Goal: Transaction & Acquisition: Purchase product/service

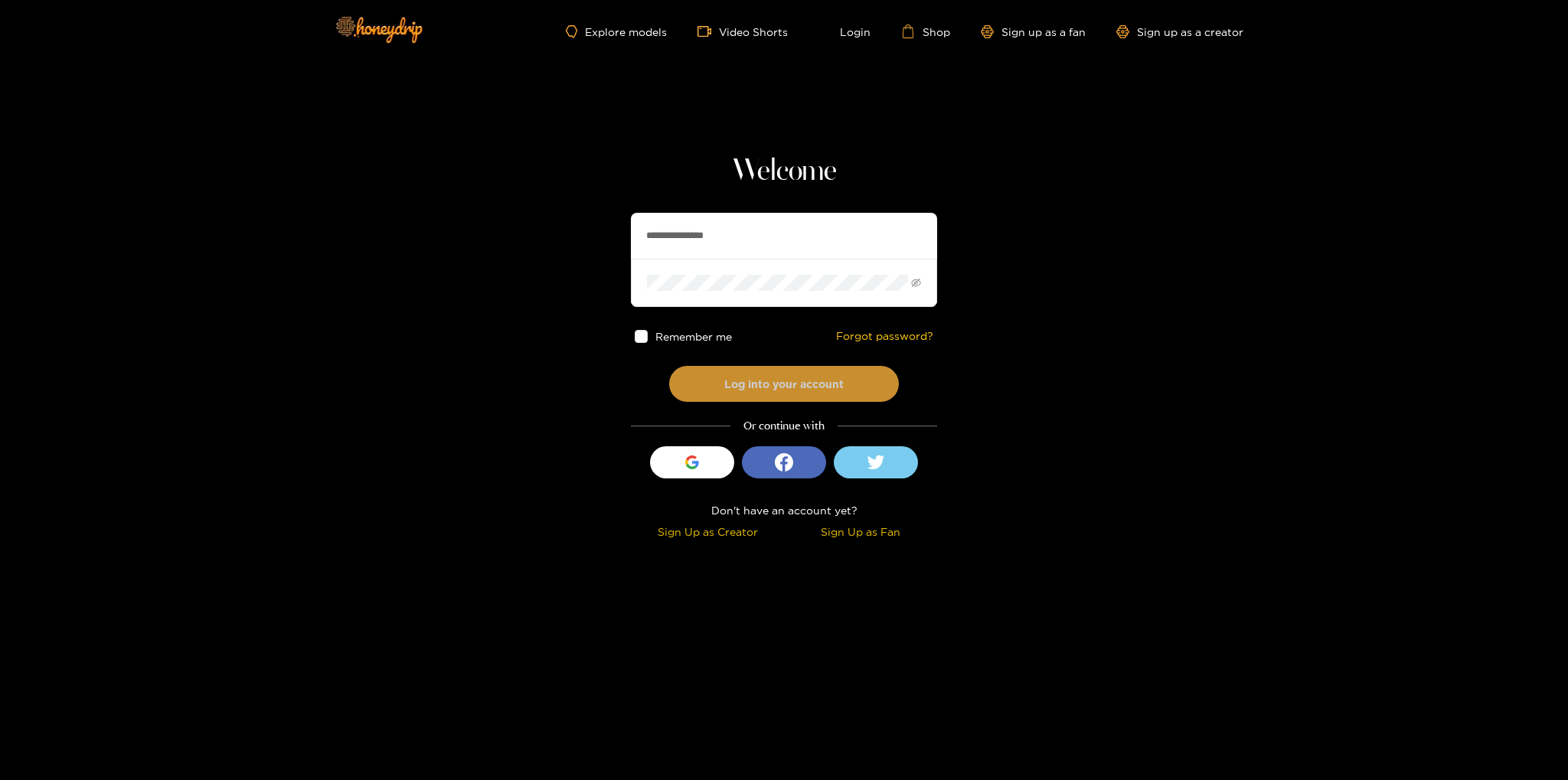
click at [798, 382] on button "Log into your account" at bounding box center [784, 384] width 229 height 36
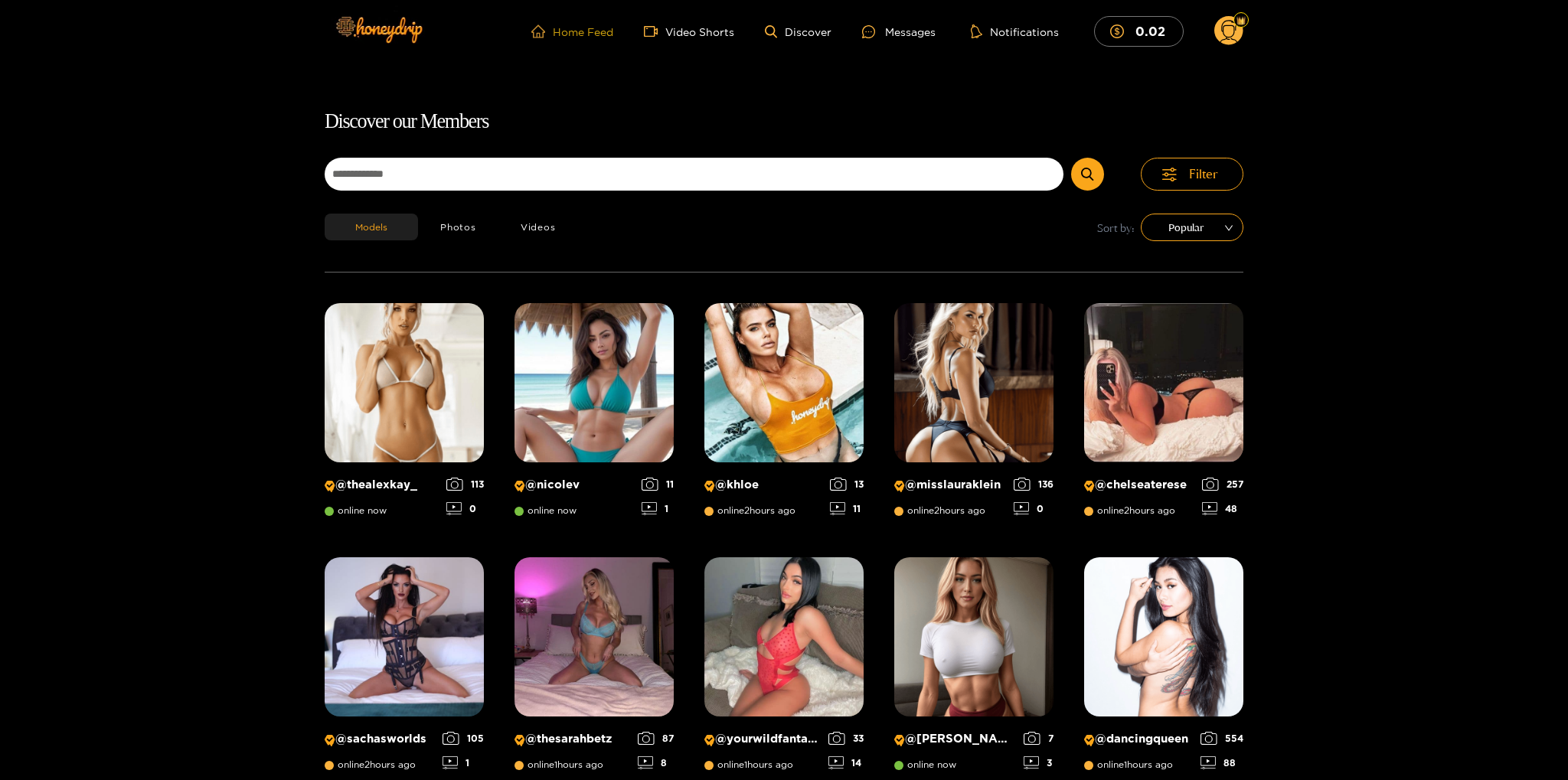
click at [577, 36] on link "Home Feed" at bounding box center [572, 31] width 82 height 14
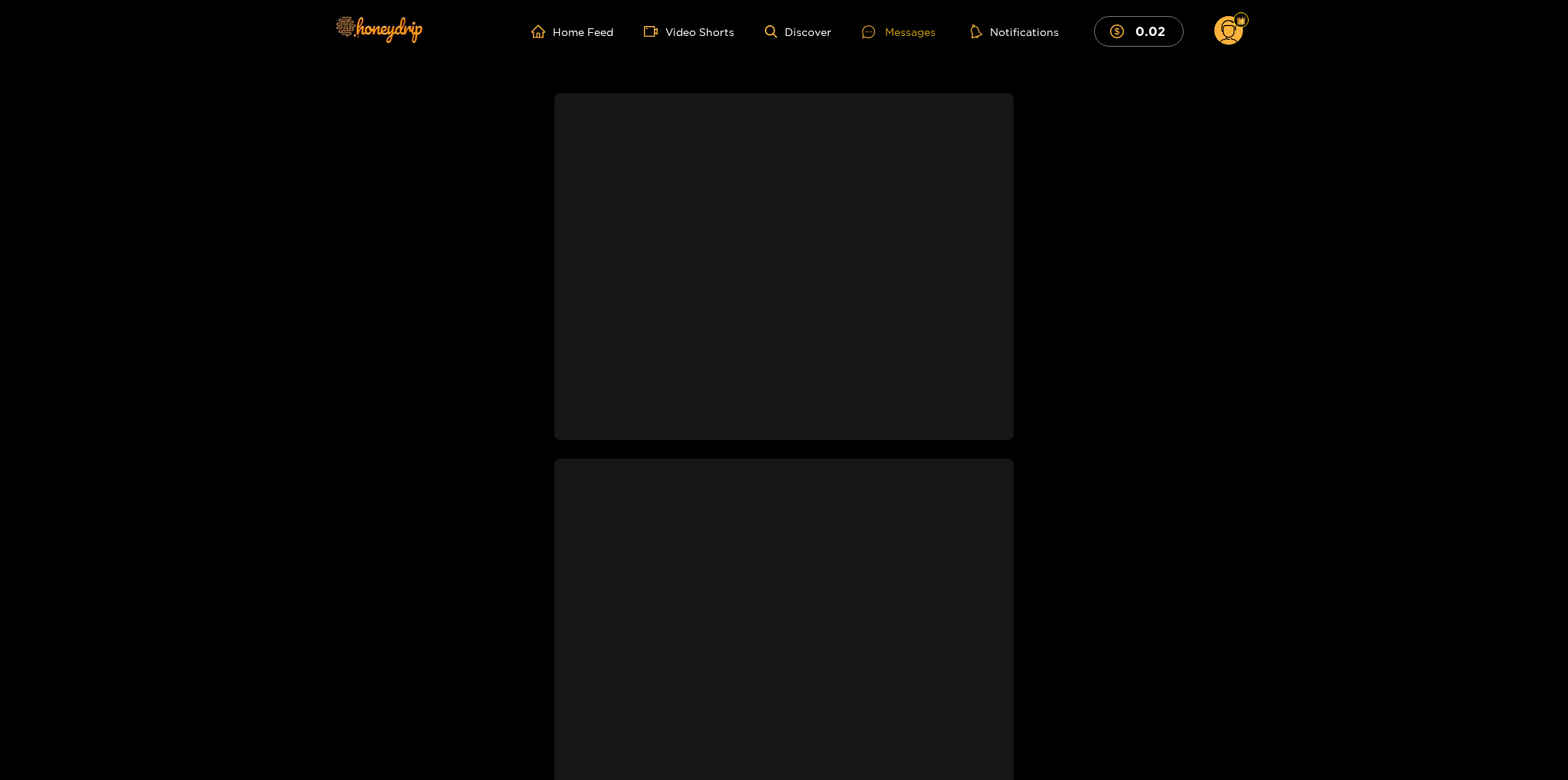
click at [885, 30] on div at bounding box center [873, 32] width 23 height 13
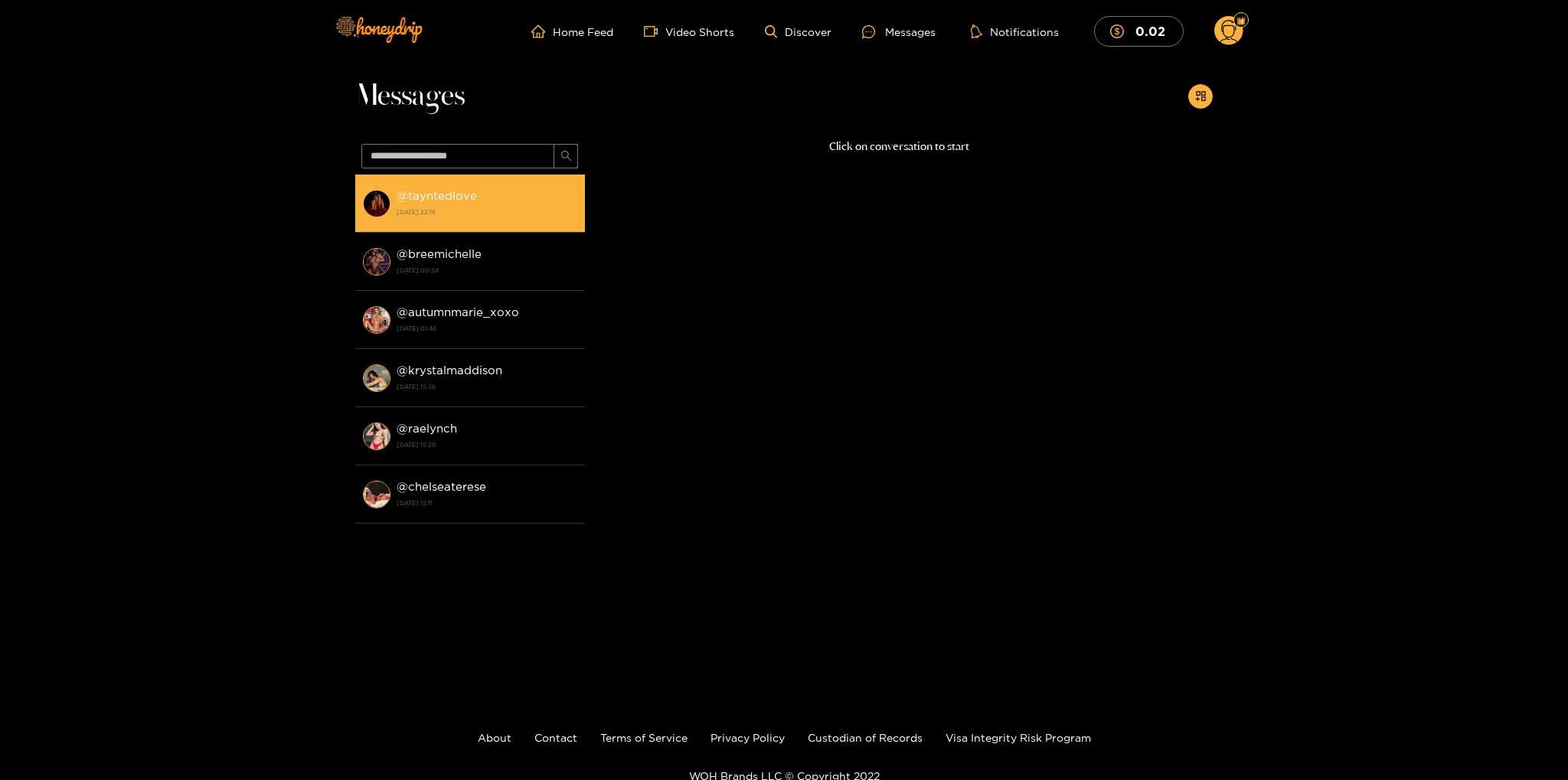
click at [457, 196] on strong "@ tayntedlove" at bounding box center [437, 196] width 80 height 13
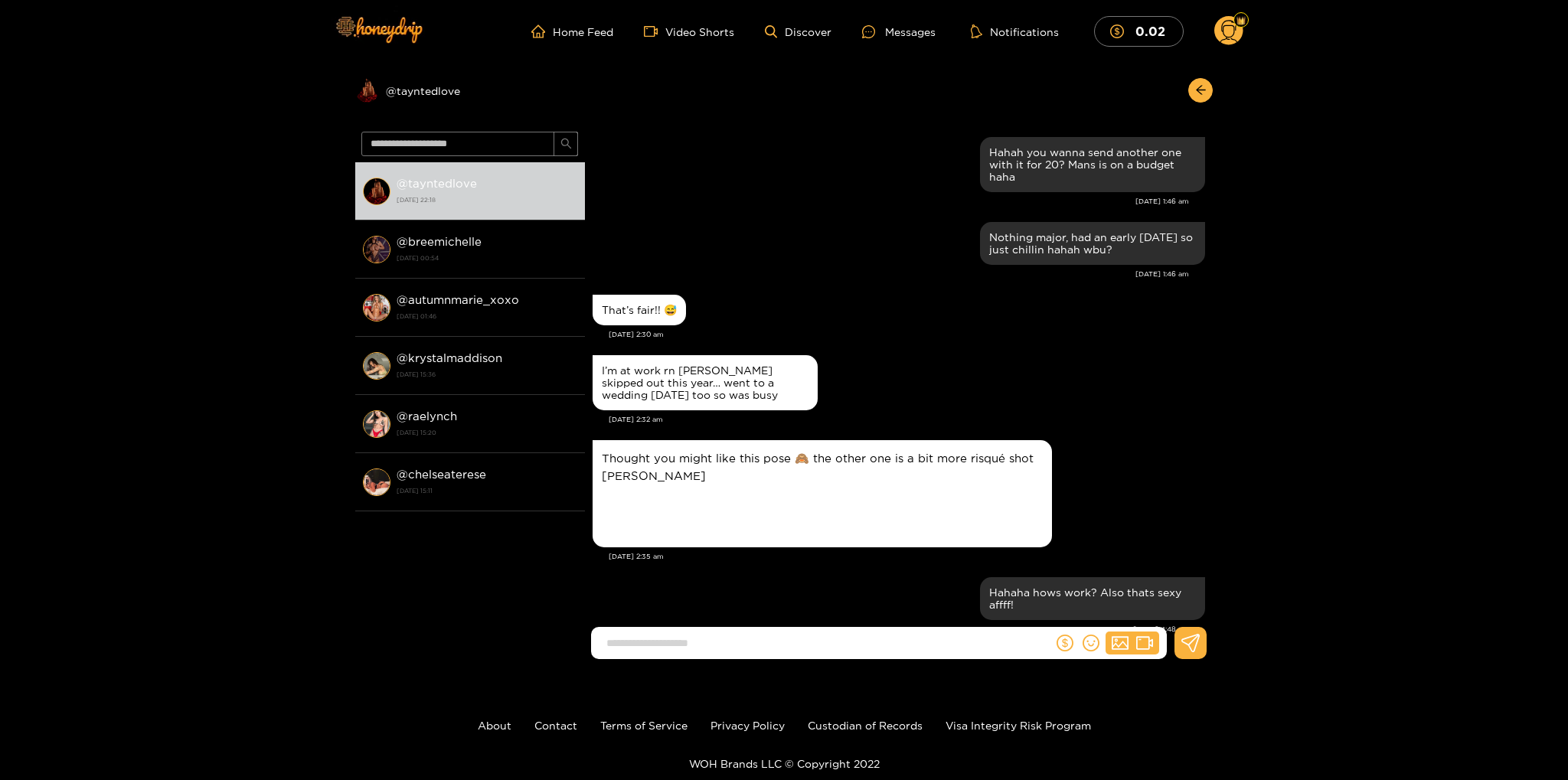
scroll to position [1633, 0]
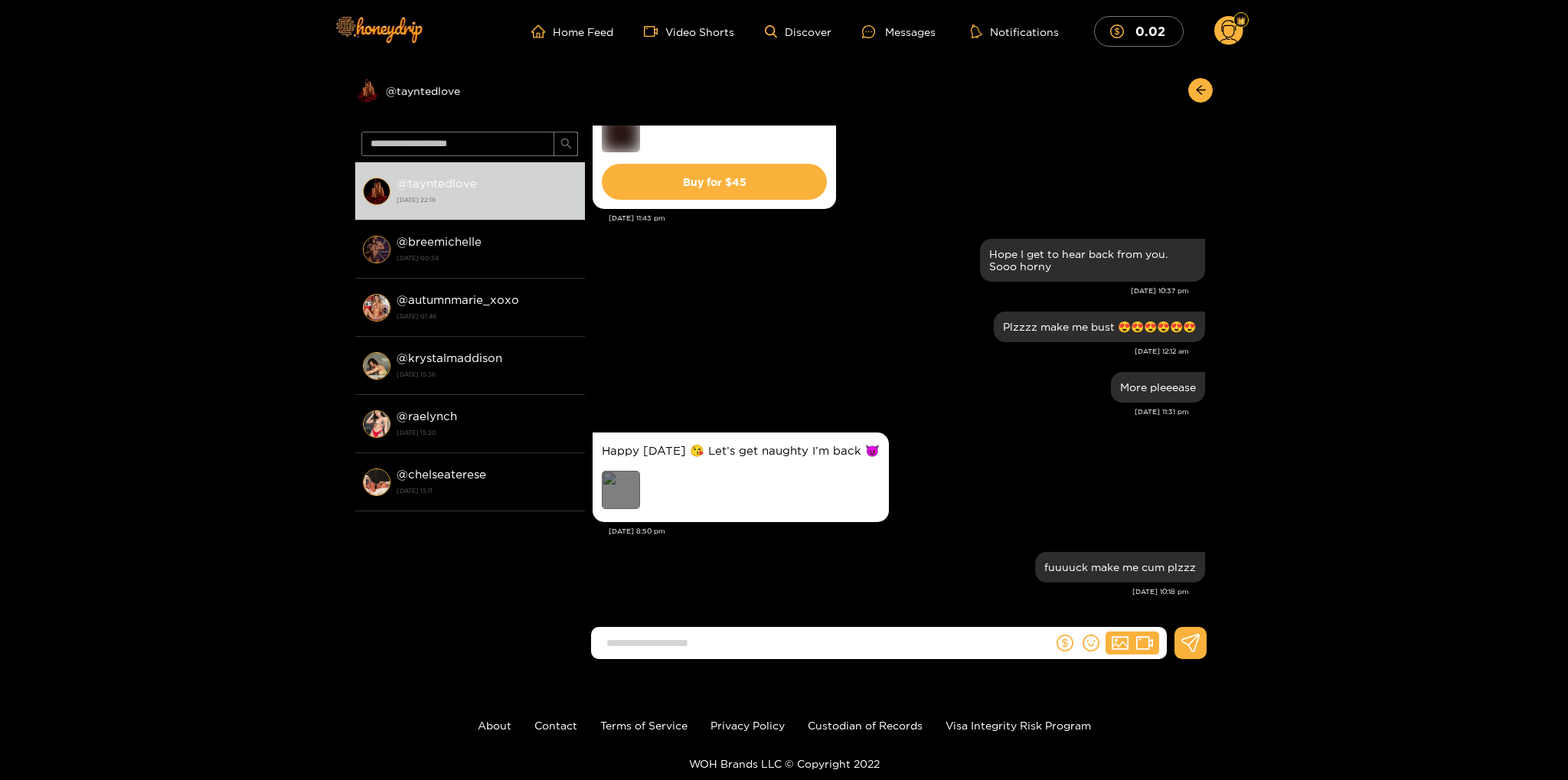
click at [626, 486] on div "Preview" at bounding box center [620, 489] width 38 height 38
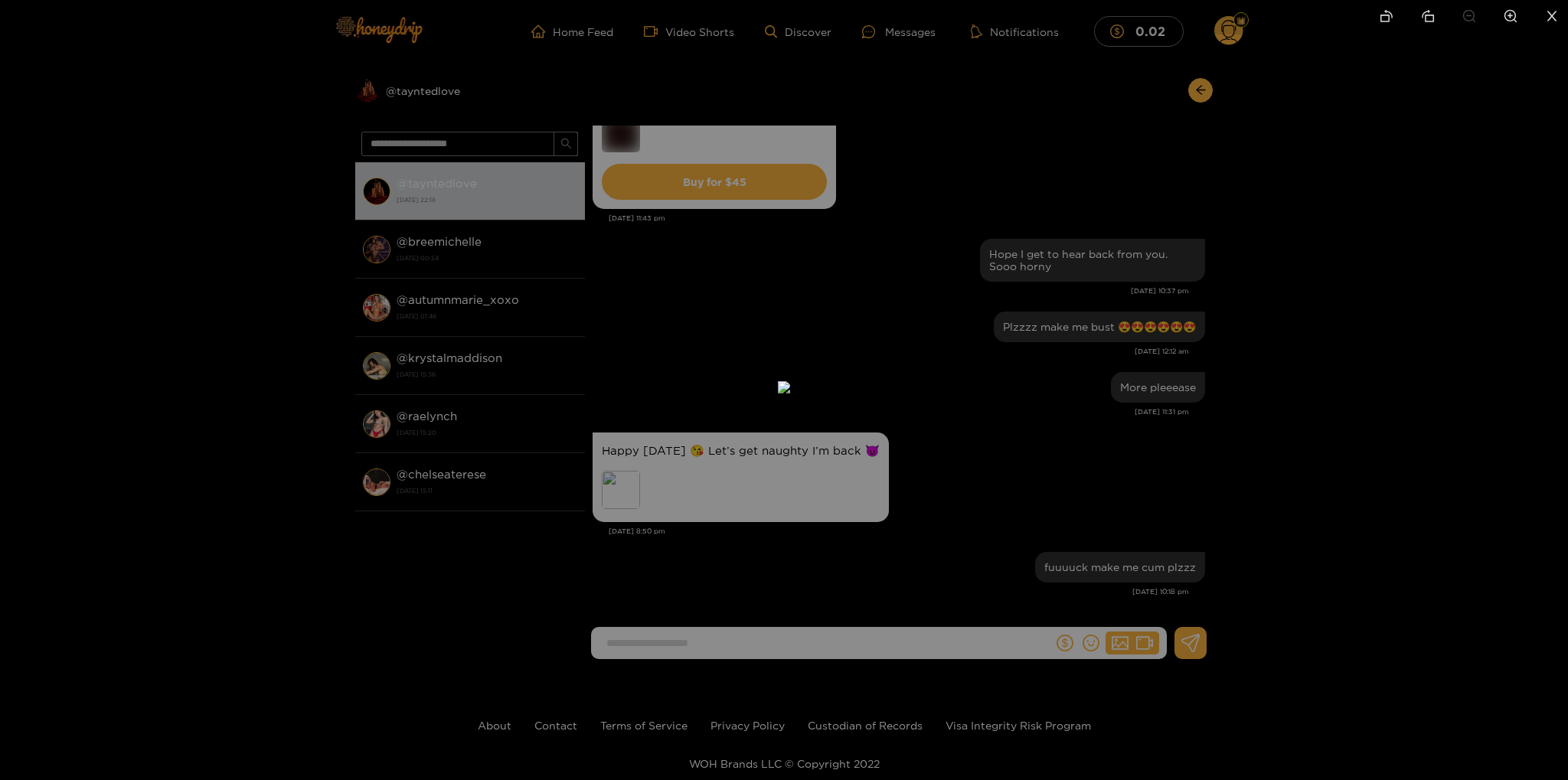
click at [1380, 192] on div at bounding box center [784, 390] width 1568 height 780
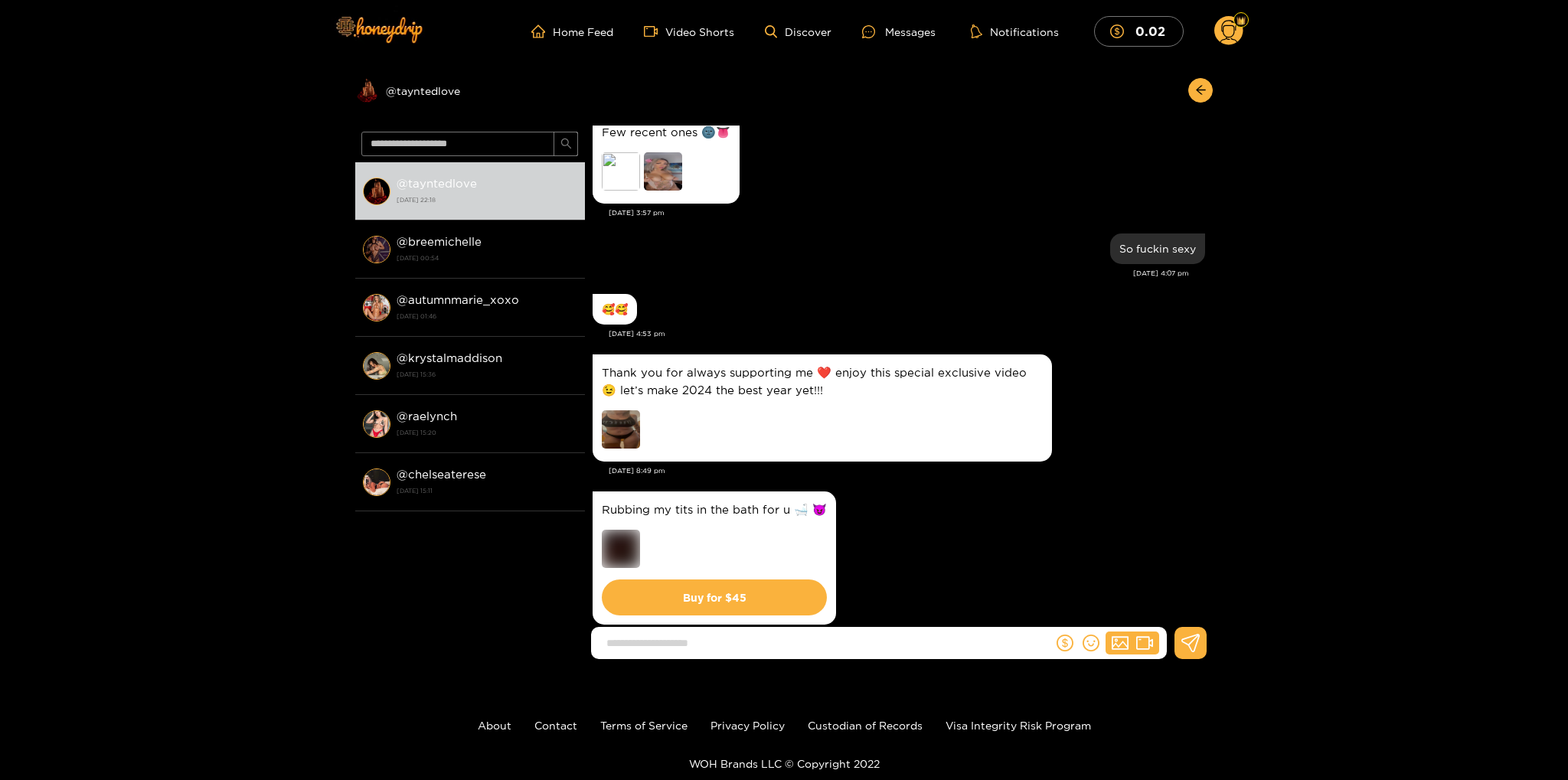
scroll to position [1040, 0]
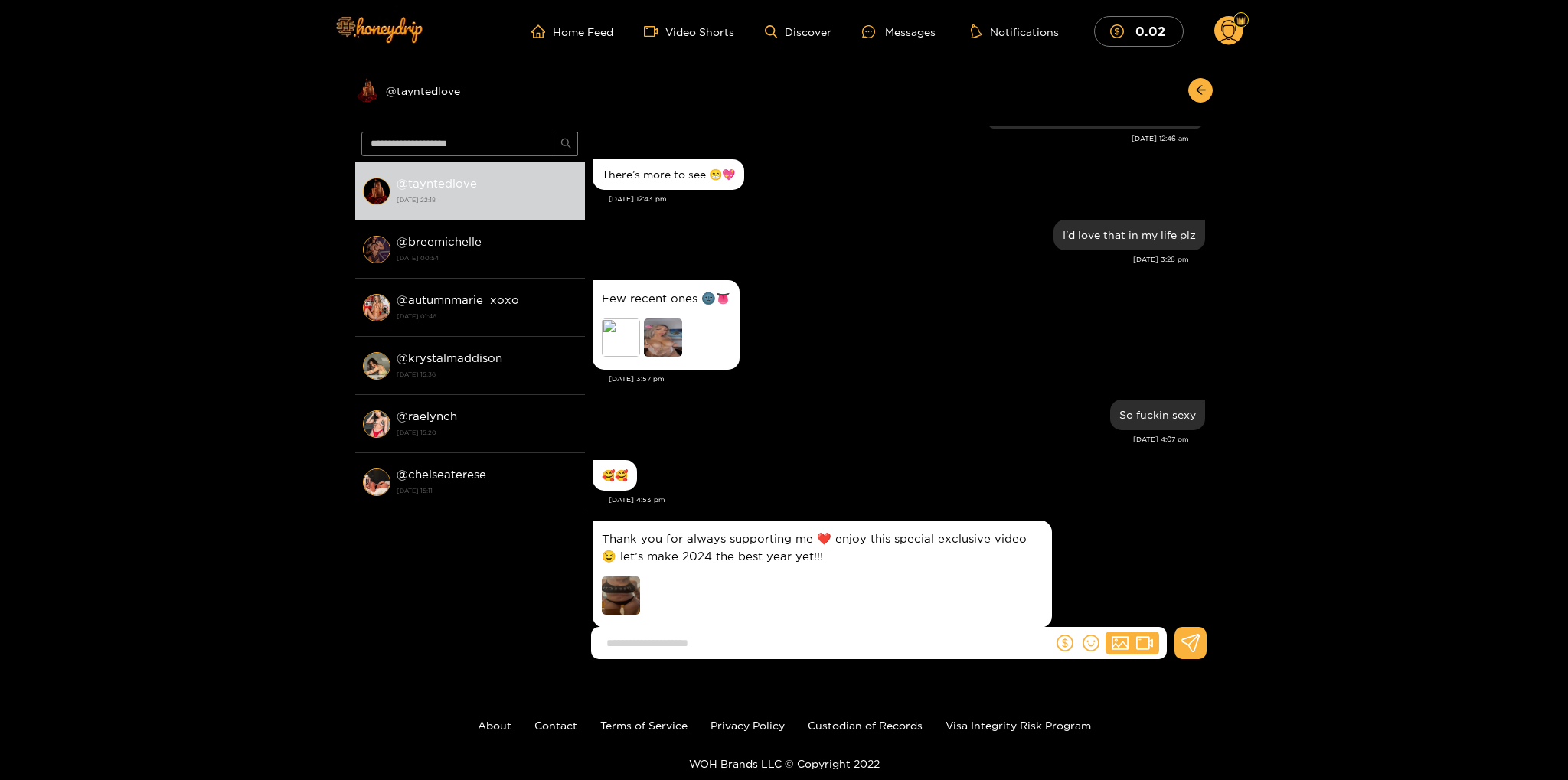
click at [659, 351] on img at bounding box center [662, 337] width 38 height 38
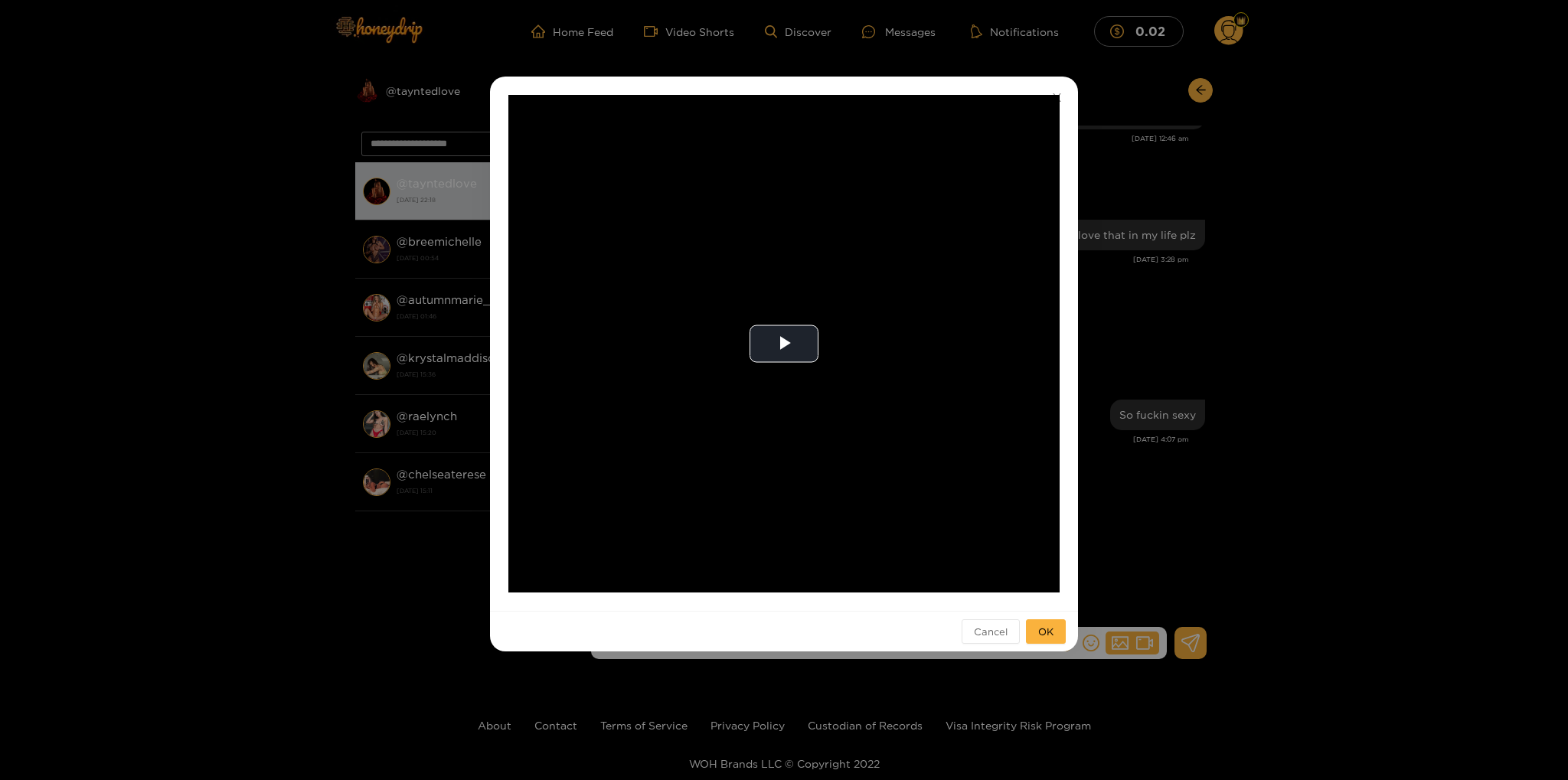
click at [1380, 301] on div "**********" at bounding box center [784, 390] width 1568 height 780
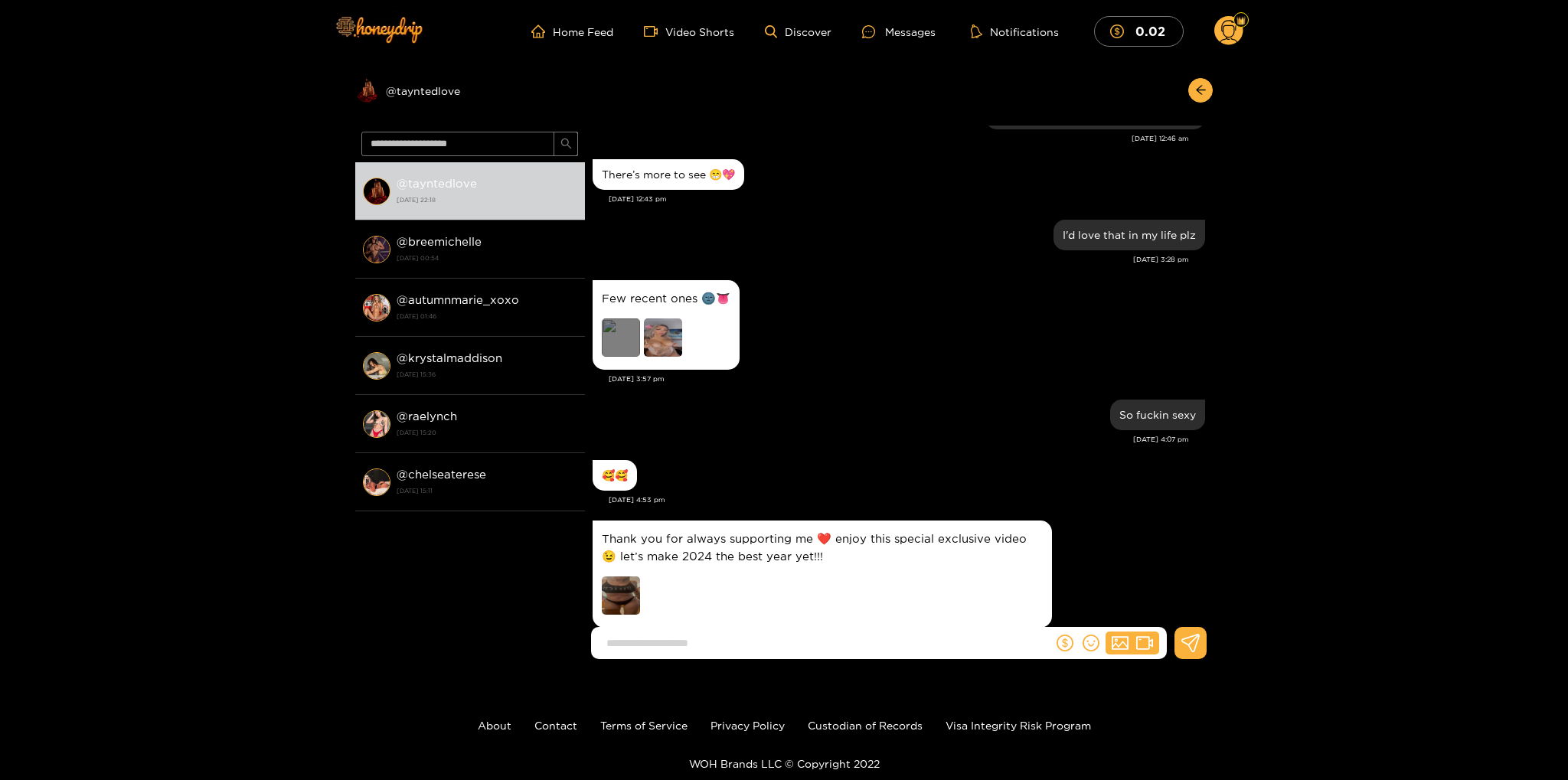
click at [631, 347] on div "Preview" at bounding box center [620, 337] width 38 height 38
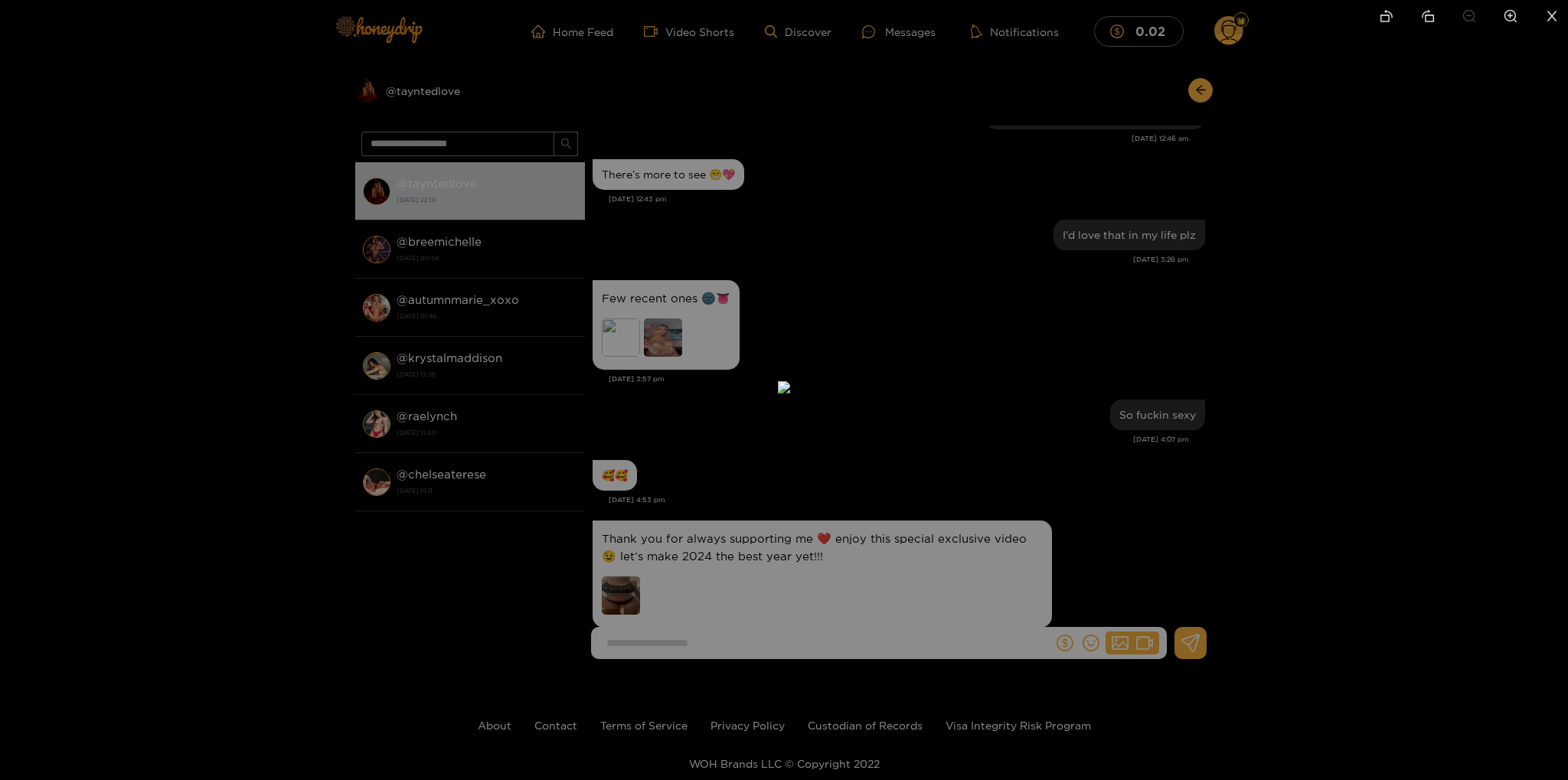
click at [1342, 305] on div at bounding box center [784, 390] width 1568 height 780
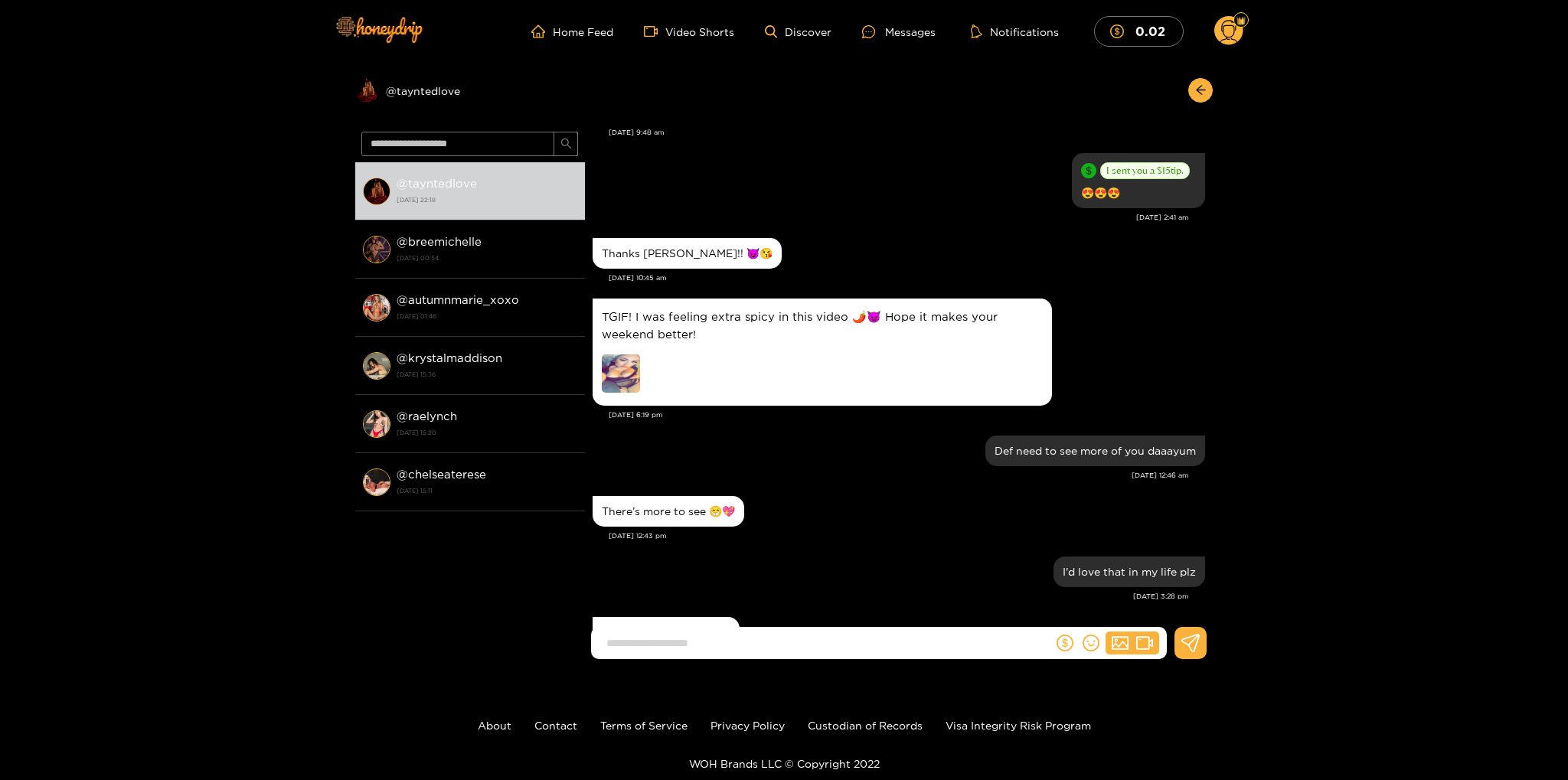
scroll to position [663, 0]
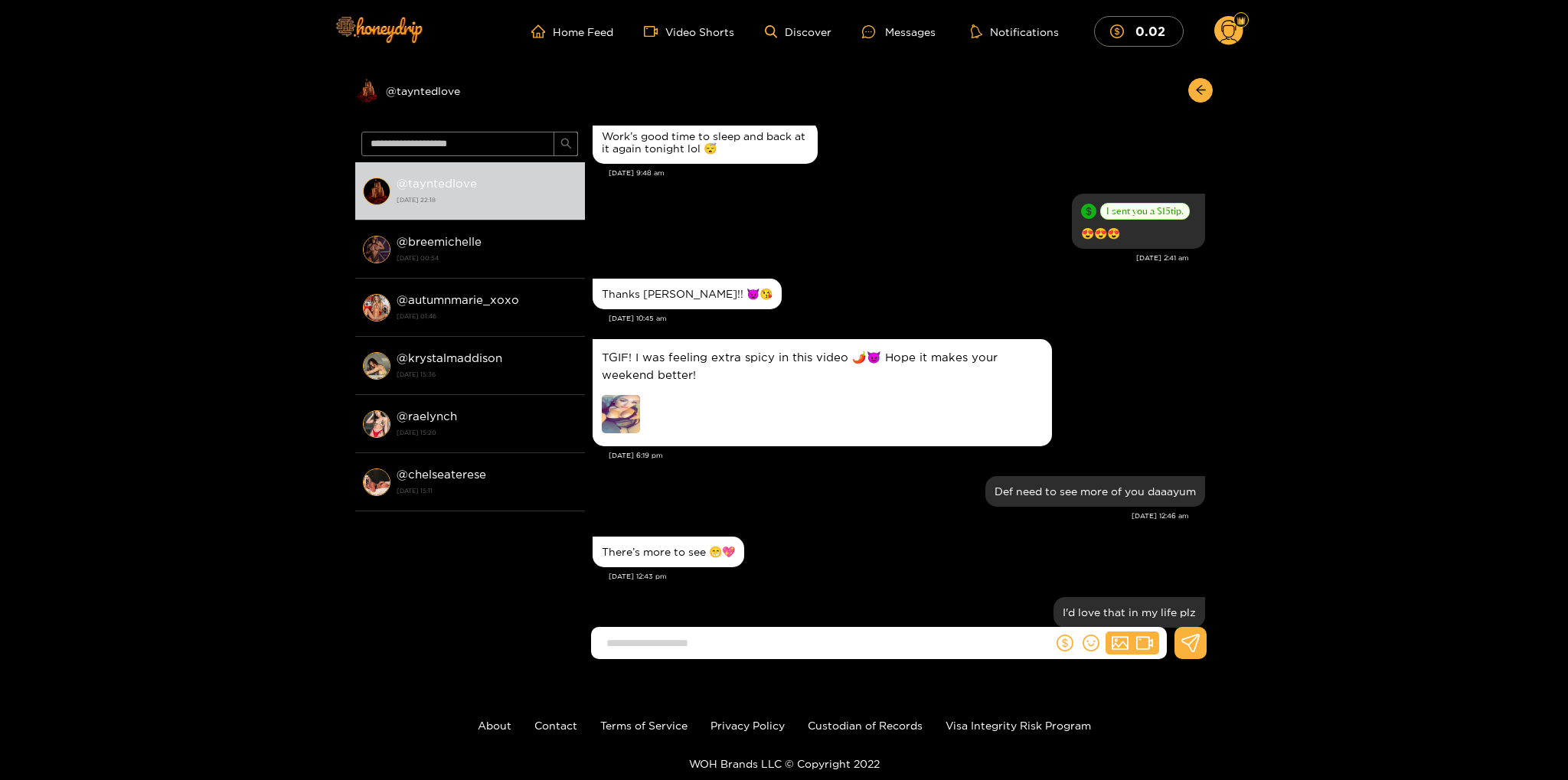
click at [620, 427] on img at bounding box center [620, 414] width 38 height 38
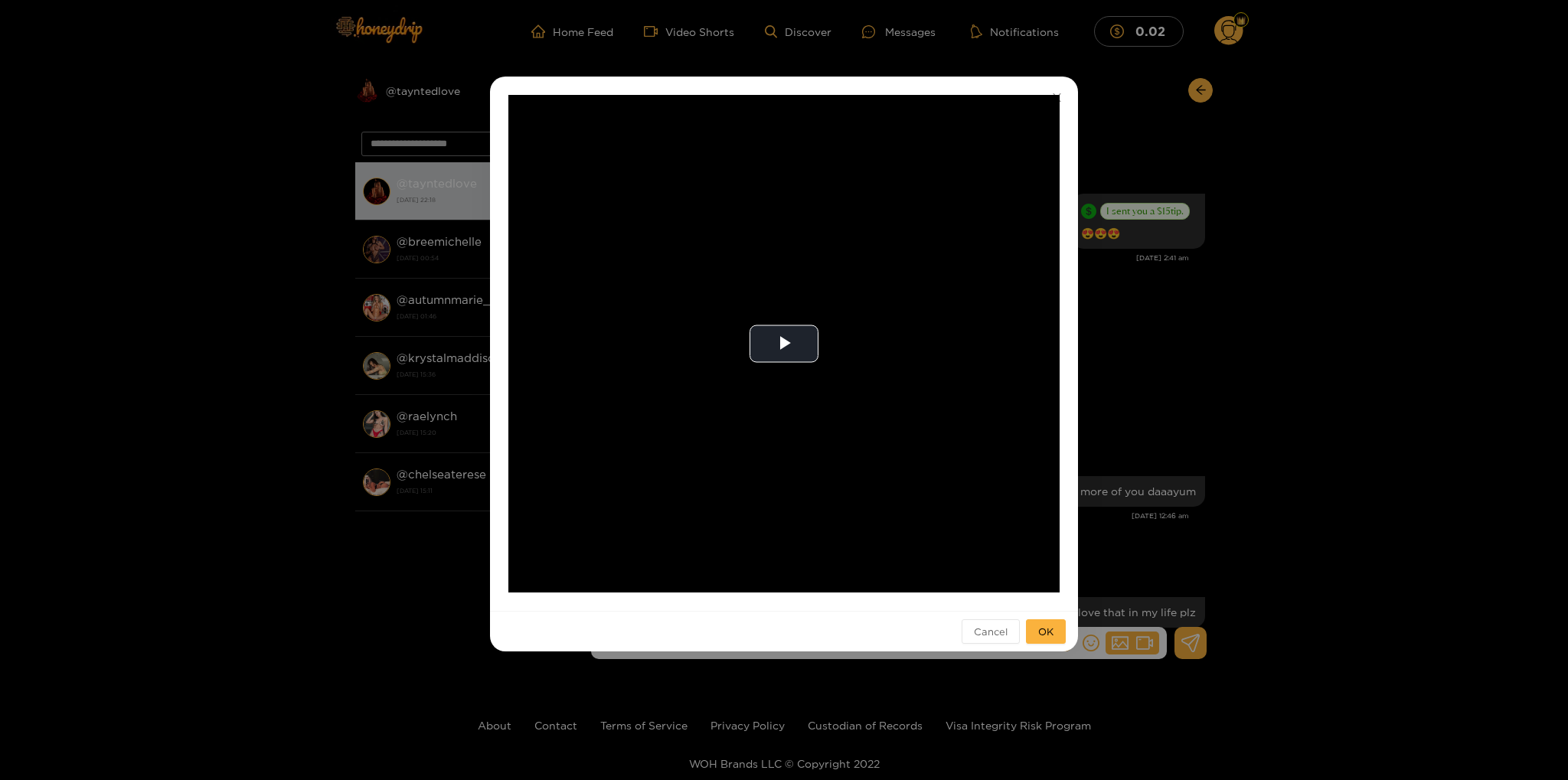
click at [1350, 328] on div "**********" at bounding box center [784, 390] width 1568 height 780
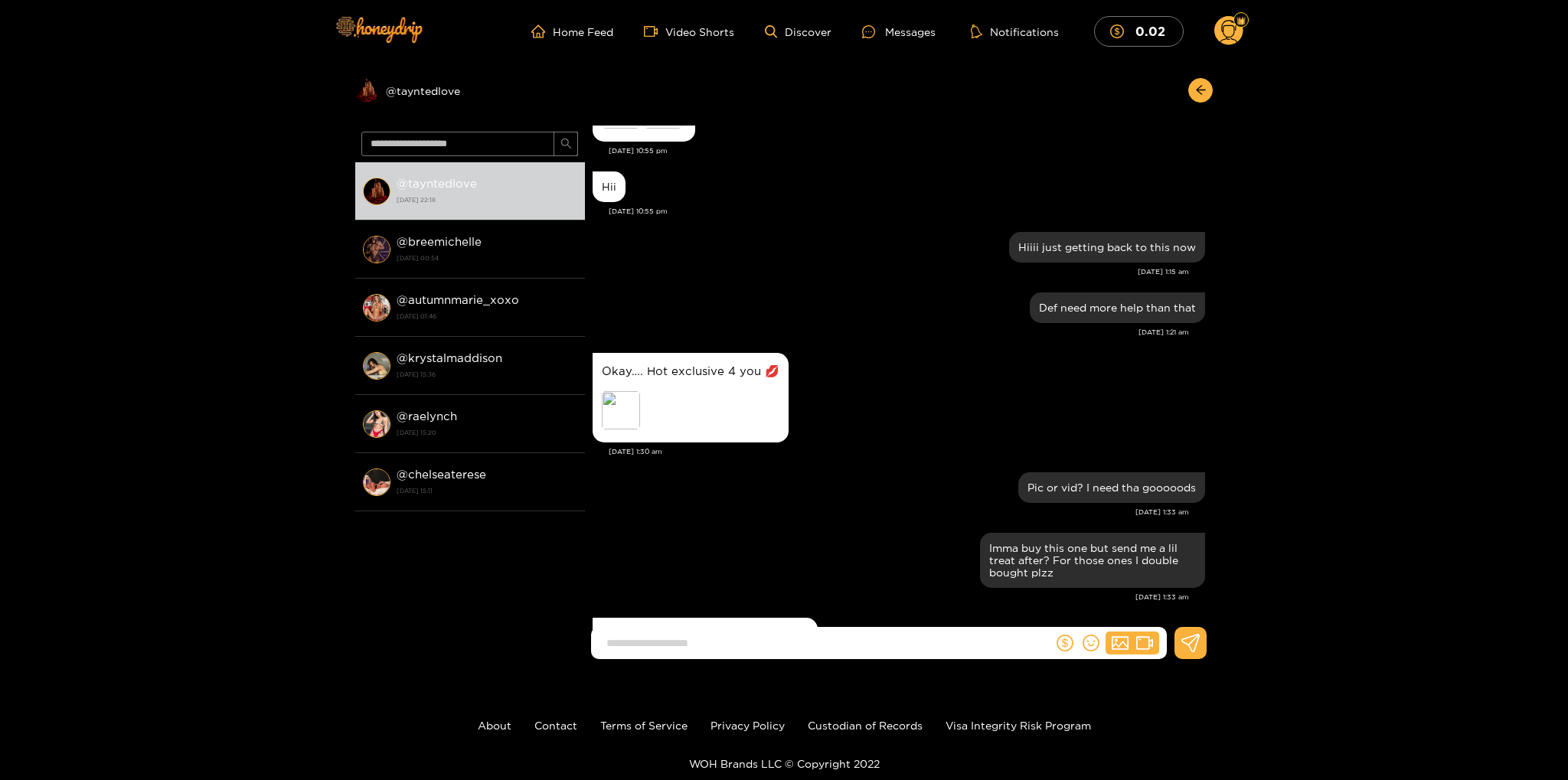
scroll to position [0, 0]
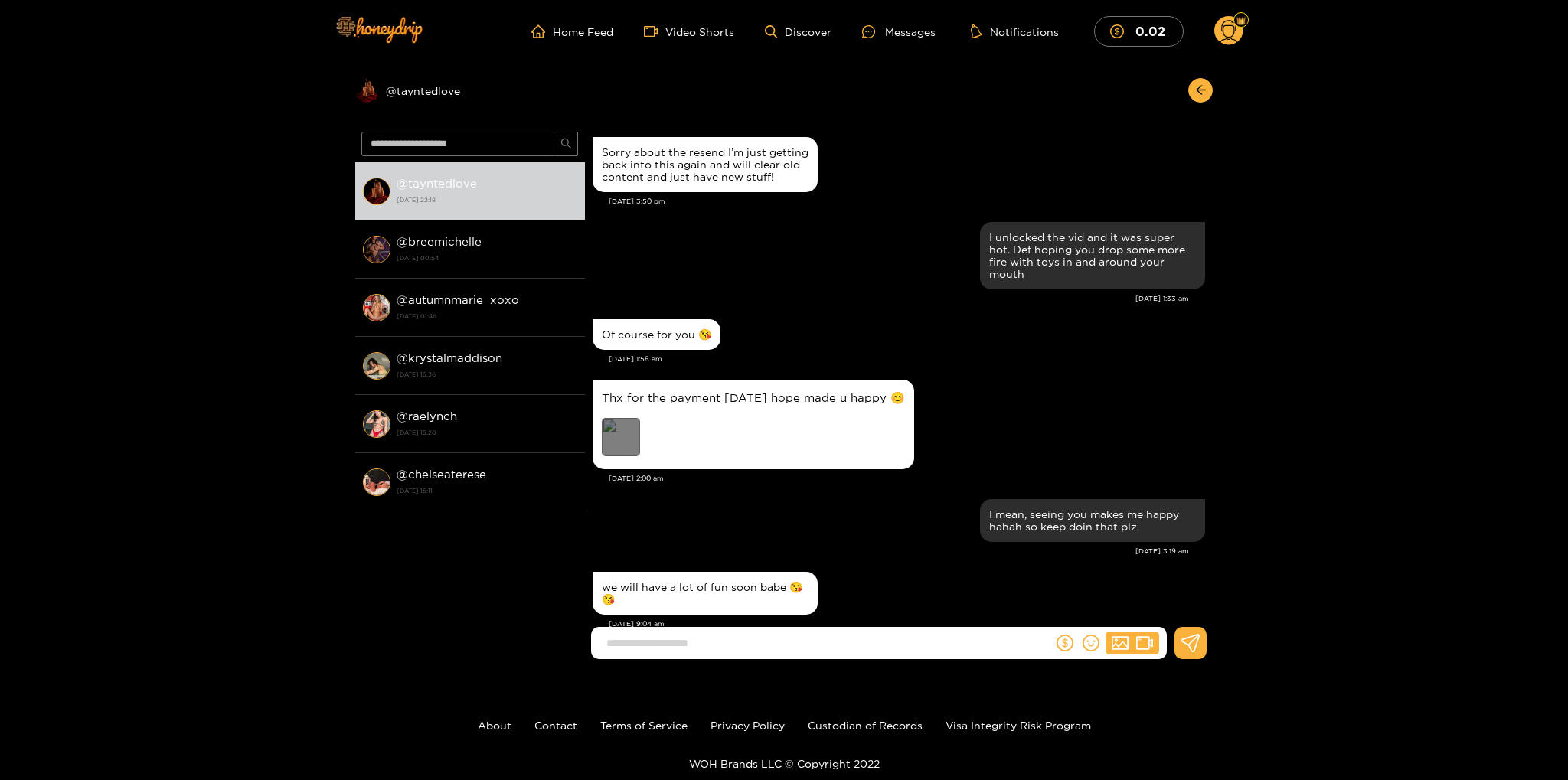
click at [623, 440] on div "Preview" at bounding box center [620, 437] width 38 height 38
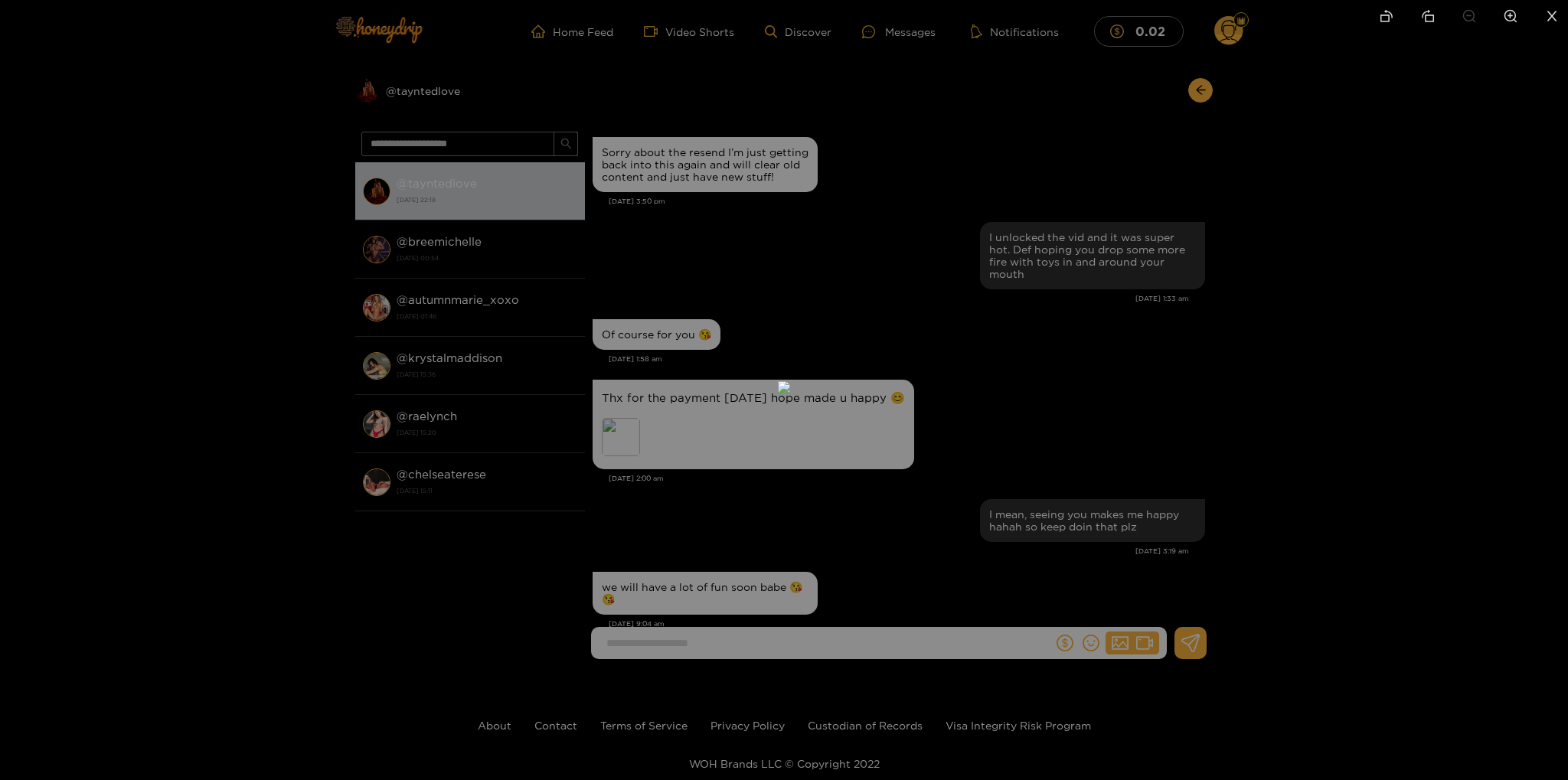
click at [1075, 357] on div at bounding box center [784, 390] width 1568 height 780
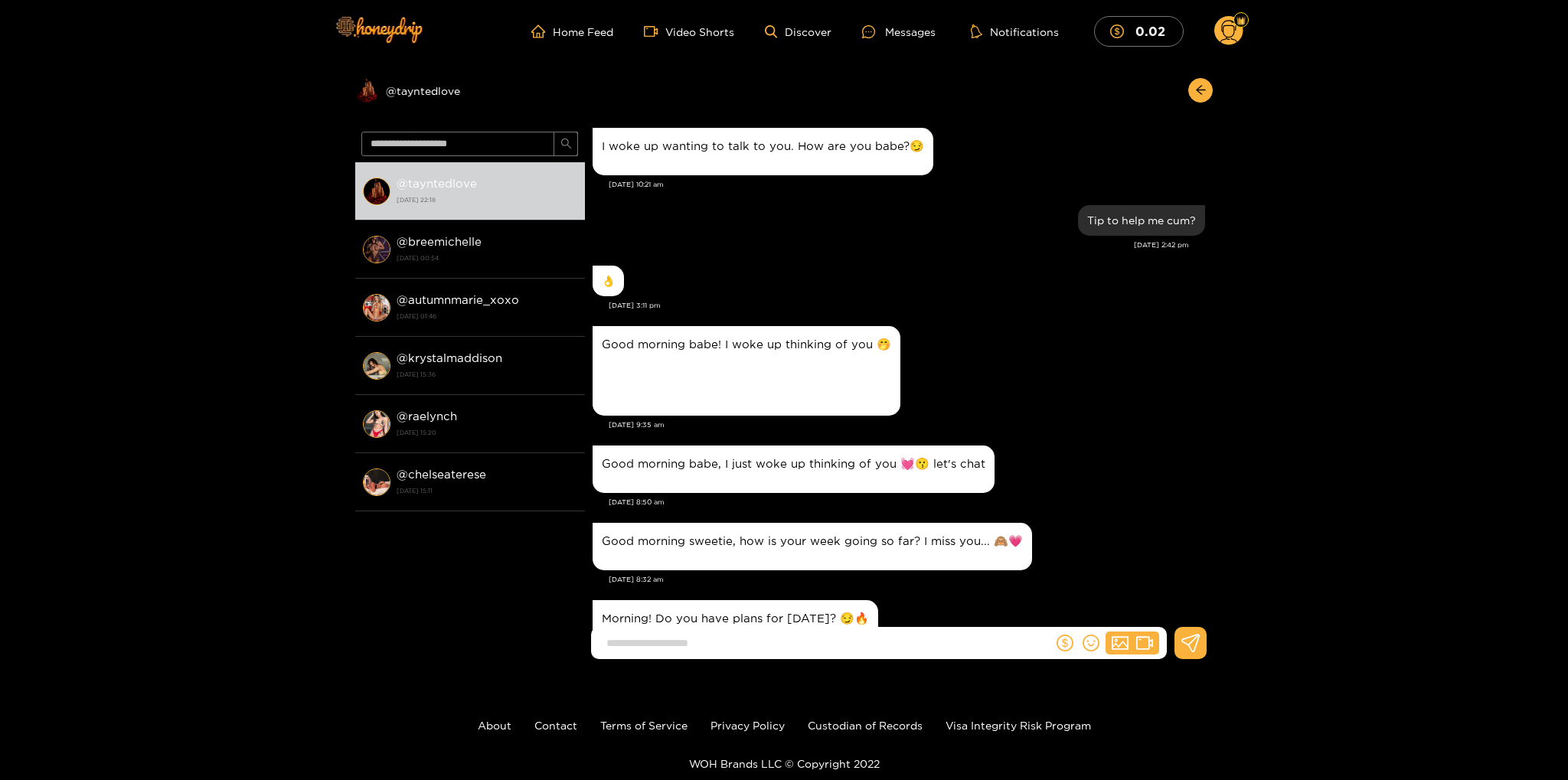
scroll to position [5336, 0]
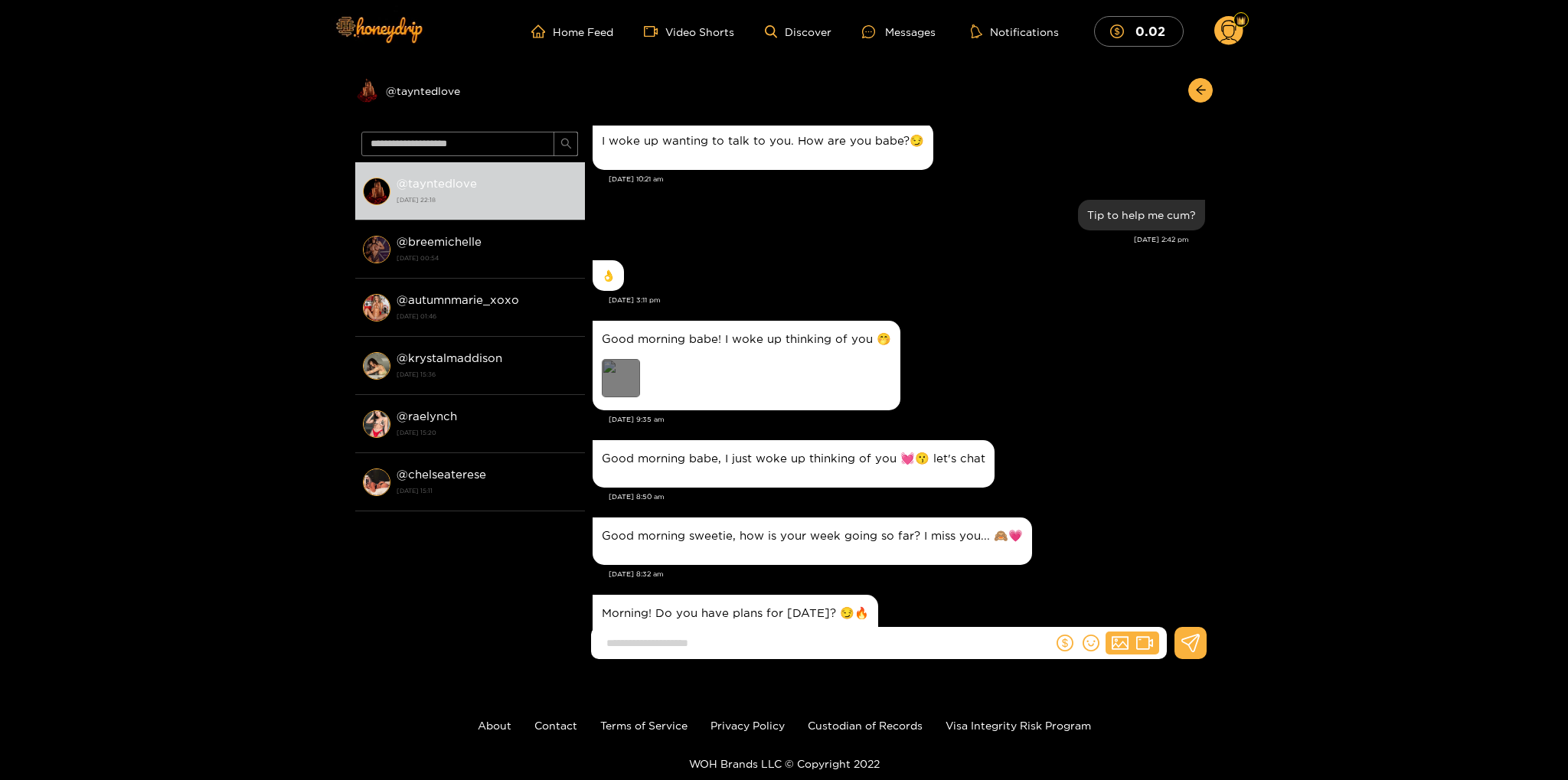
click at [619, 375] on div "Preview" at bounding box center [620, 377] width 38 height 38
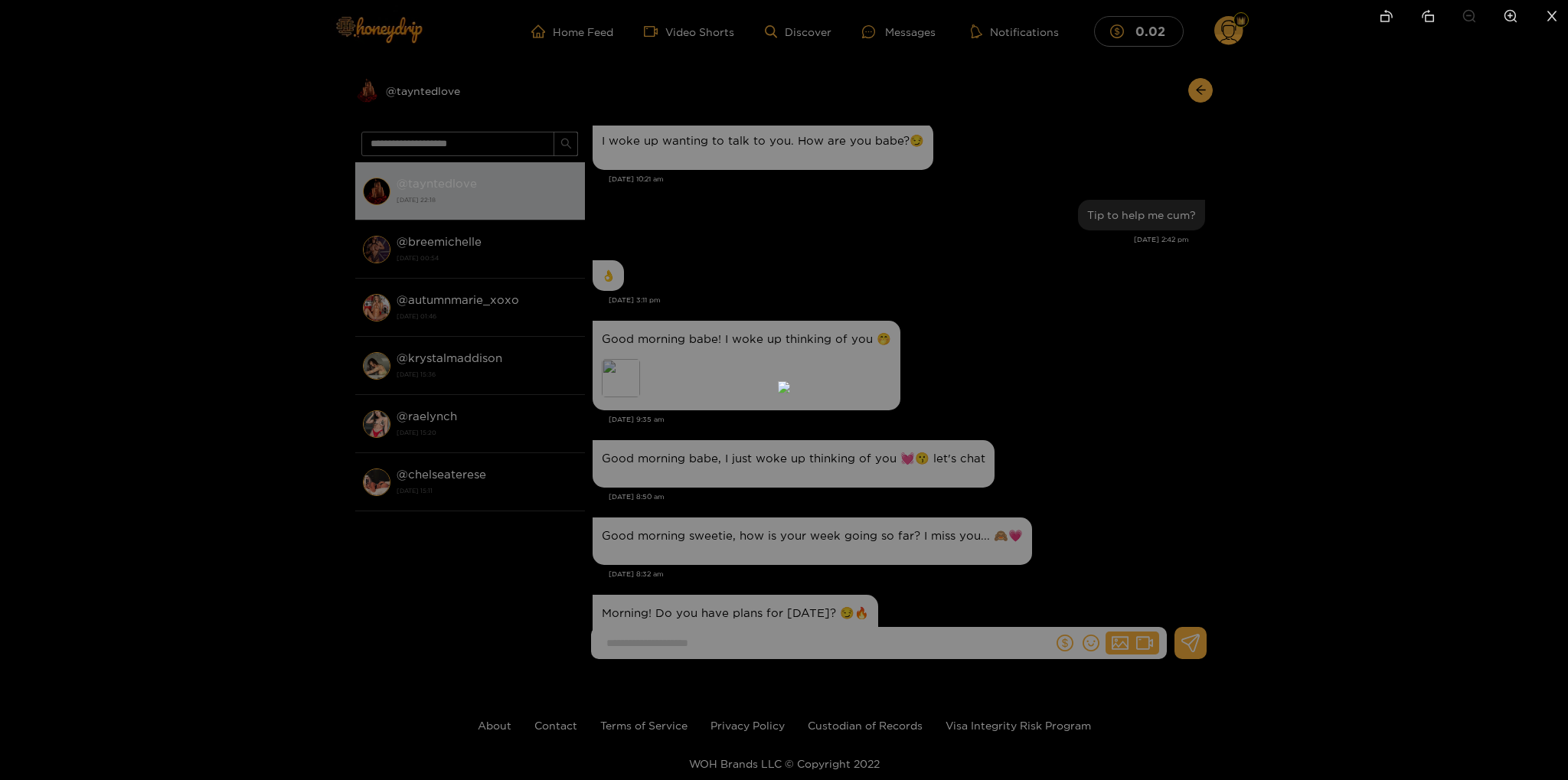
click at [1551, 22] on icon "close" at bounding box center [1551, 16] width 14 height 14
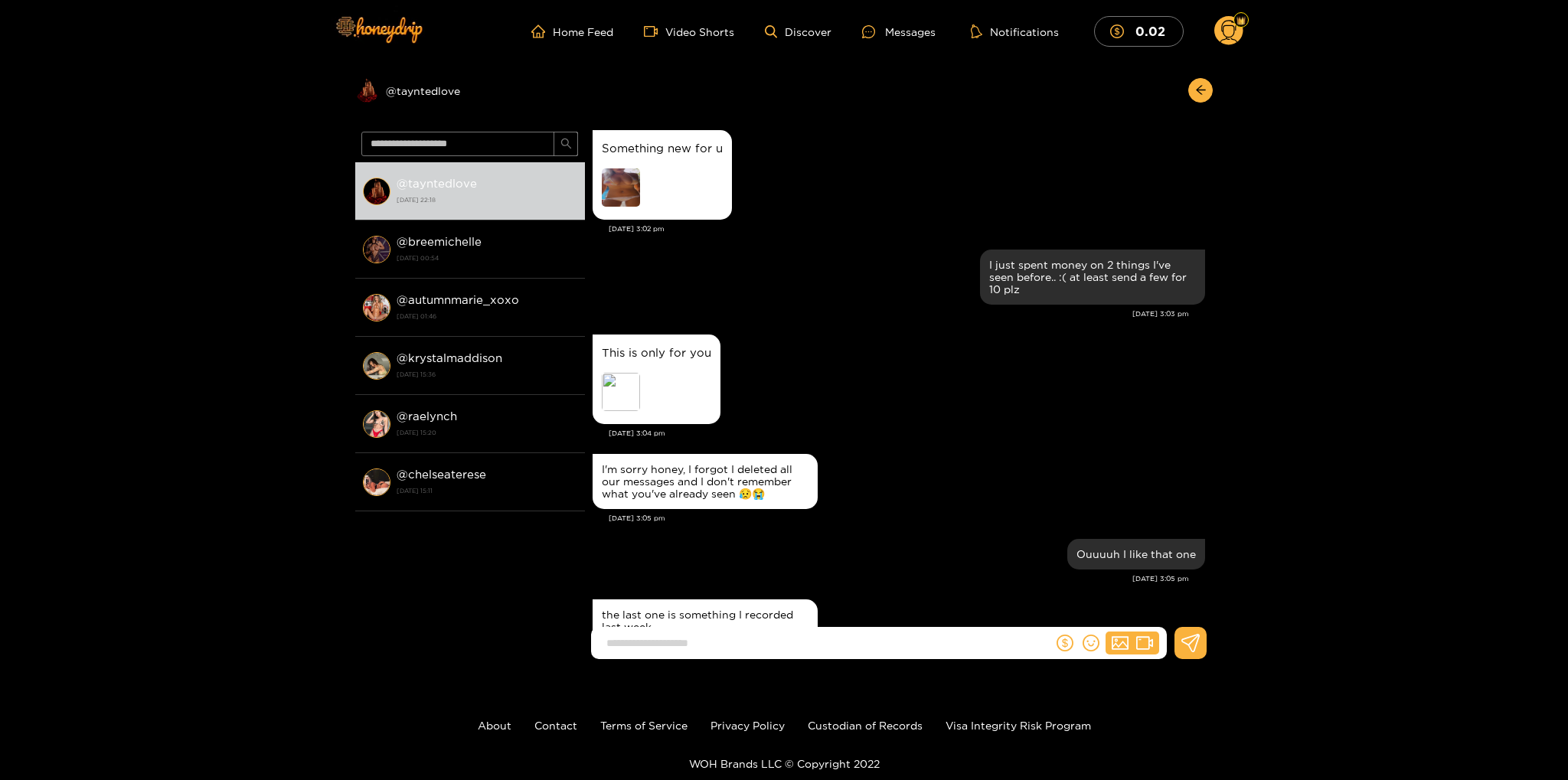
scroll to position [10133, 0]
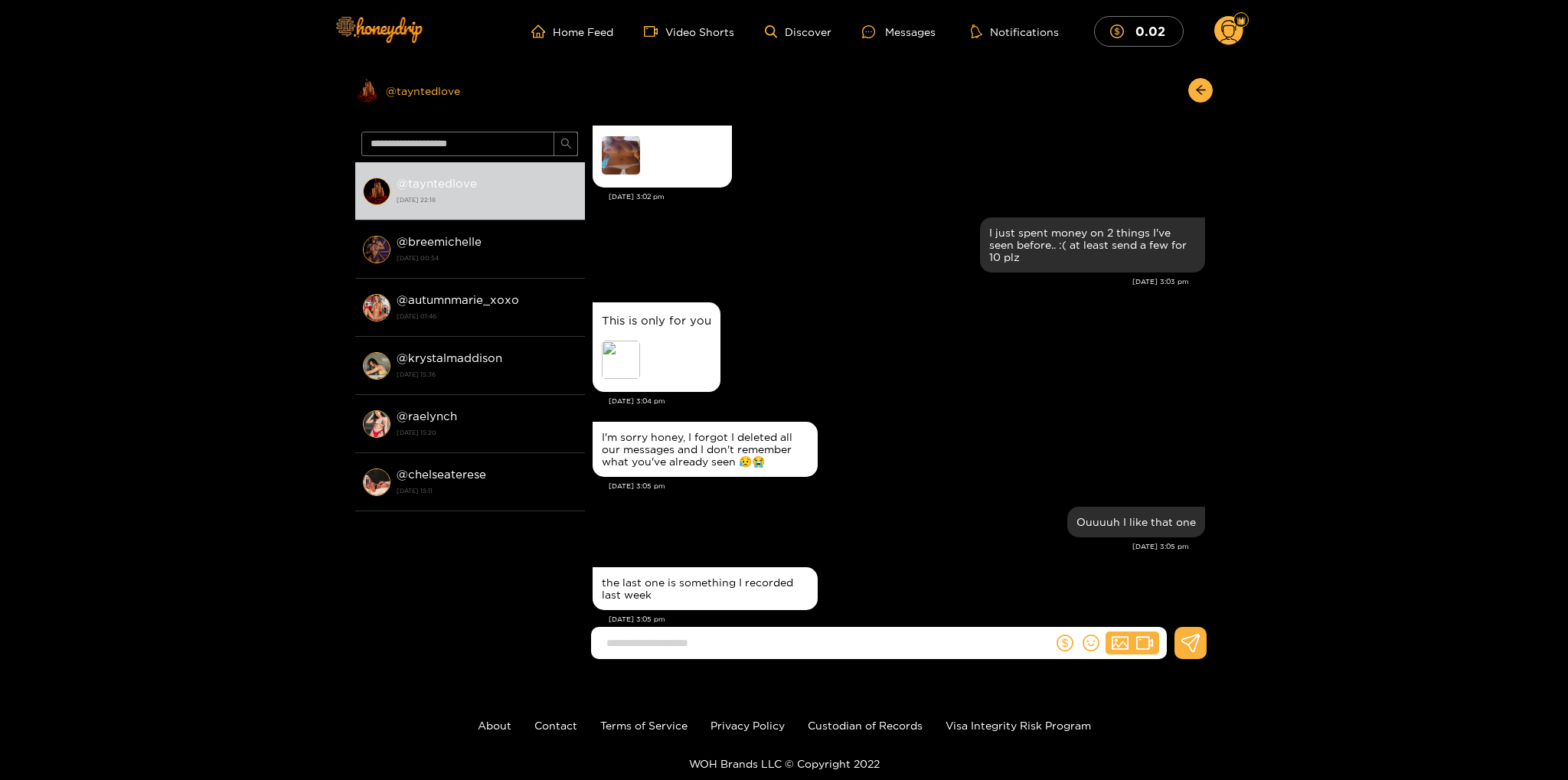
click at [414, 90] on div "Preview @ tayntedlove" at bounding box center [470, 90] width 229 height 24
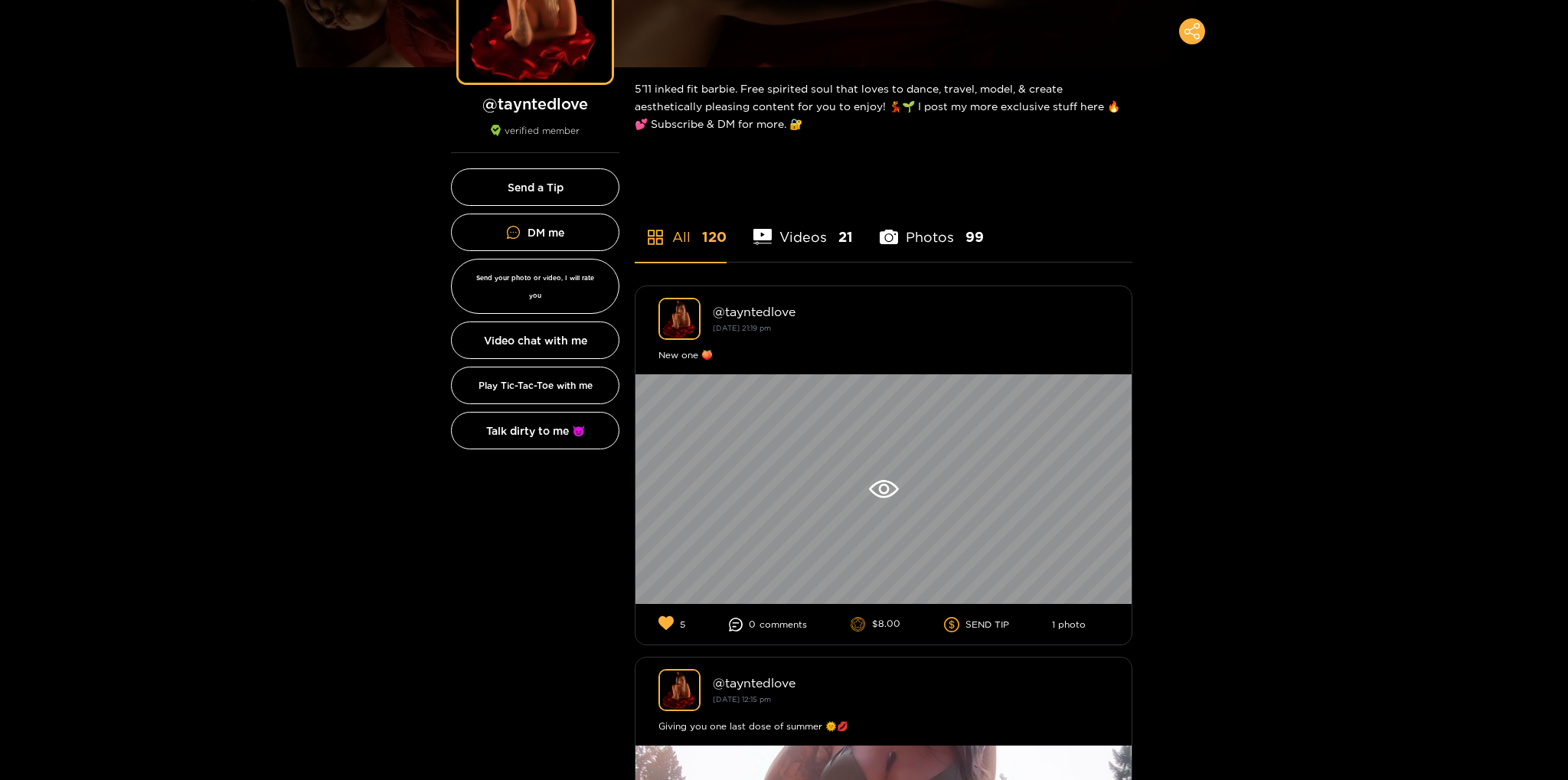
scroll to position [215, 0]
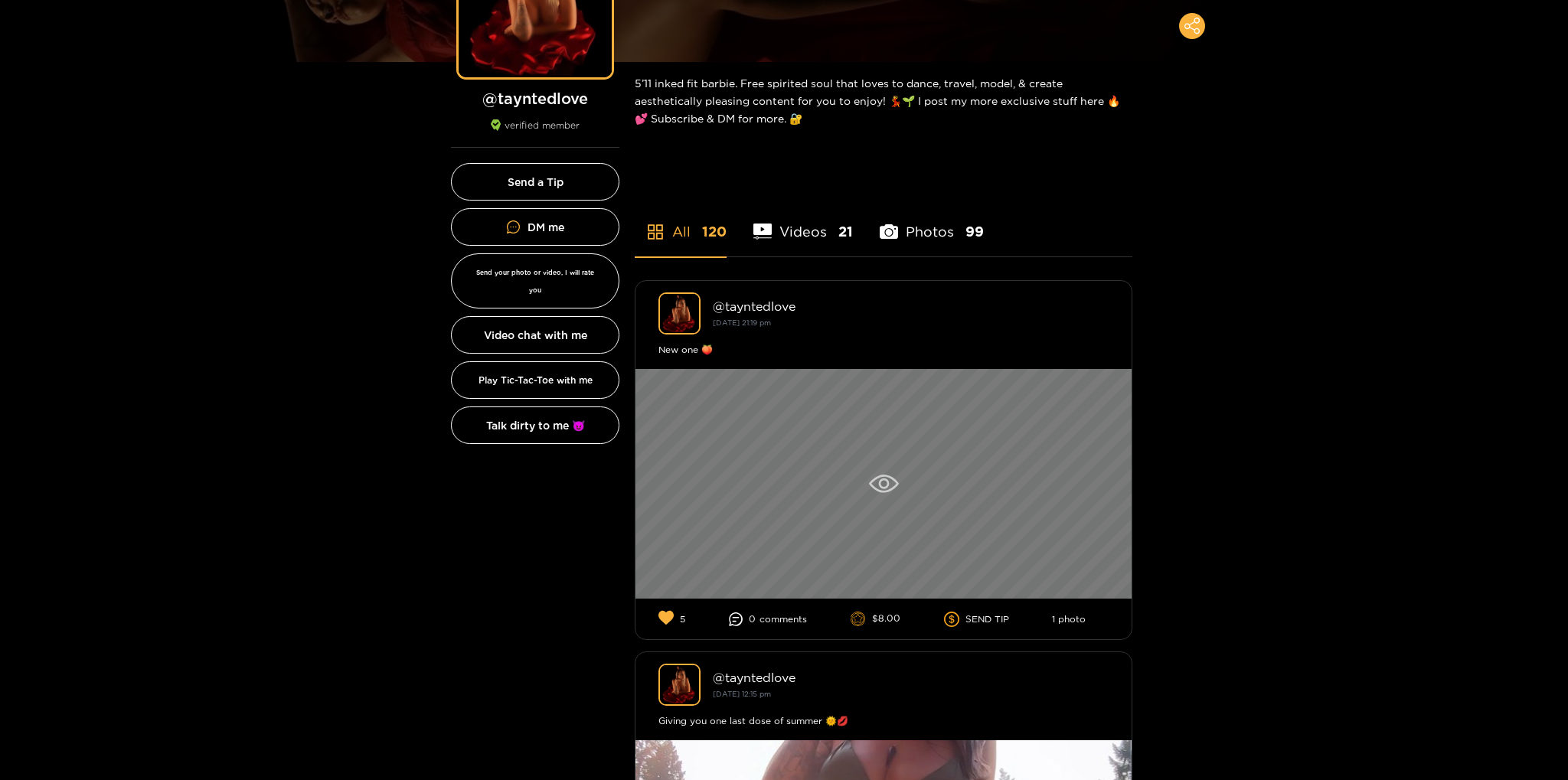
click at [906, 481] on div at bounding box center [883, 484] width 496 height 229
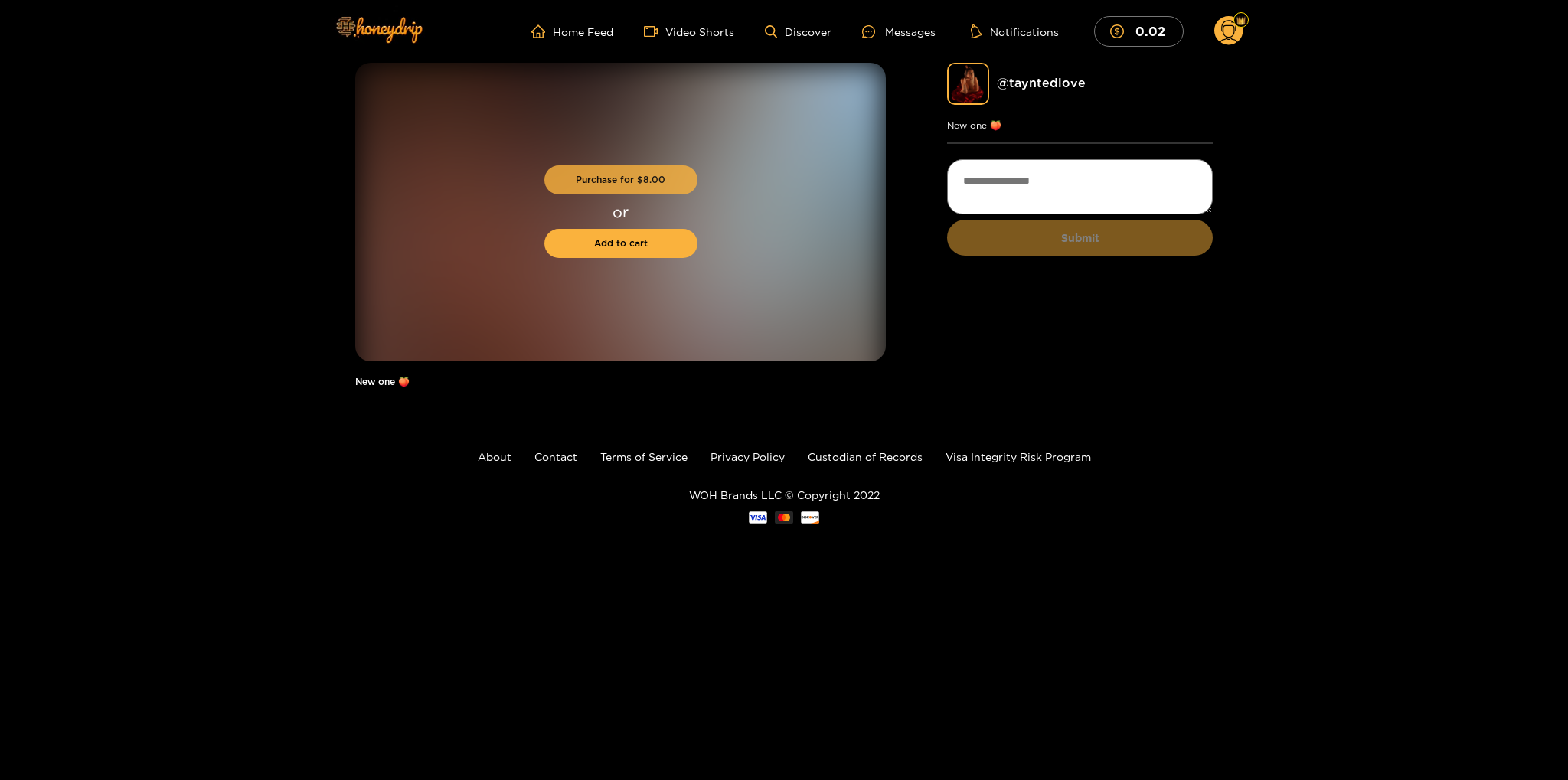
click at [645, 179] on button "Purchase for $ 8.00" at bounding box center [620, 179] width 153 height 29
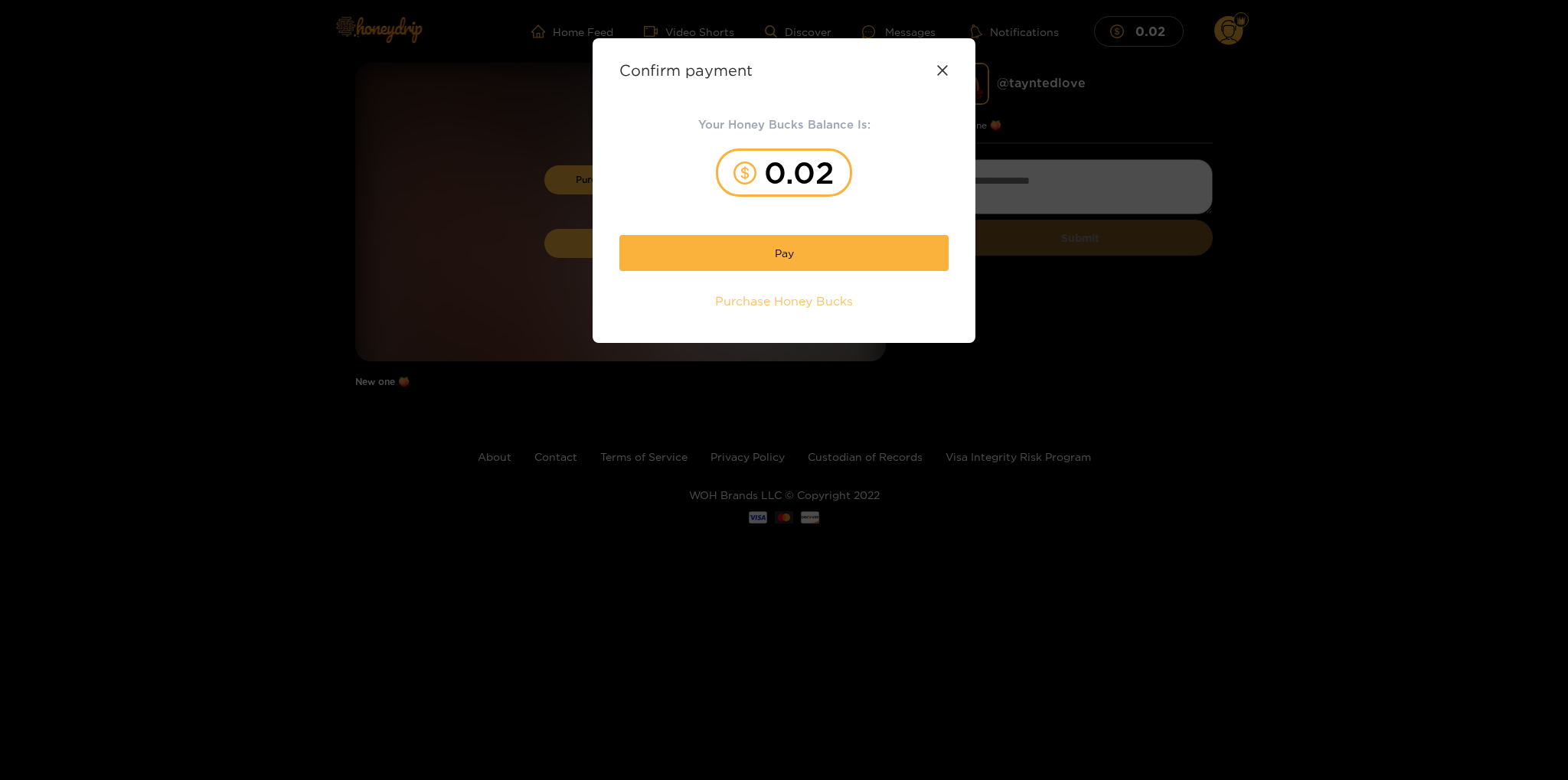
click at [800, 306] on span "Purchase Honey Bucks" at bounding box center [784, 301] width 138 height 18
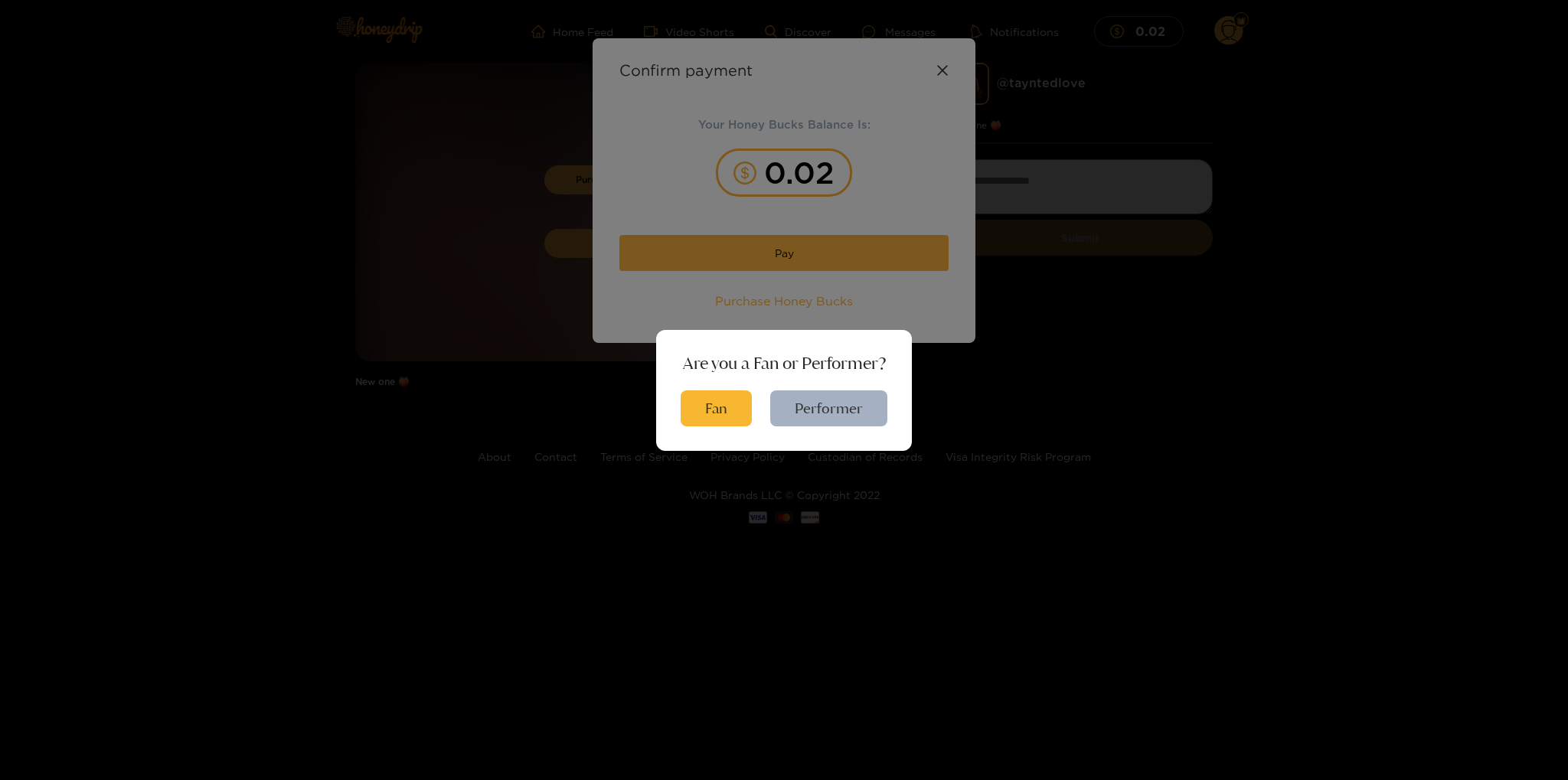
click at [942, 68] on div "Are you a Fan or Performer? Fan Performer" at bounding box center [784, 390] width 1568 height 780
click at [698, 422] on button "Fan" at bounding box center [716, 408] width 71 height 36
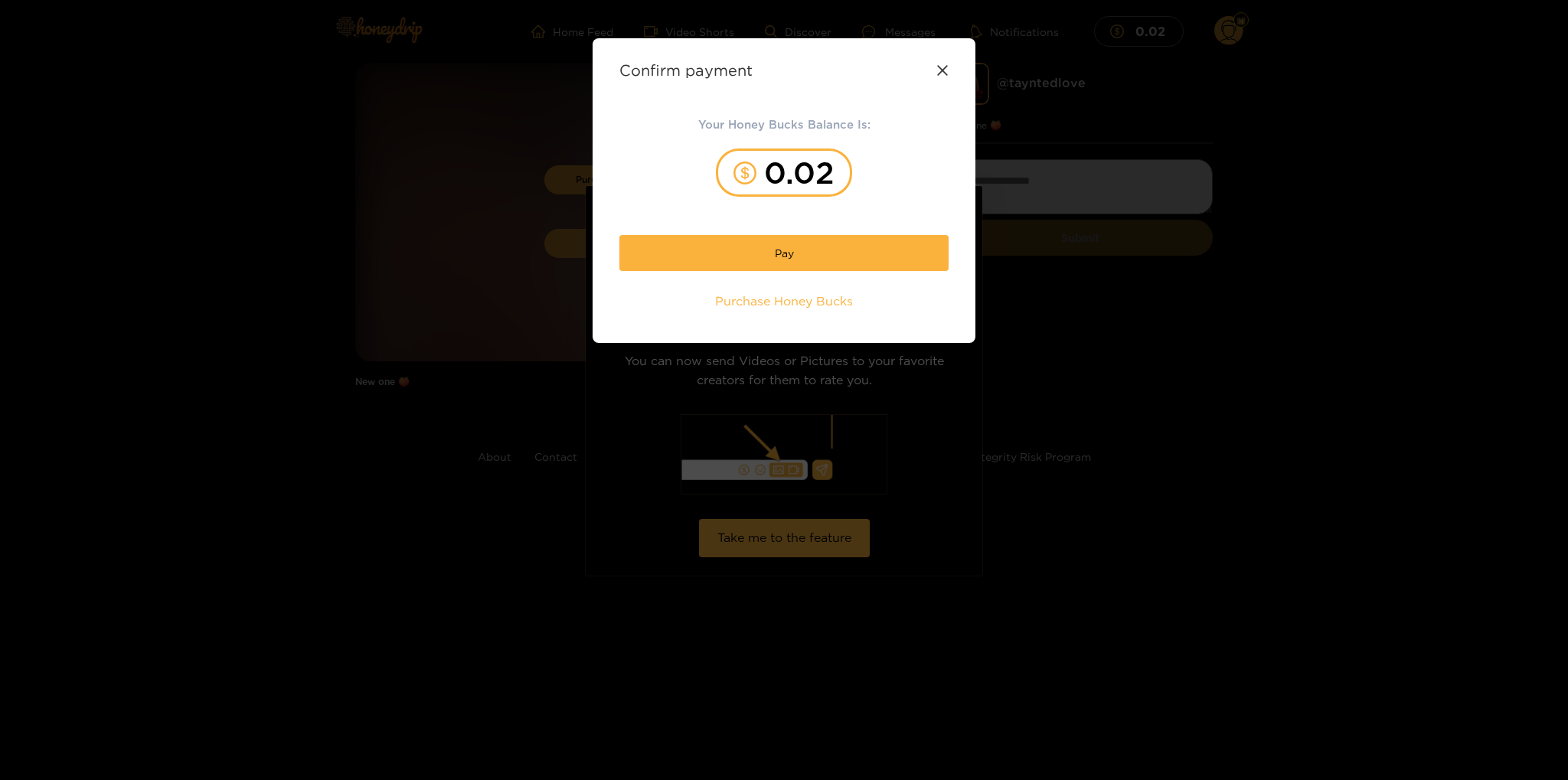
click at [940, 72] on icon at bounding box center [942, 70] width 12 height 12
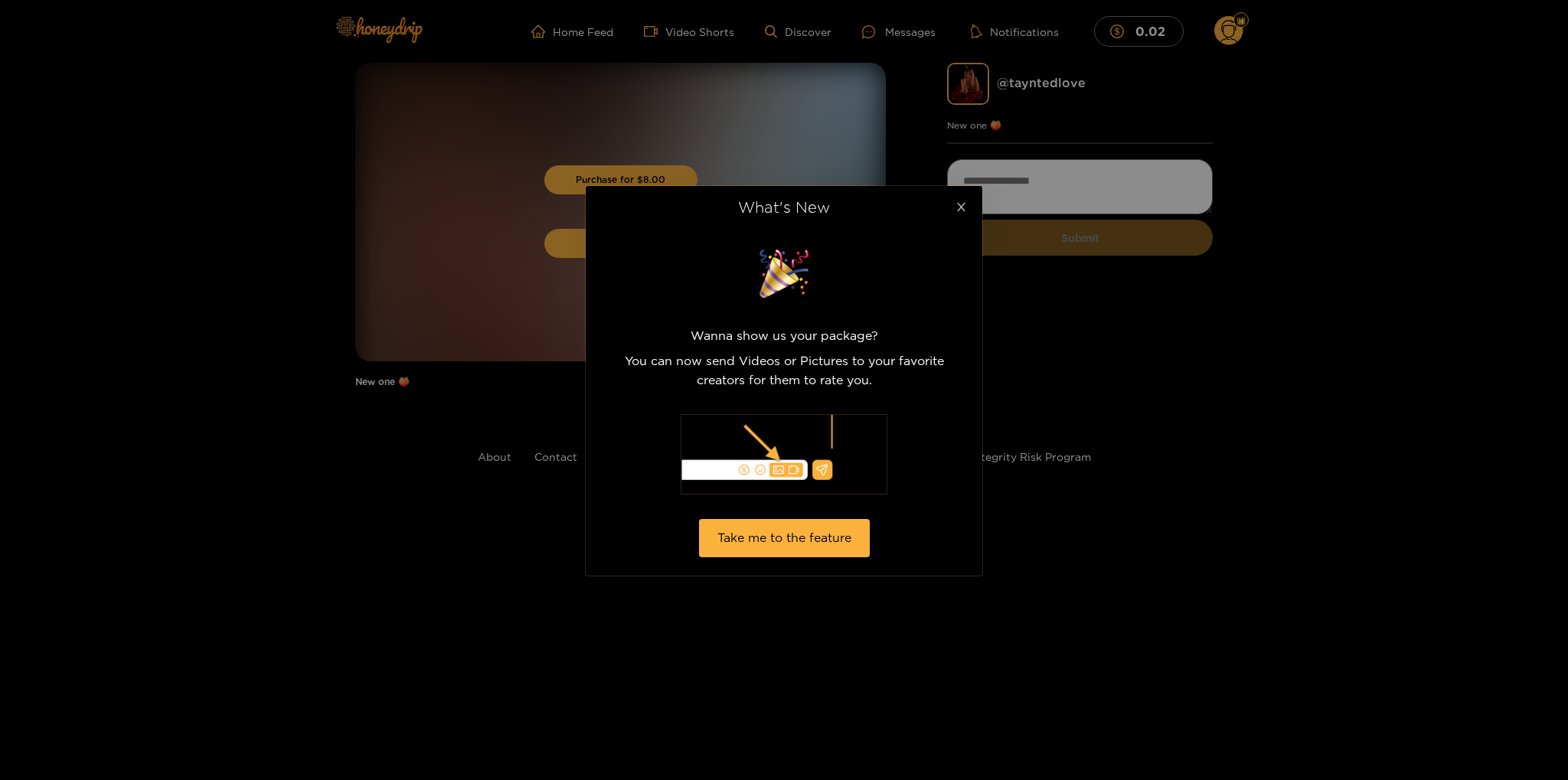
click at [963, 212] on icon "close" at bounding box center [961, 207] width 8 height 8
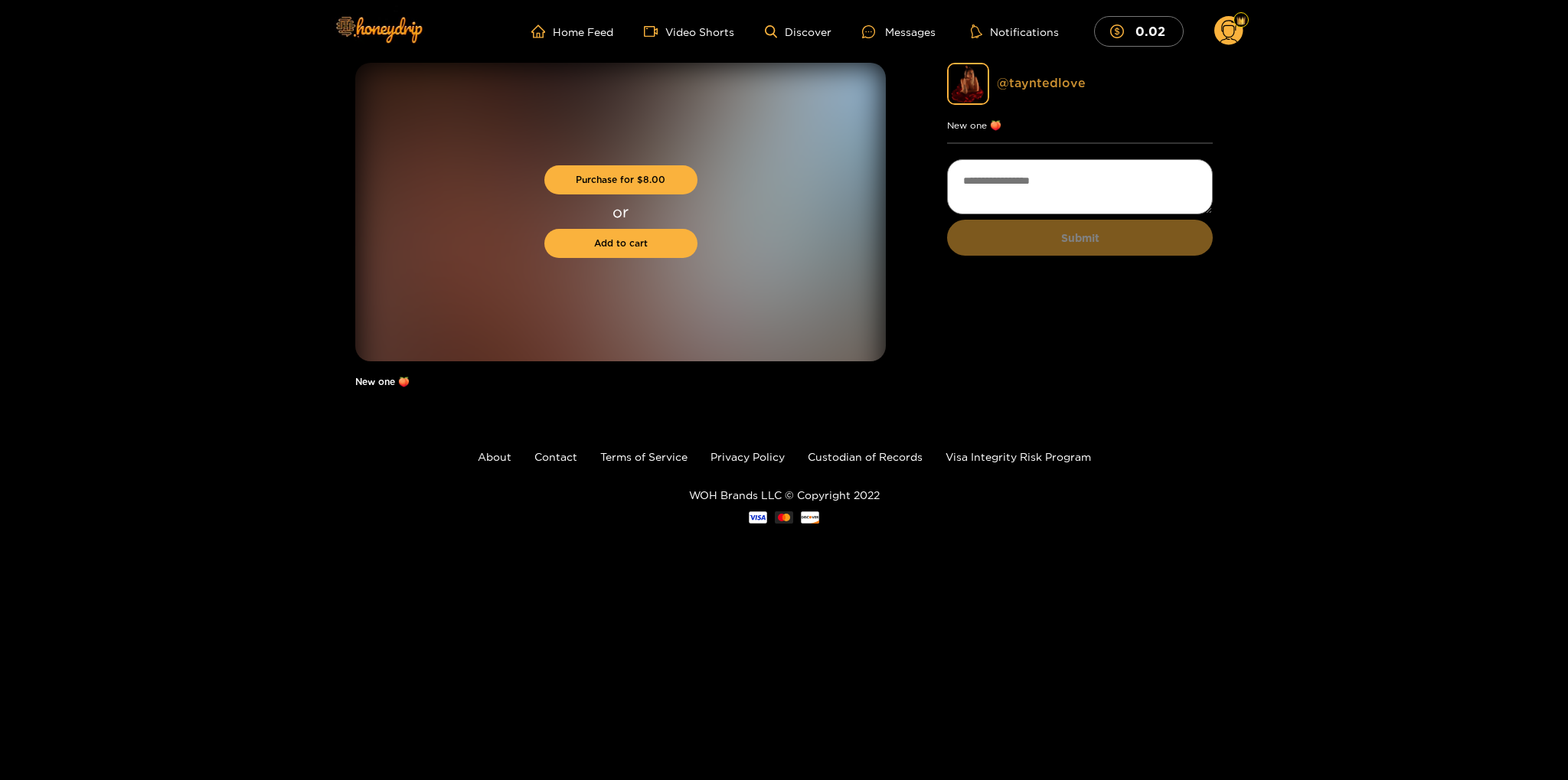
click at [1053, 83] on link "@ tayntedlove" at bounding box center [1041, 82] width 89 height 14
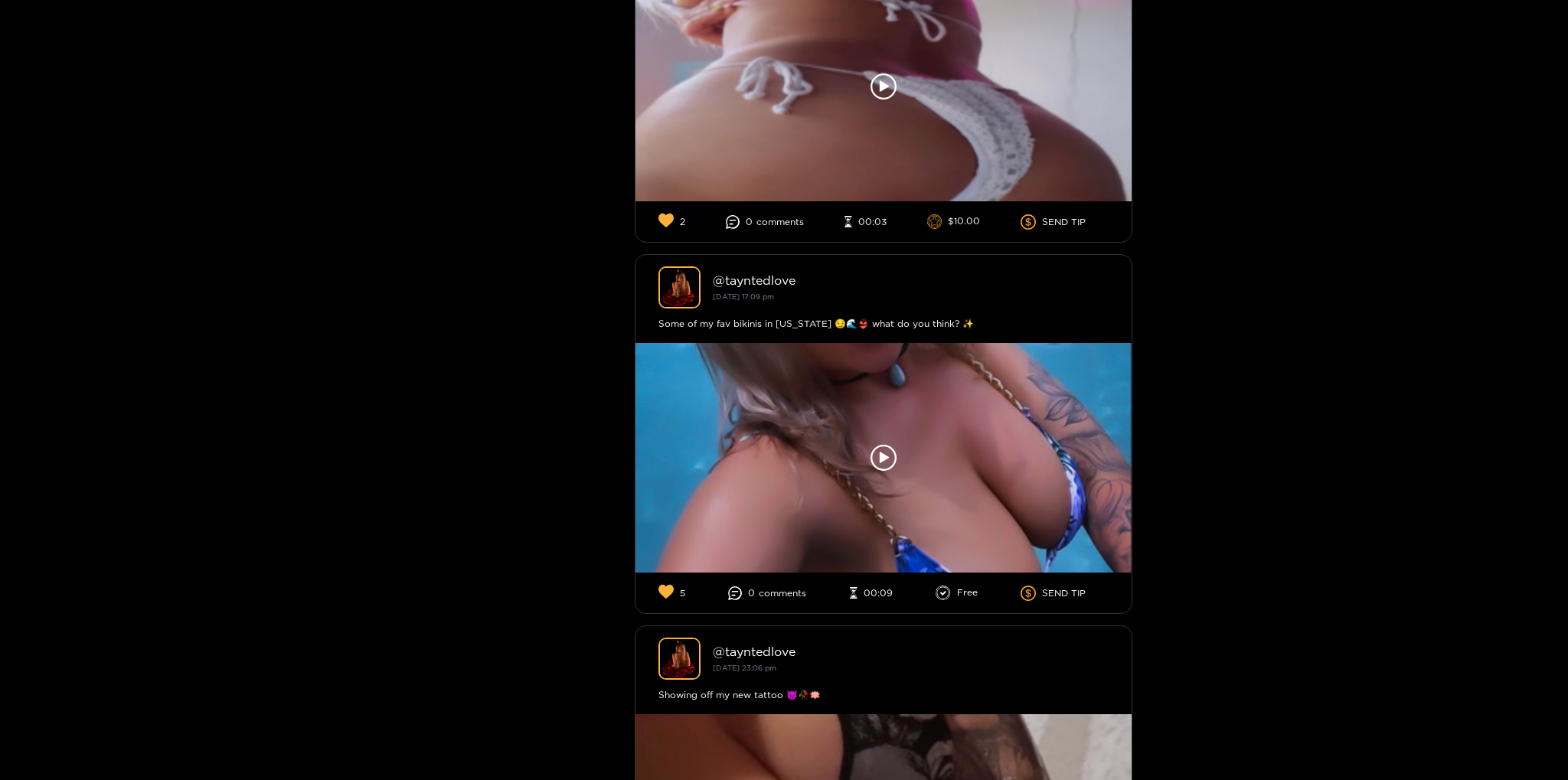
scroll to position [10672, 0]
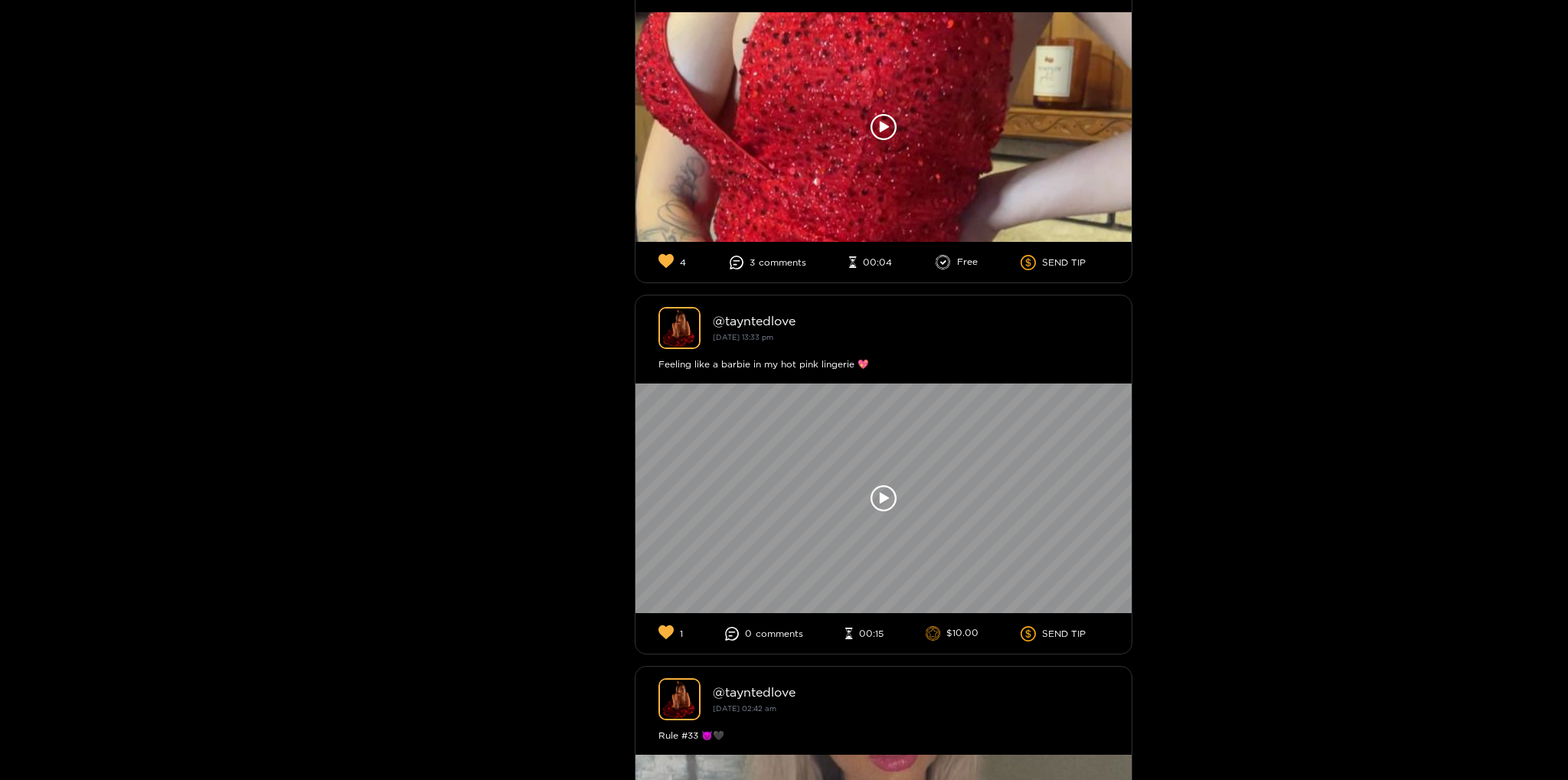
scroll to position [12882, 0]
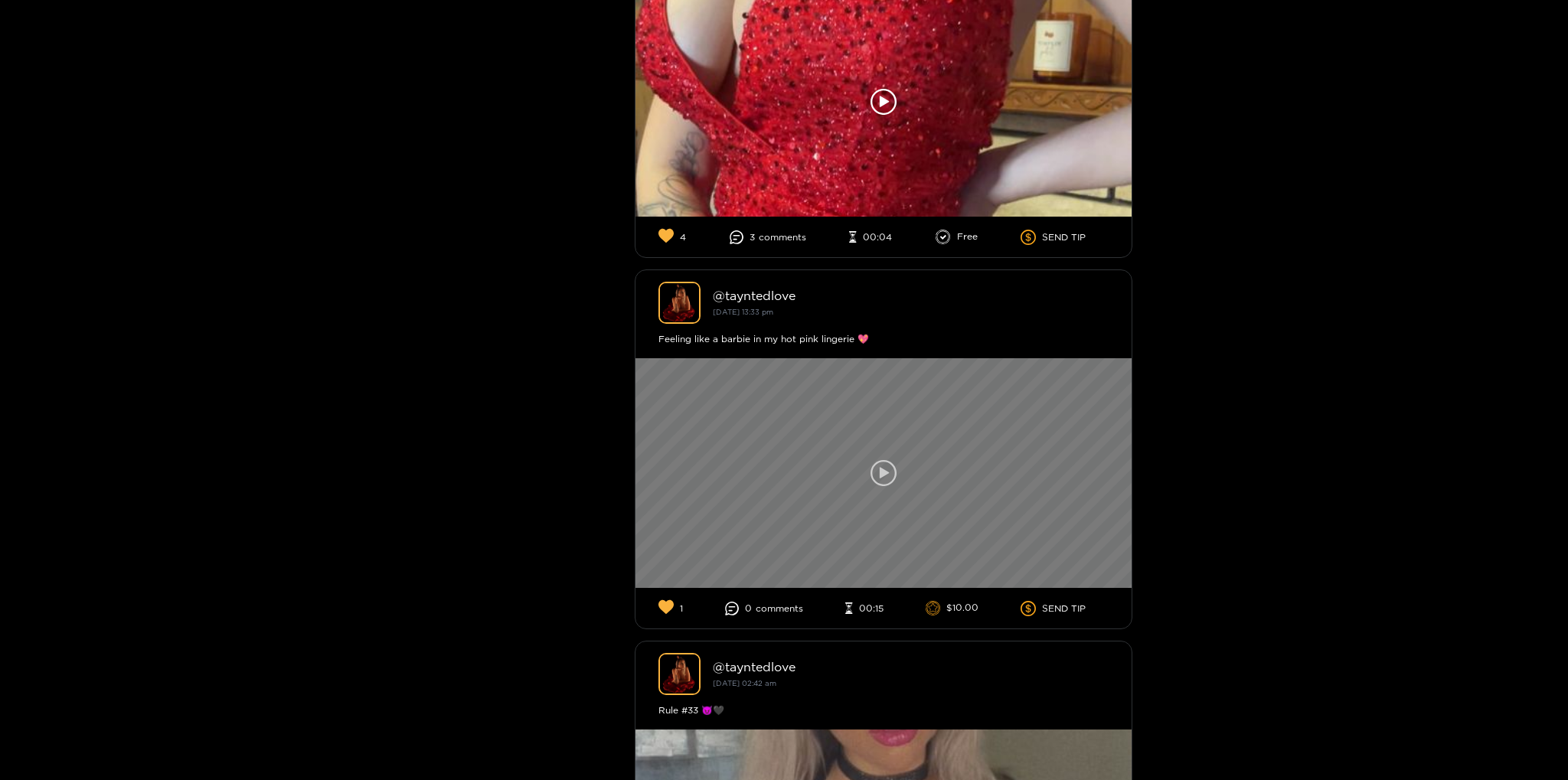
click at [909, 443] on div at bounding box center [883, 473] width 496 height 229
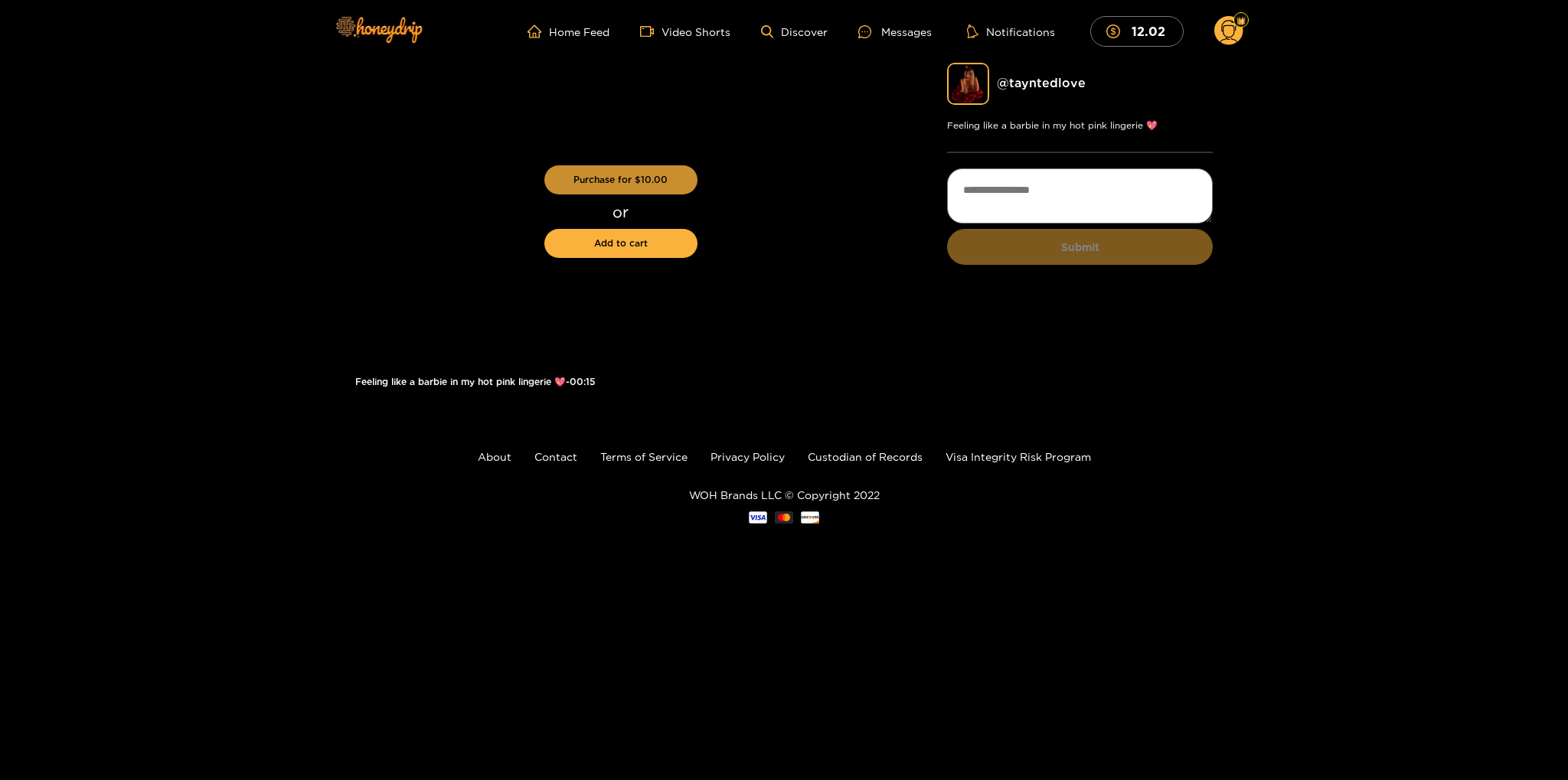
click at [675, 185] on button "Purchase for $ 10.00" at bounding box center [620, 179] width 153 height 29
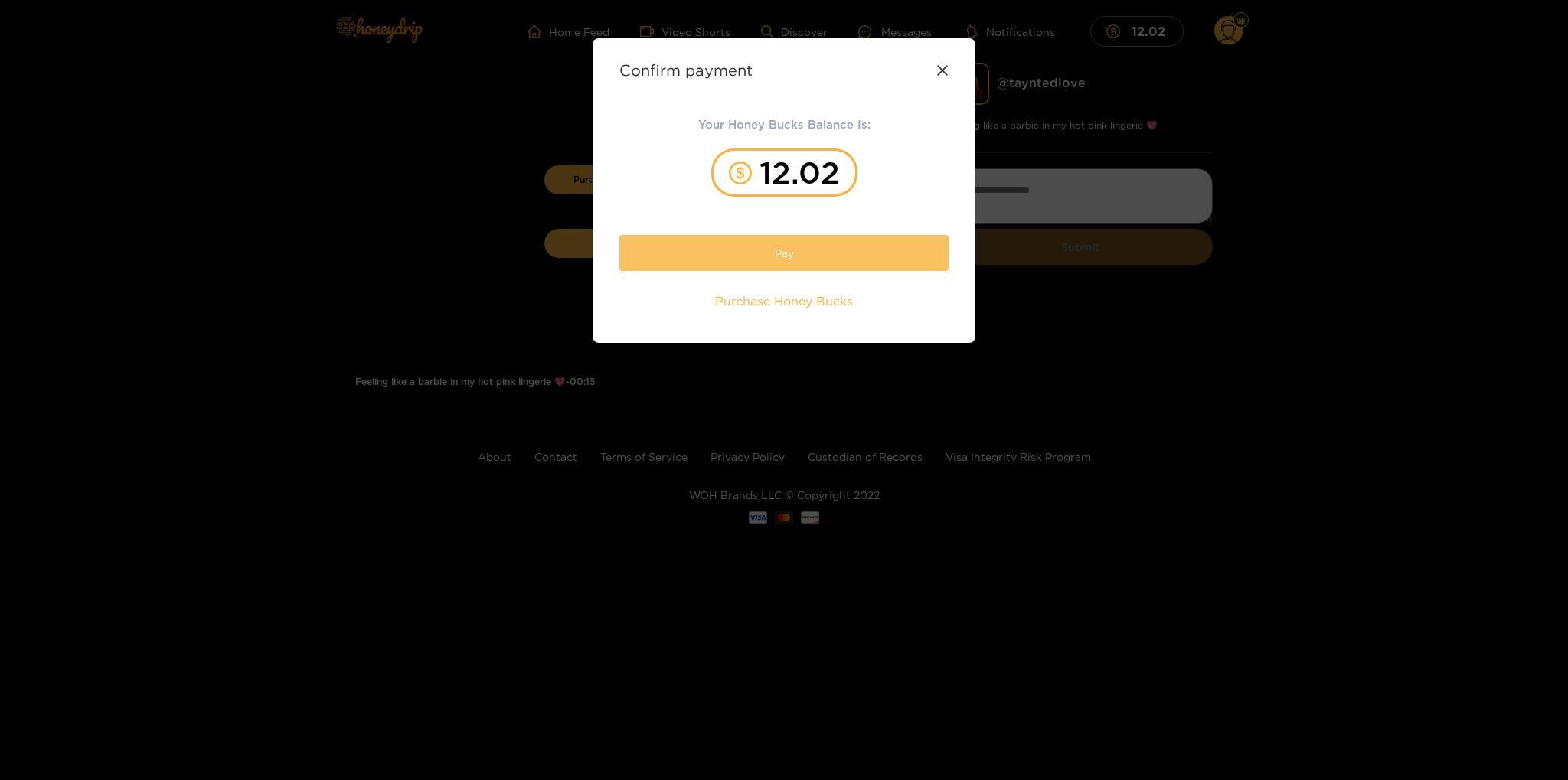
click at [835, 251] on button "Pay" at bounding box center [784, 253] width 329 height 36
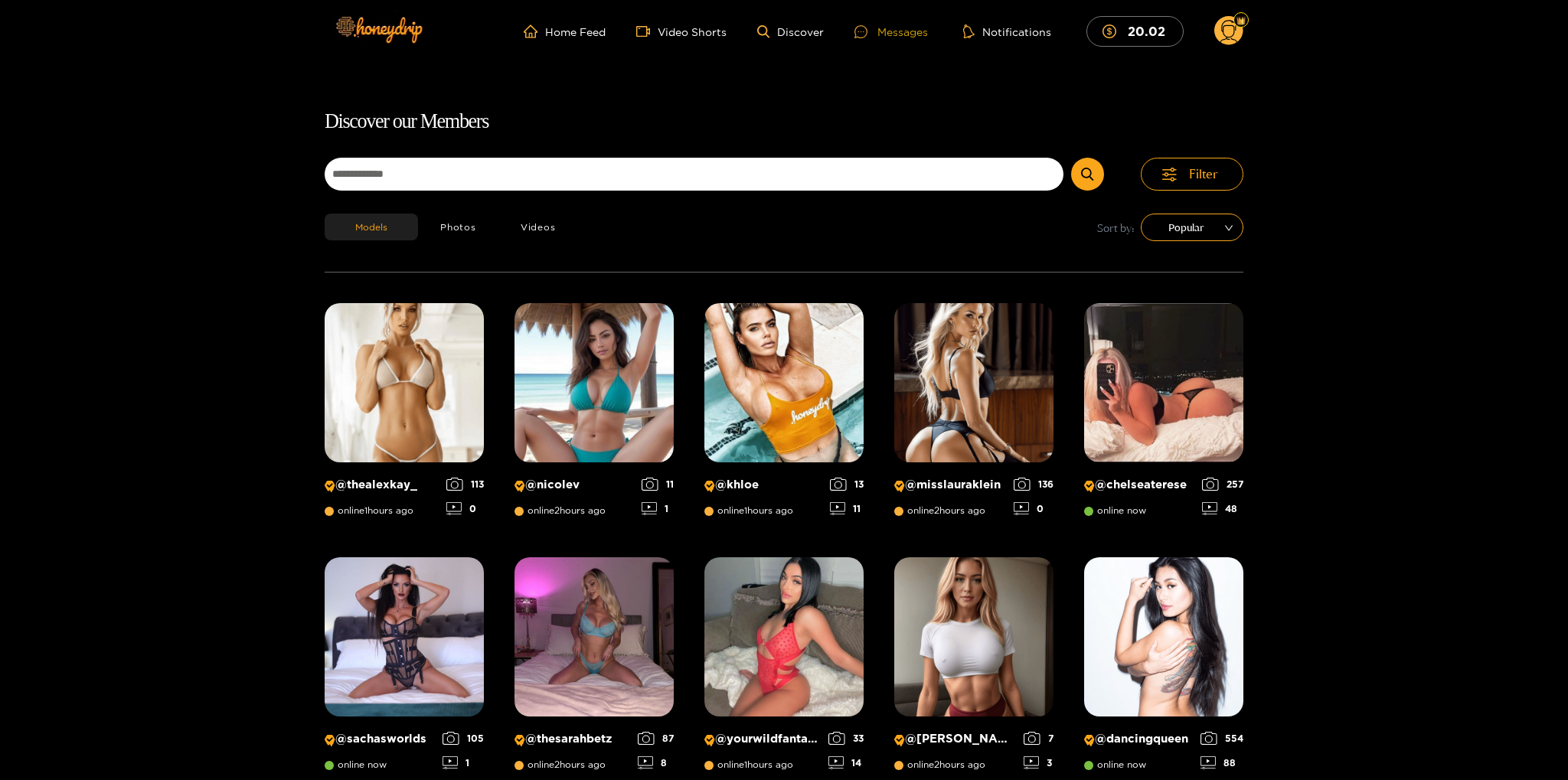
click at [891, 28] on div "Messages" at bounding box center [891, 32] width 74 height 18
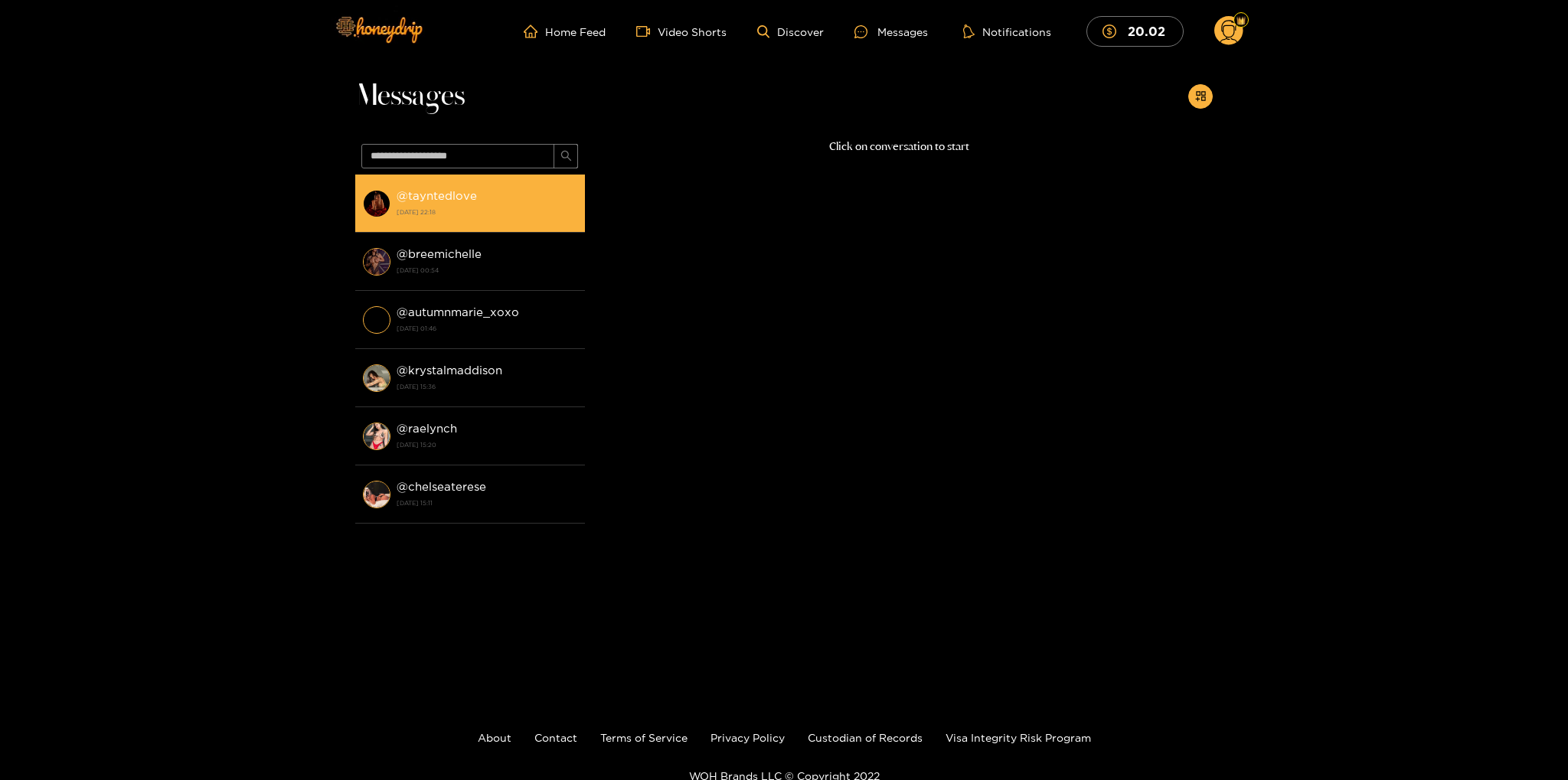
click at [440, 212] on strong "21 September 2025 22:18" at bounding box center [487, 212] width 181 height 14
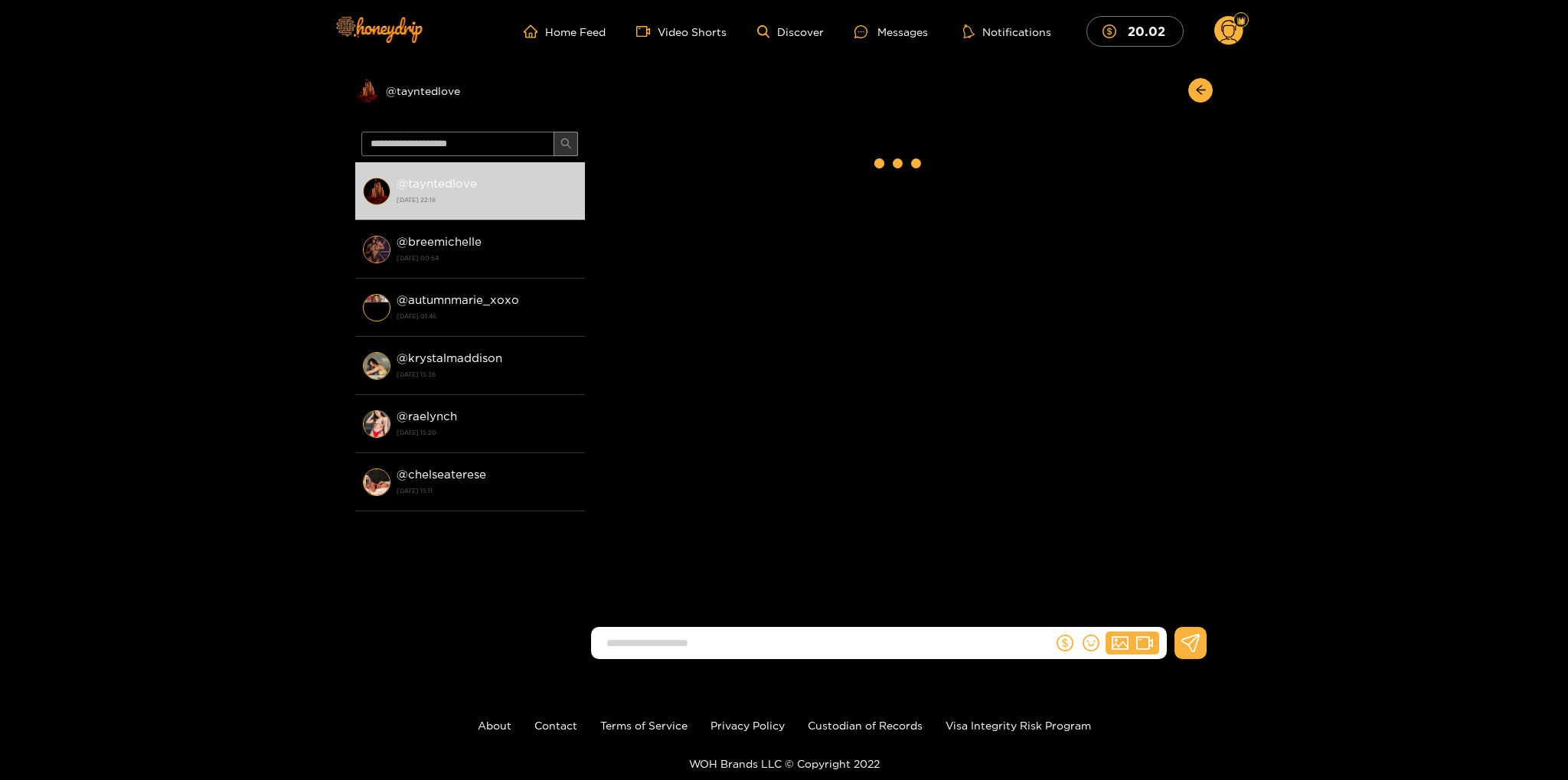
scroll to position [1633, 0]
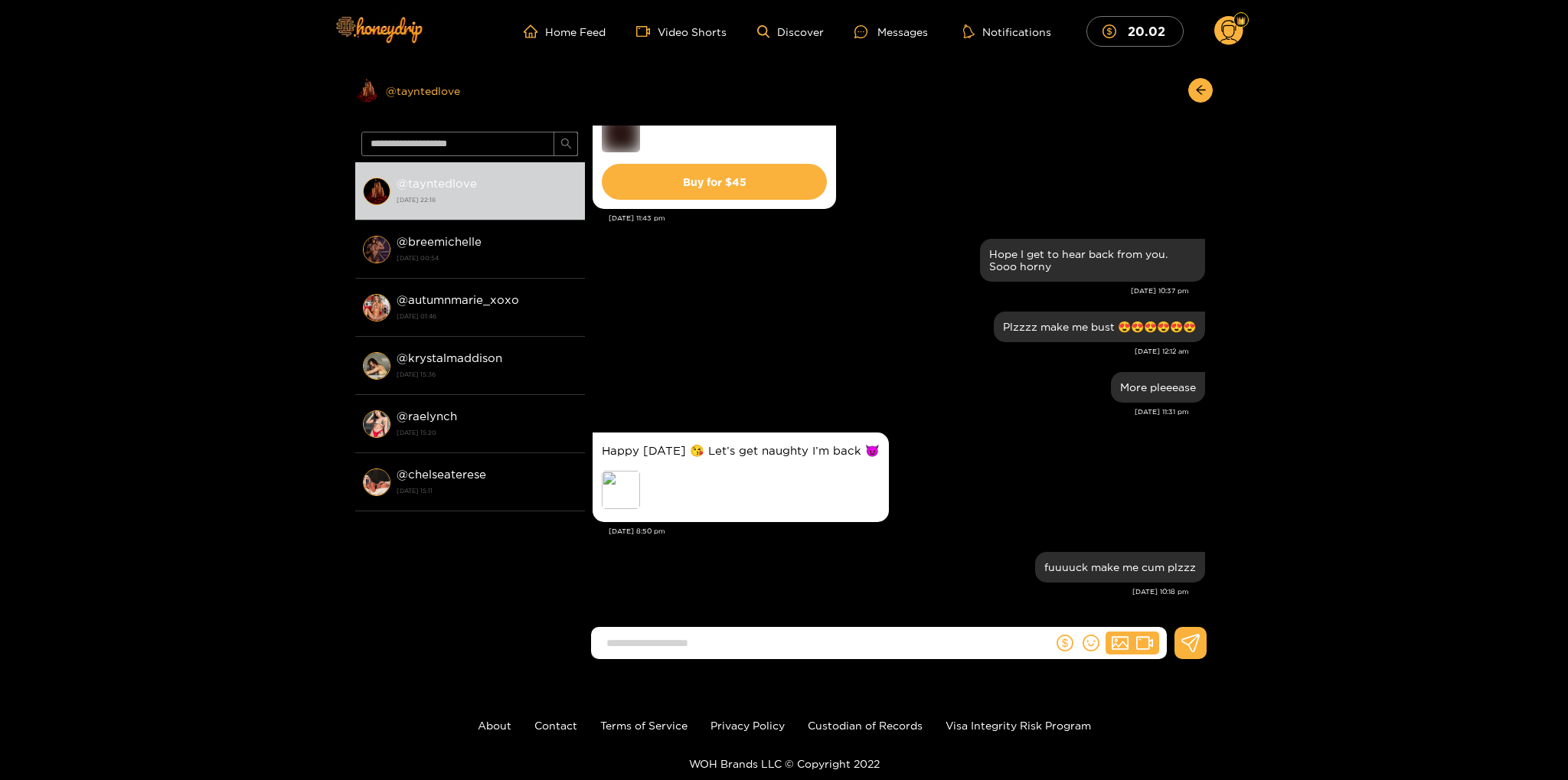
click at [394, 84] on div "Preview @ tayntedlove" at bounding box center [470, 90] width 229 height 24
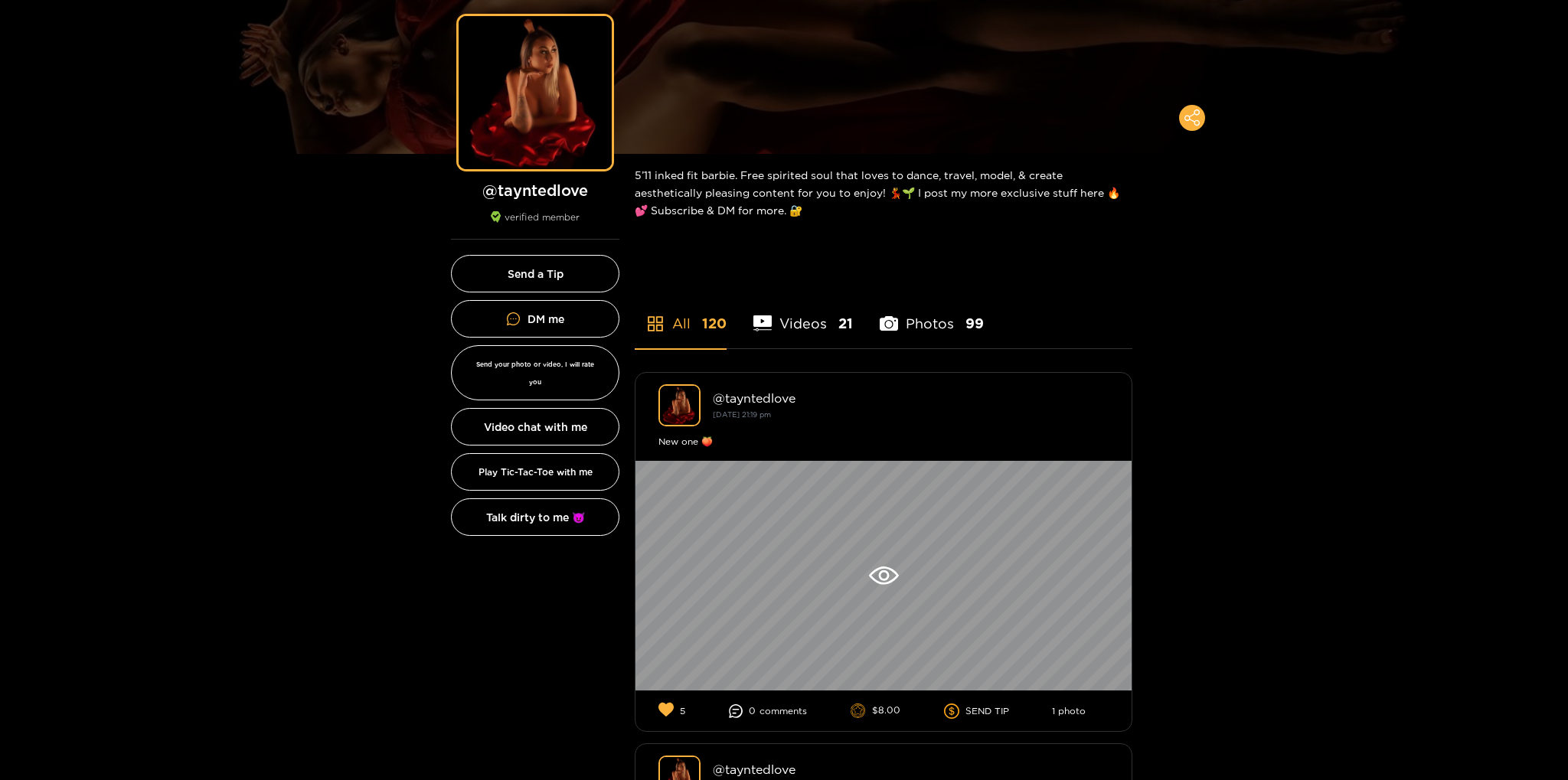
scroll to position [269, 0]
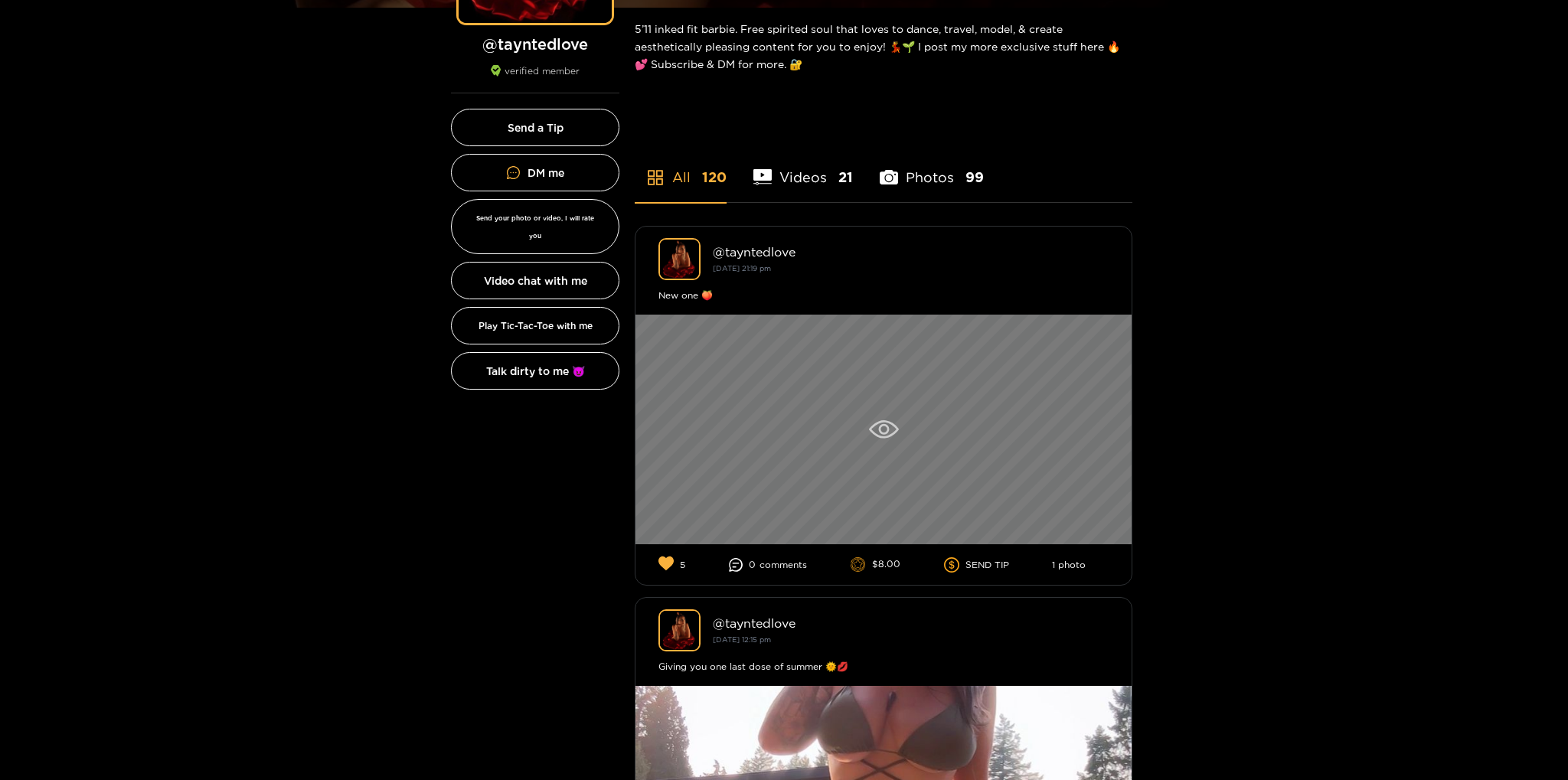
click at [893, 437] on icon at bounding box center [884, 430] width 30 height 19
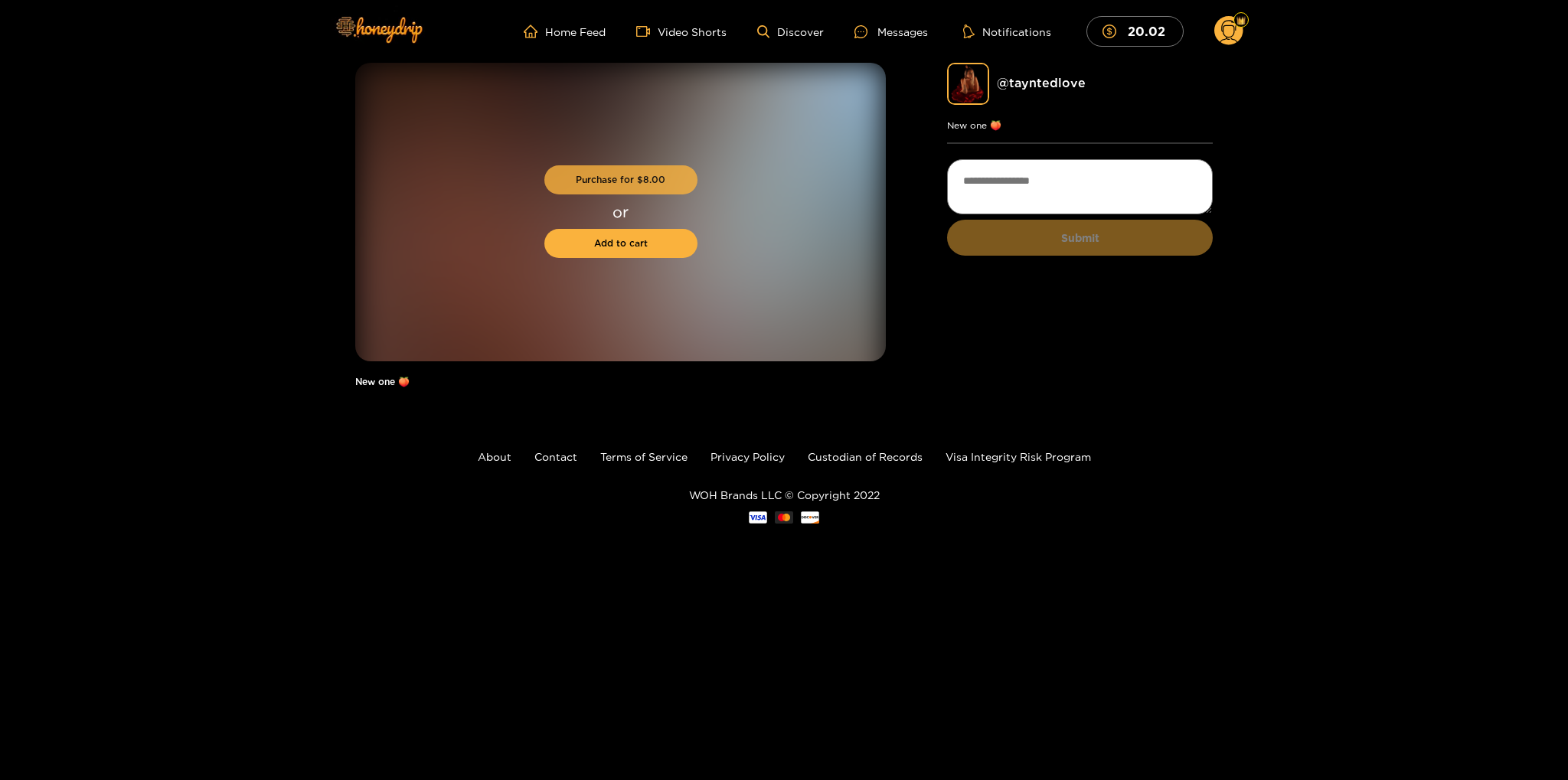
click at [655, 178] on button "Purchase for $ 8.00" at bounding box center [620, 179] width 153 height 29
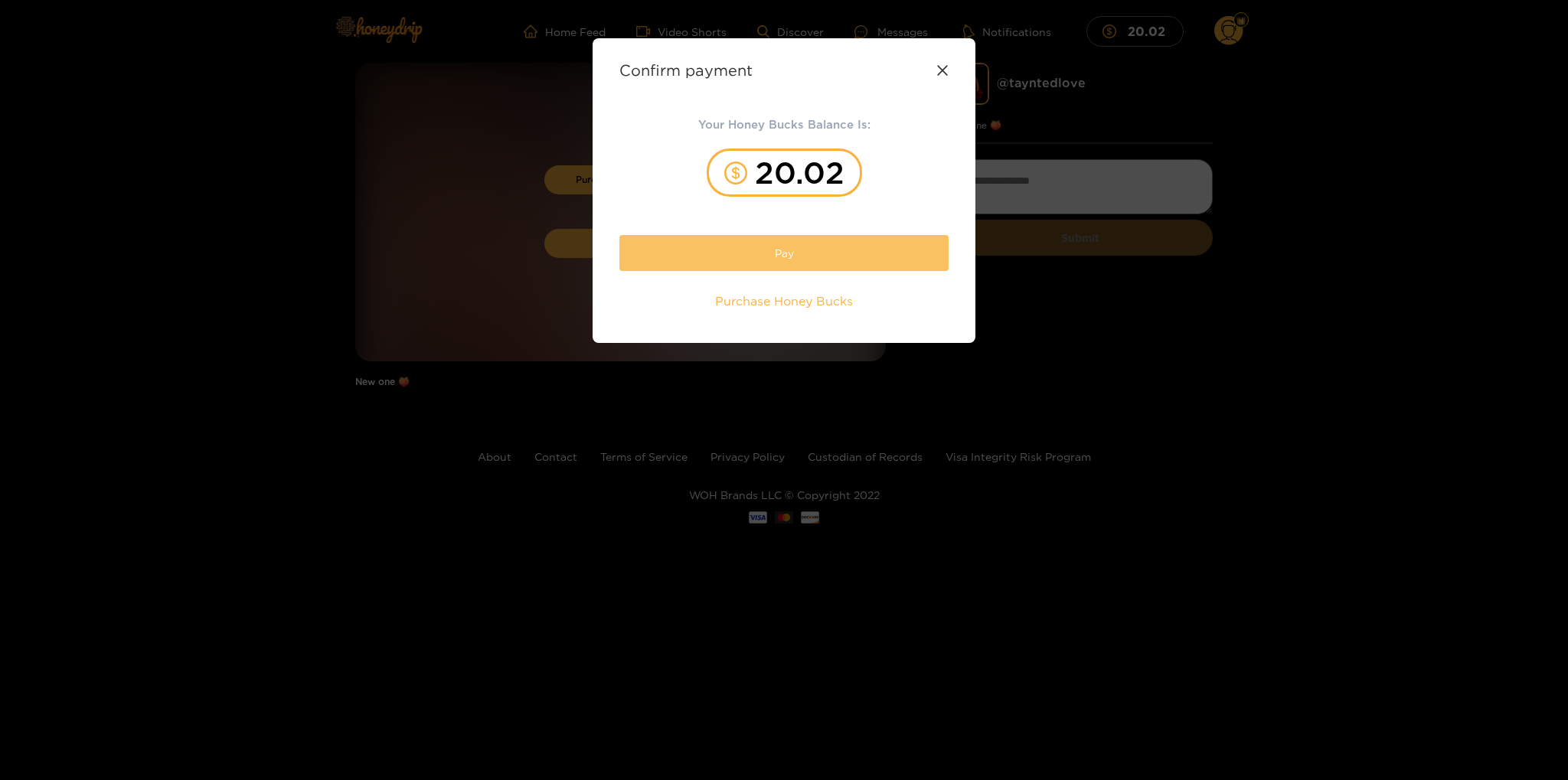
click at [825, 260] on button "Pay" at bounding box center [784, 253] width 329 height 36
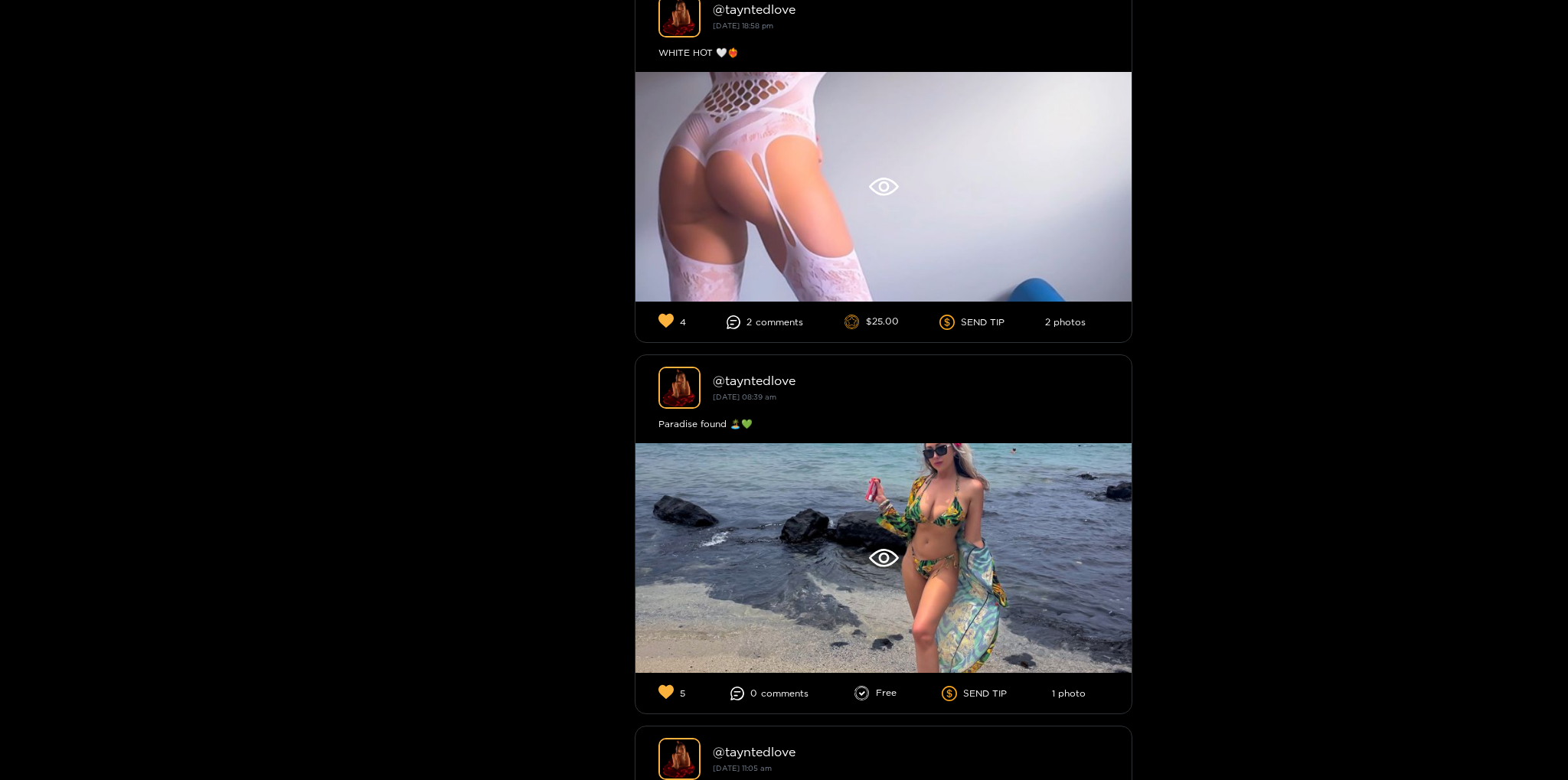
scroll to position [3718, 0]
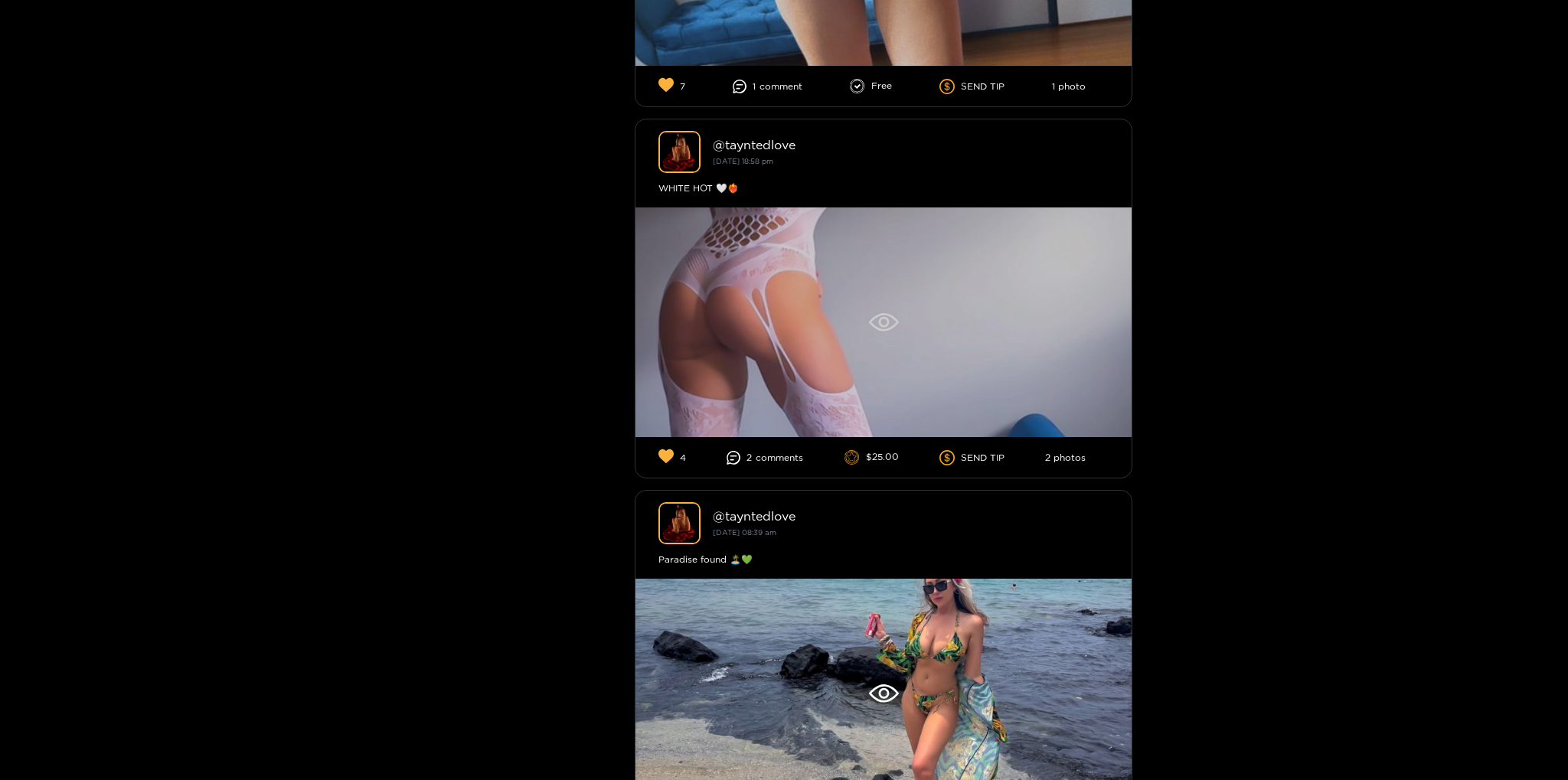
click at [952, 346] on div at bounding box center [883, 322] width 496 height 229
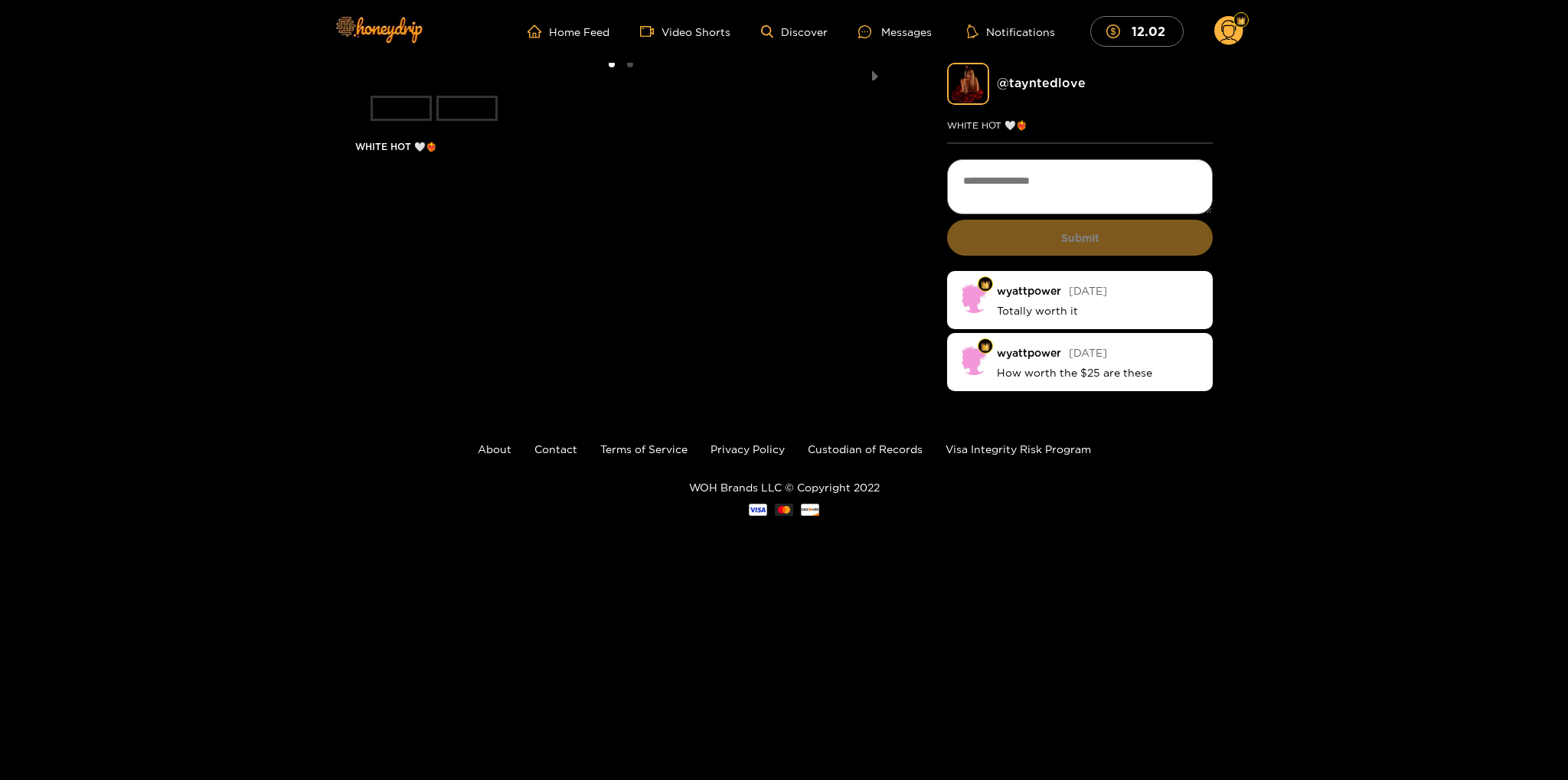
click at [464, 121] on li "slide item 2" at bounding box center [467, 108] width 61 height 25
click at [920, 395] on div "2 of 2 WHITE HOT 🤍❤️‍🔥 @ tayntedlove WHITE HOT 🤍❤️‍🔥 Submit wyattpower 3 months…" at bounding box center [784, 228] width 857 height 333
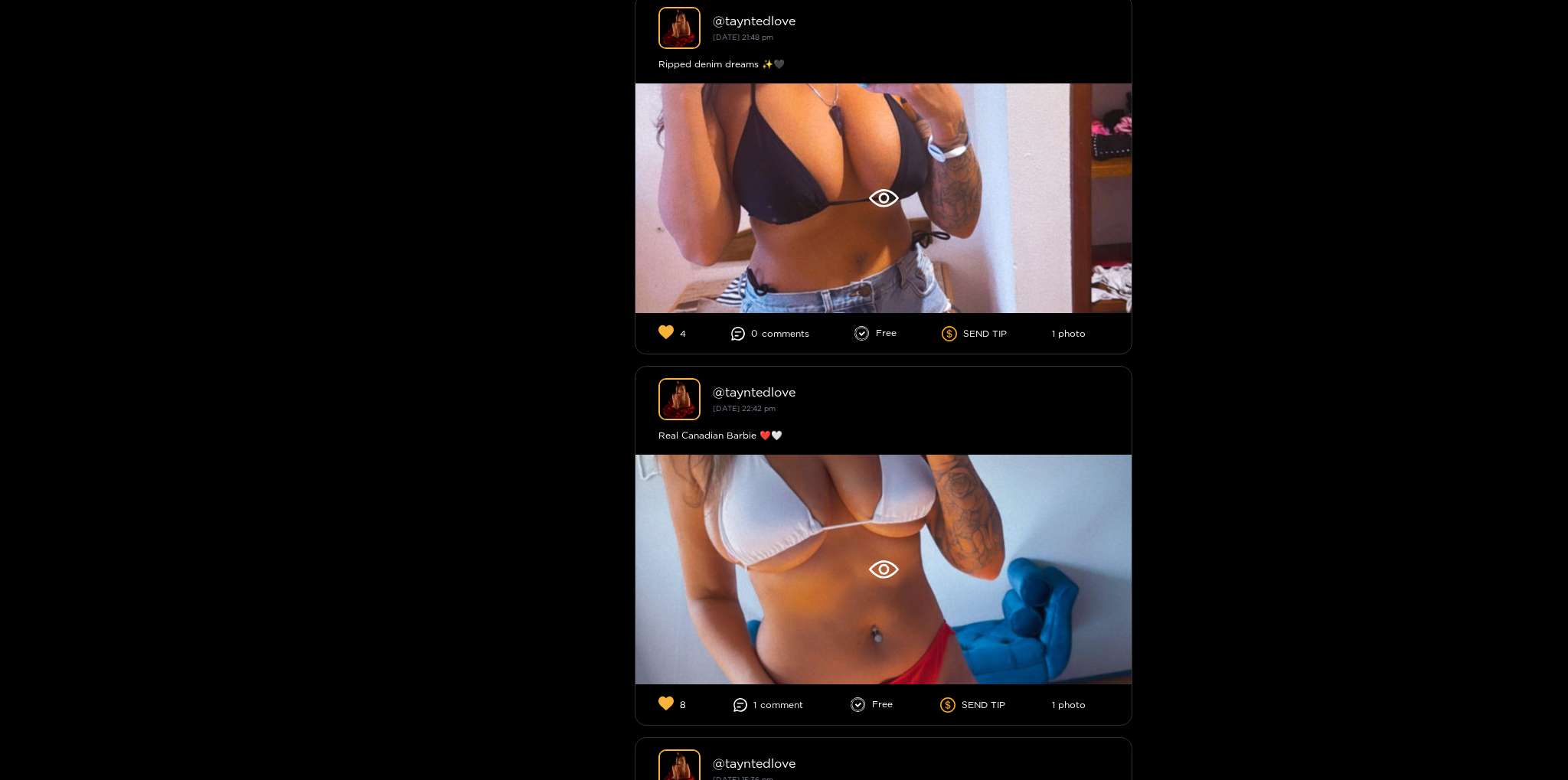
scroll to position [2156, 0]
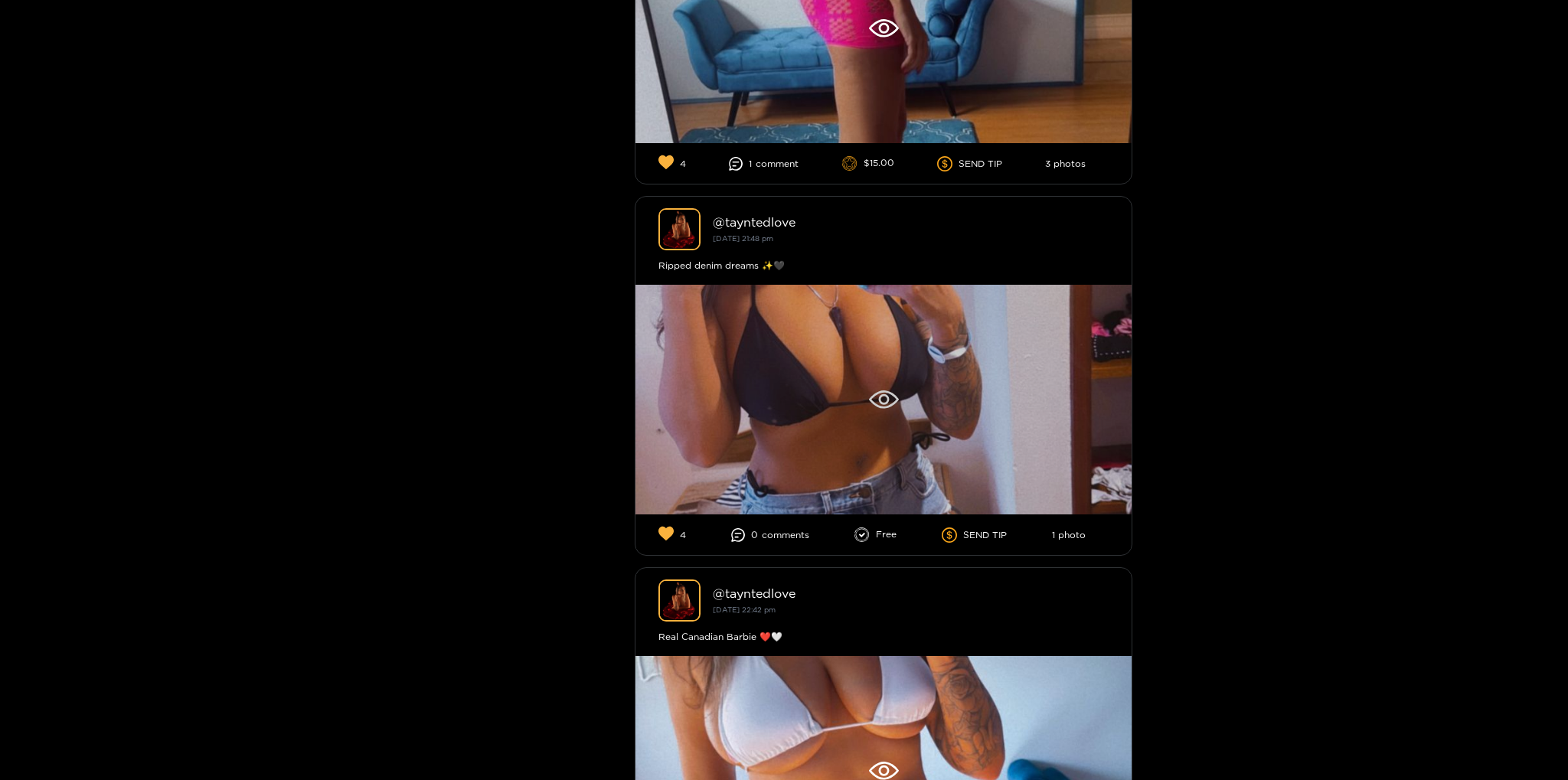
click at [978, 404] on div at bounding box center [883, 400] width 496 height 229
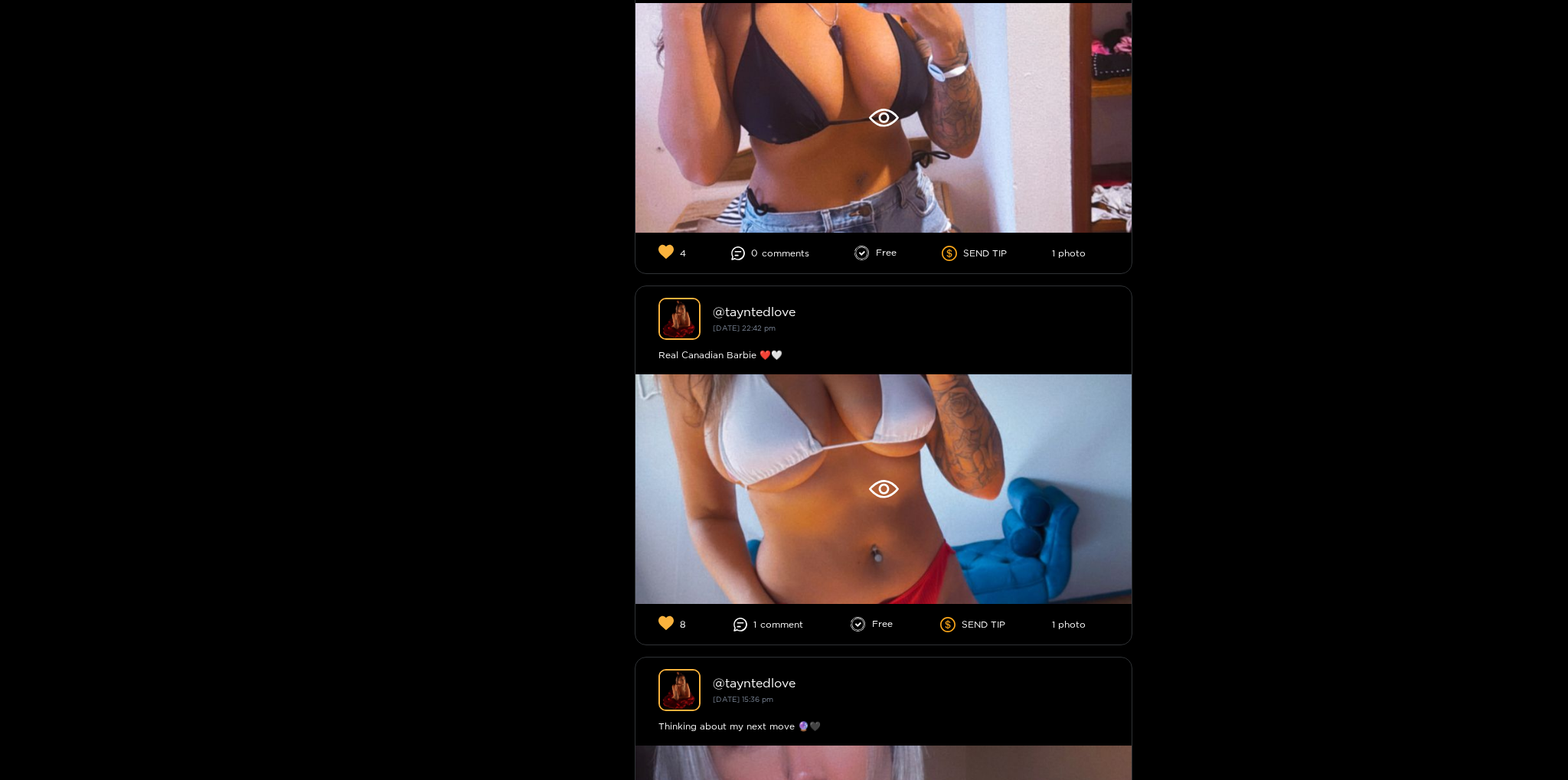
scroll to position [2480, 0]
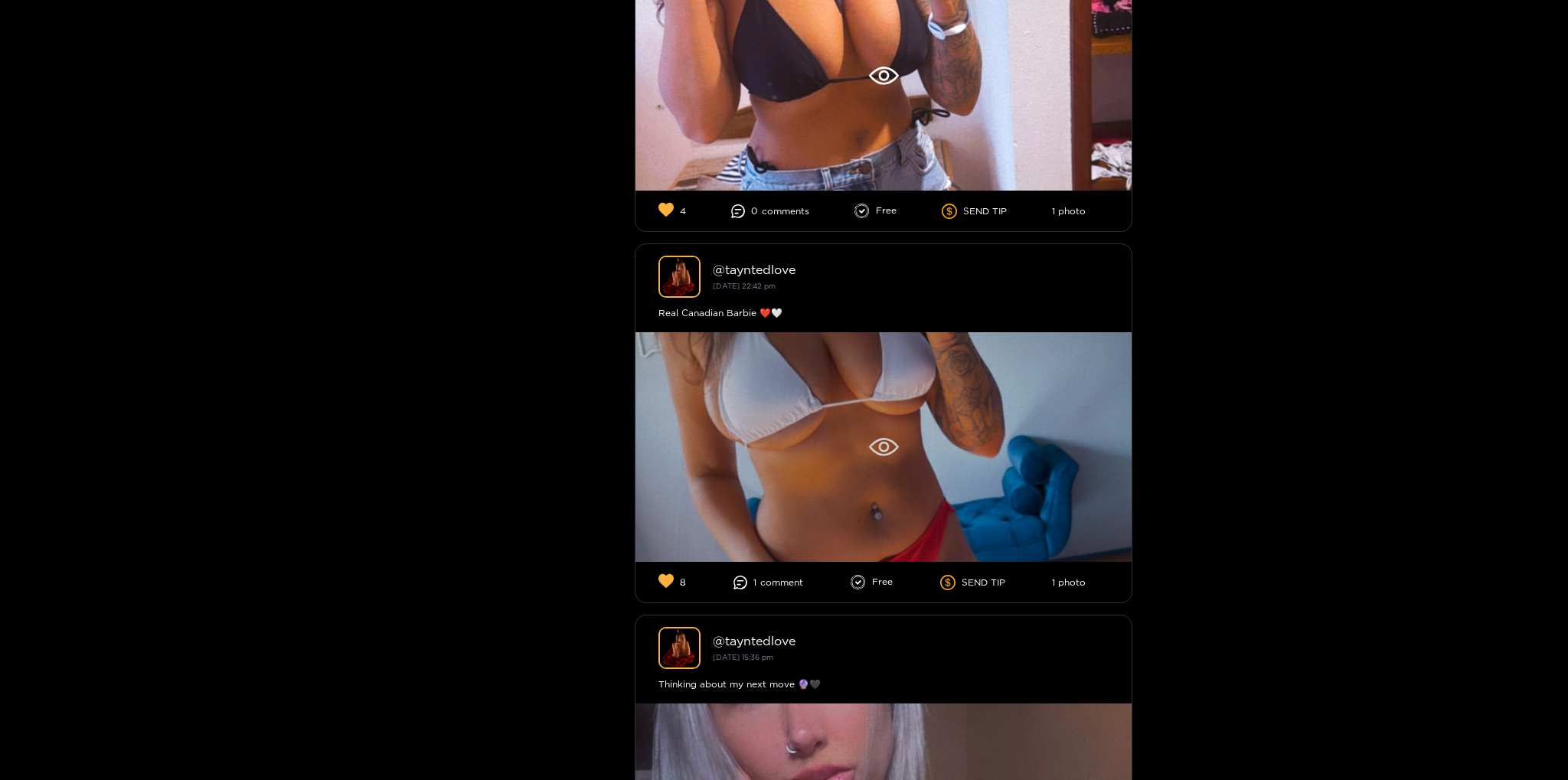
click at [934, 422] on div at bounding box center [883, 447] width 496 height 229
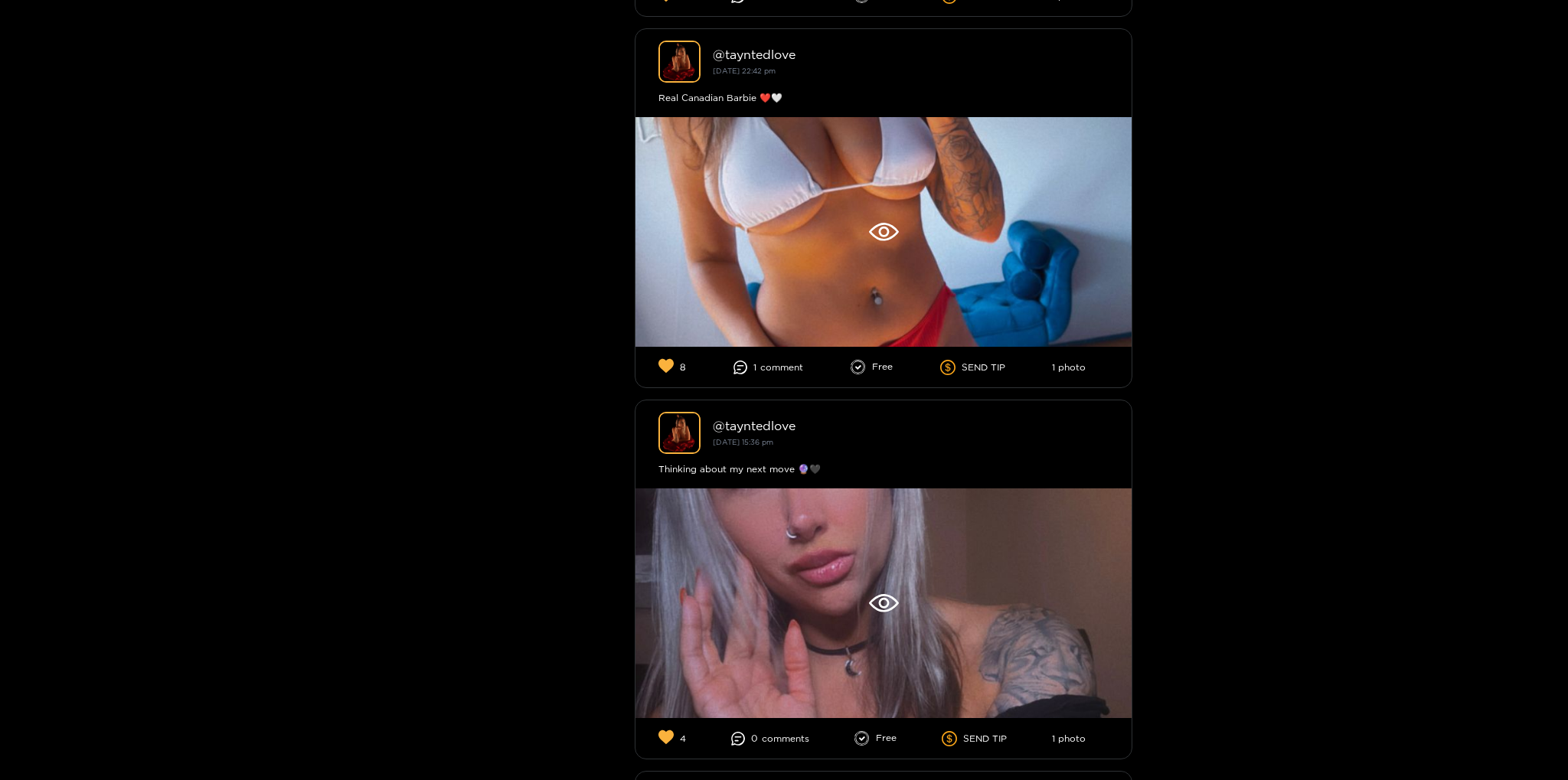
scroll to position [3019, 0]
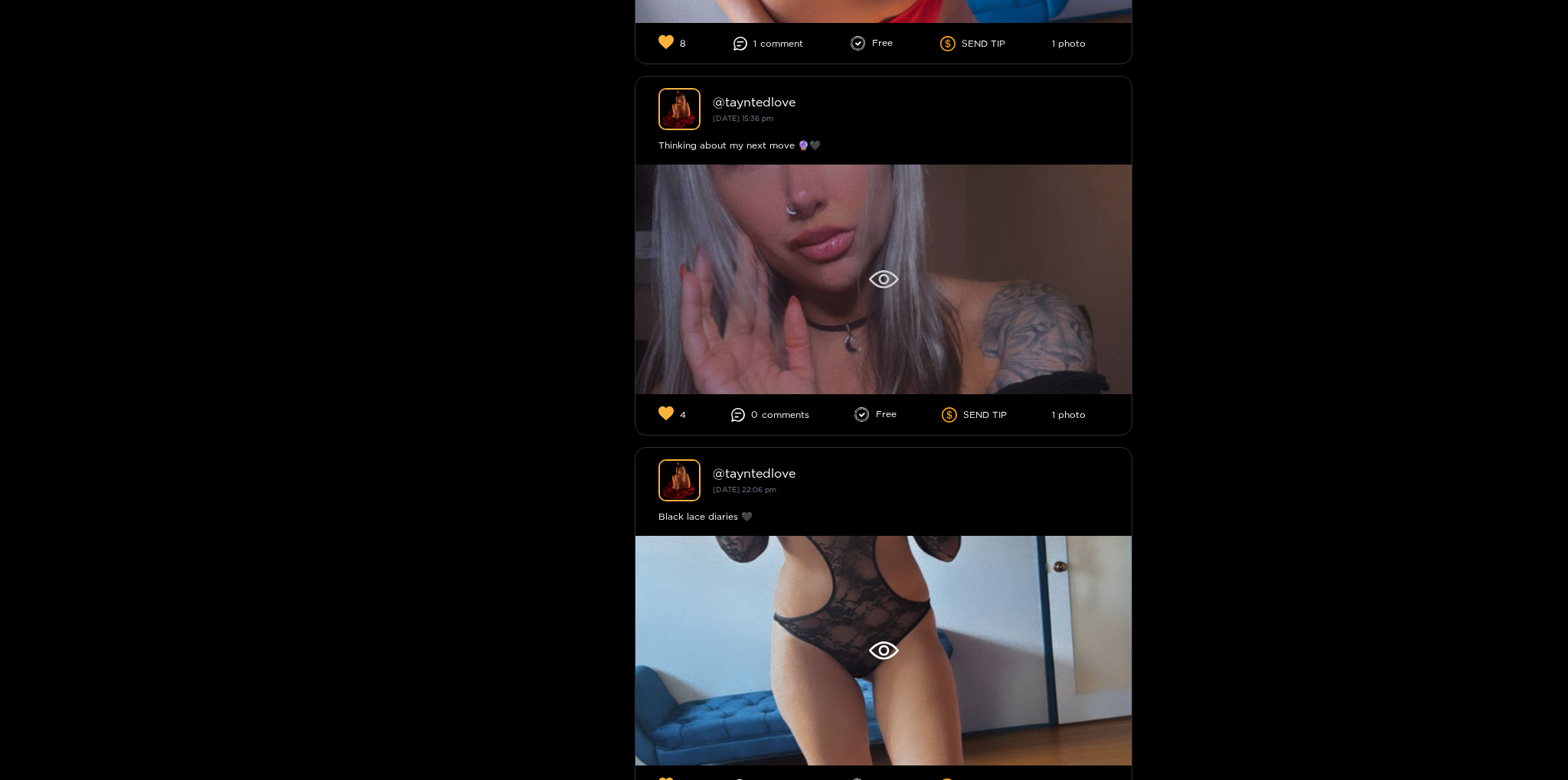
click at [990, 303] on div at bounding box center [883, 280] width 496 height 229
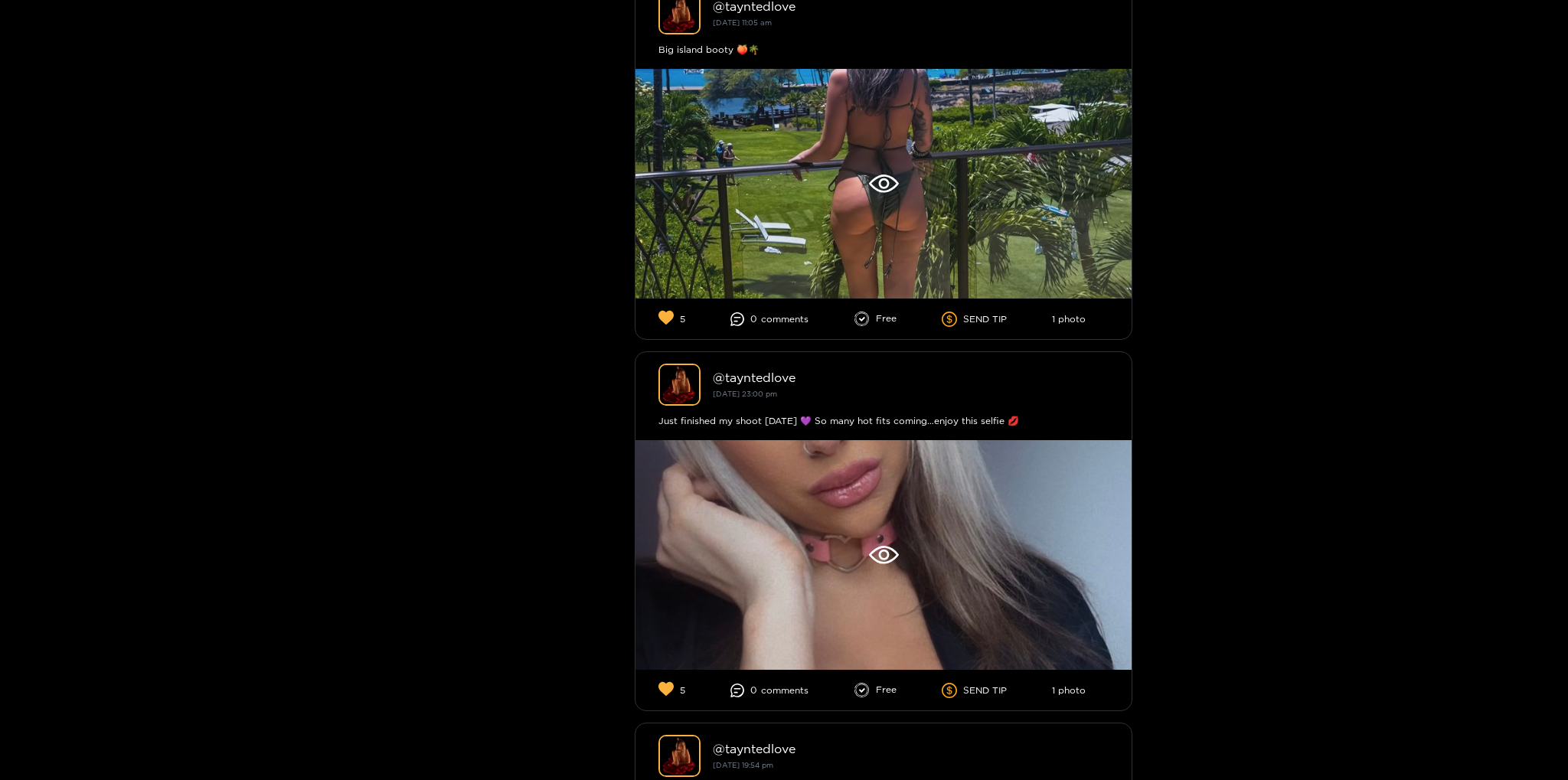
scroll to position [4635, 0]
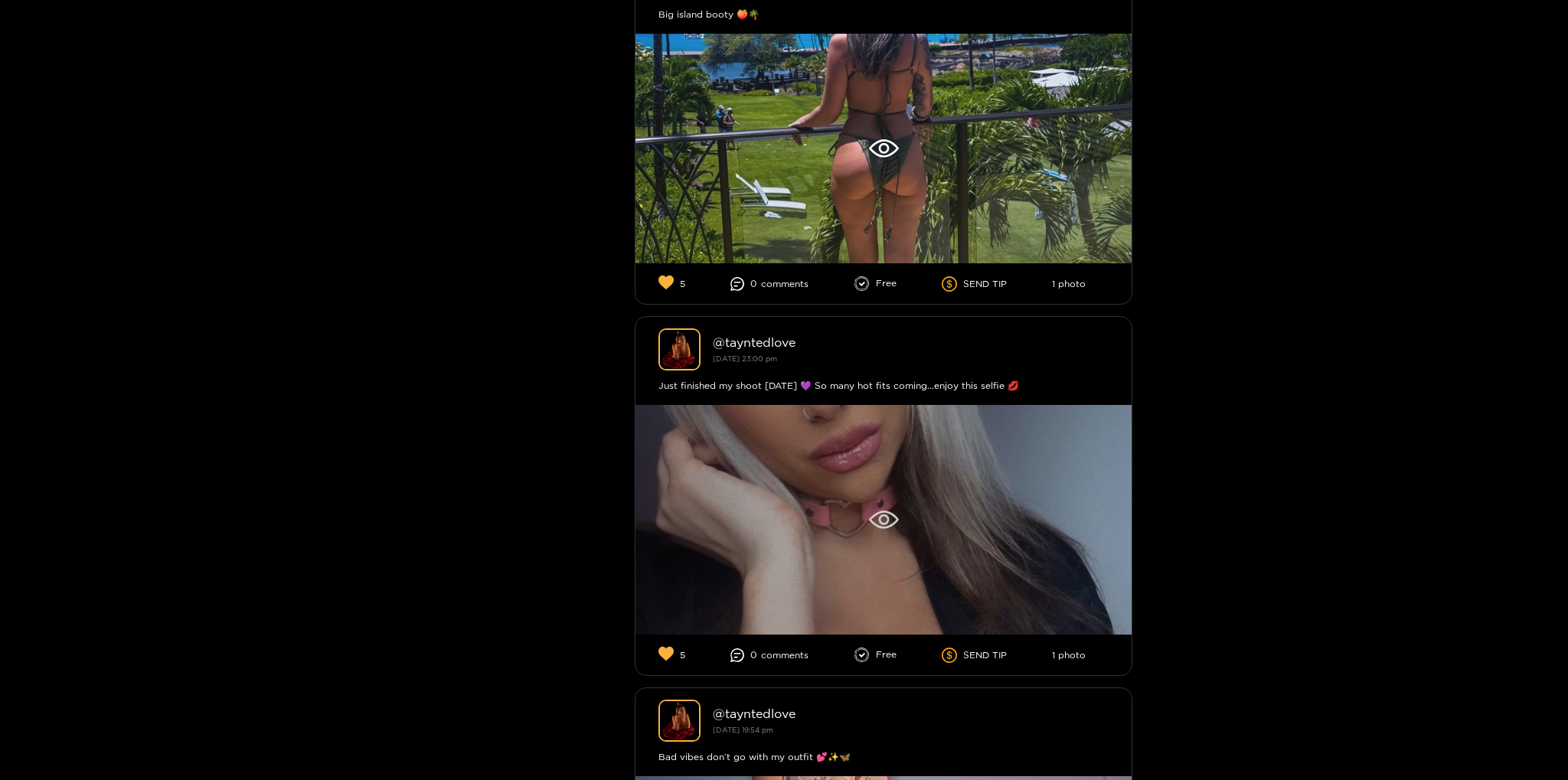
click at [982, 457] on div at bounding box center [883, 520] width 496 height 229
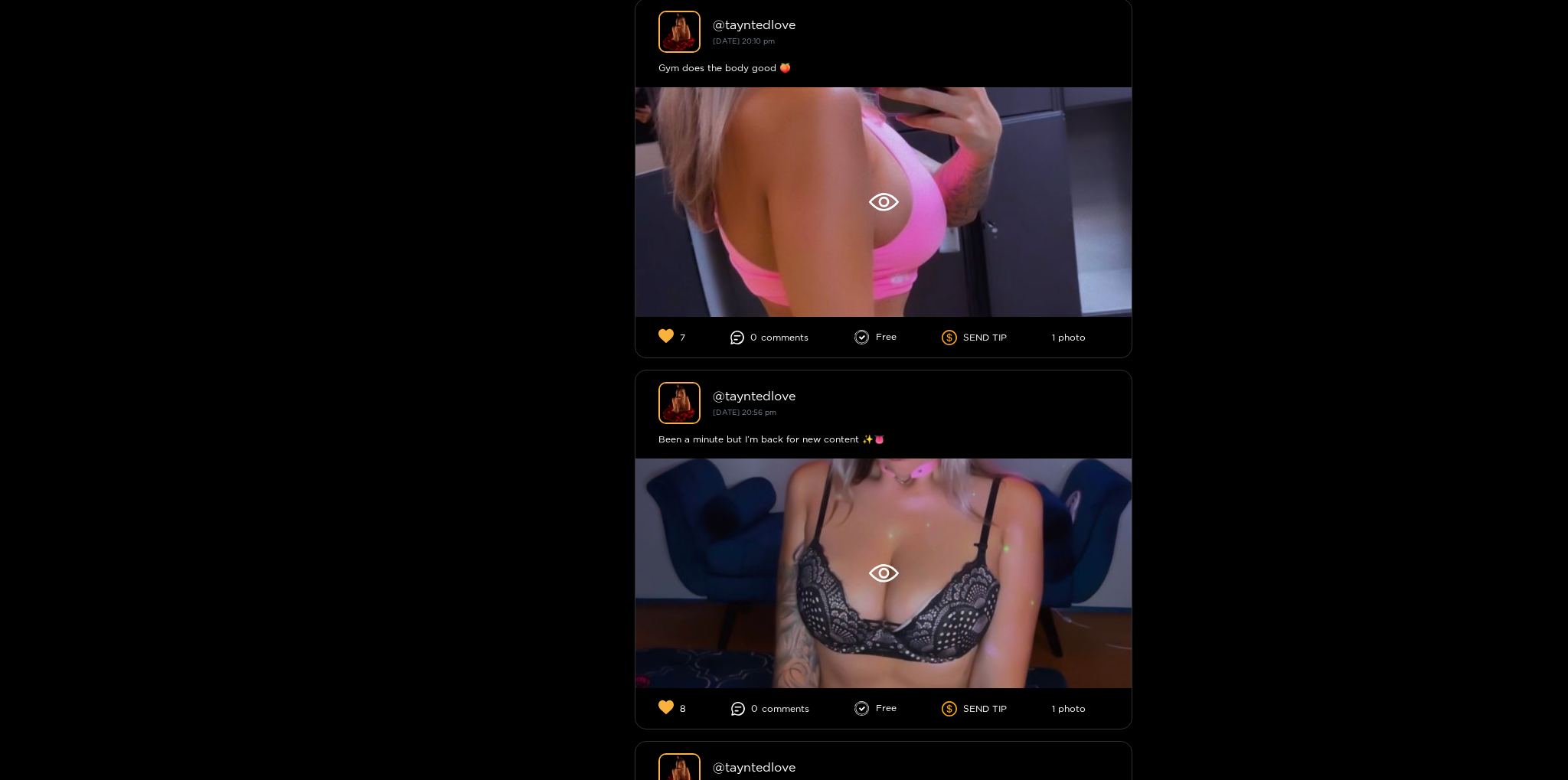
scroll to position [7330, 0]
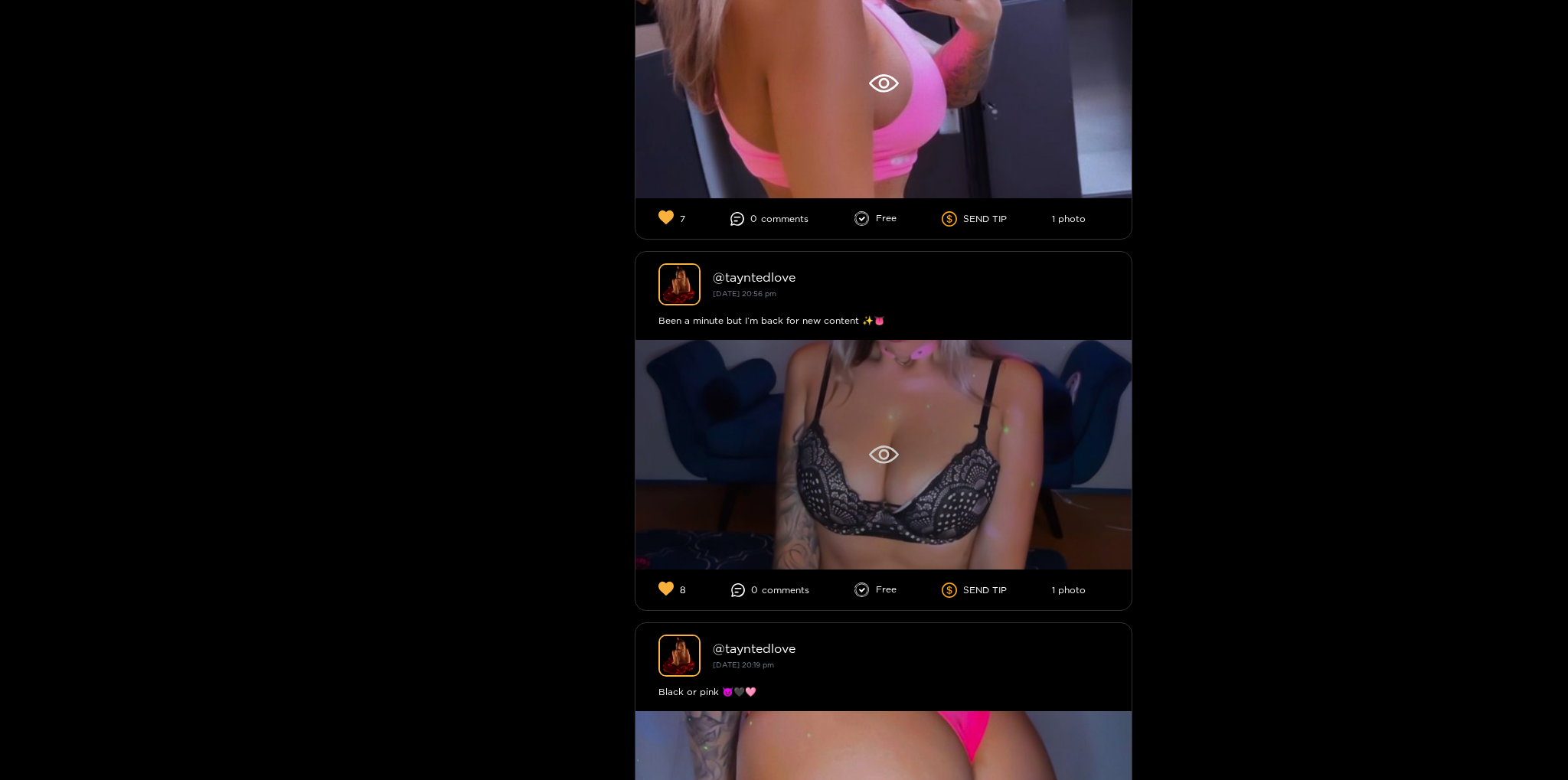
click at [961, 376] on img at bounding box center [883, 455] width 496 height 229
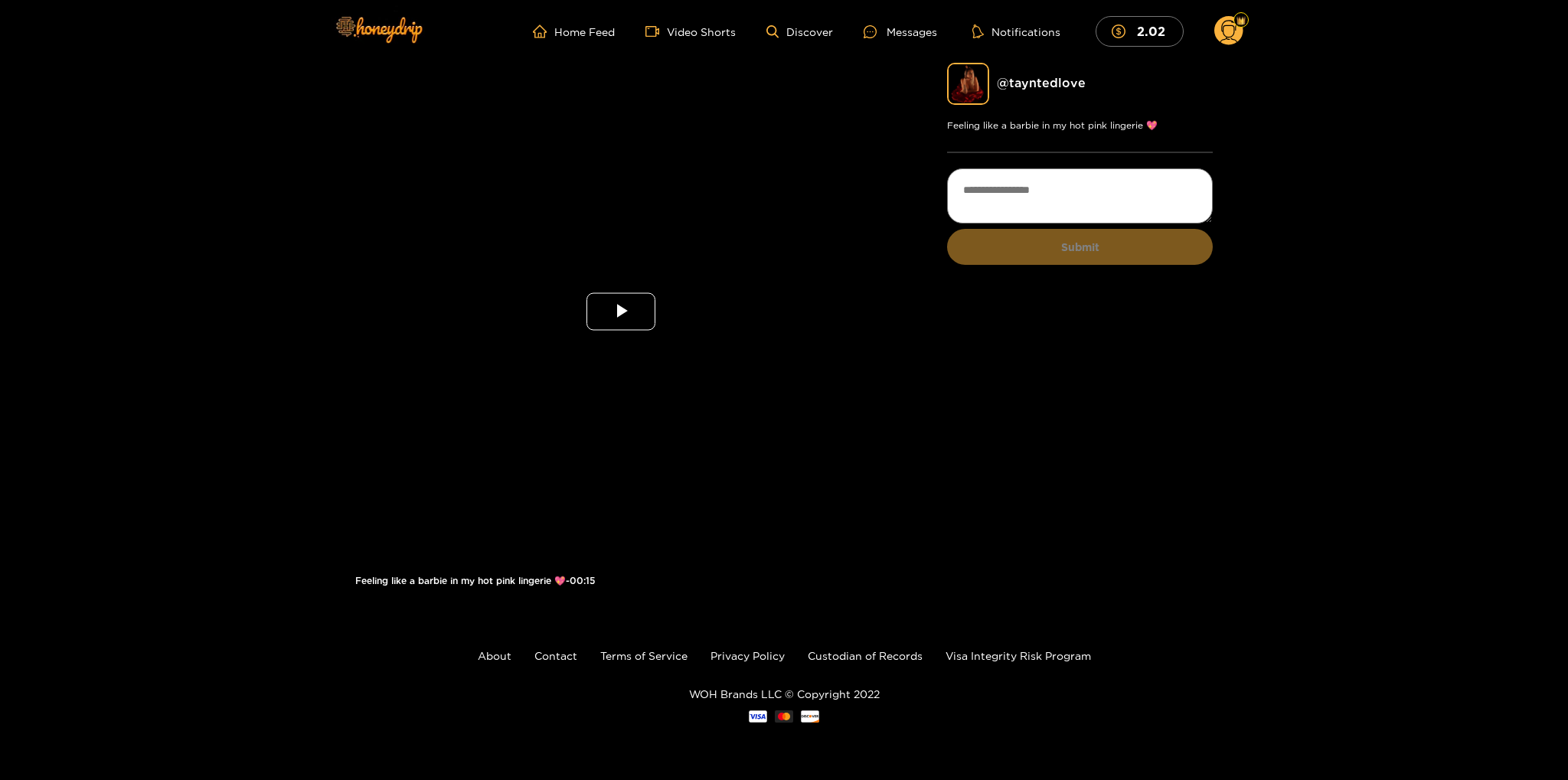
click at [620, 311] on span "Video Player" at bounding box center [620, 311] width 0 height 0
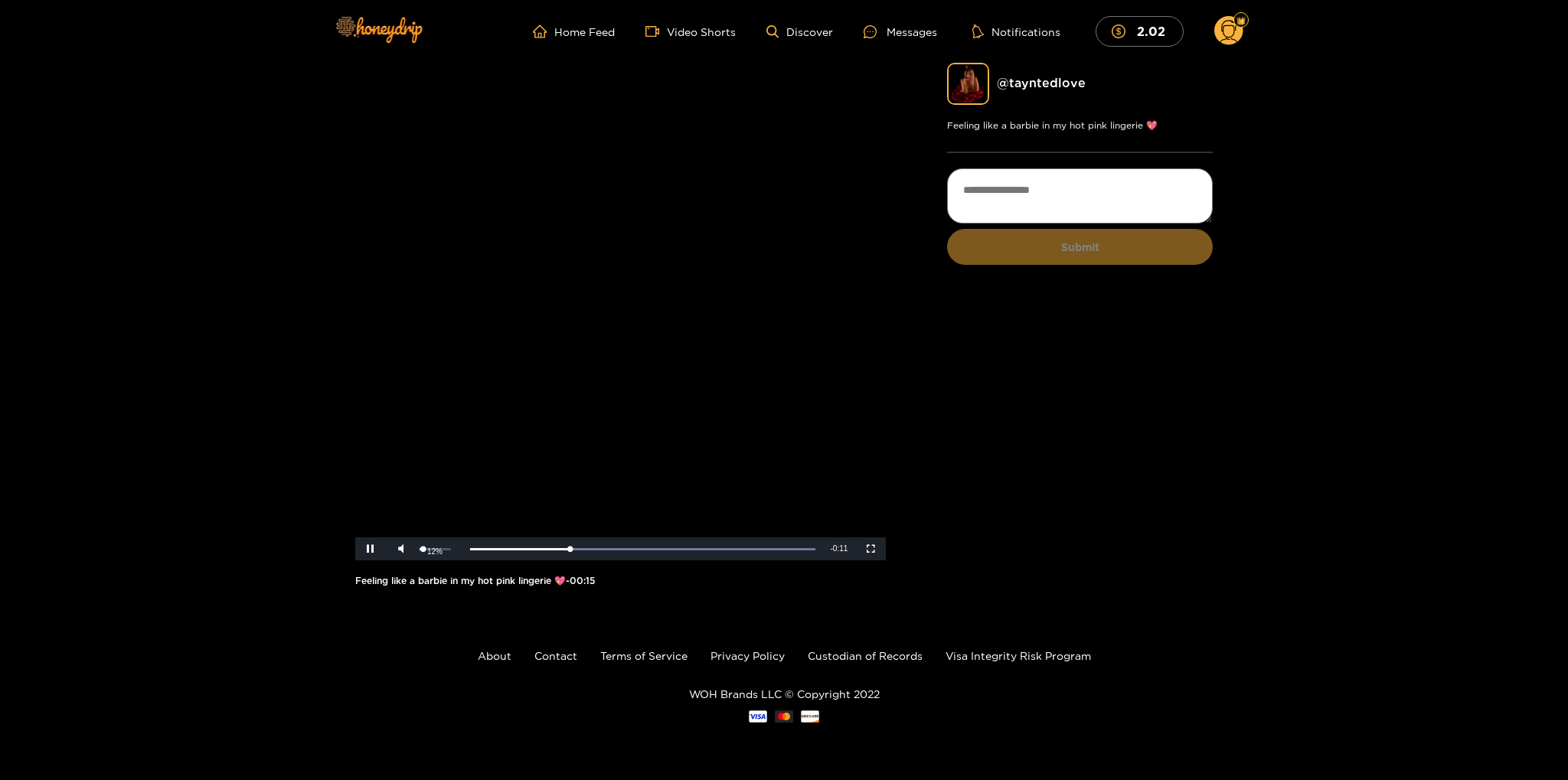
click at [423, 549] on div "Volume Level" at bounding box center [421, 549] width 4 height 2
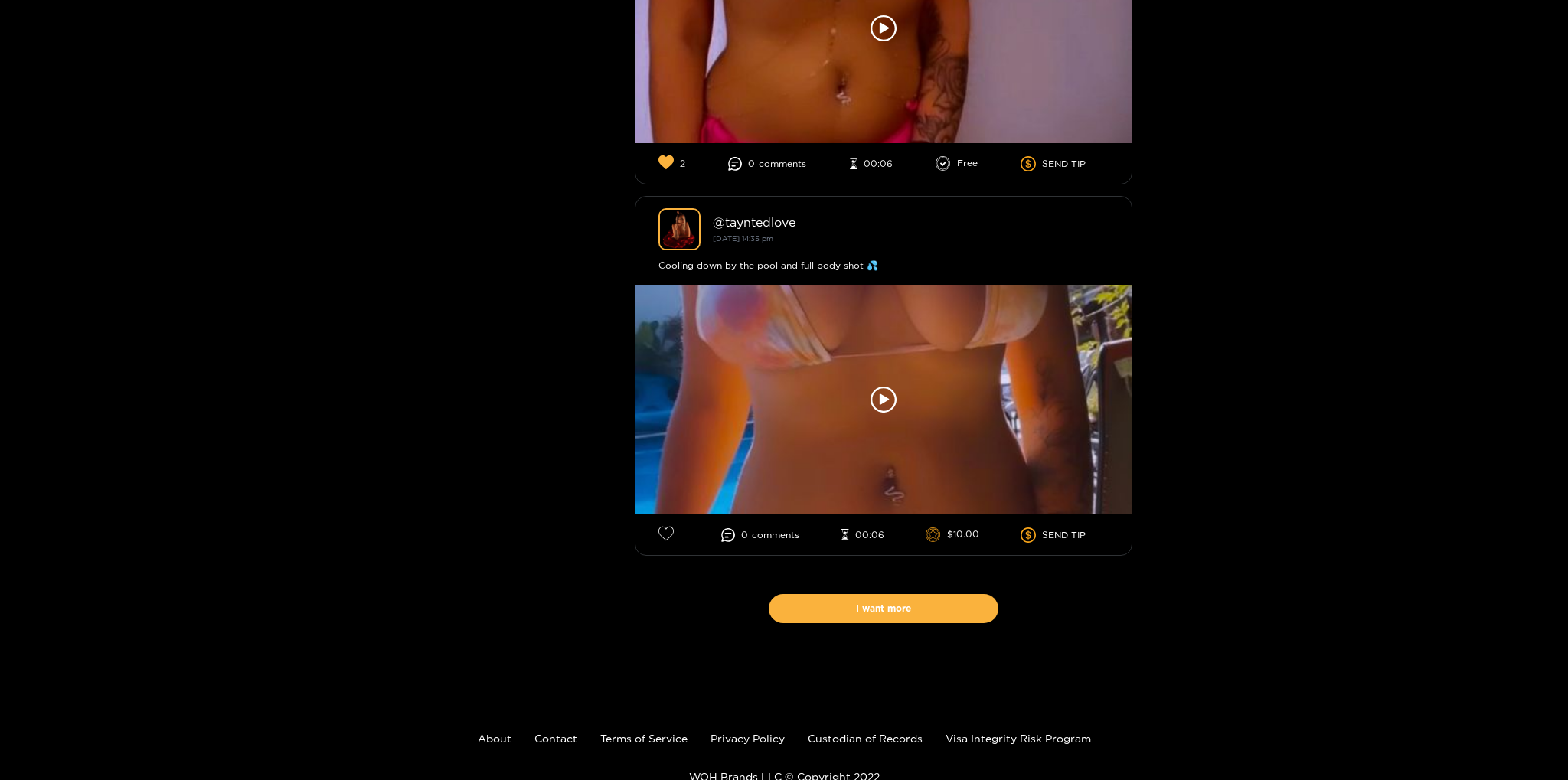
scroll to position [16697, 0]
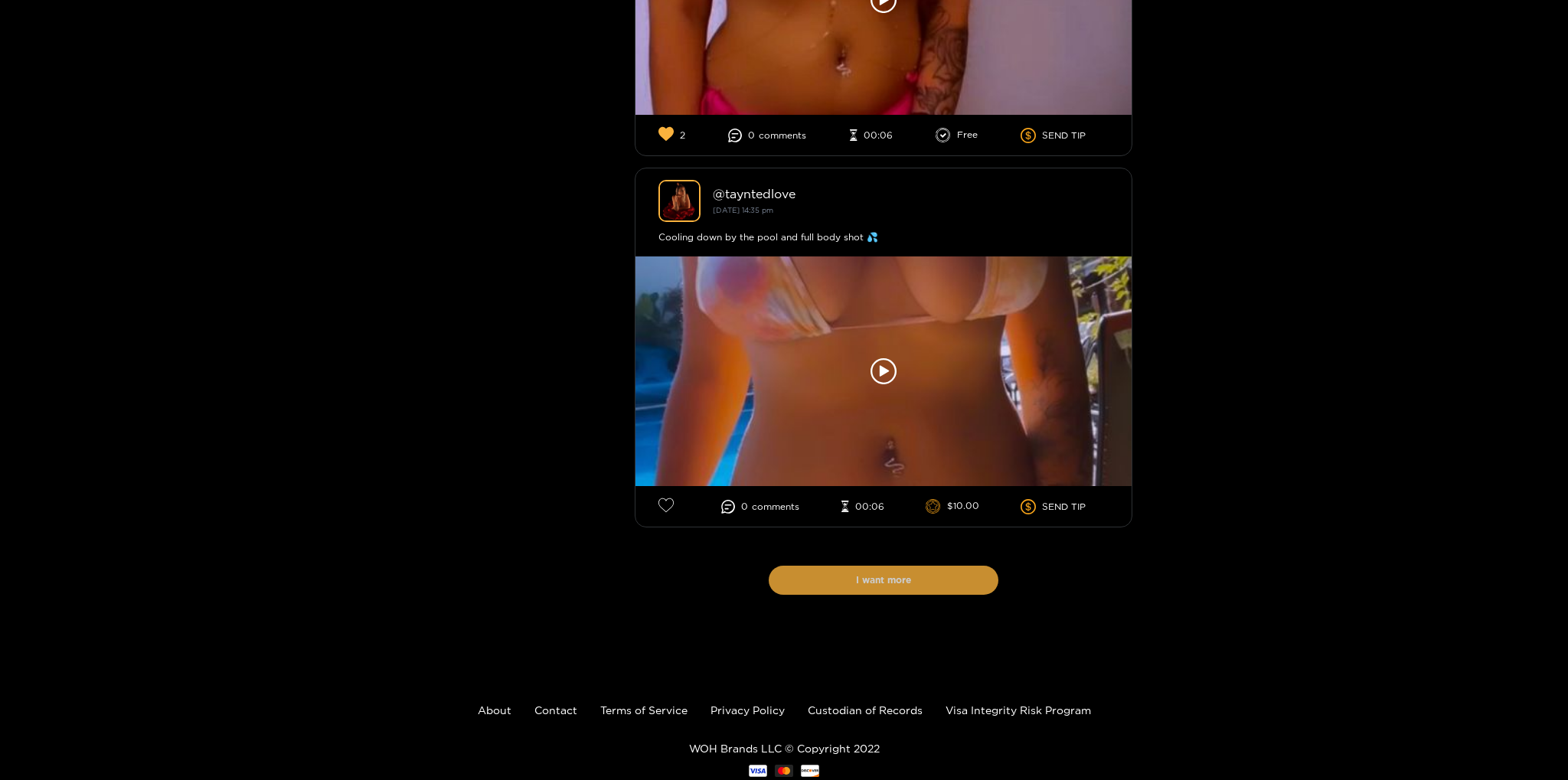
click at [976, 566] on button "I want more" at bounding box center [883, 580] width 229 height 29
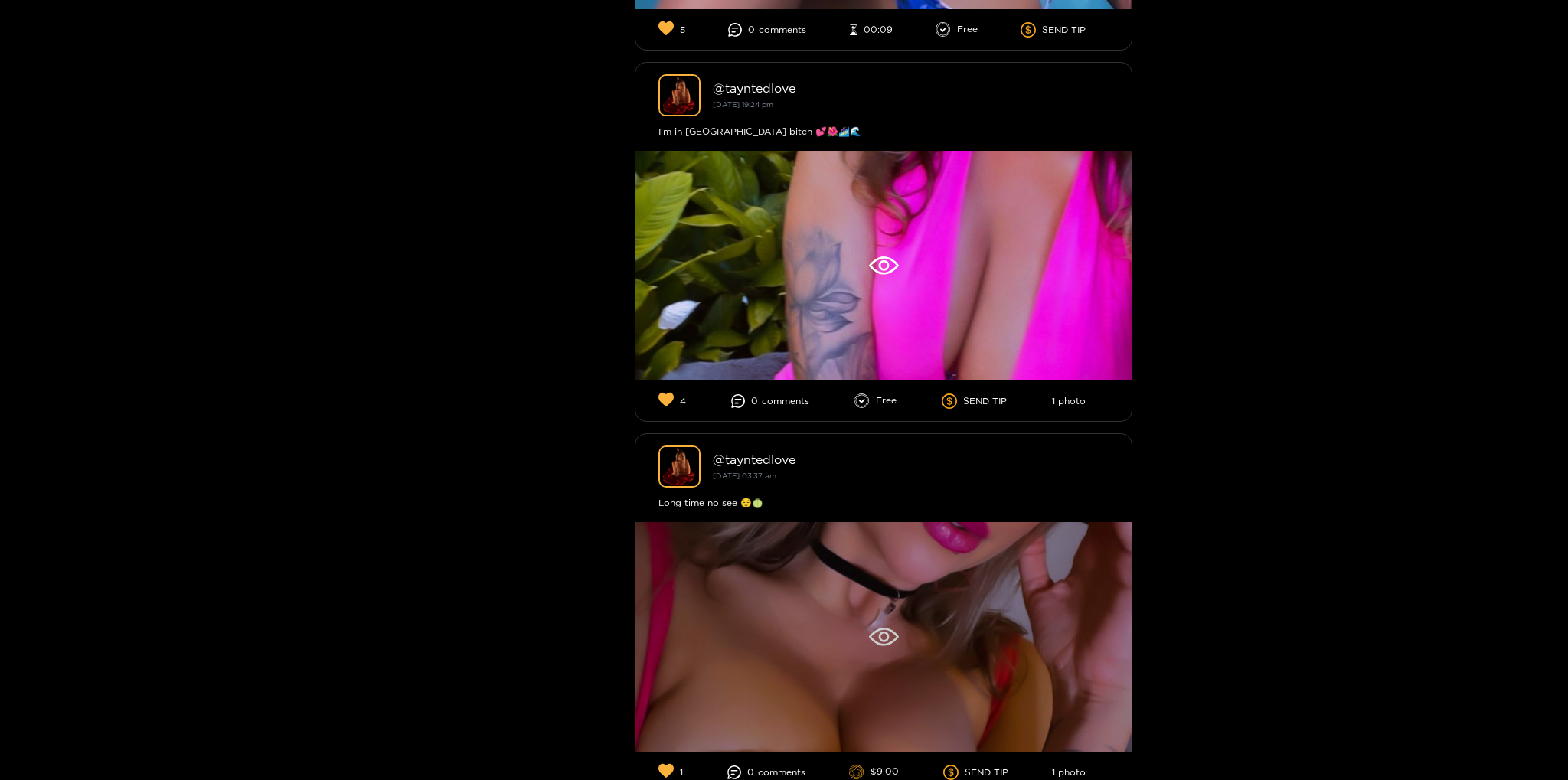
scroll to position [16428, 0]
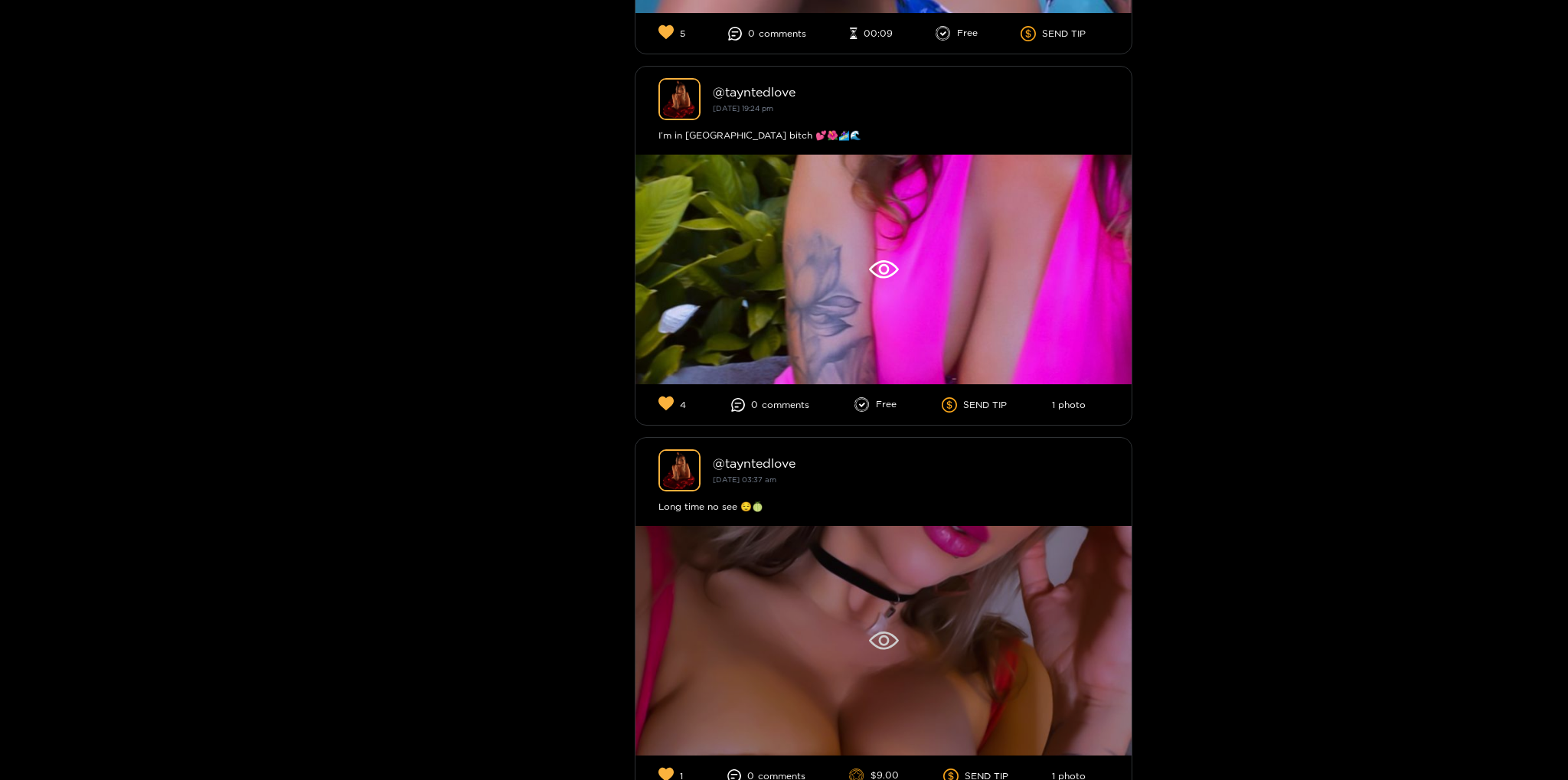
click at [1012, 554] on div at bounding box center [883, 640] width 496 height 229
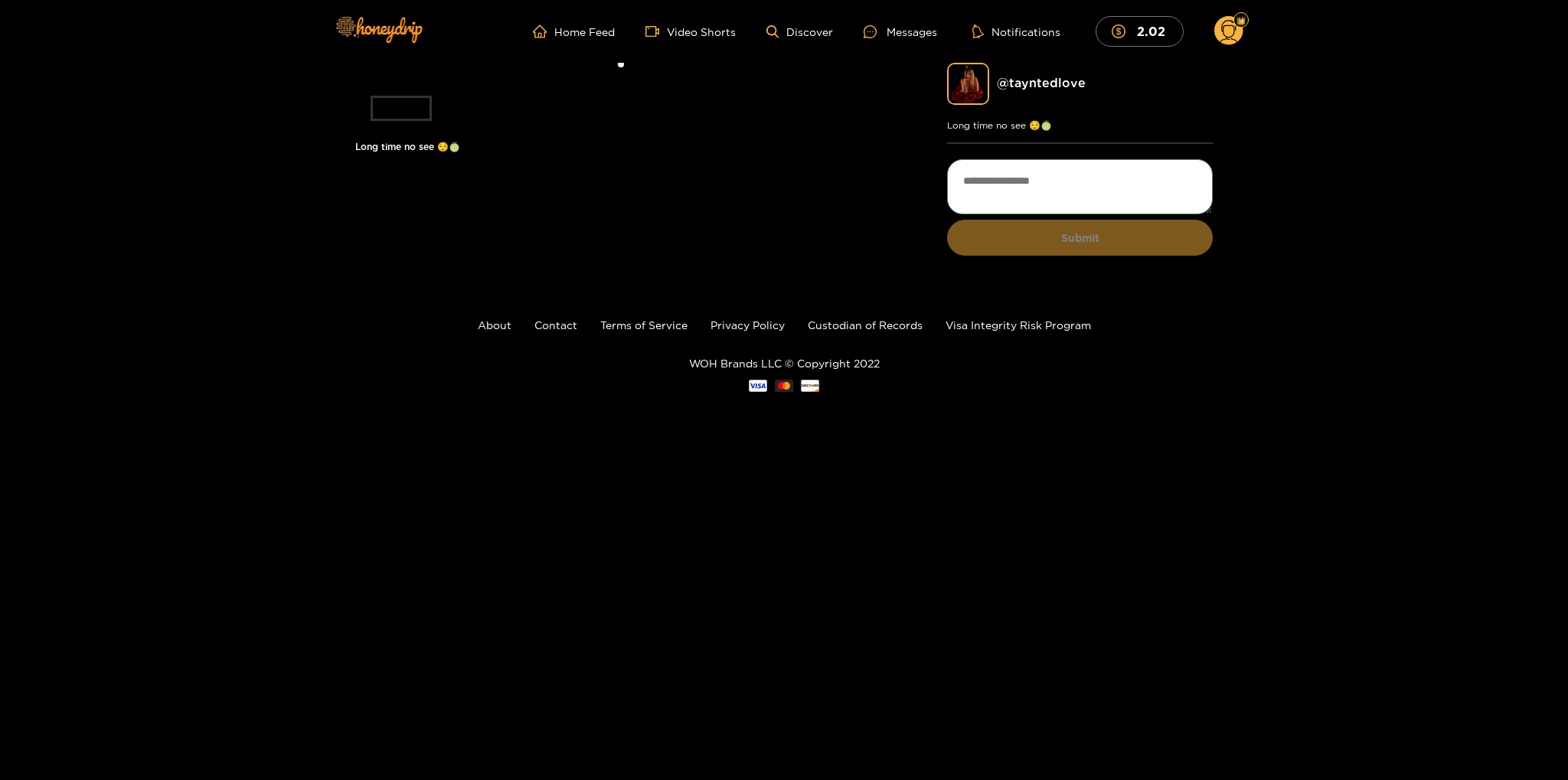
click at [1080, 271] on div "@ tayntedlove Long time no see 😌🍈 Submit" at bounding box center [1079, 166] width 266 height 208
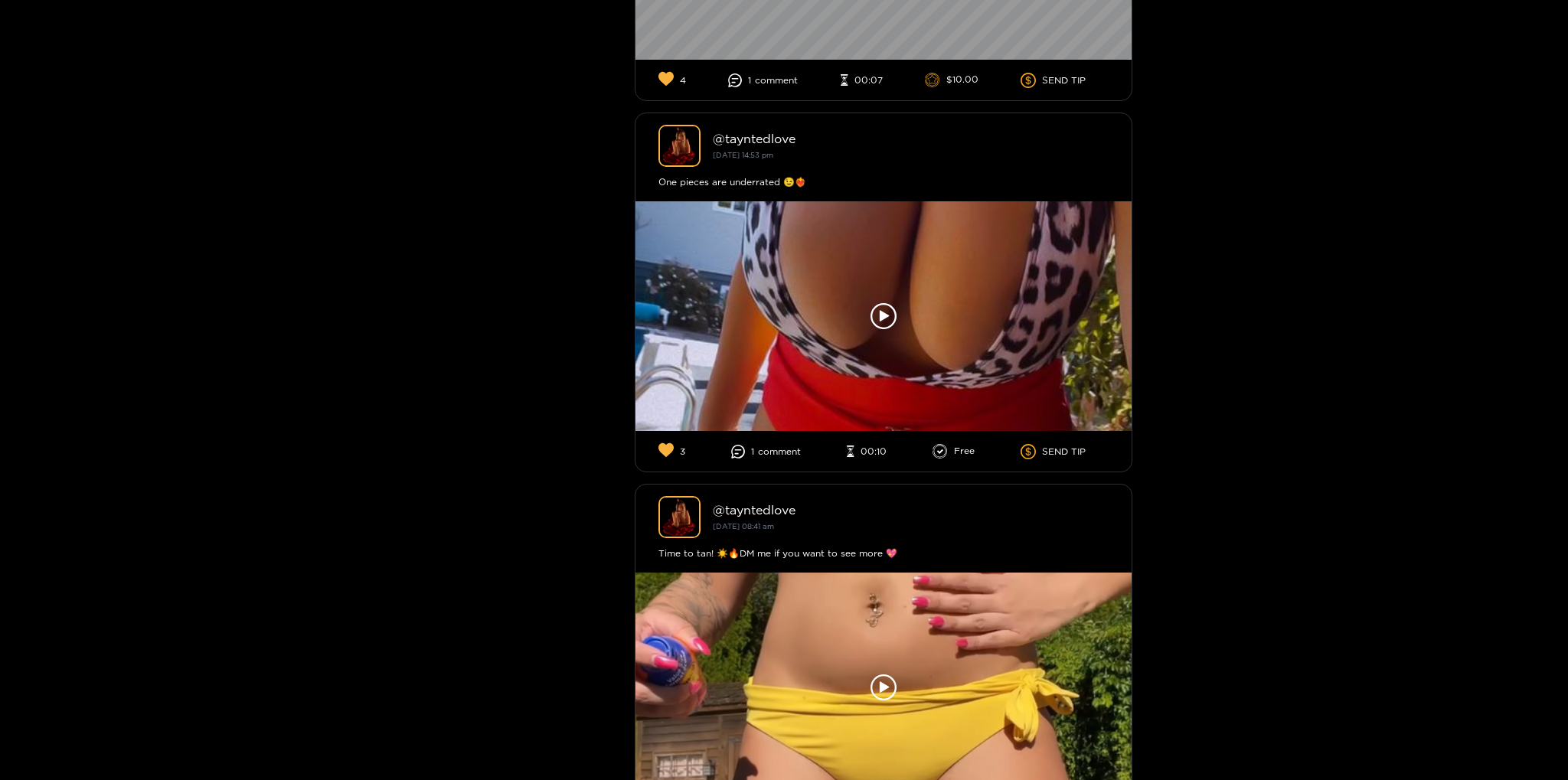
scroll to position [16697, 0]
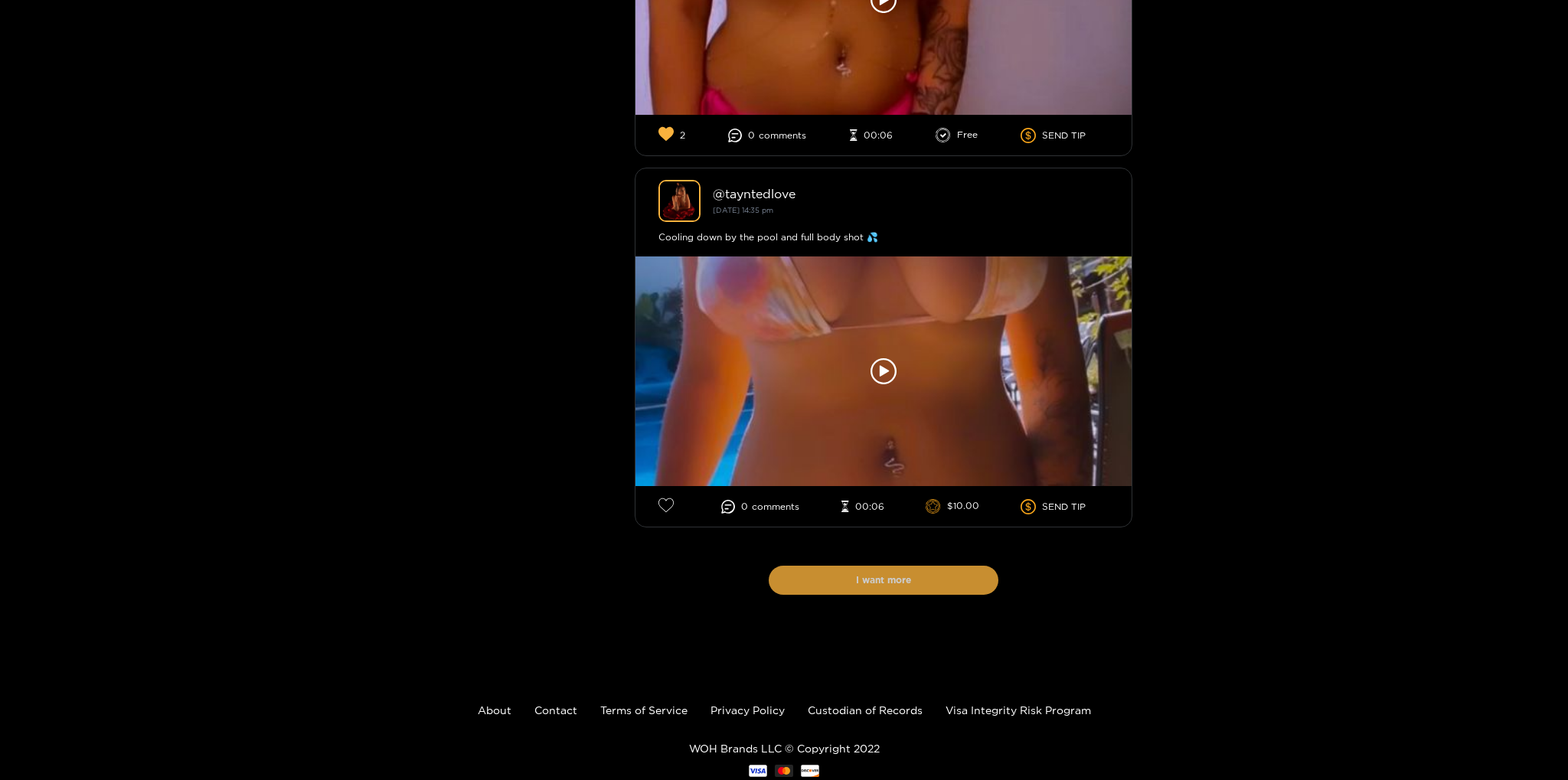
click at [964, 566] on button "I want more" at bounding box center [883, 580] width 229 height 29
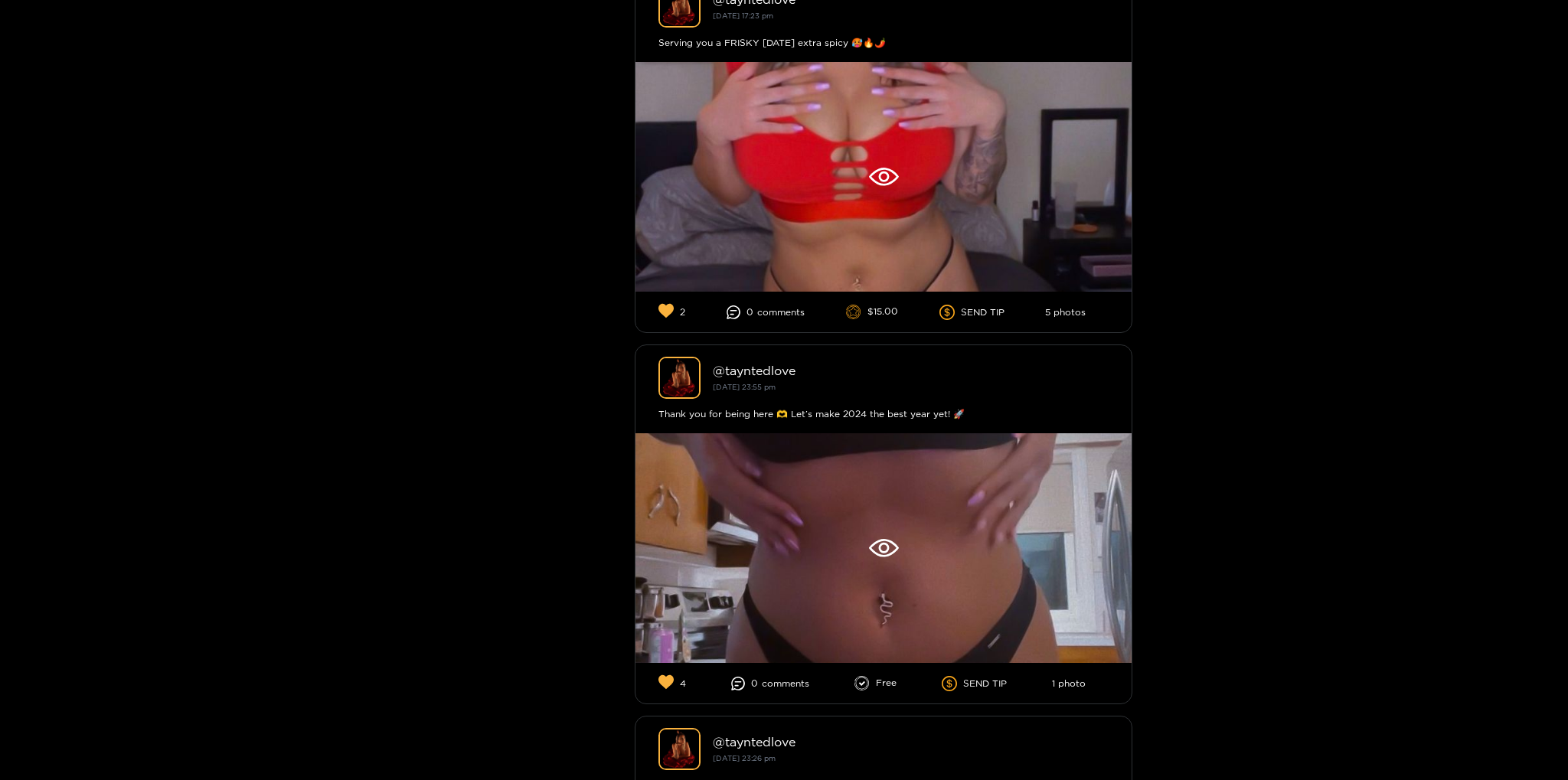
scroll to position [19392, 0]
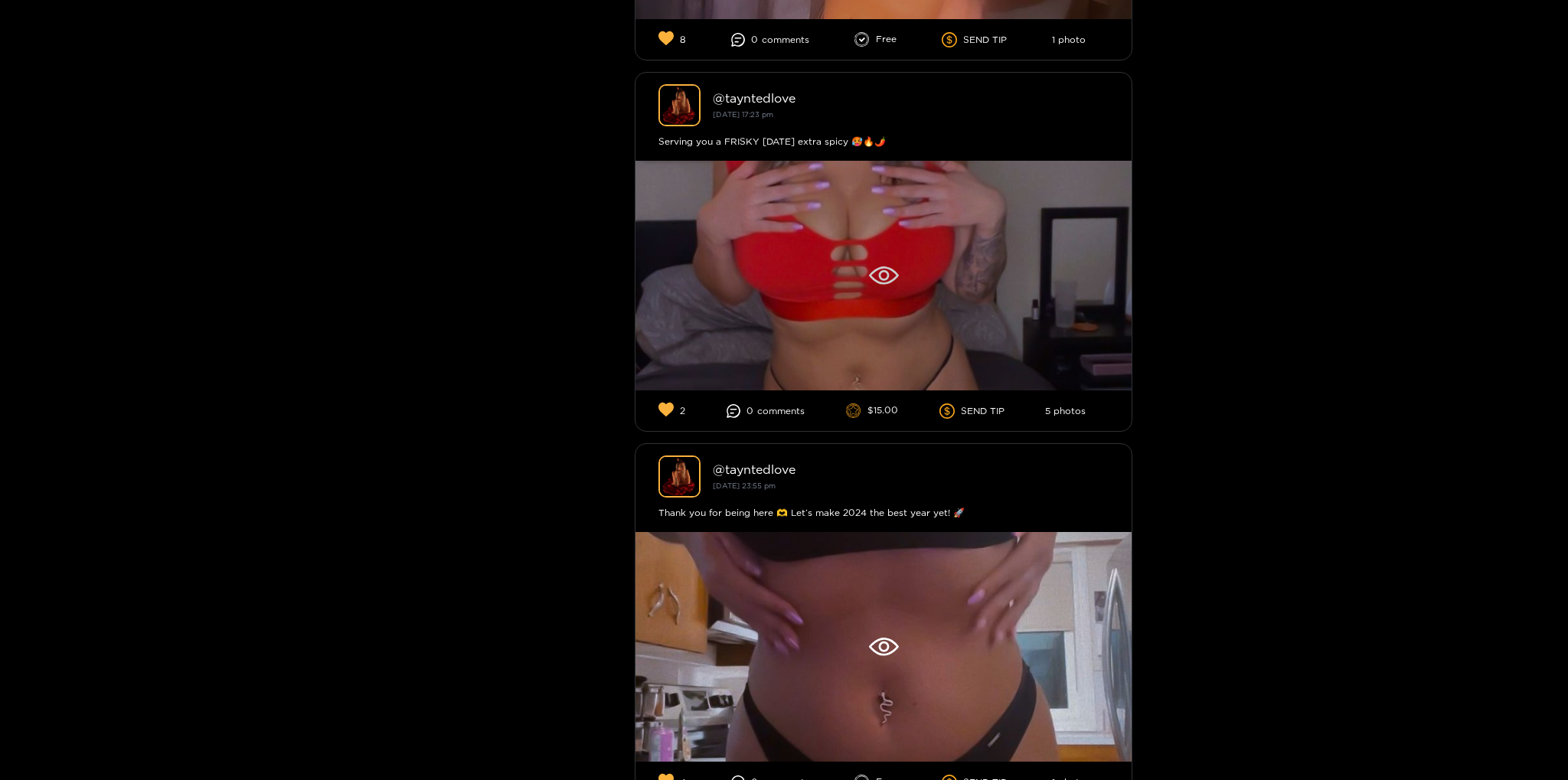
click at [949, 247] on div at bounding box center [883, 276] width 496 height 229
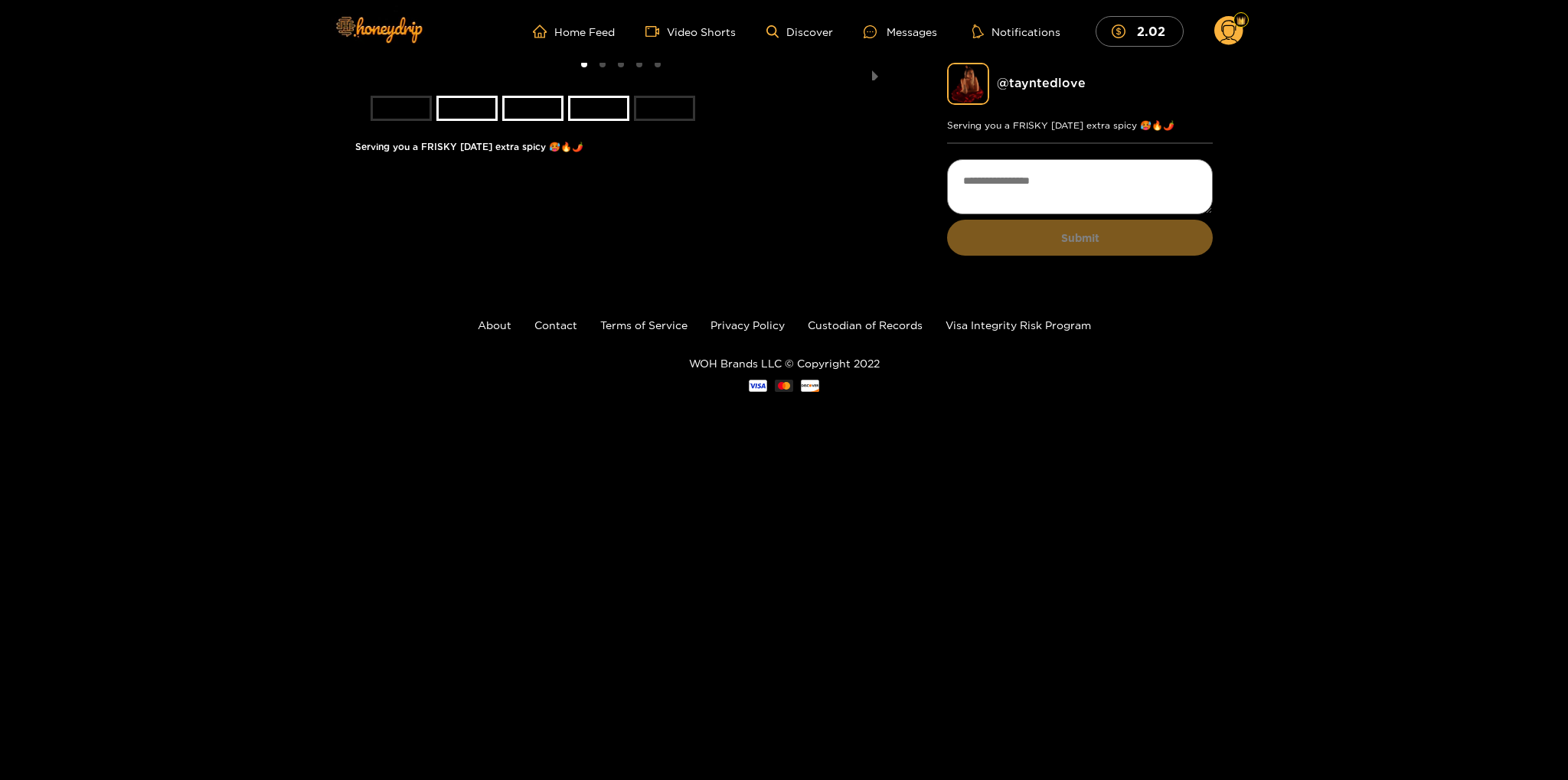
click at [663, 121] on li "slide item 5" at bounding box center [664, 108] width 61 height 25
click at [369, 80] on button "previous slide / item" at bounding box center [365, 71] width 21 height 18
click at [877, 80] on button "next slide / item" at bounding box center [875, 71] width 21 height 18
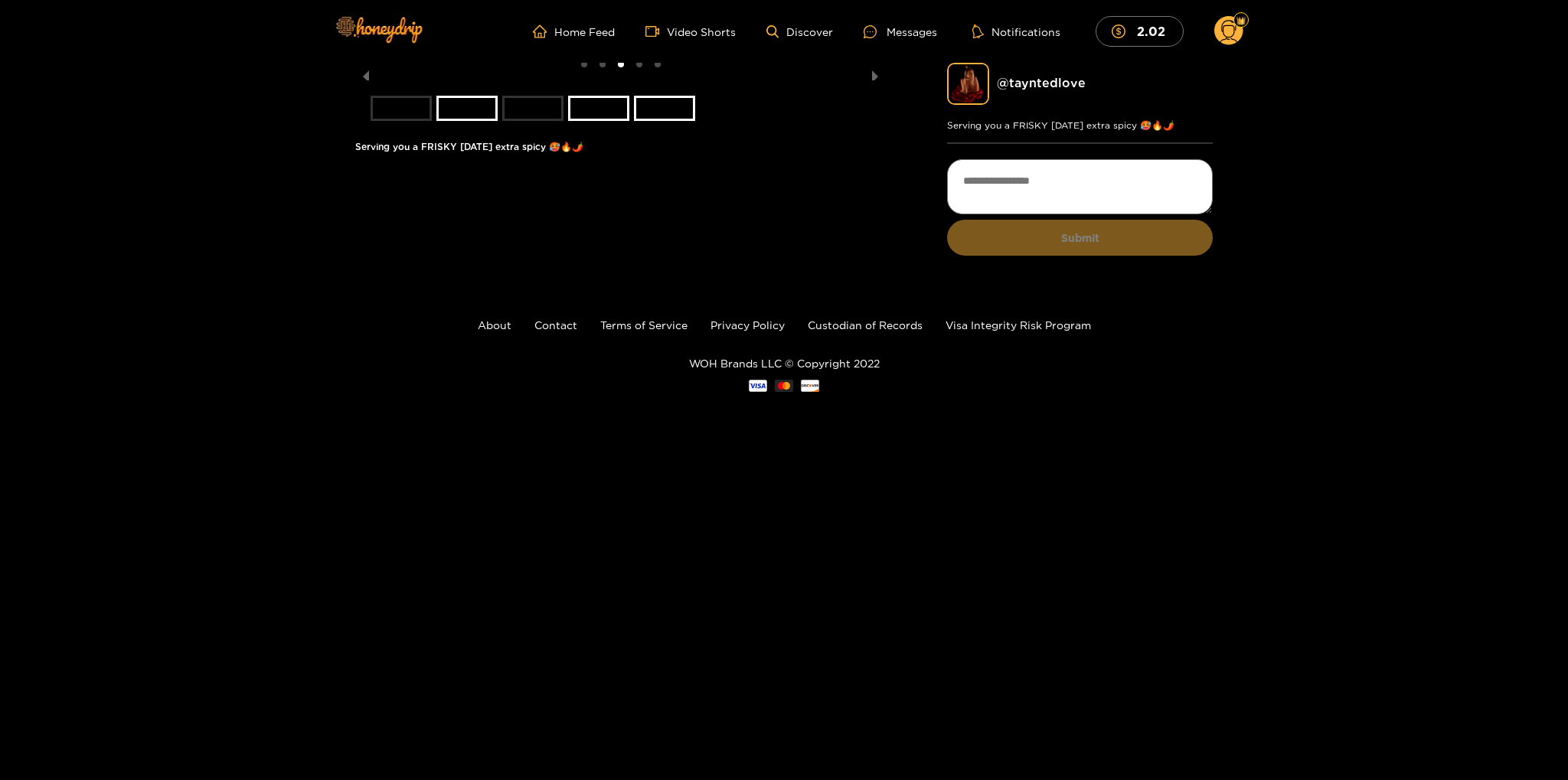
click at [423, 121] on li "slide item 1" at bounding box center [402, 108] width 61 height 25
click at [473, 121] on li "slide item 2" at bounding box center [467, 108] width 61 height 25
click at [418, 121] on li "slide item 1" at bounding box center [402, 108] width 61 height 25
click at [593, 121] on li "slide item 4" at bounding box center [599, 108] width 61 height 25
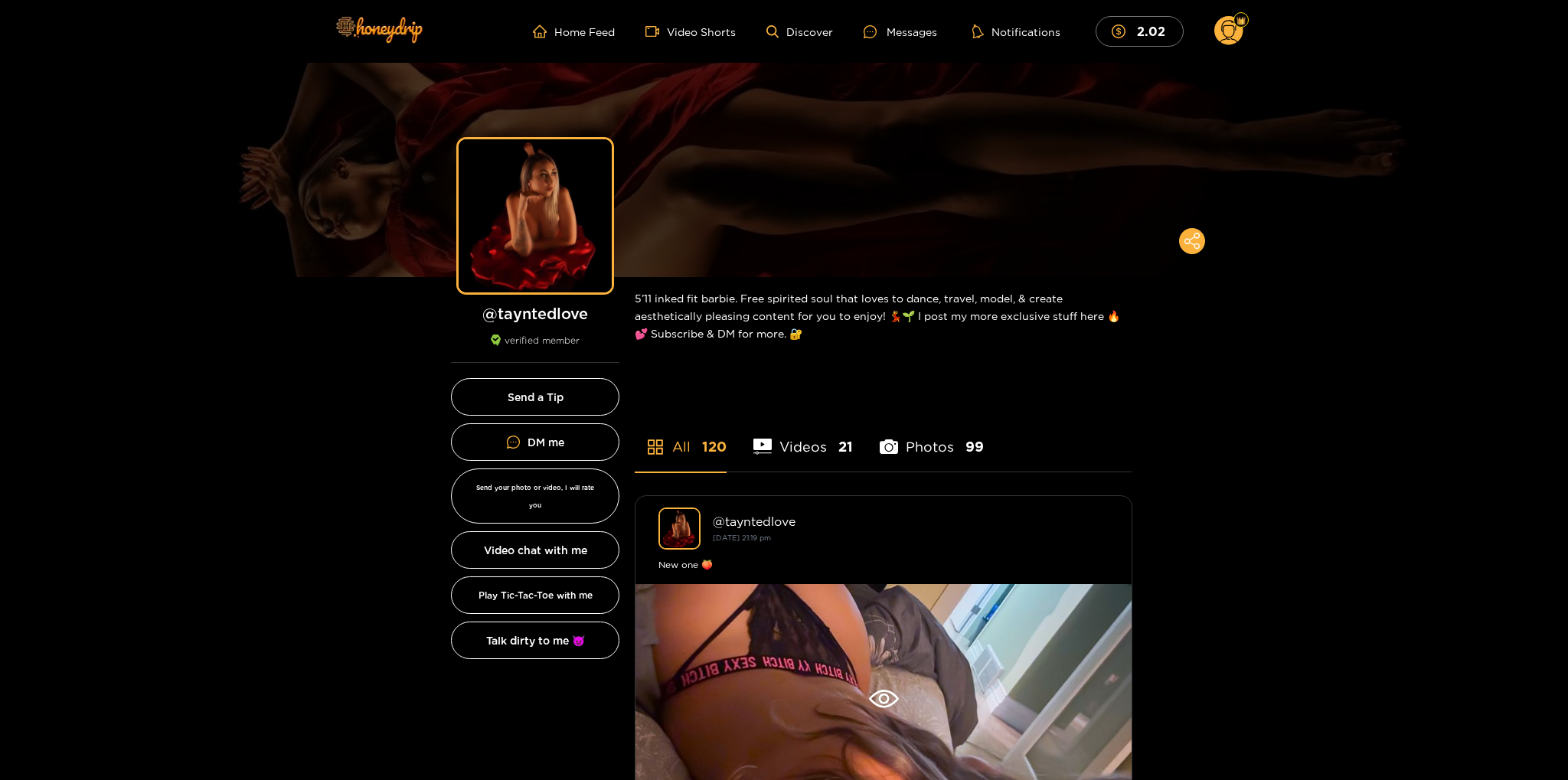
click at [923, 442] on li "Photos 99" at bounding box center [932, 437] width 104 height 69
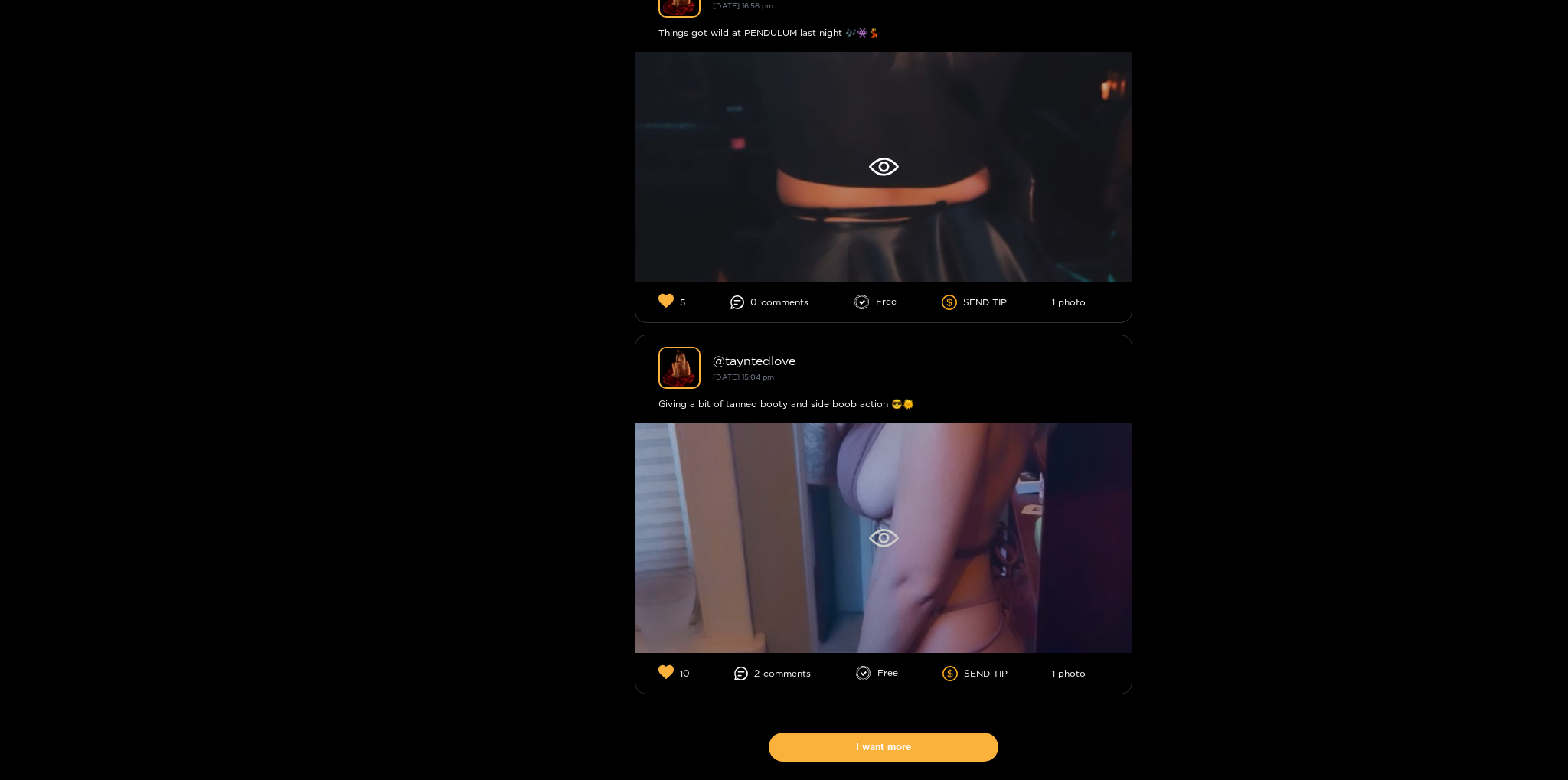
scroll to position [8912, 0]
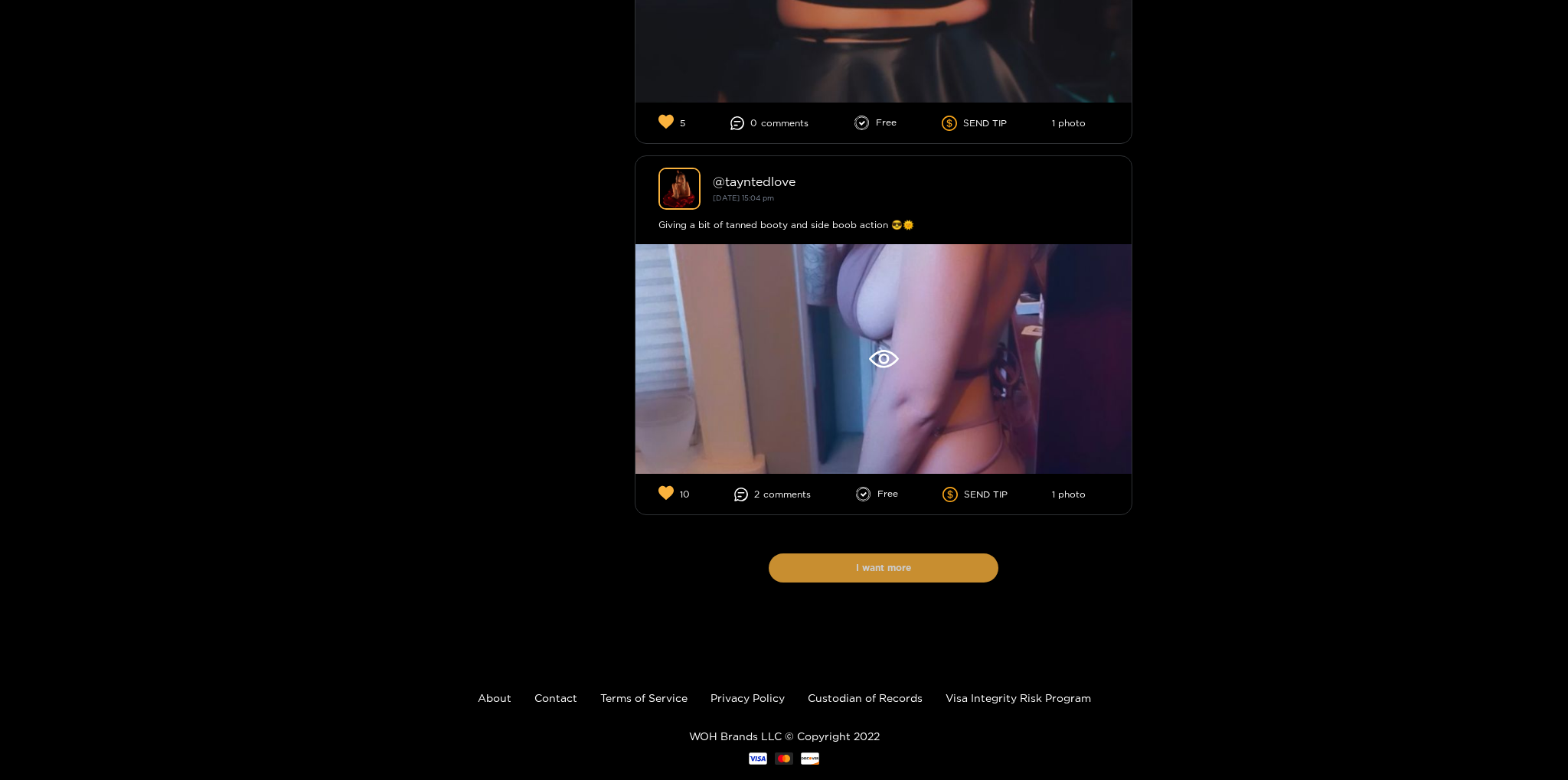
click at [924, 554] on button "I want more" at bounding box center [883, 568] width 229 height 29
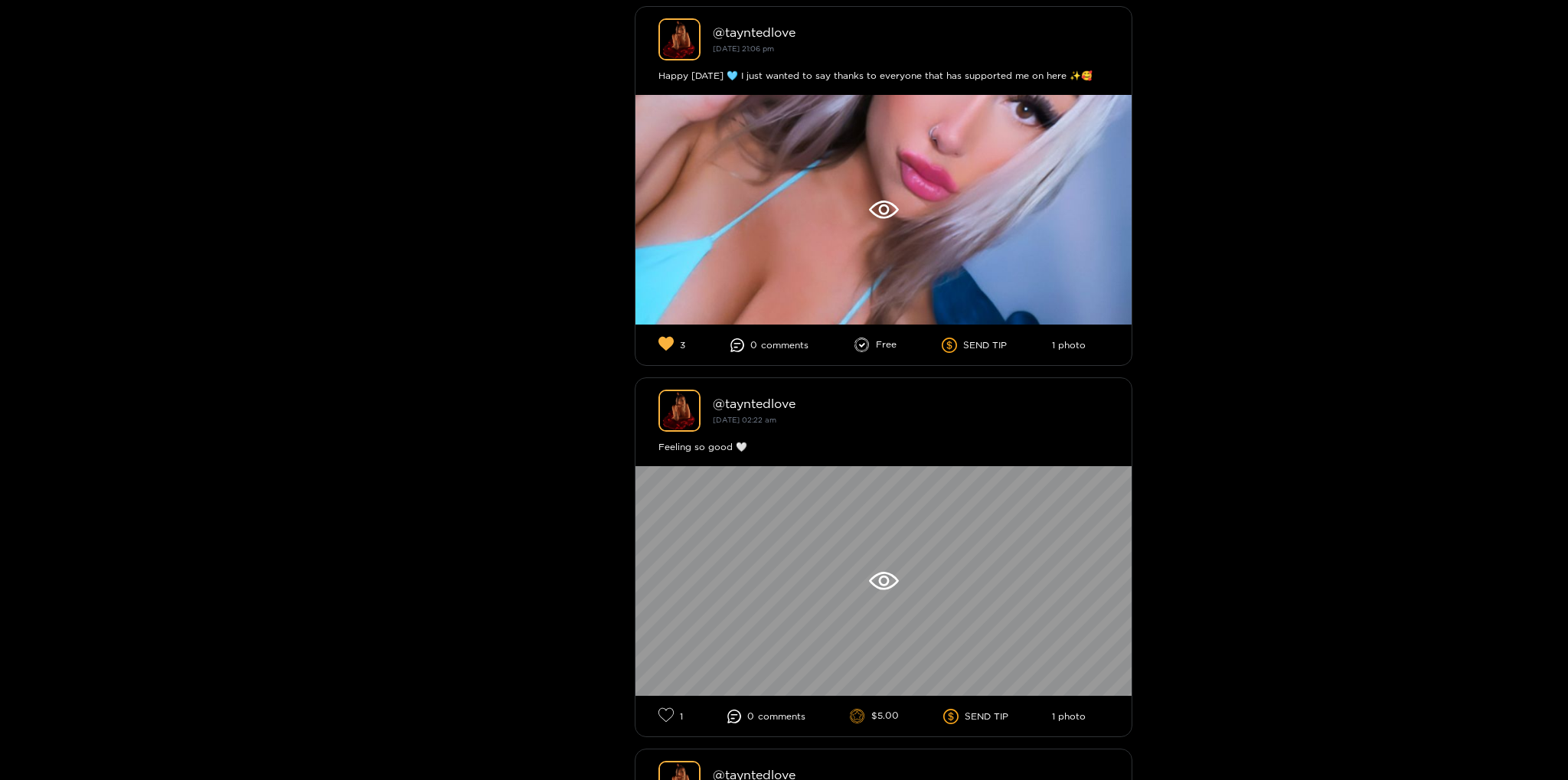
scroll to position [11876, 0]
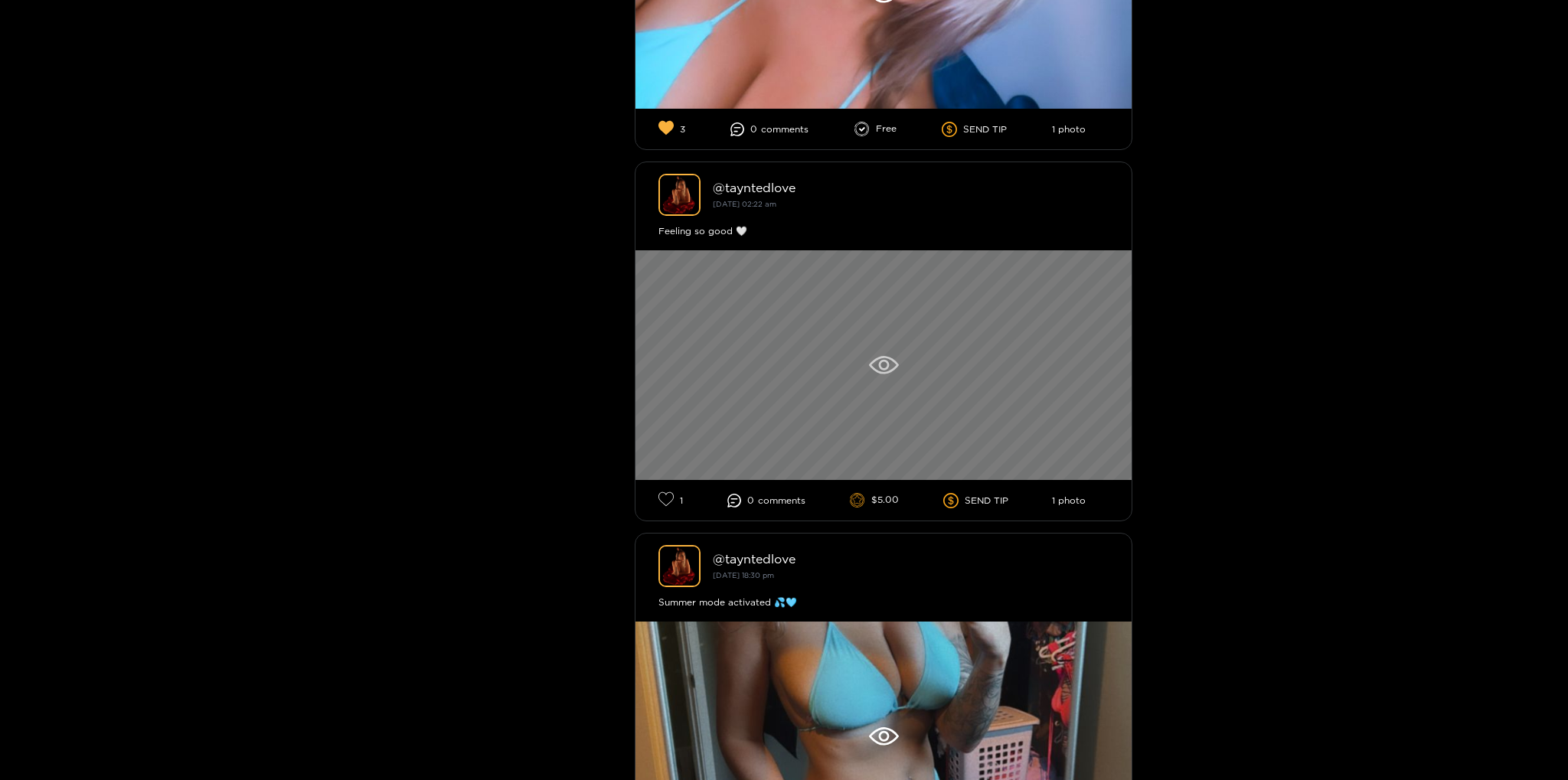
click at [891, 305] on div at bounding box center [883, 365] width 496 height 229
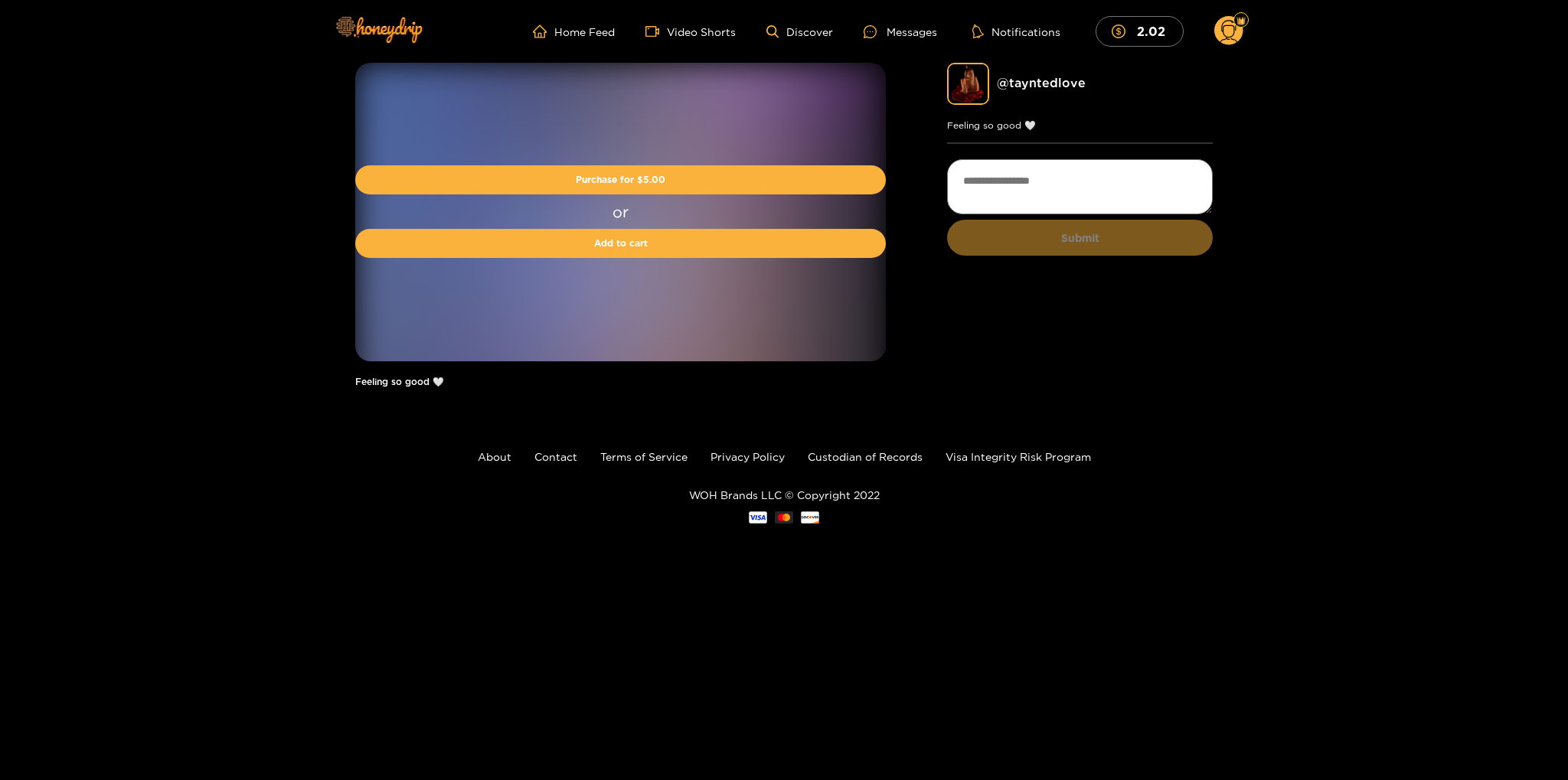
click at [1045, 365] on div "@ tayntedlove Feeling so good 🤍 Submit" at bounding box center [1079, 232] width 266 height 340
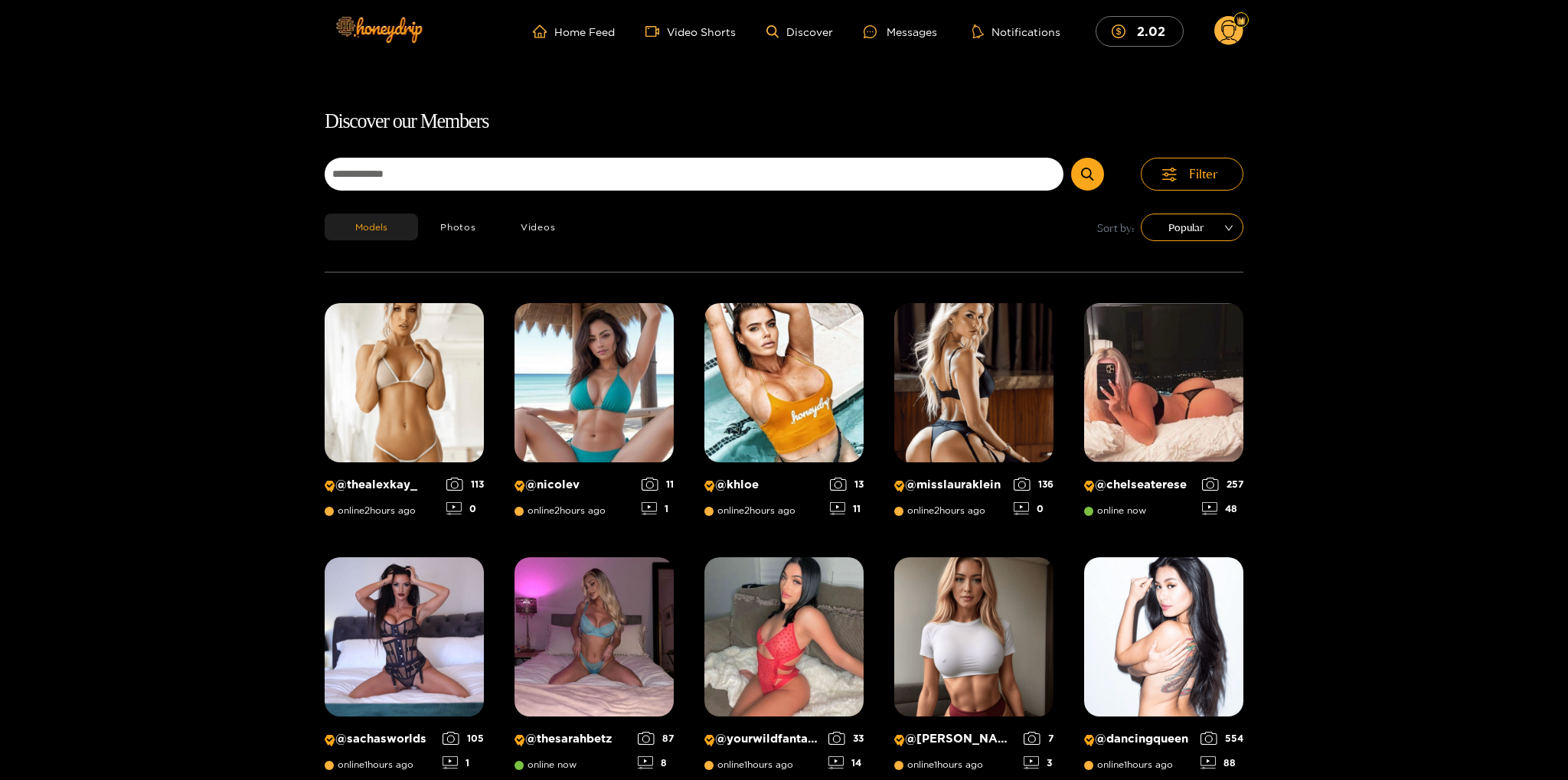
click at [1234, 34] on circle at bounding box center [1228, 30] width 29 height 29
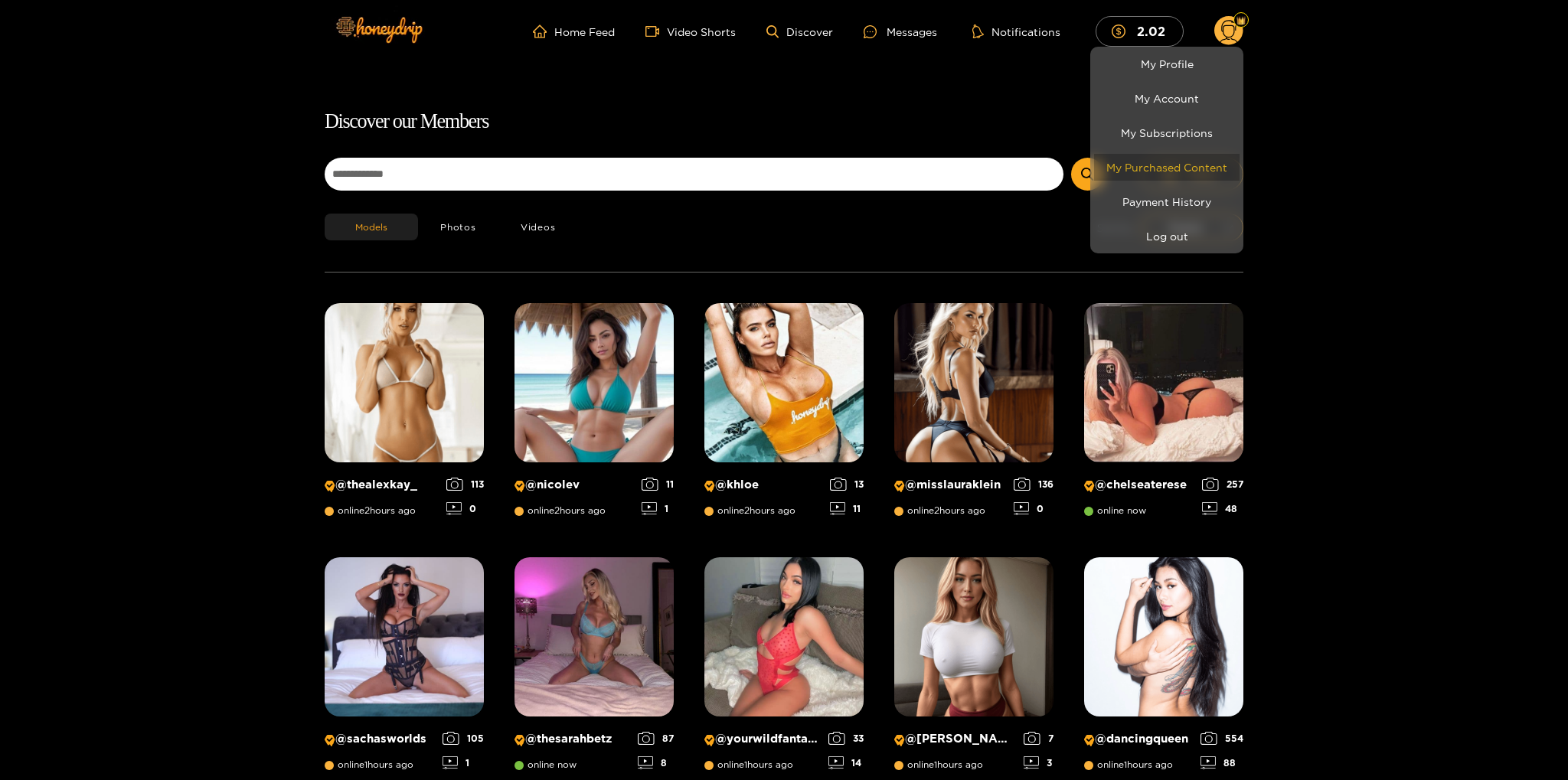
click at [1180, 166] on link "My Purchased Content" at bounding box center [1166, 167] width 145 height 27
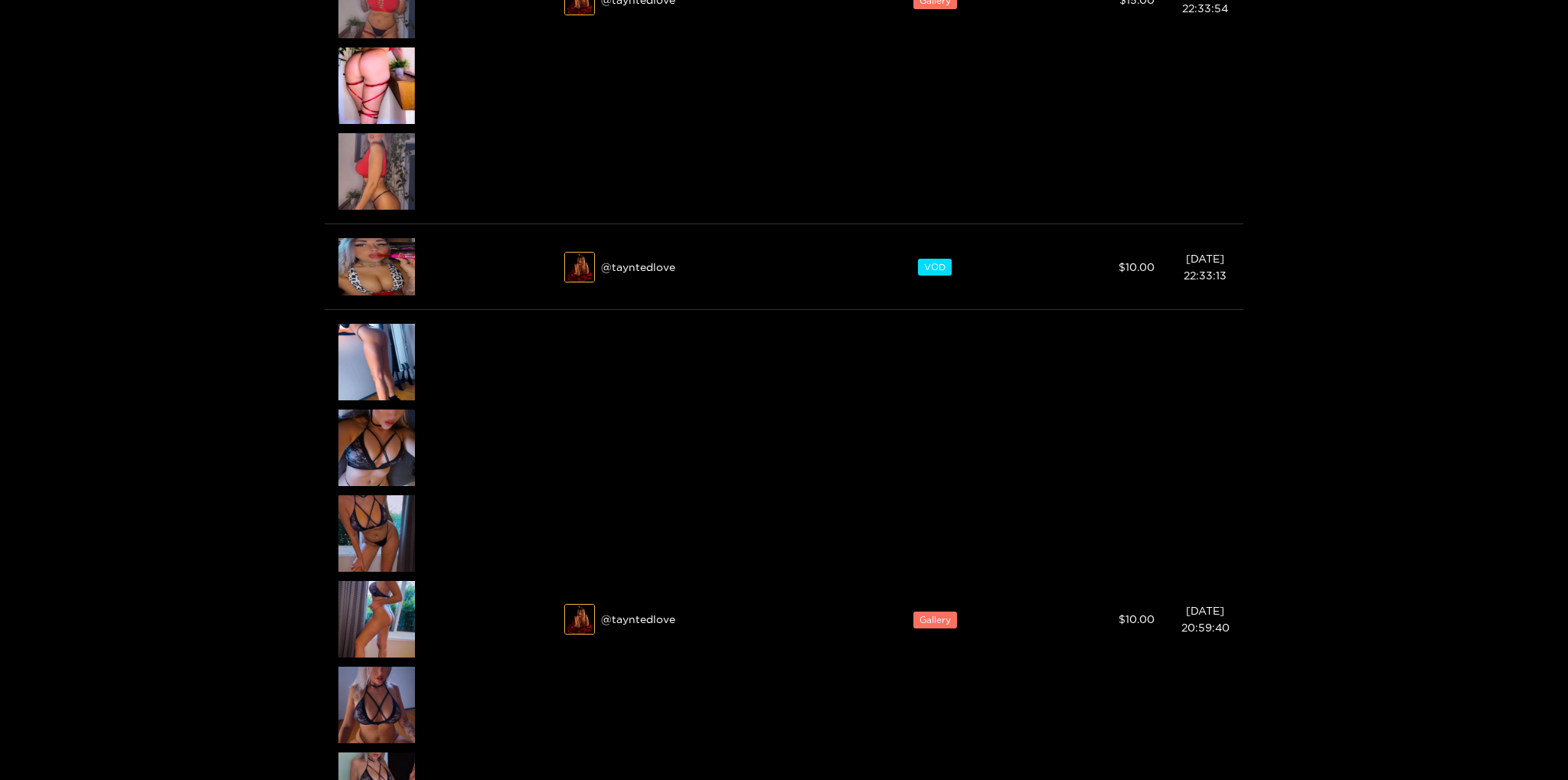
scroll to position [970, 0]
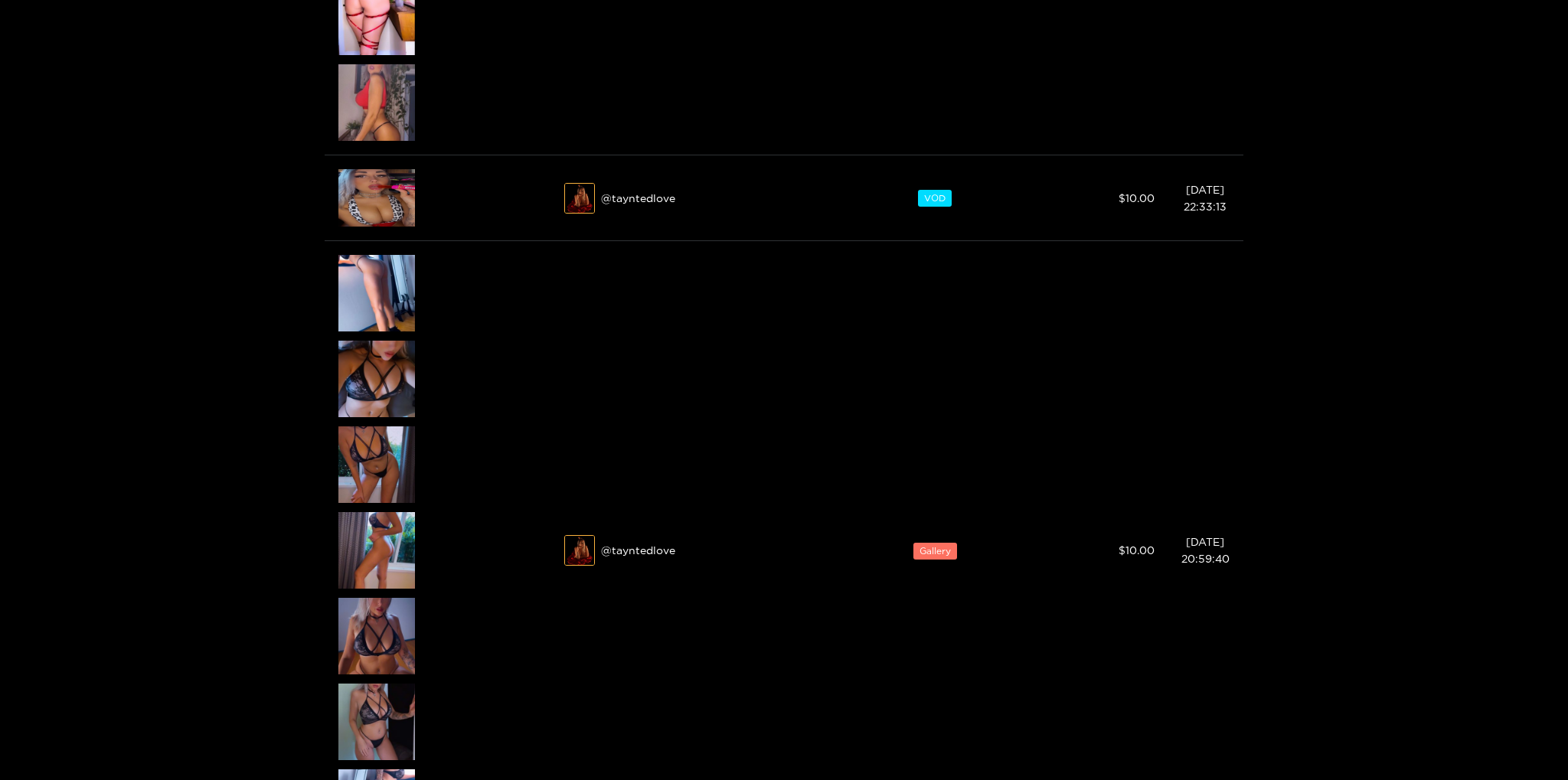
click at [389, 289] on div at bounding box center [784, 390] width 1568 height 780
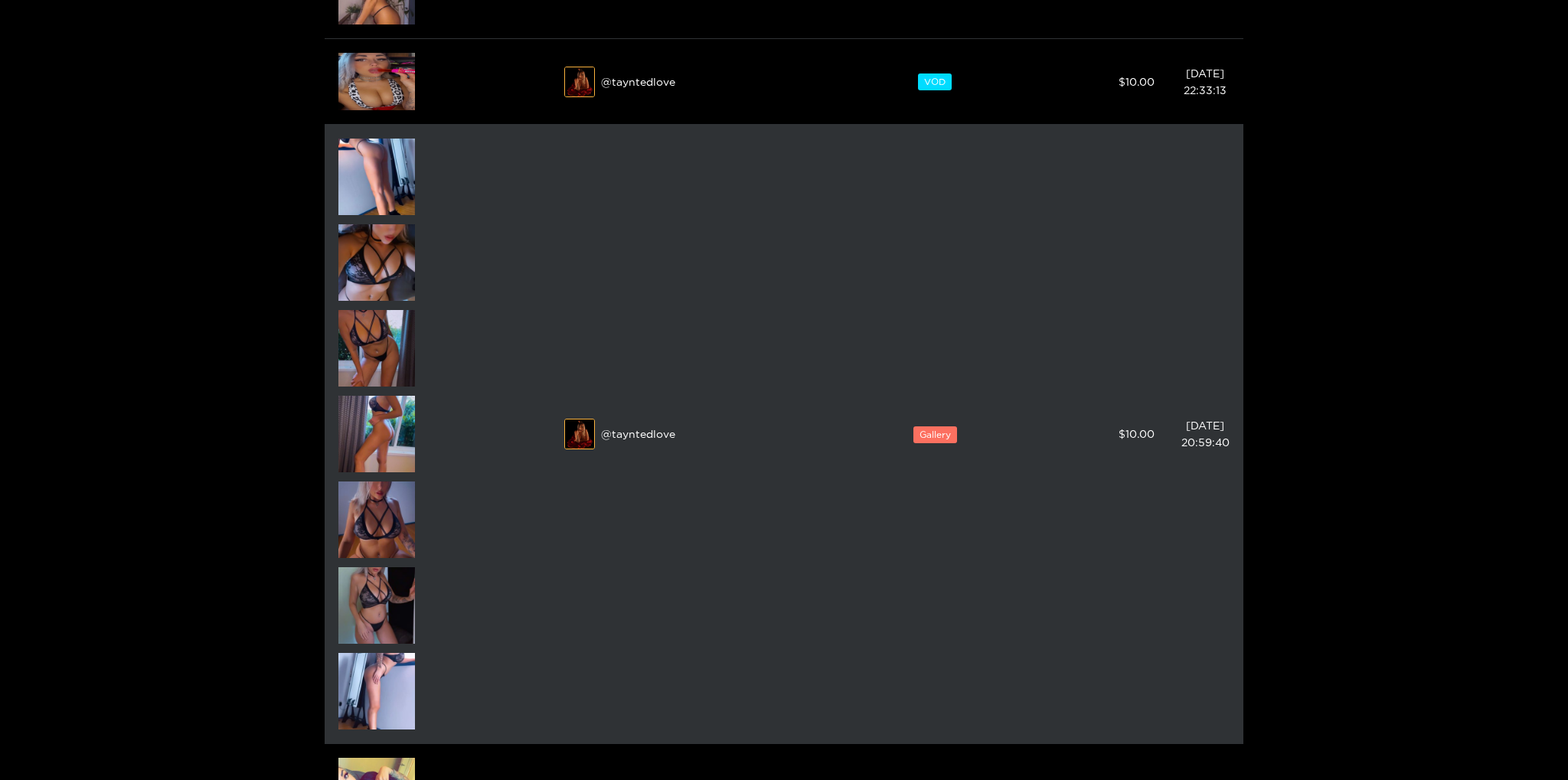
scroll to position [1131, 0]
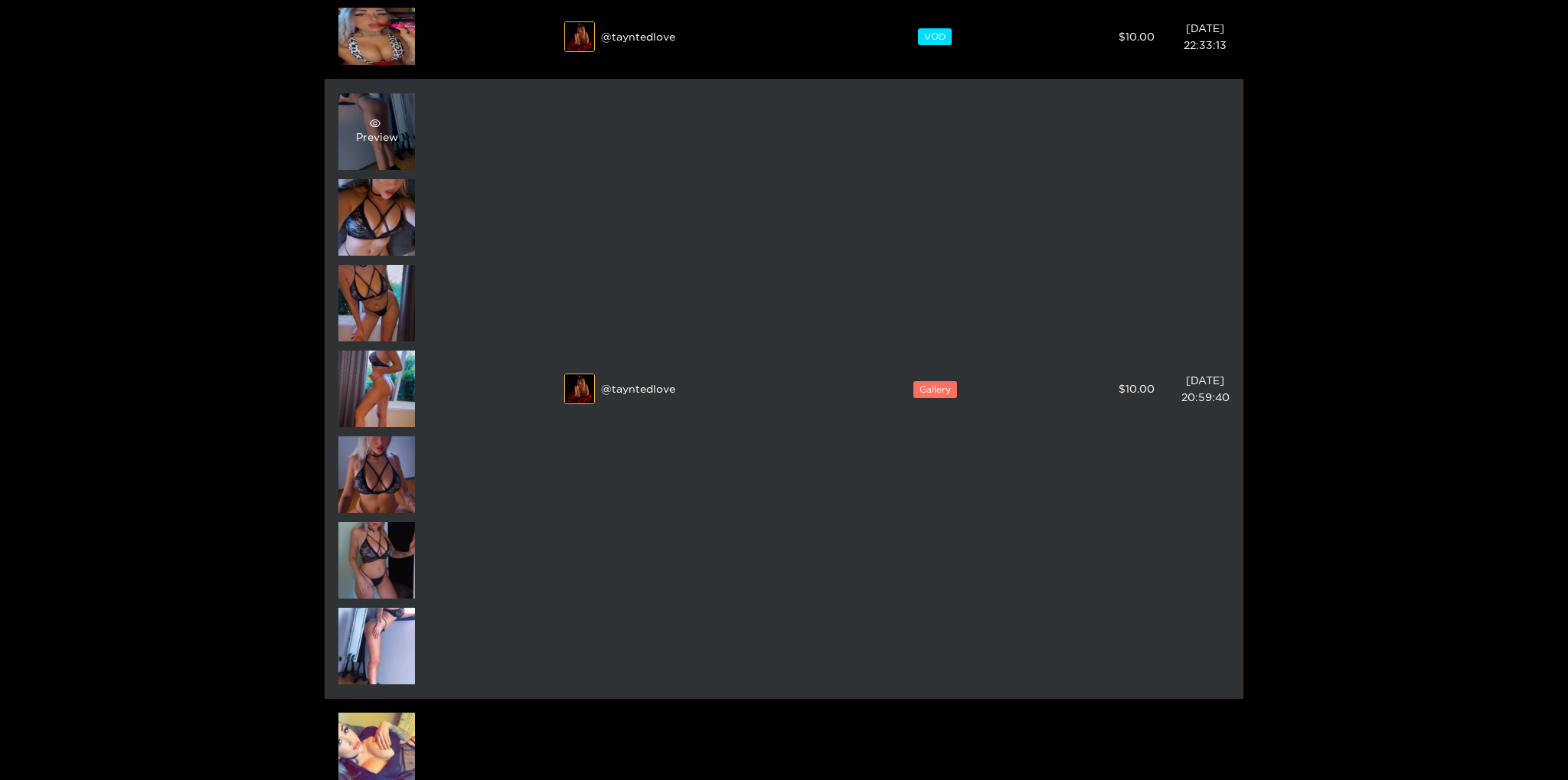
click at [387, 122] on span "eye" at bounding box center [375, 124] width 39 height 11
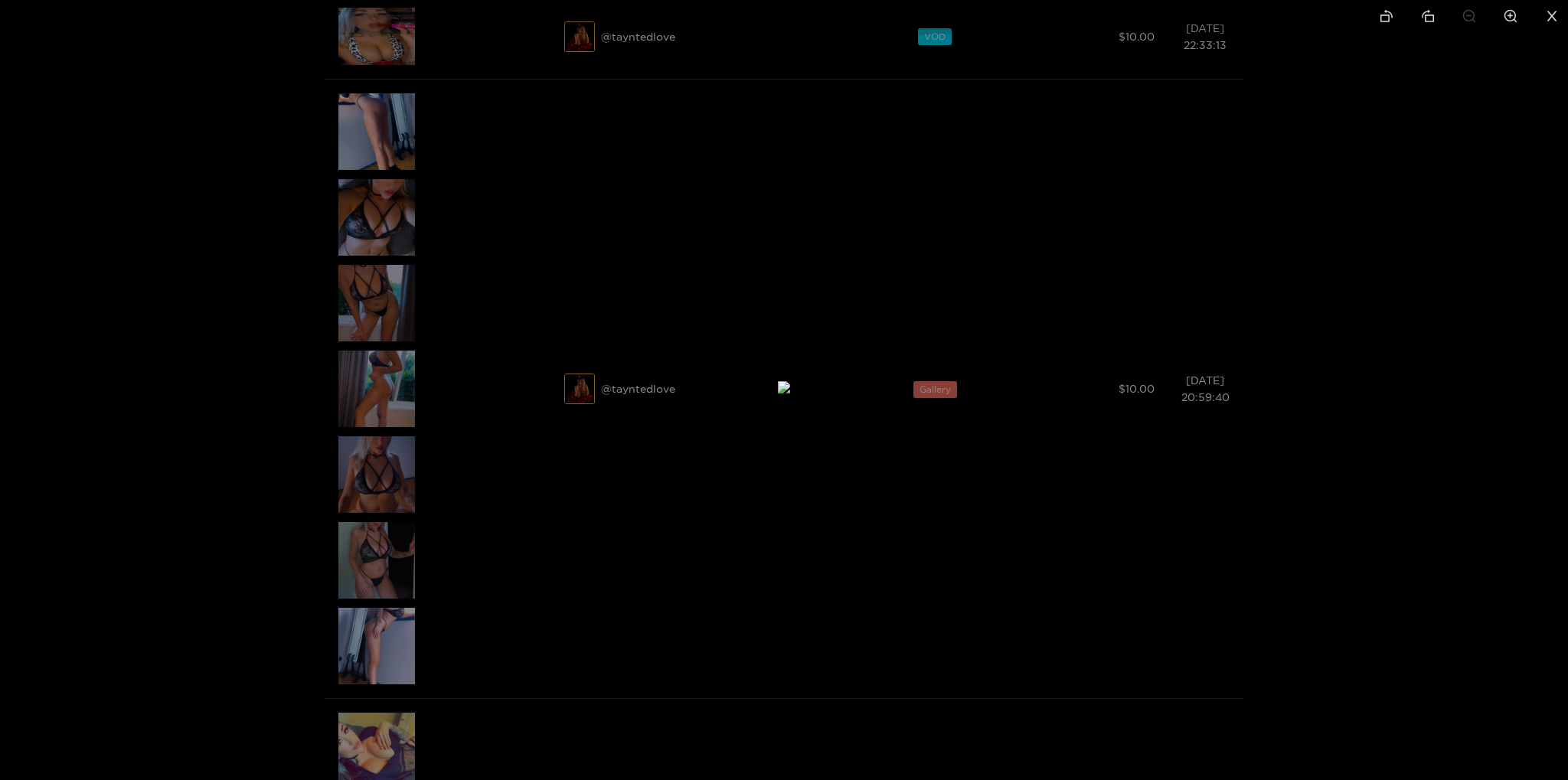
click at [250, 325] on div at bounding box center [784, 390] width 1568 height 780
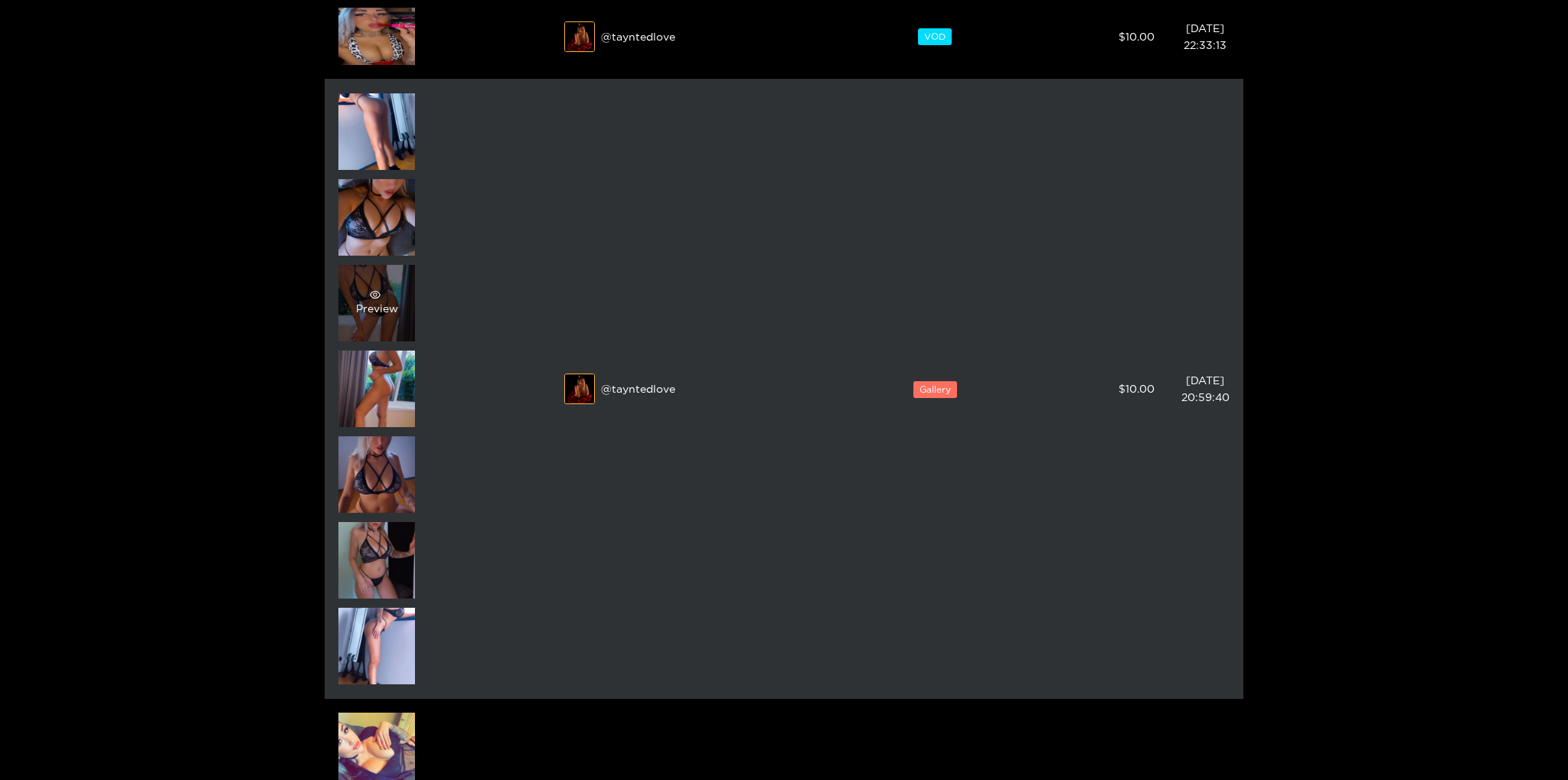
click at [390, 301] on div "Preview" at bounding box center [376, 304] width 42 height 28
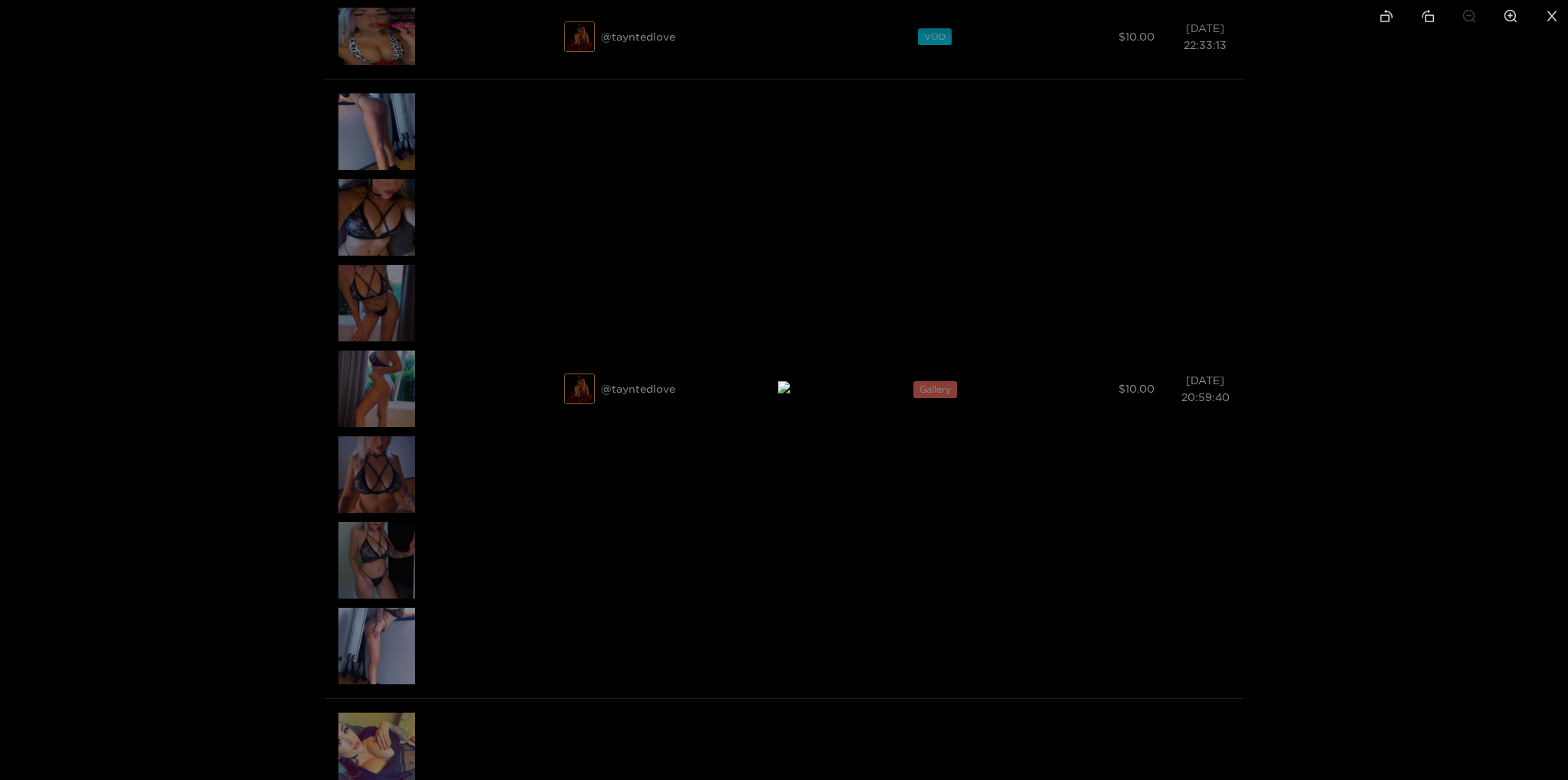
click at [1326, 340] on div at bounding box center [784, 390] width 1568 height 780
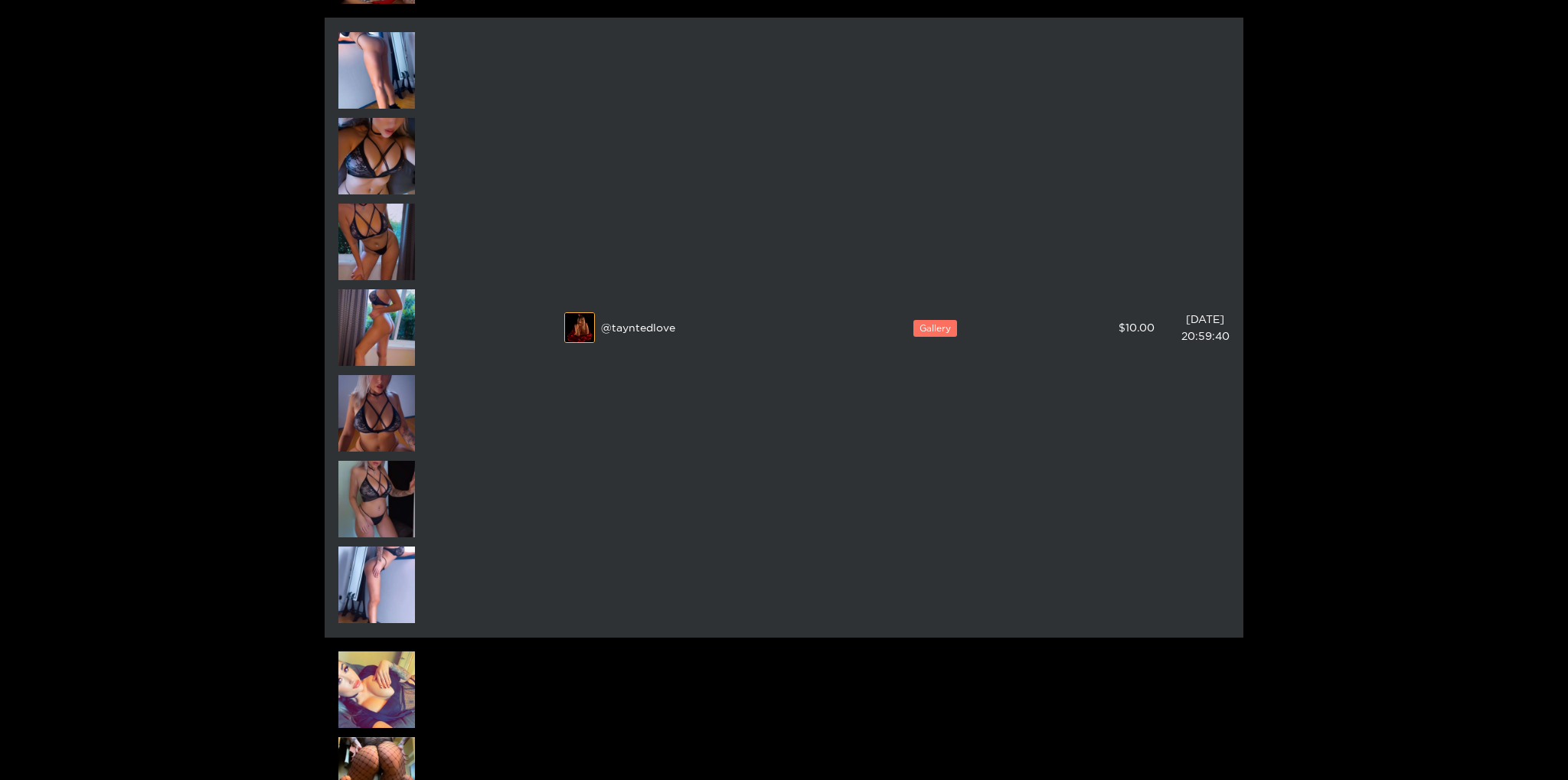
scroll to position [1348, 0]
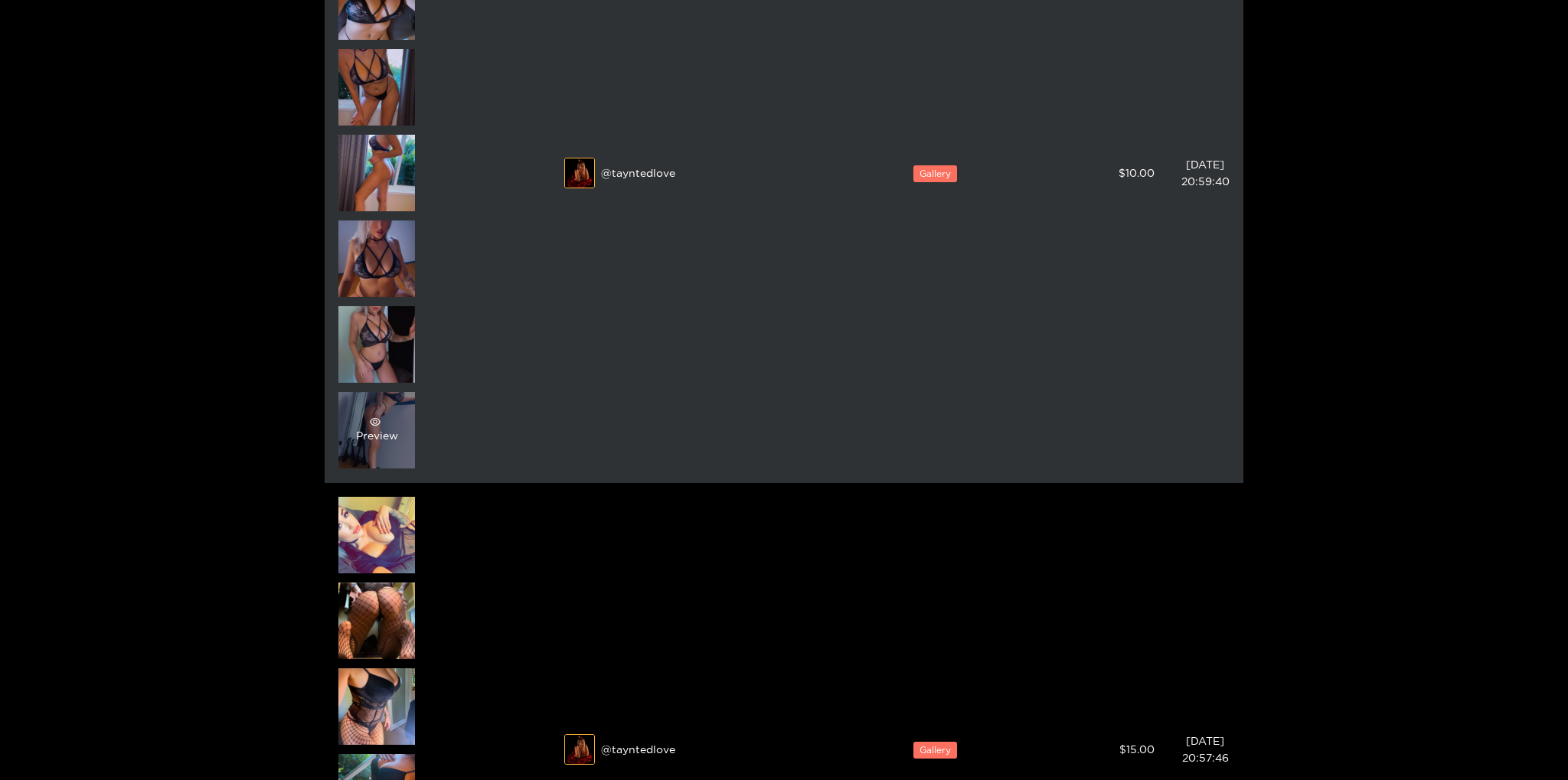
click at [372, 419] on icon "eye" at bounding box center [375, 422] width 11 height 11
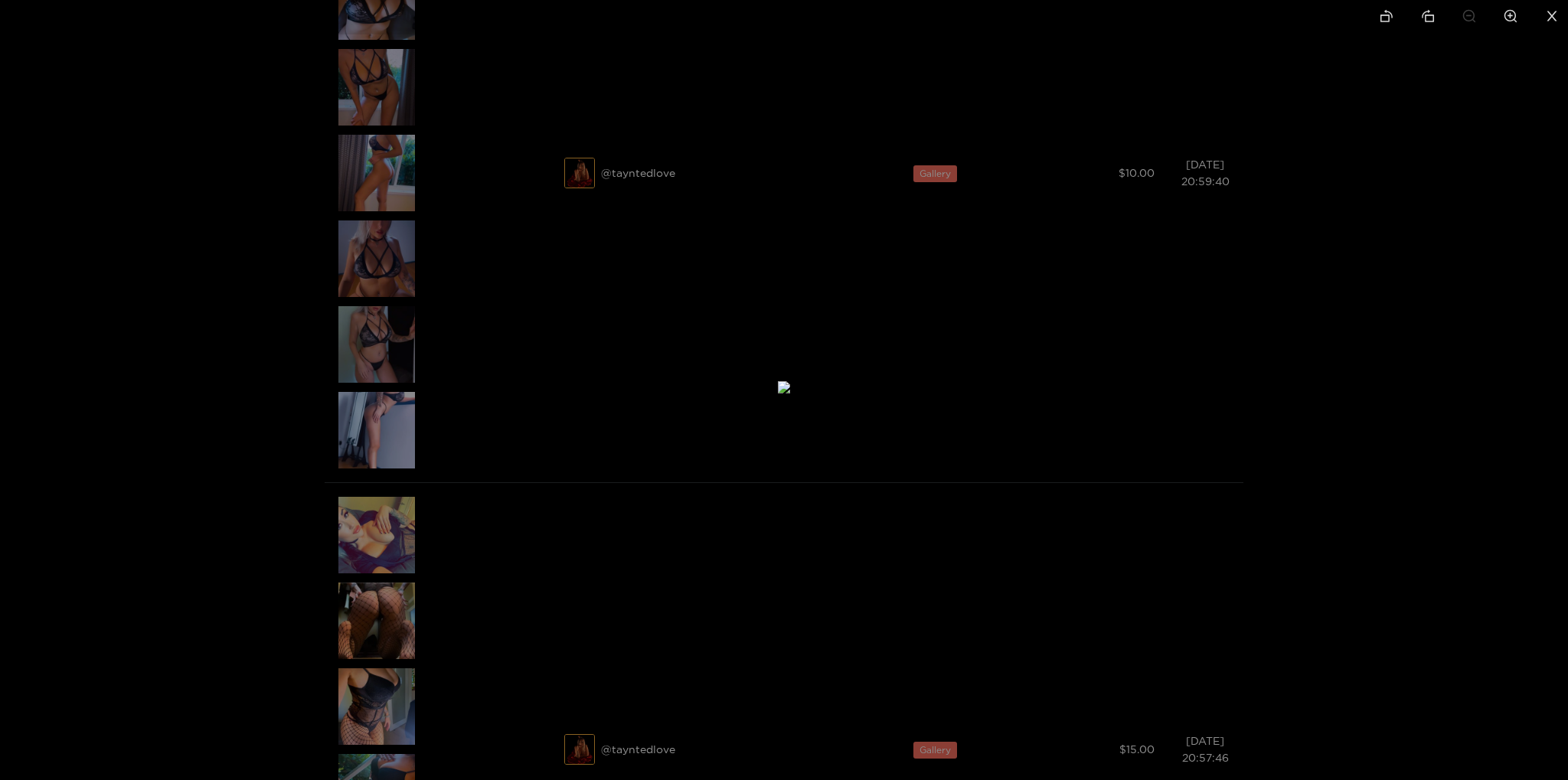
click at [1172, 477] on div at bounding box center [784, 390] width 1568 height 780
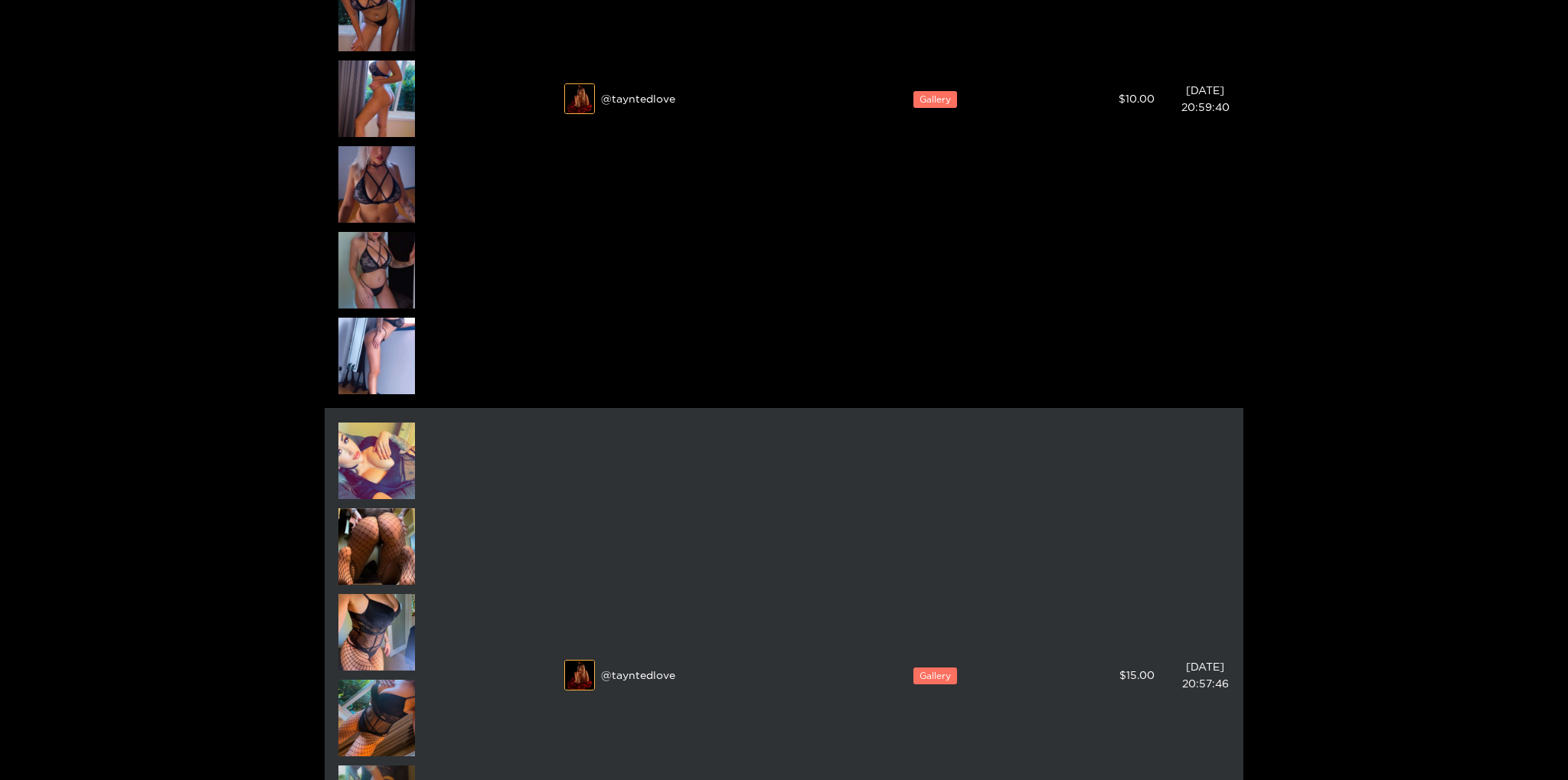
scroll to position [1455, 0]
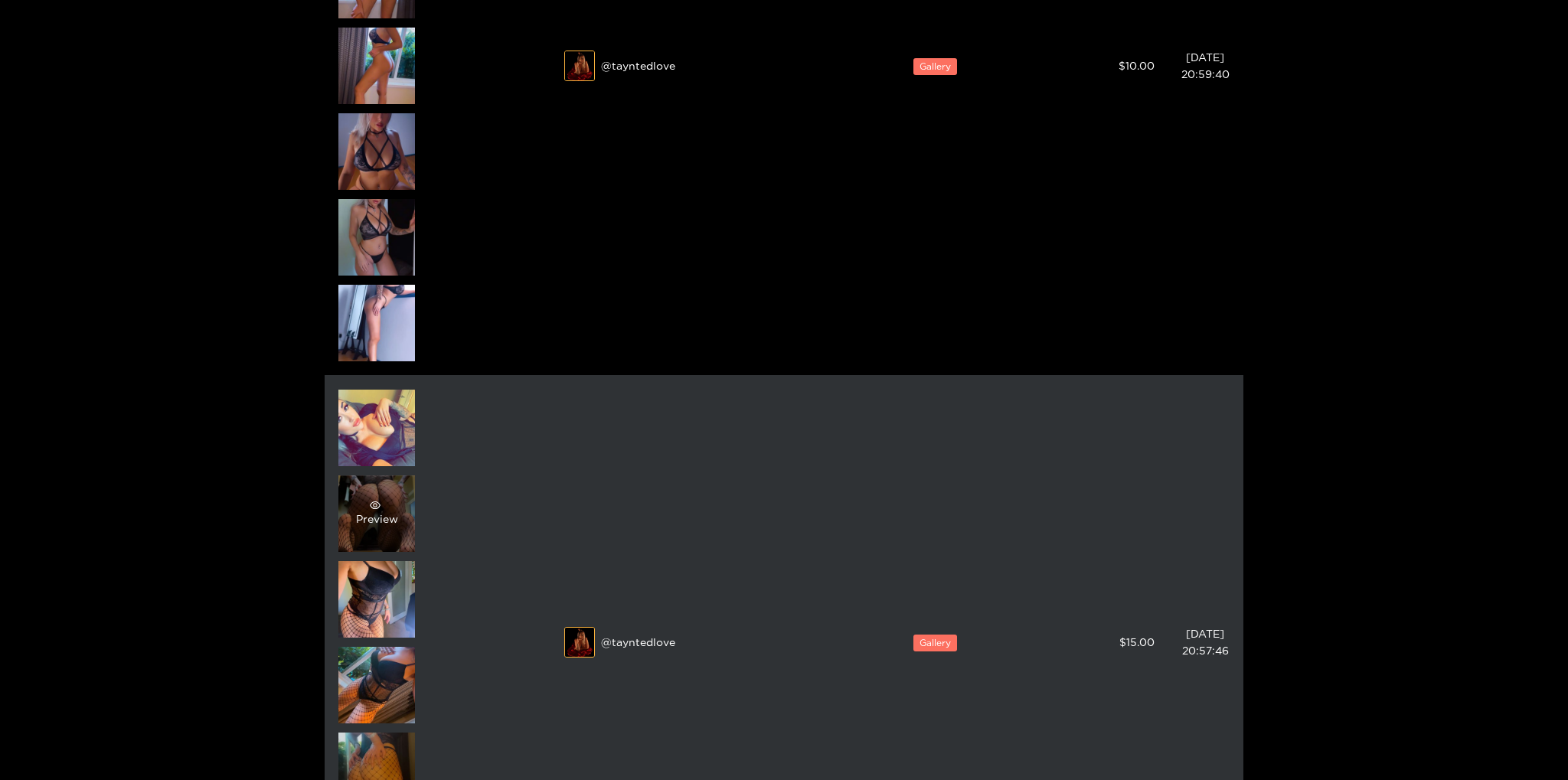
click at [384, 487] on div "Preview" at bounding box center [376, 513] width 76 height 76
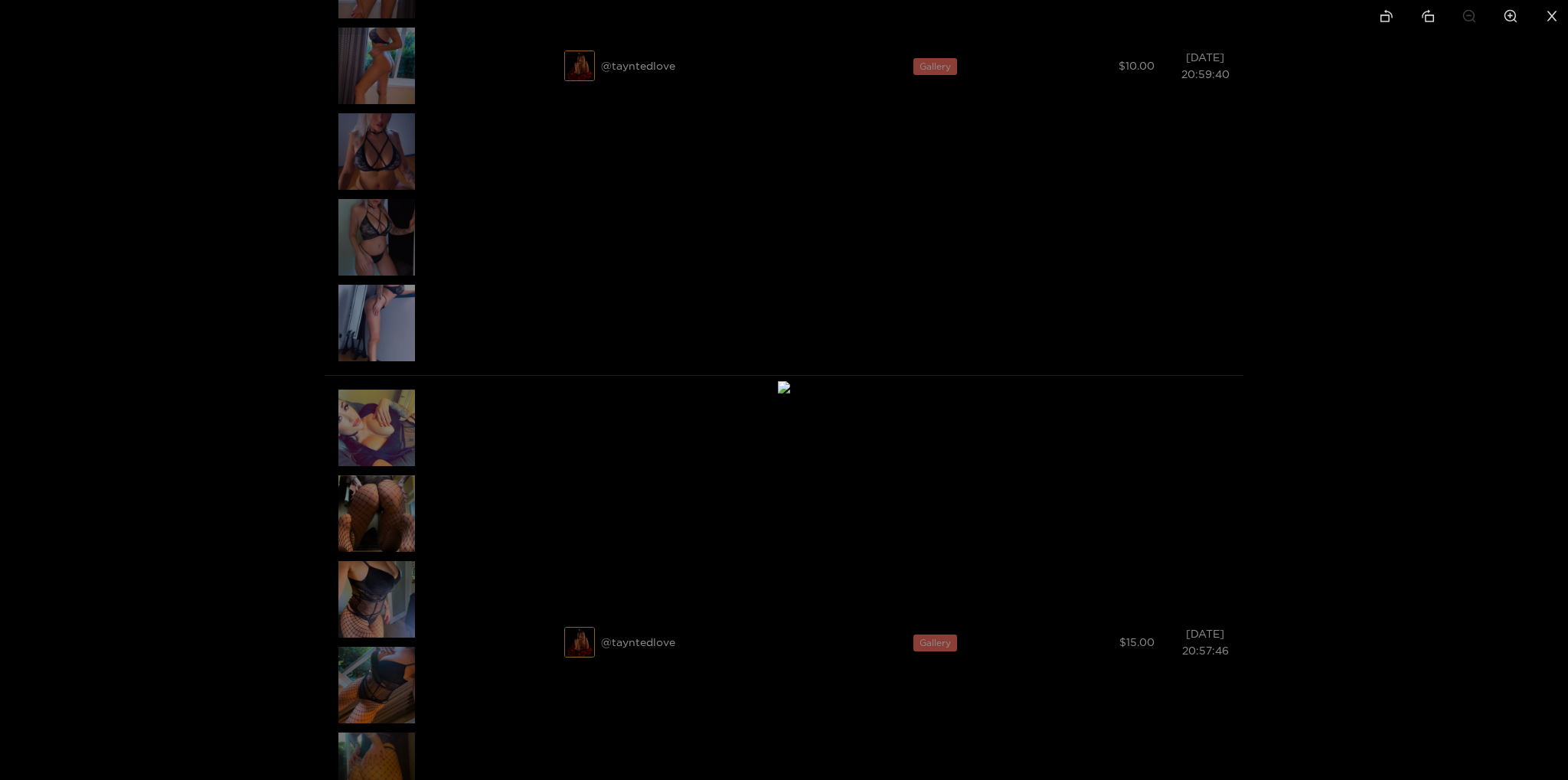
click at [1398, 526] on div at bounding box center [784, 390] width 1568 height 780
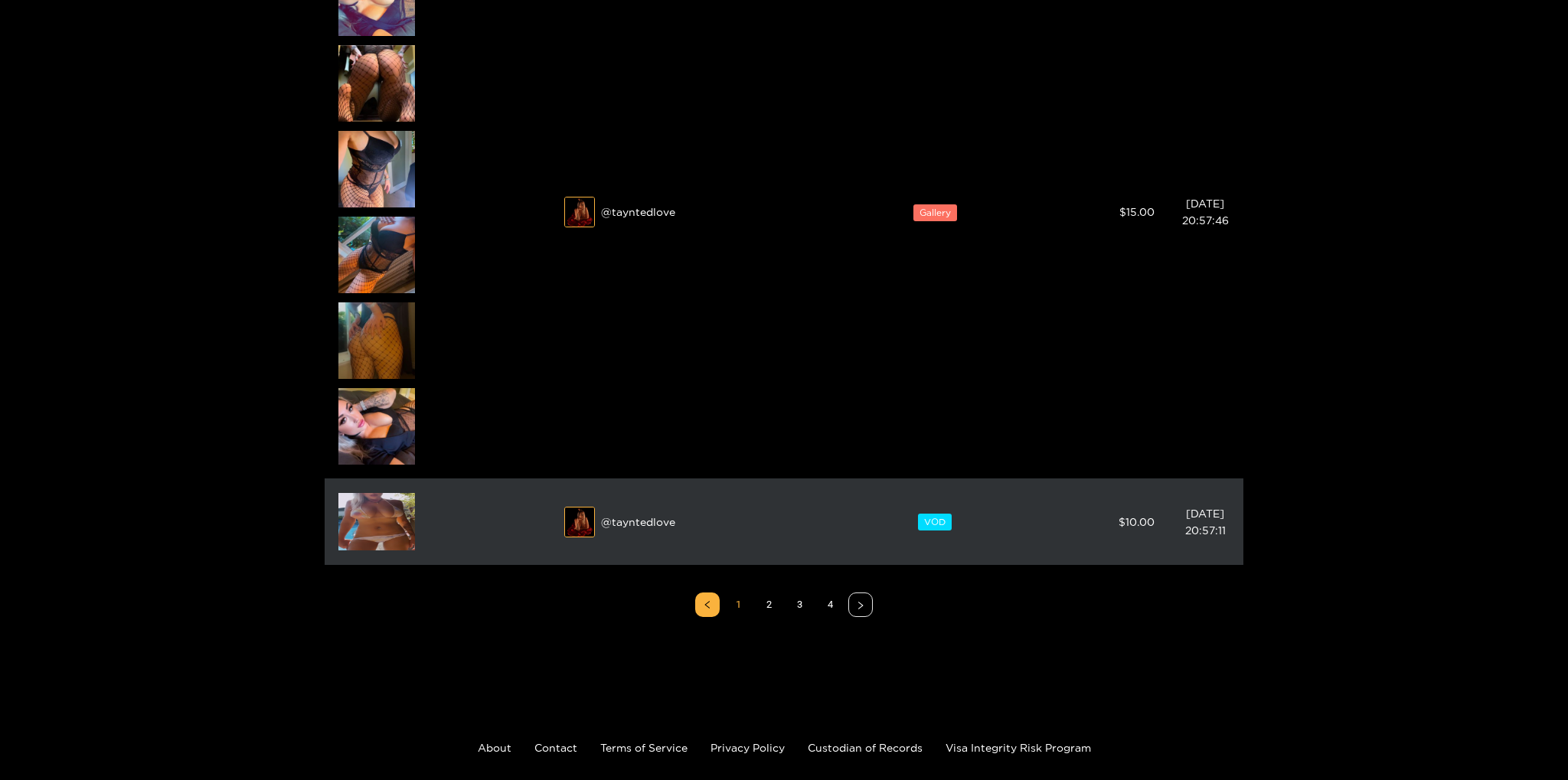
scroll to position [1886, 0]
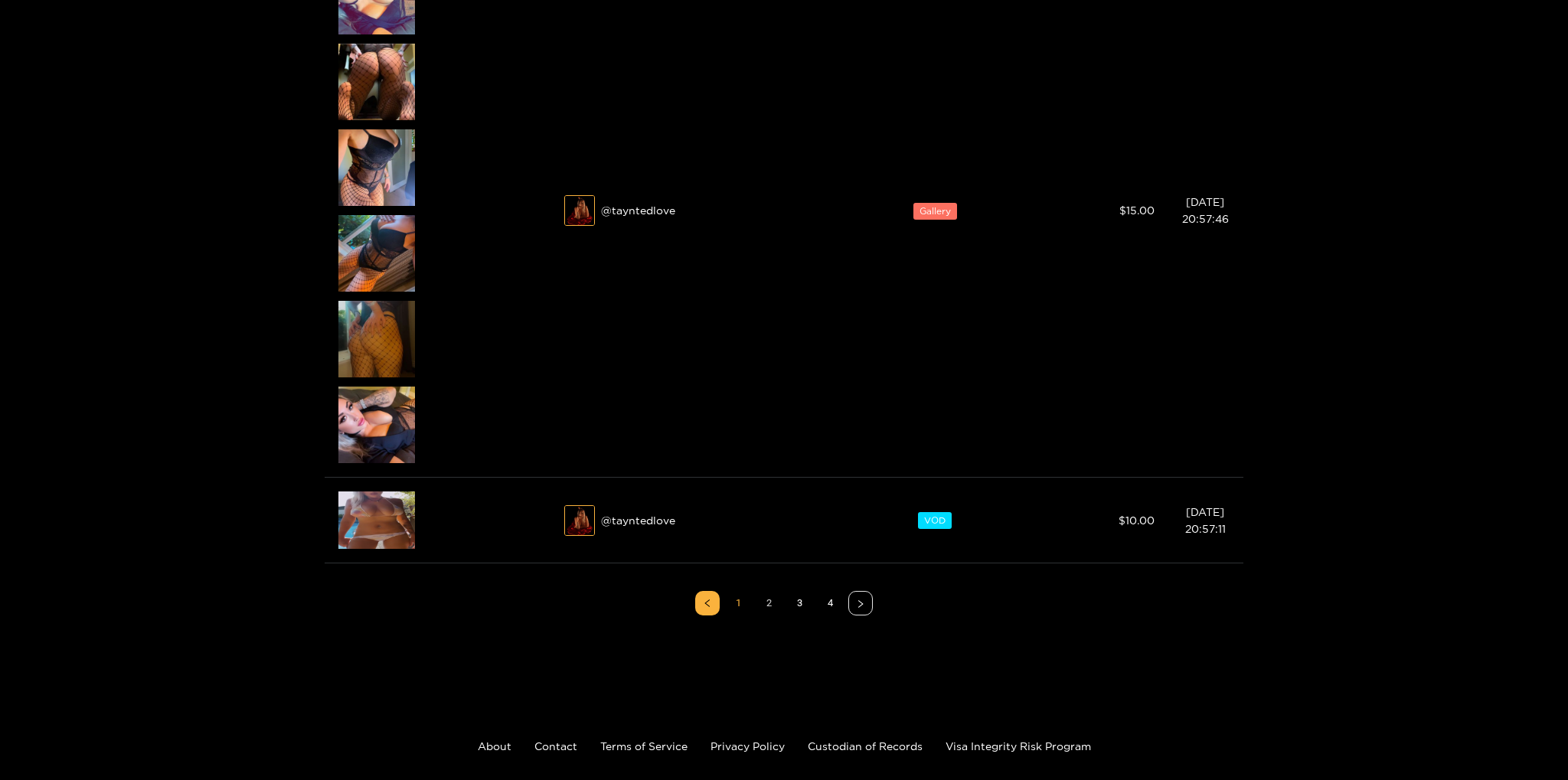
click at [770, 606] on link "2" at bounding box center [769, 603] width 23 height 23
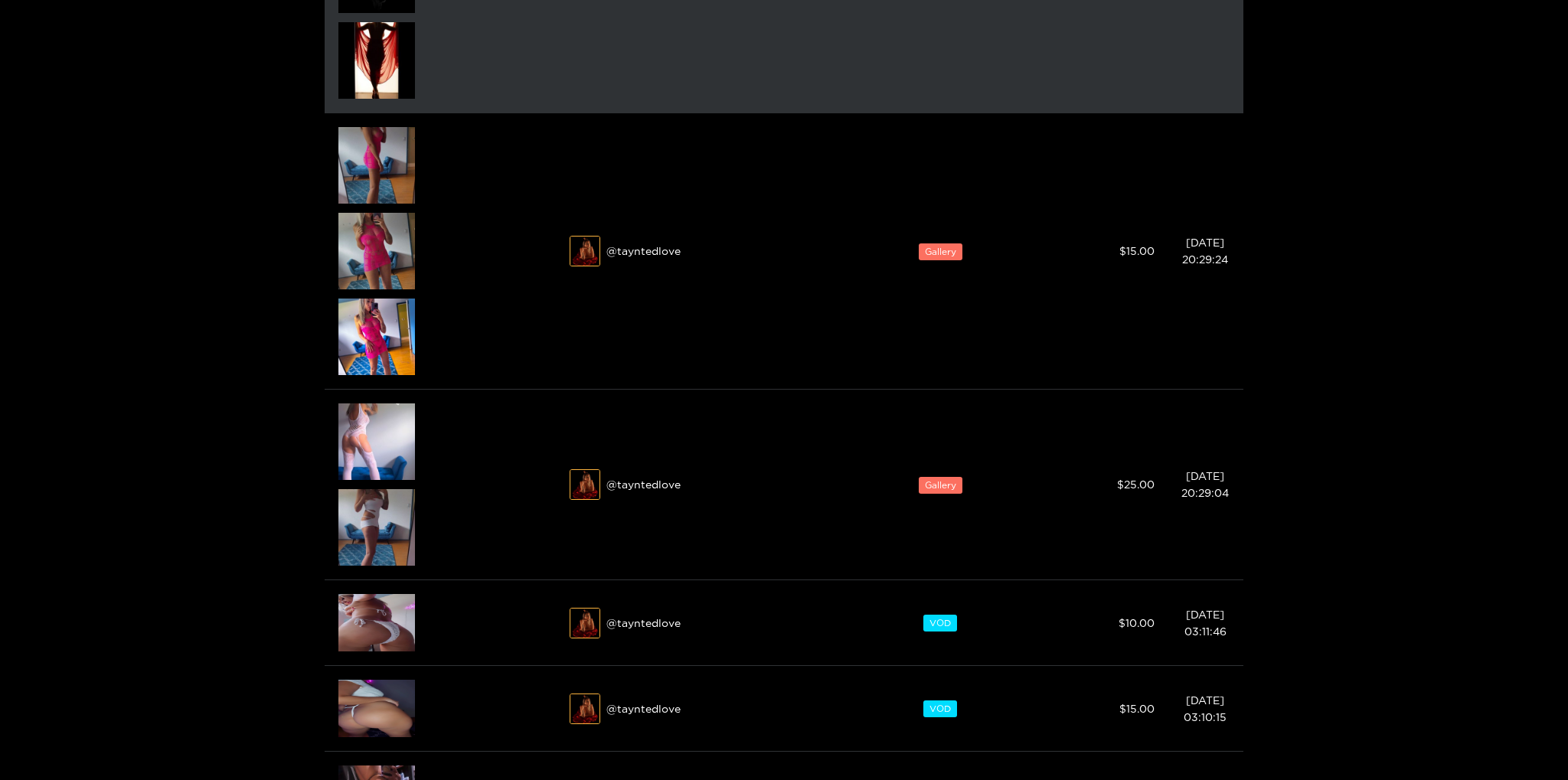
scroll to position [1724, 0]
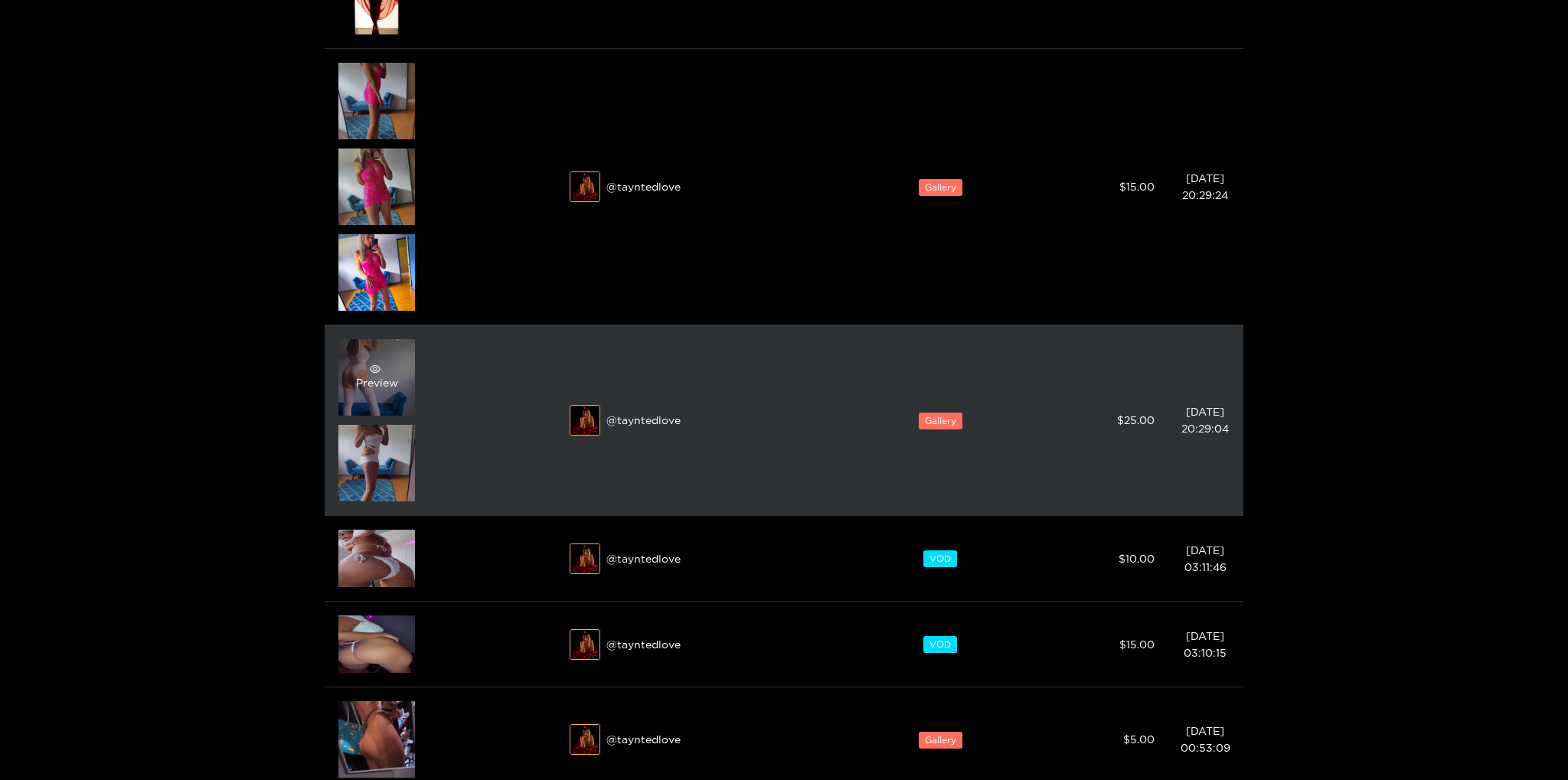
click at [381, 374] on div "Preview" at bounding box center [376, 377] width 42 height 28
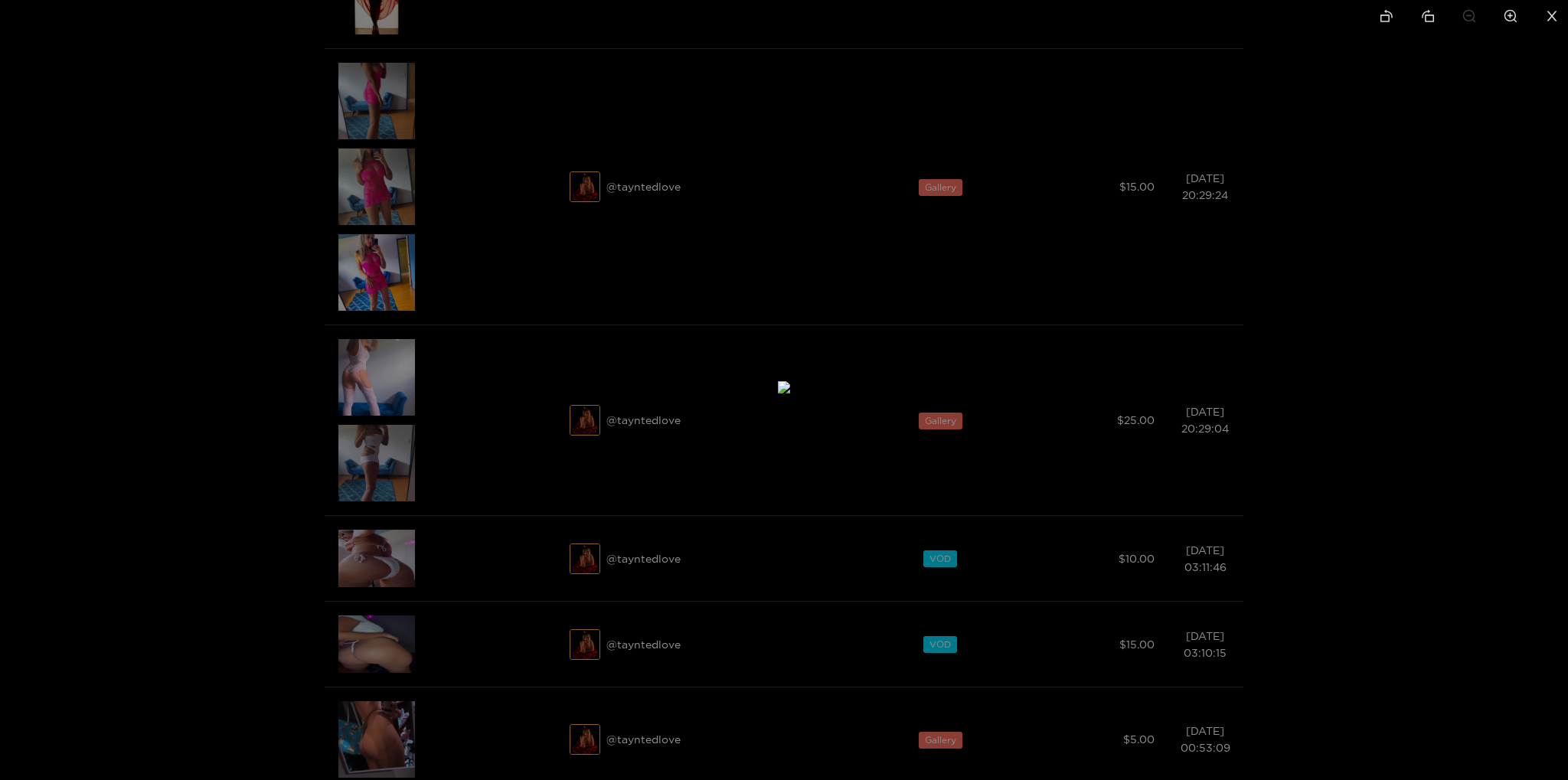
click at [1392, 445] on div at bounding box center [784, 390] width 1568 height 780
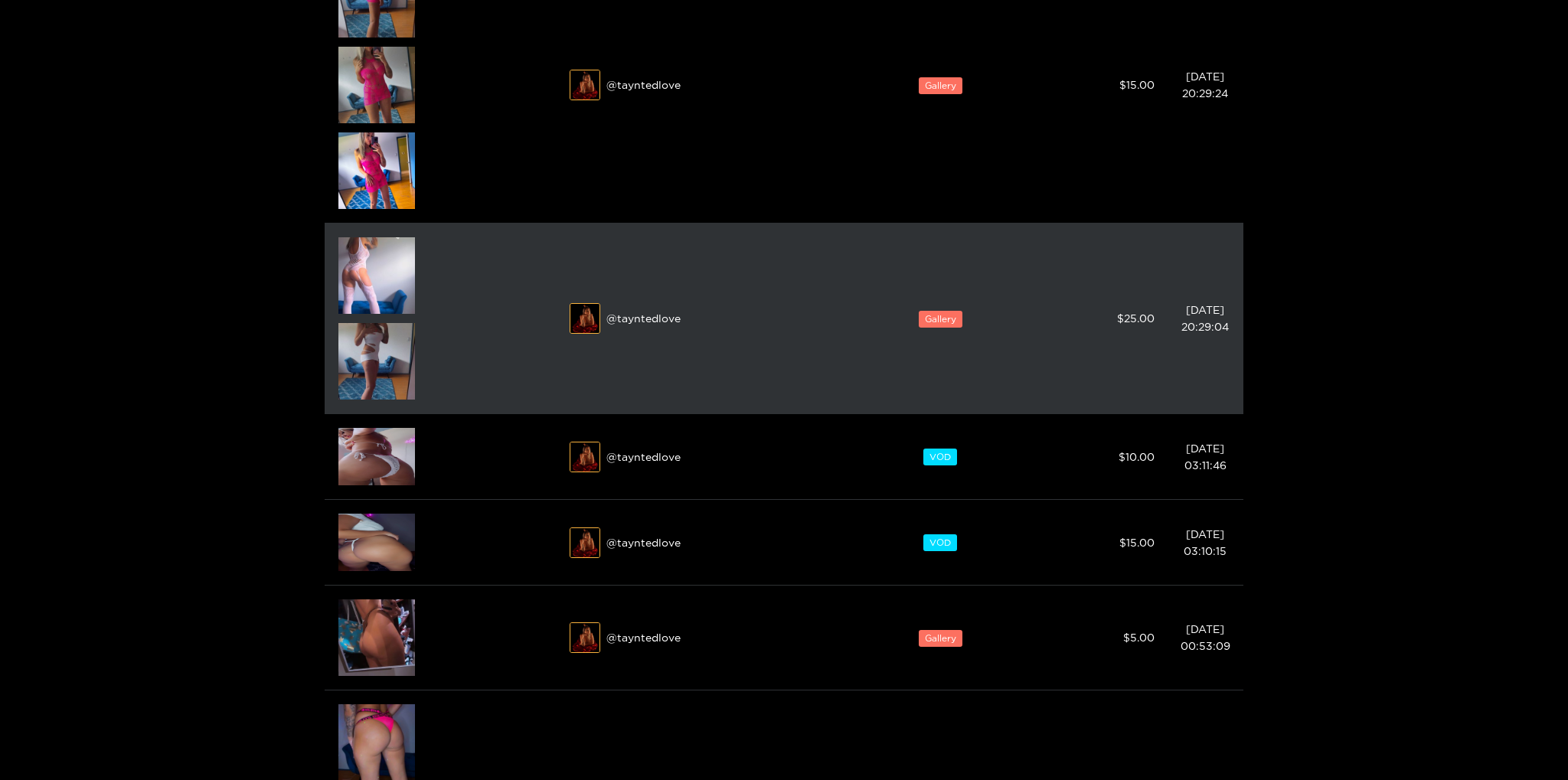
scroll to position [1832, 0]
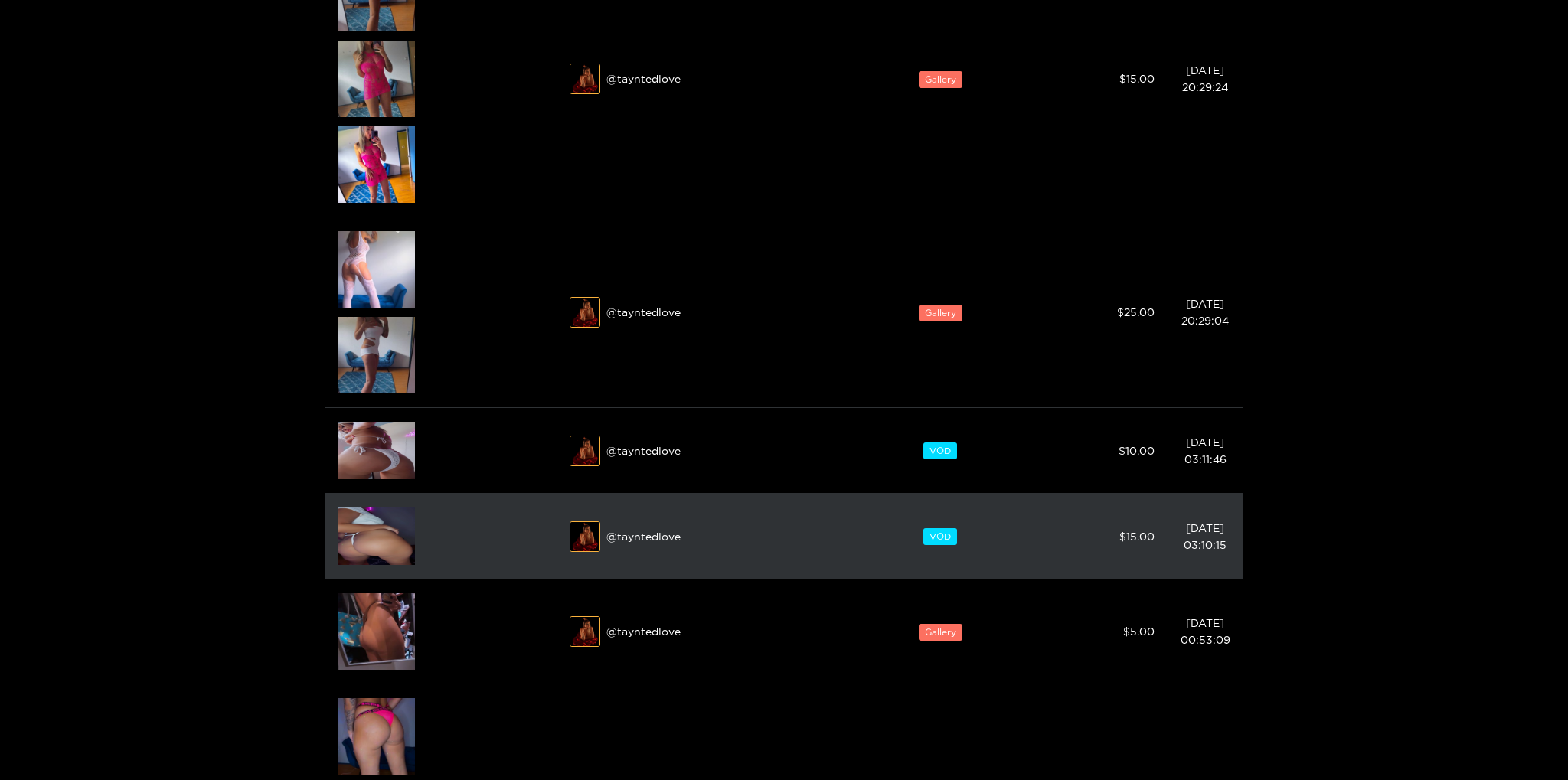
click at [399, 527] on img at bounding box center [376, 537] width 76 height 58
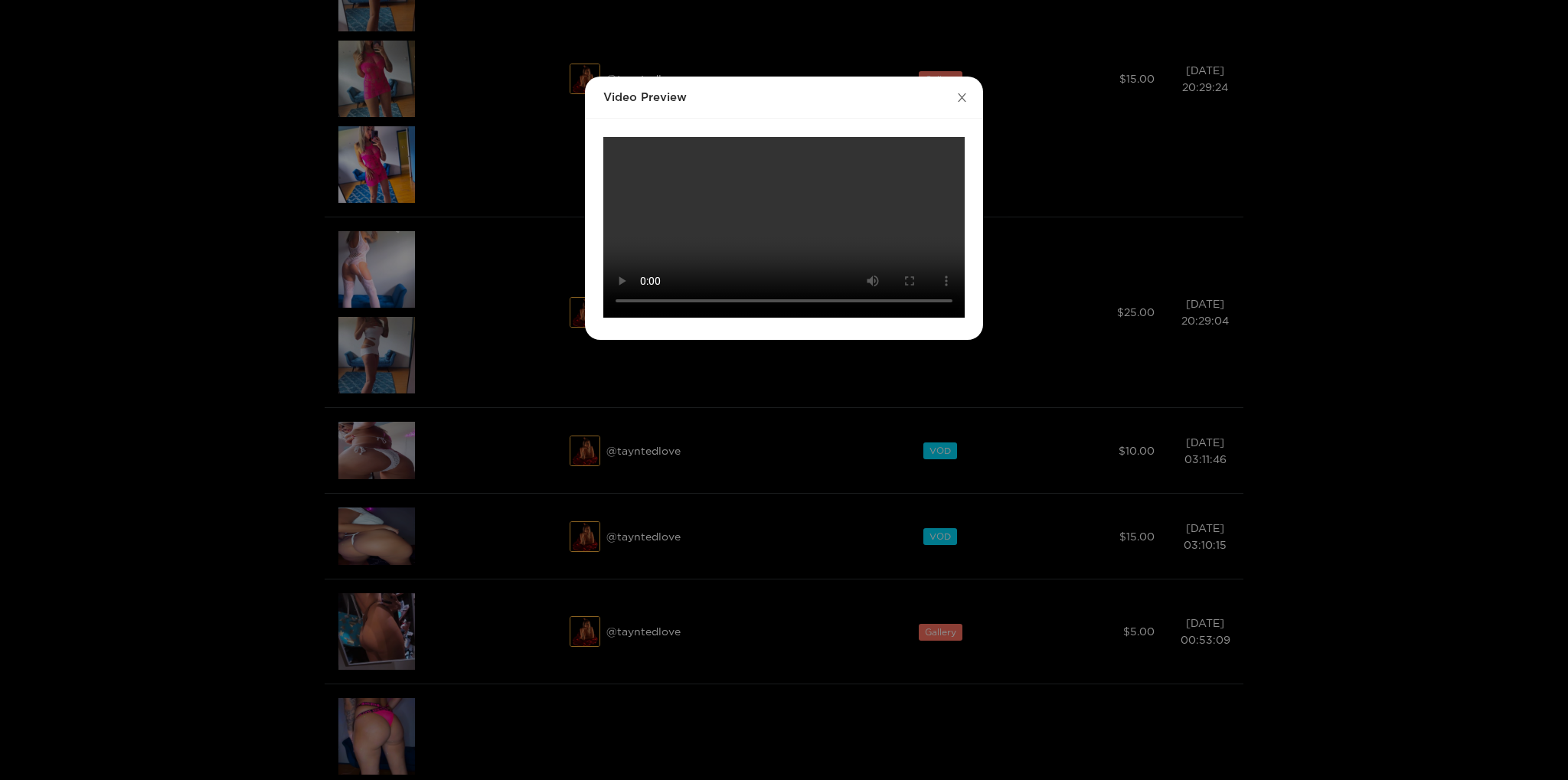
click at [957, 98] on icon "close" at bounding box center [961, 98] width 11 height 11
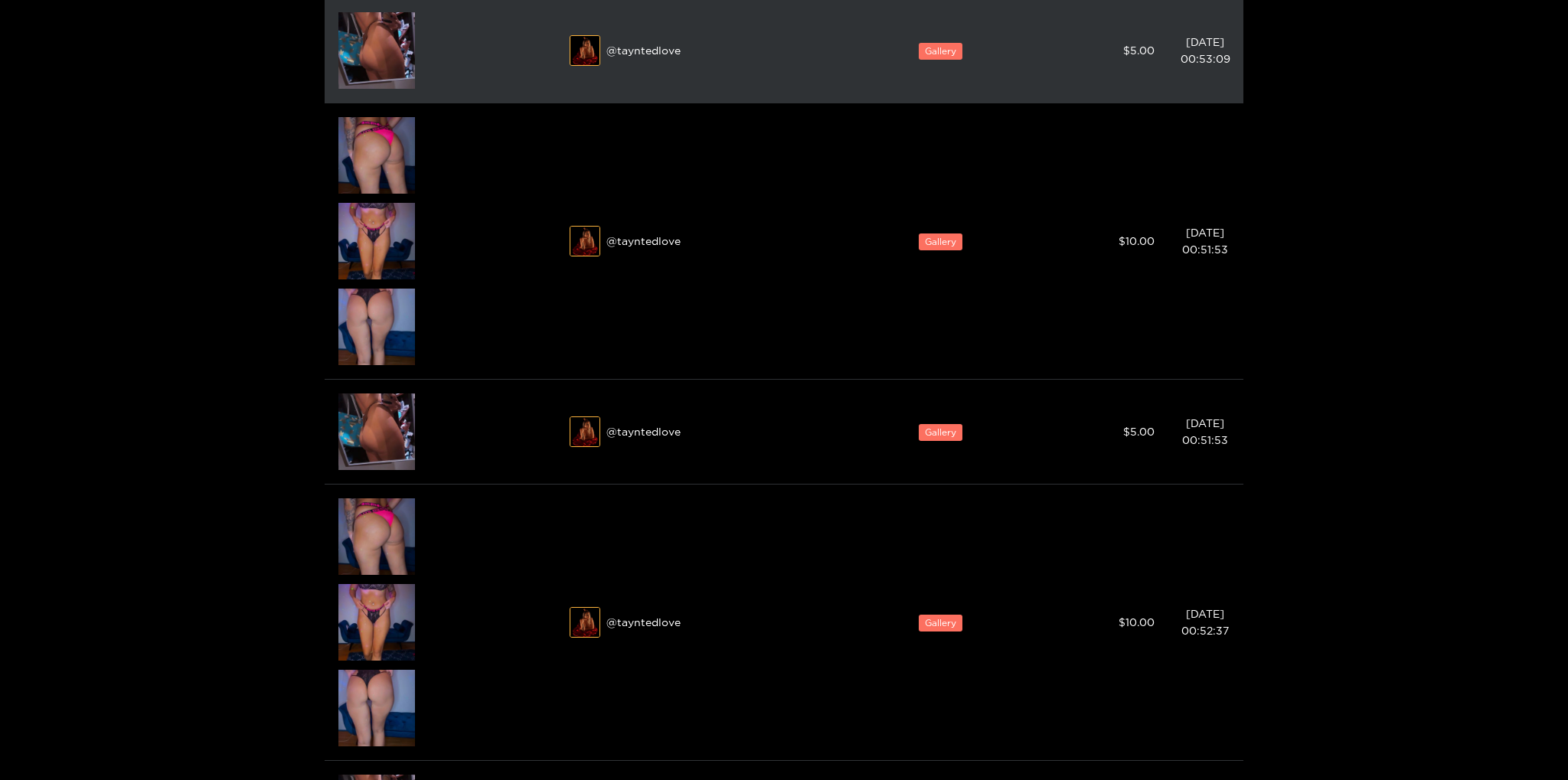
scroll to position [2426, 0]
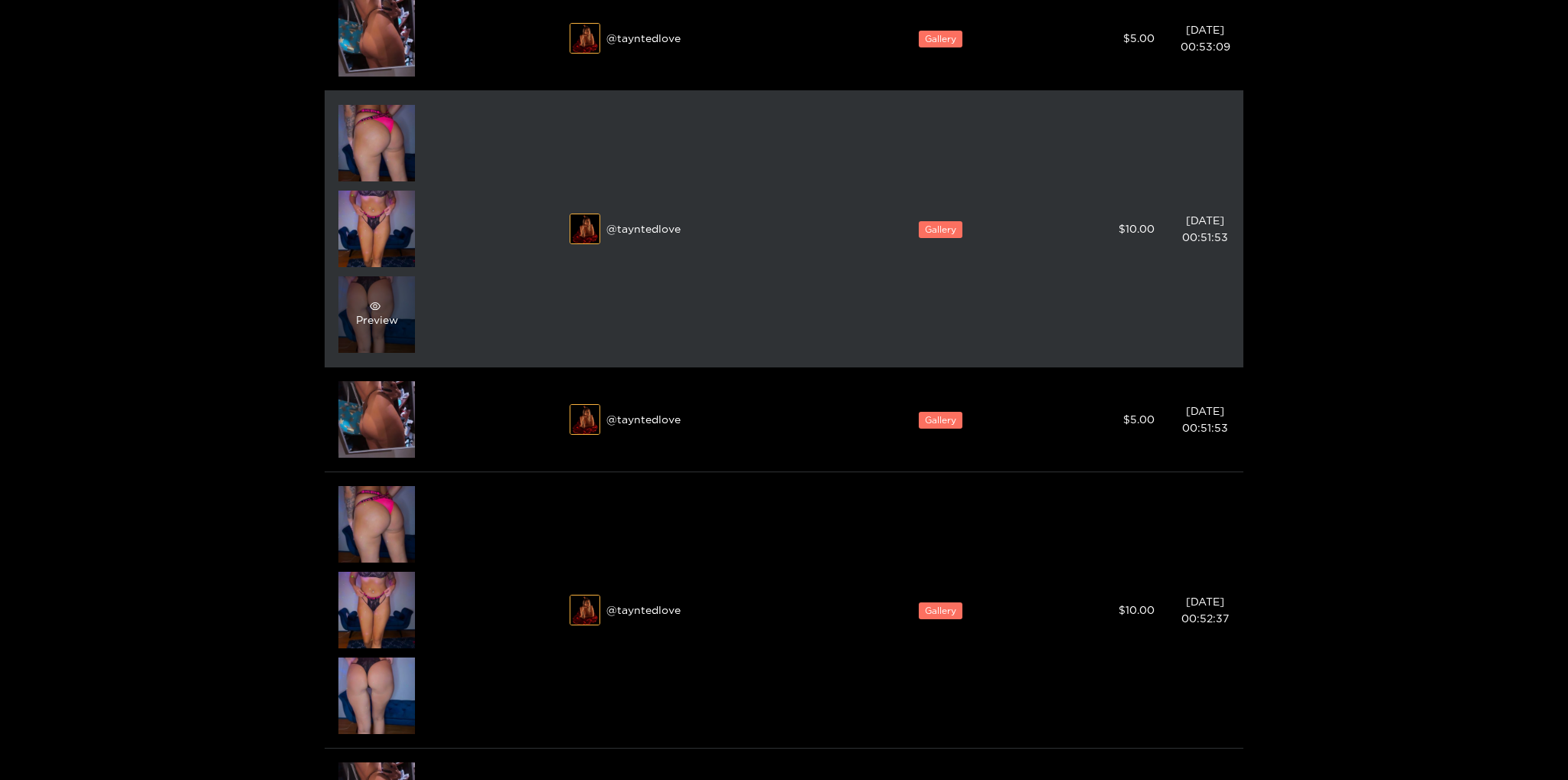
click at [400, 294] on div "Preview" at bounding box center [376, 315] width 76 height 76
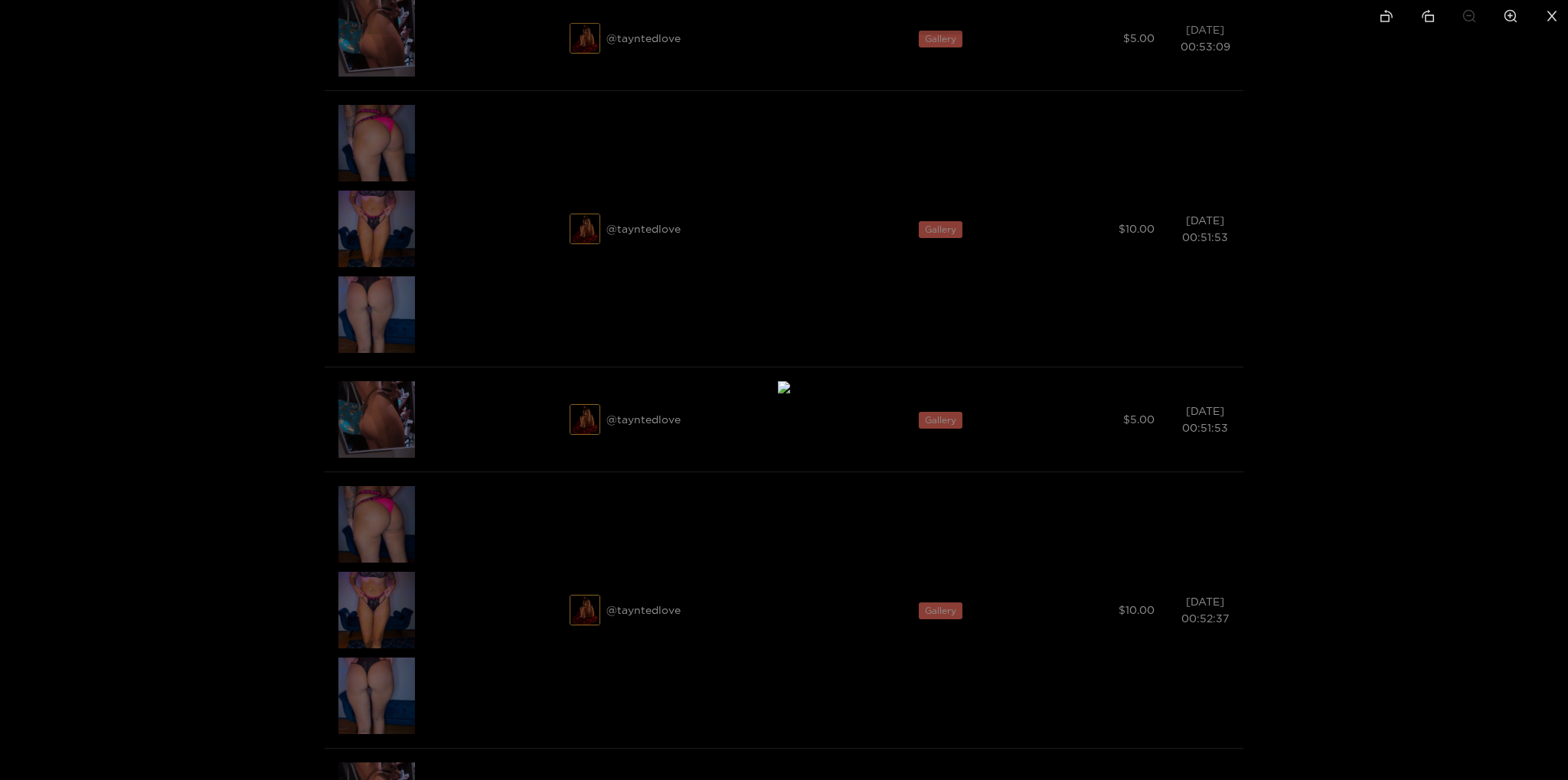
click at [1470, 357] on div at bounding box center [784, 390] width 1568 height 780
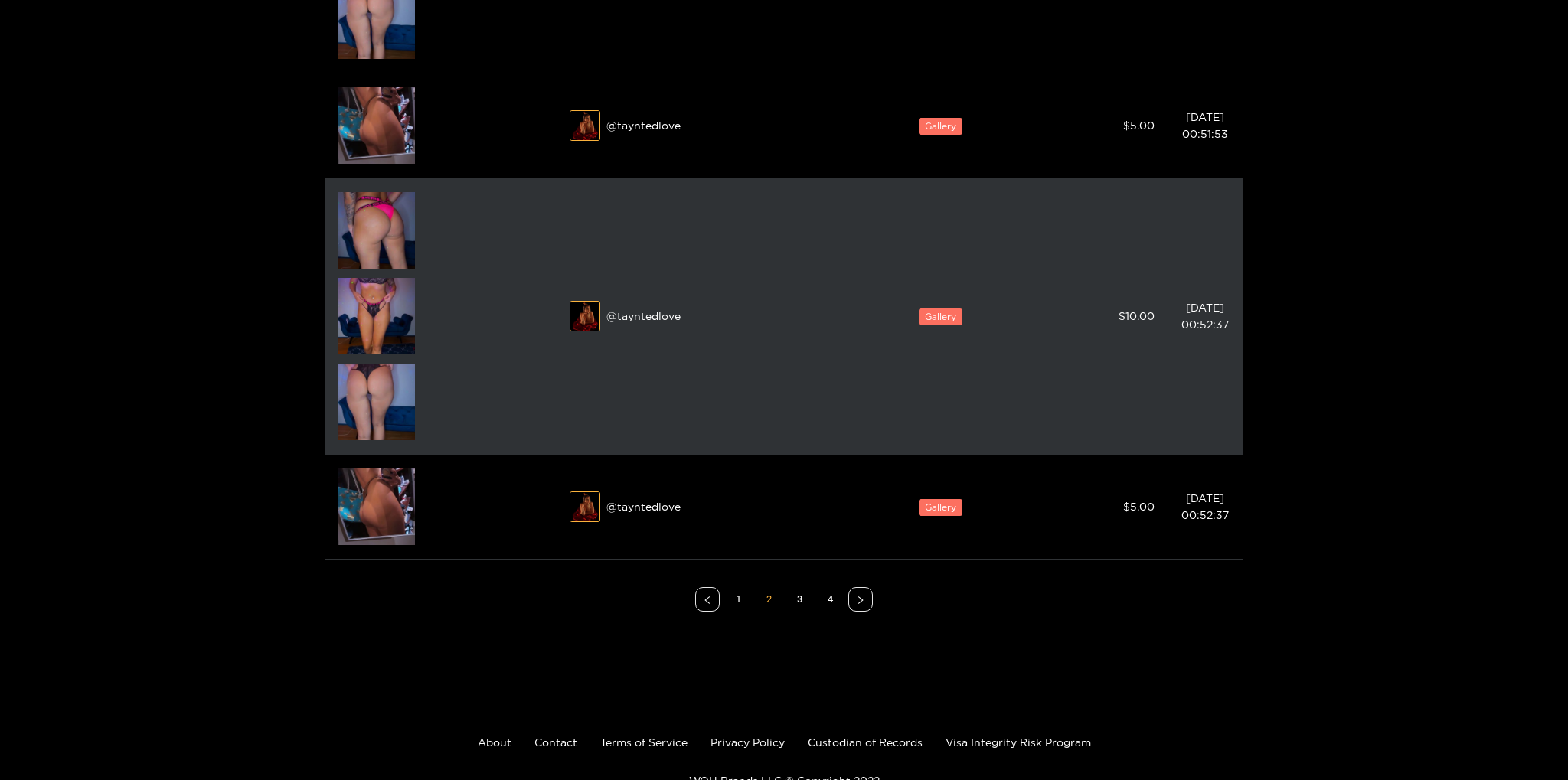
scroll to position [2749, 0]
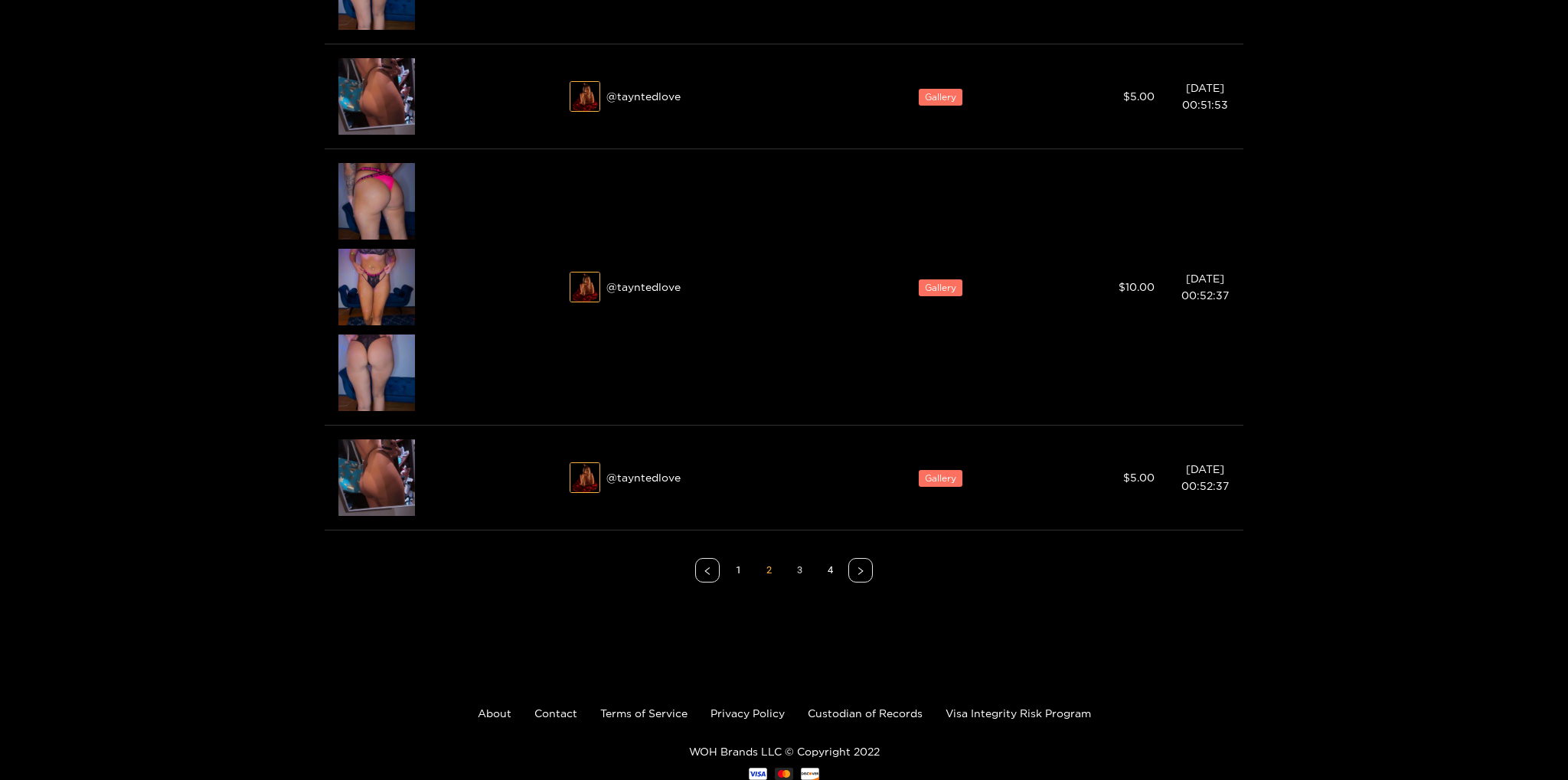
click at [798, 570] on link "3" at bounding box center [798, 570] width 23 height 23
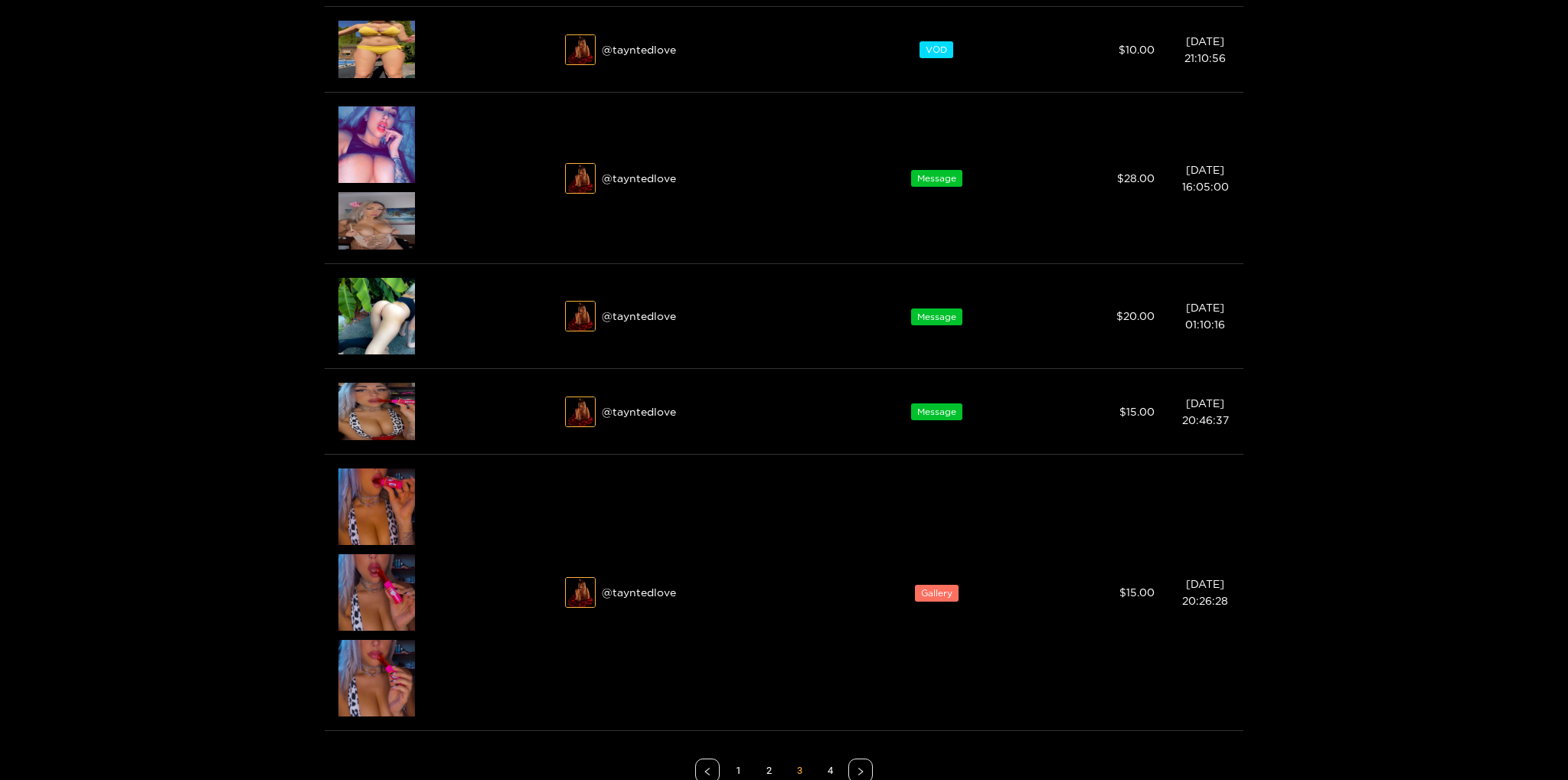
scroll to position [908, 0]
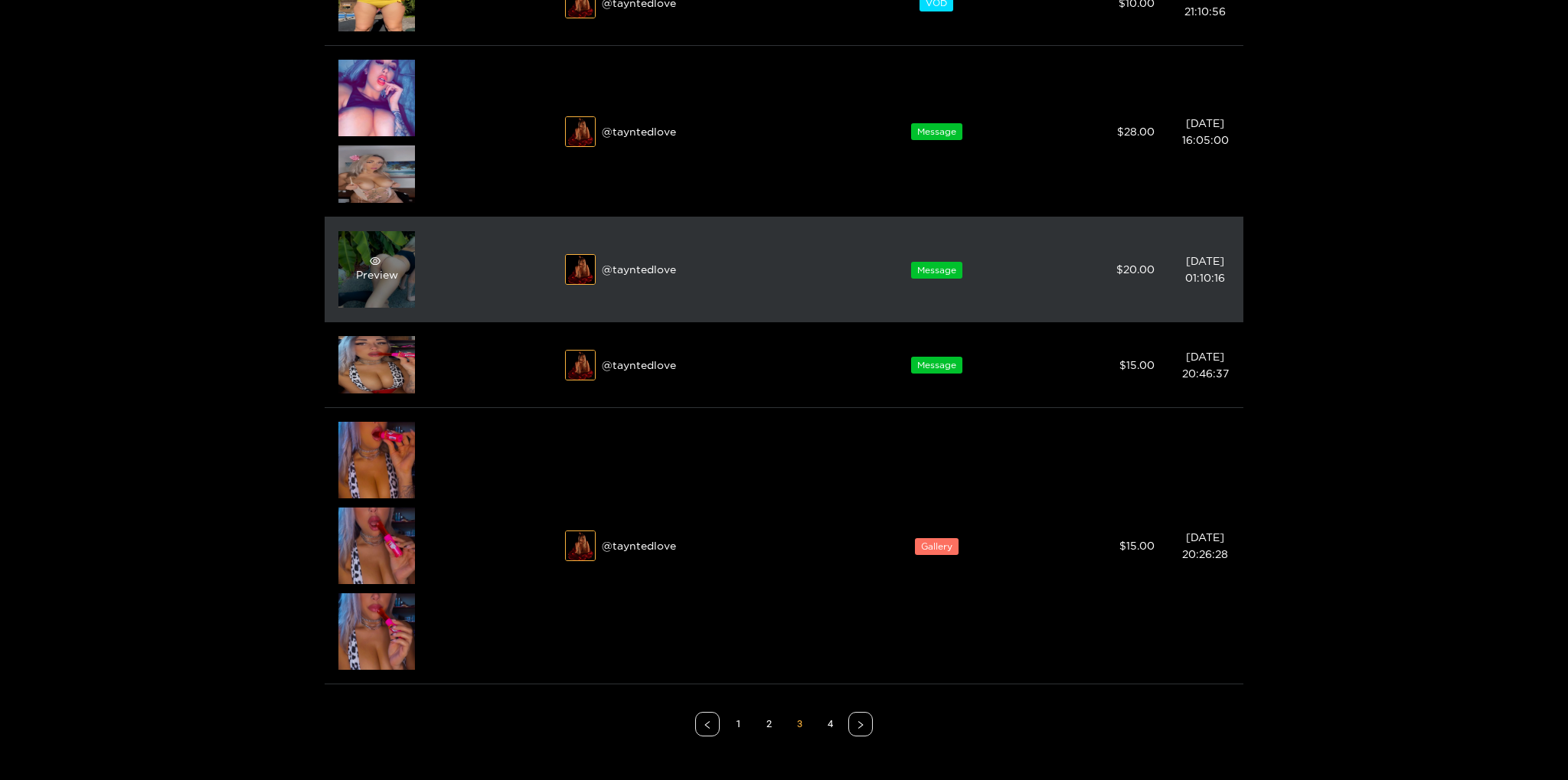
click at [392, 255] on span "eye" at bounding box center [375, 261] width 39 height 11
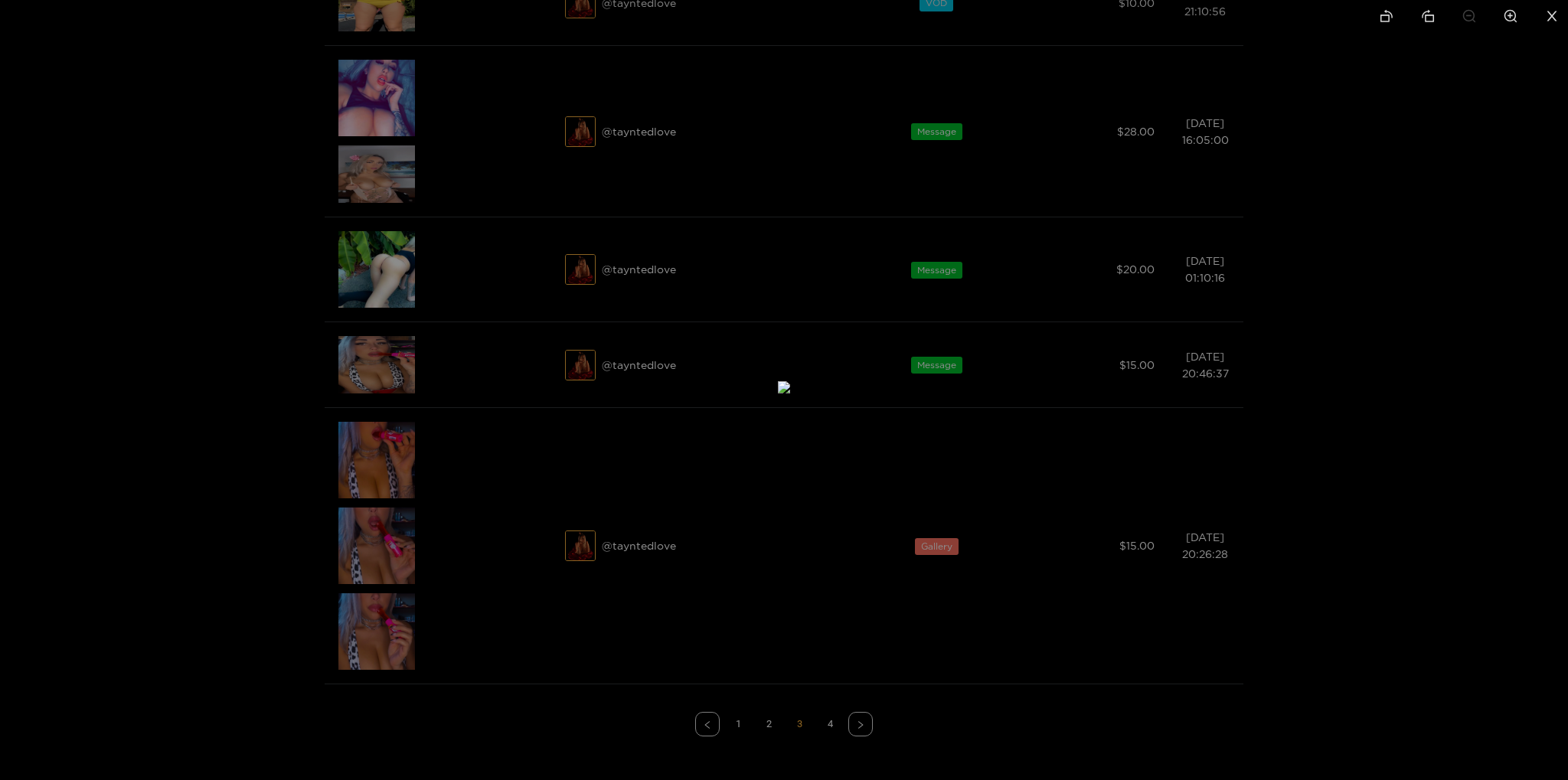
click at [245, 396] on div at bounding box center [784, 390] width 1568 height 780
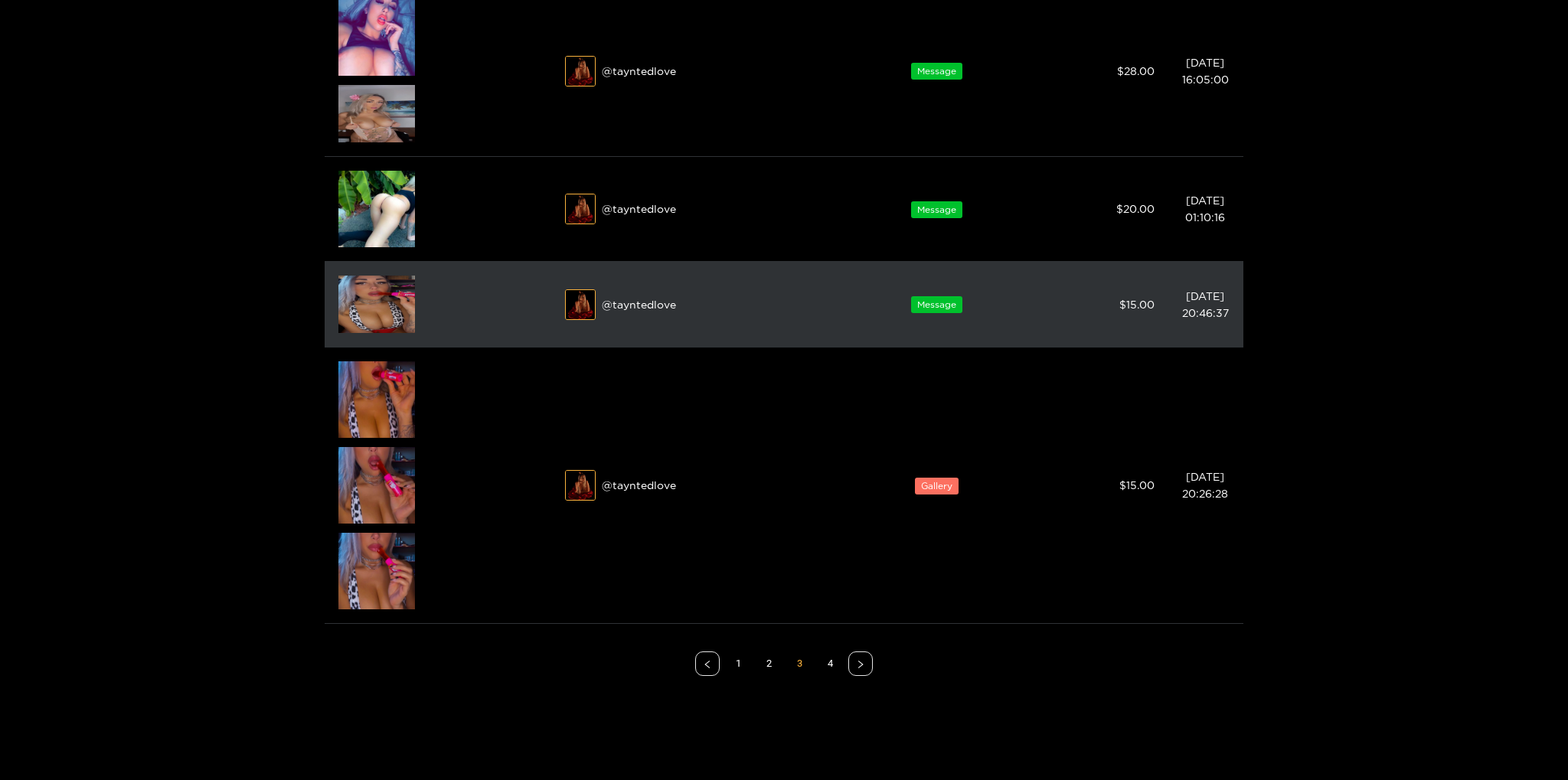
scroll to position [1070, 0]
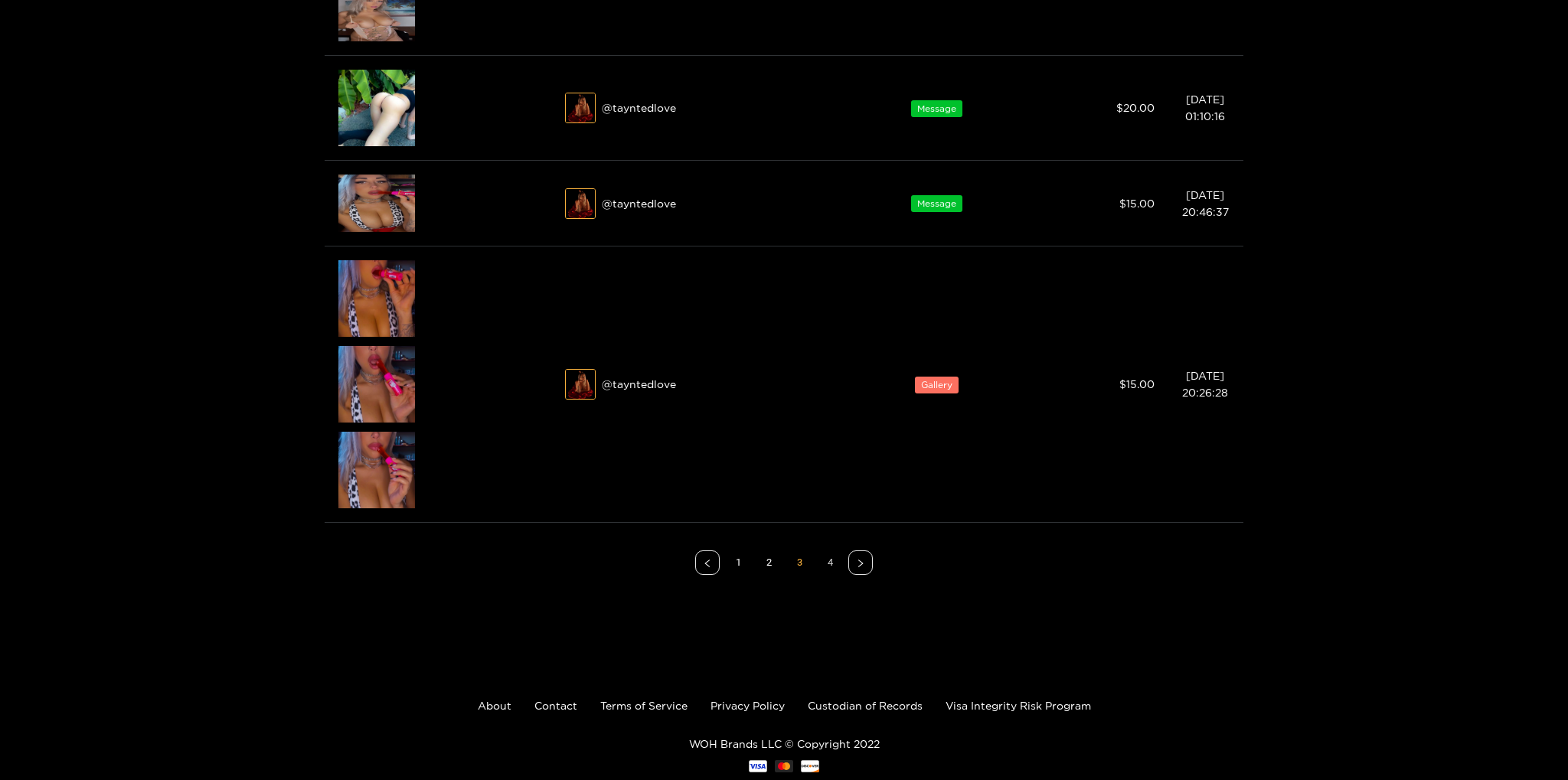
click at [831, 568] on link "4" at bounding box center [829, 563] width 23 height 23
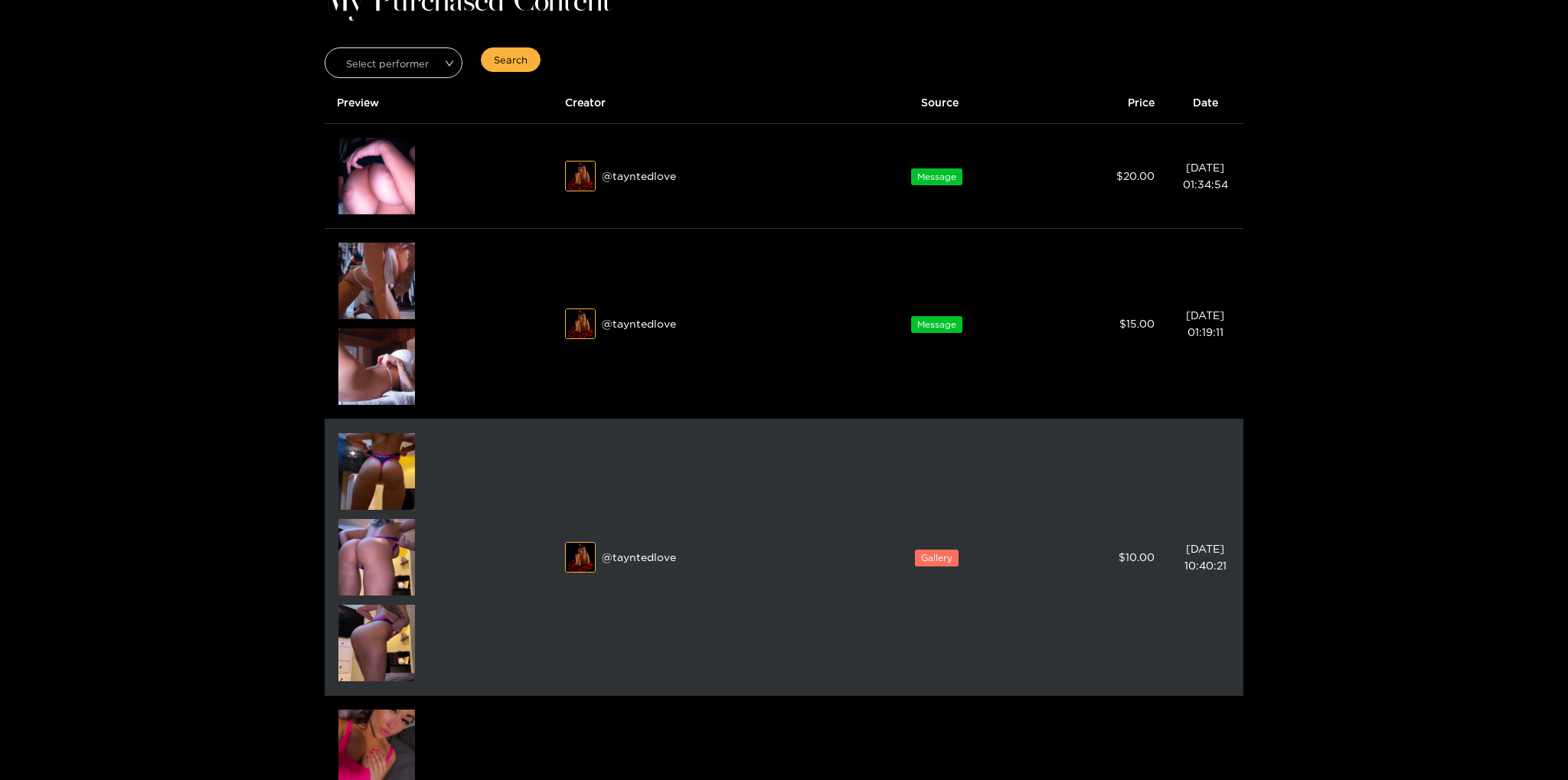
scroll to position [45, 0]
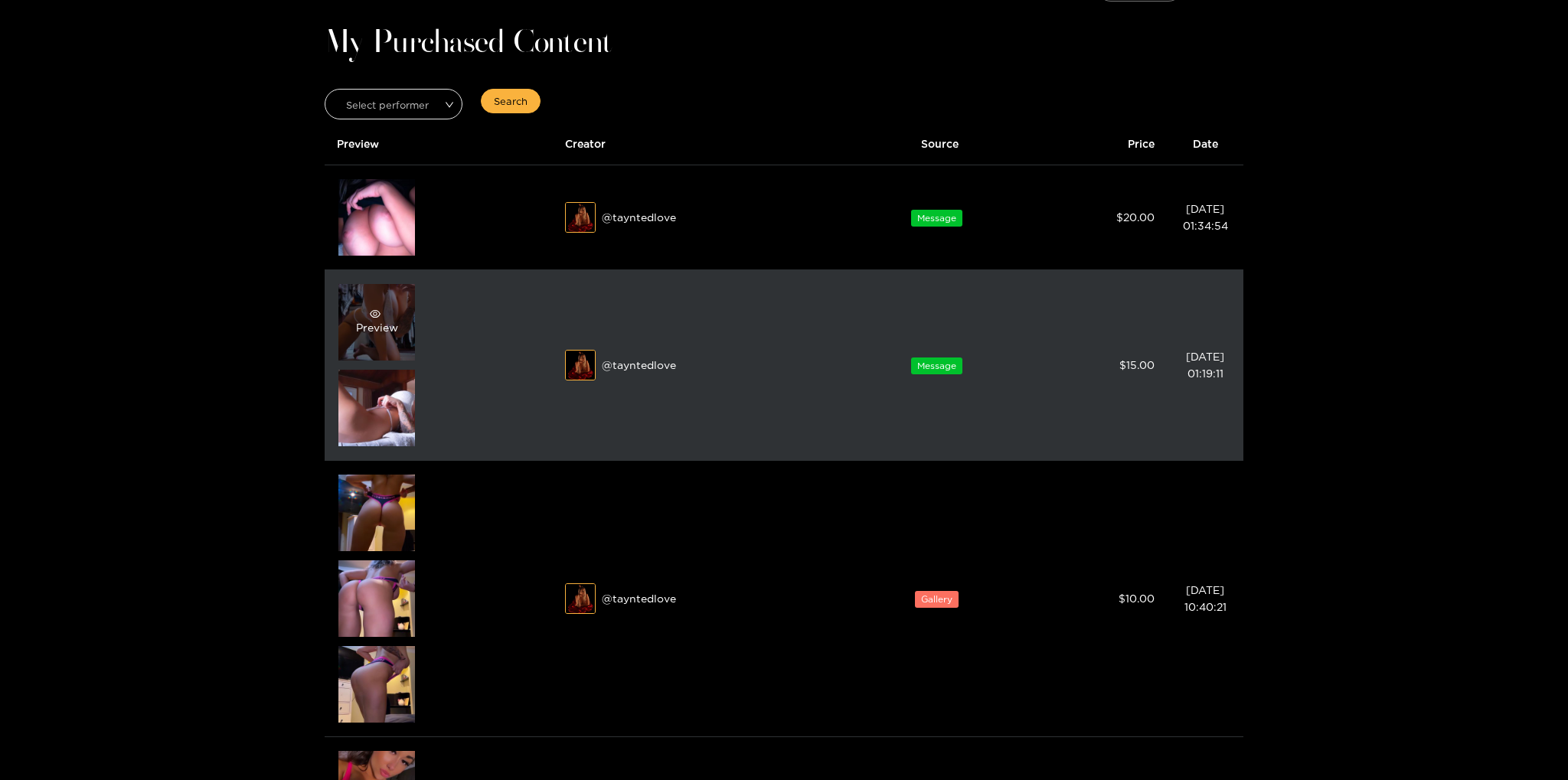
click at [376, 299] on div "Preview" at bounding box center [376, 322] width 76 height 76
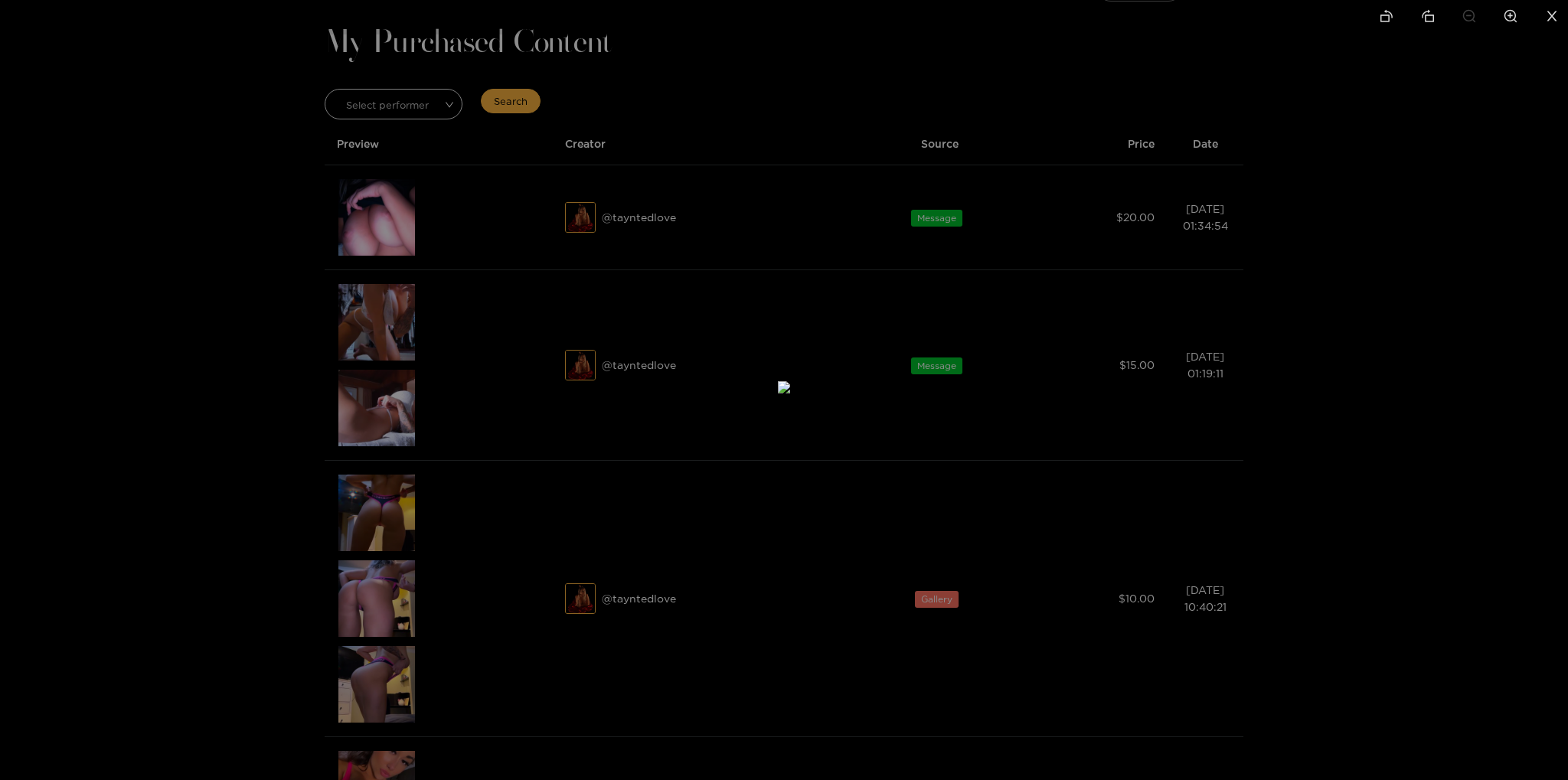
click at [1421, 315] on div at bounding box center [784, 390] width 1568 height 780
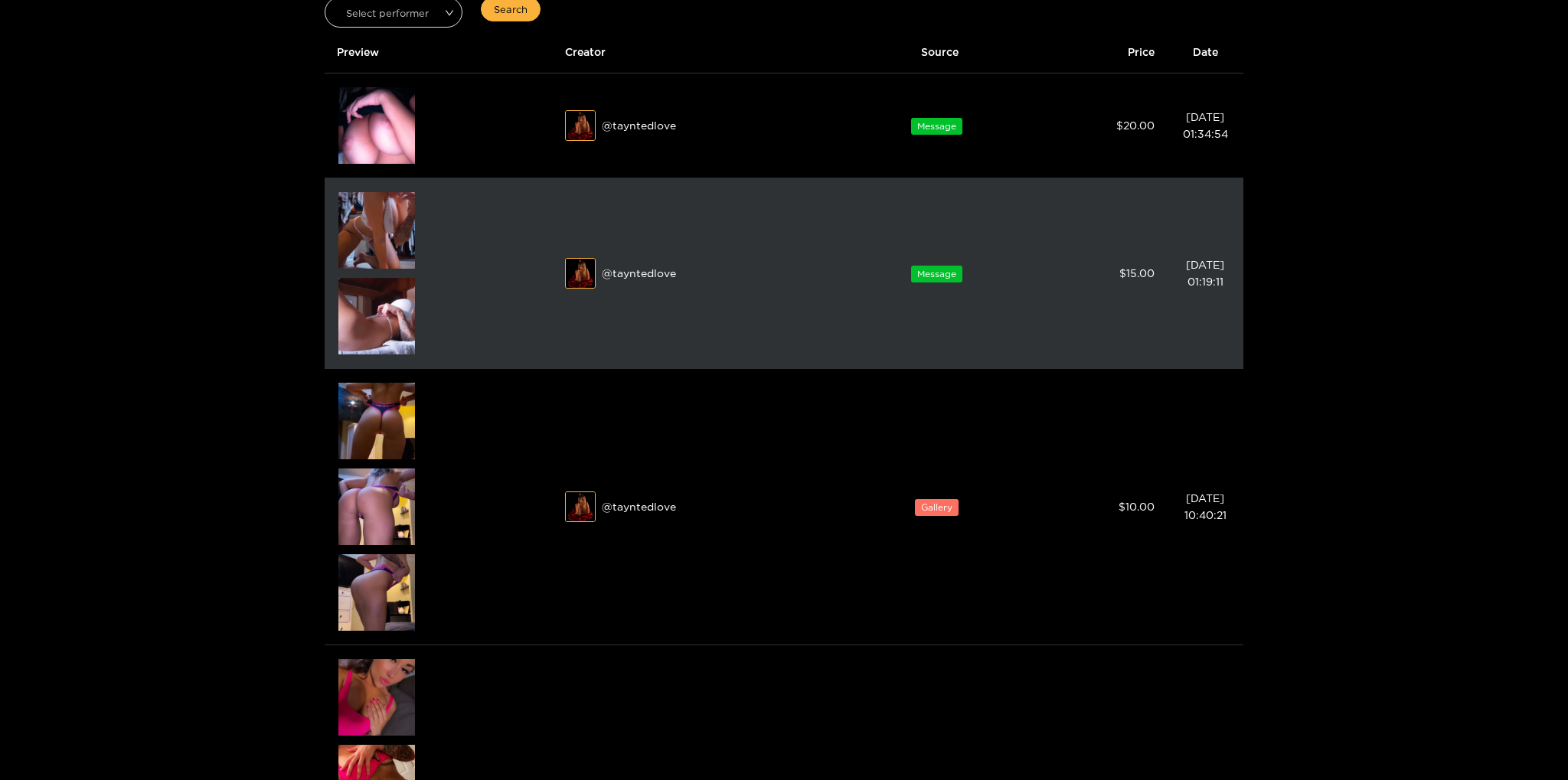
scroll to position [207, 0]
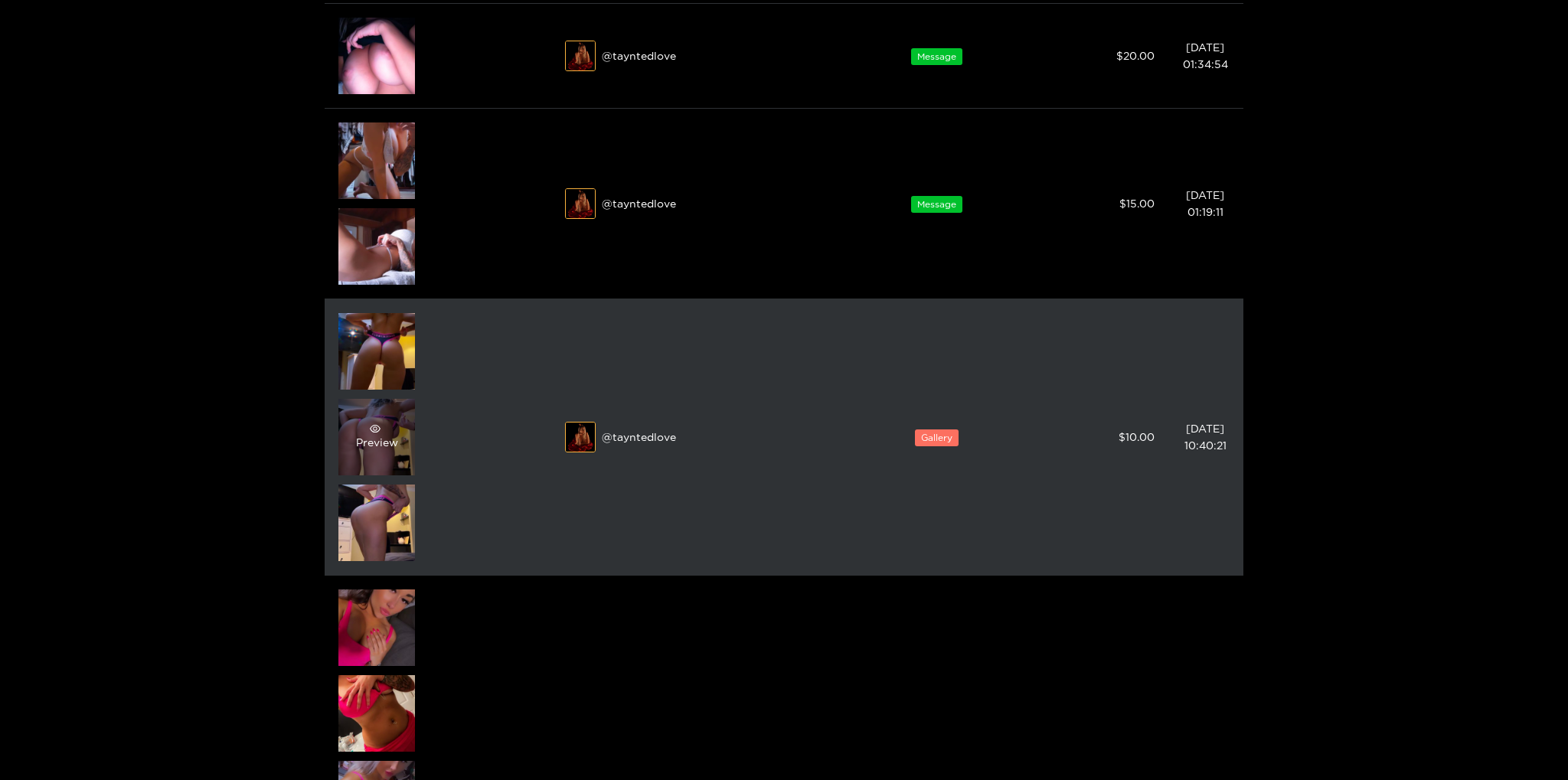
click at [373, 412] on div "Preview" at bounding box center [376, 437] width 76 height 76
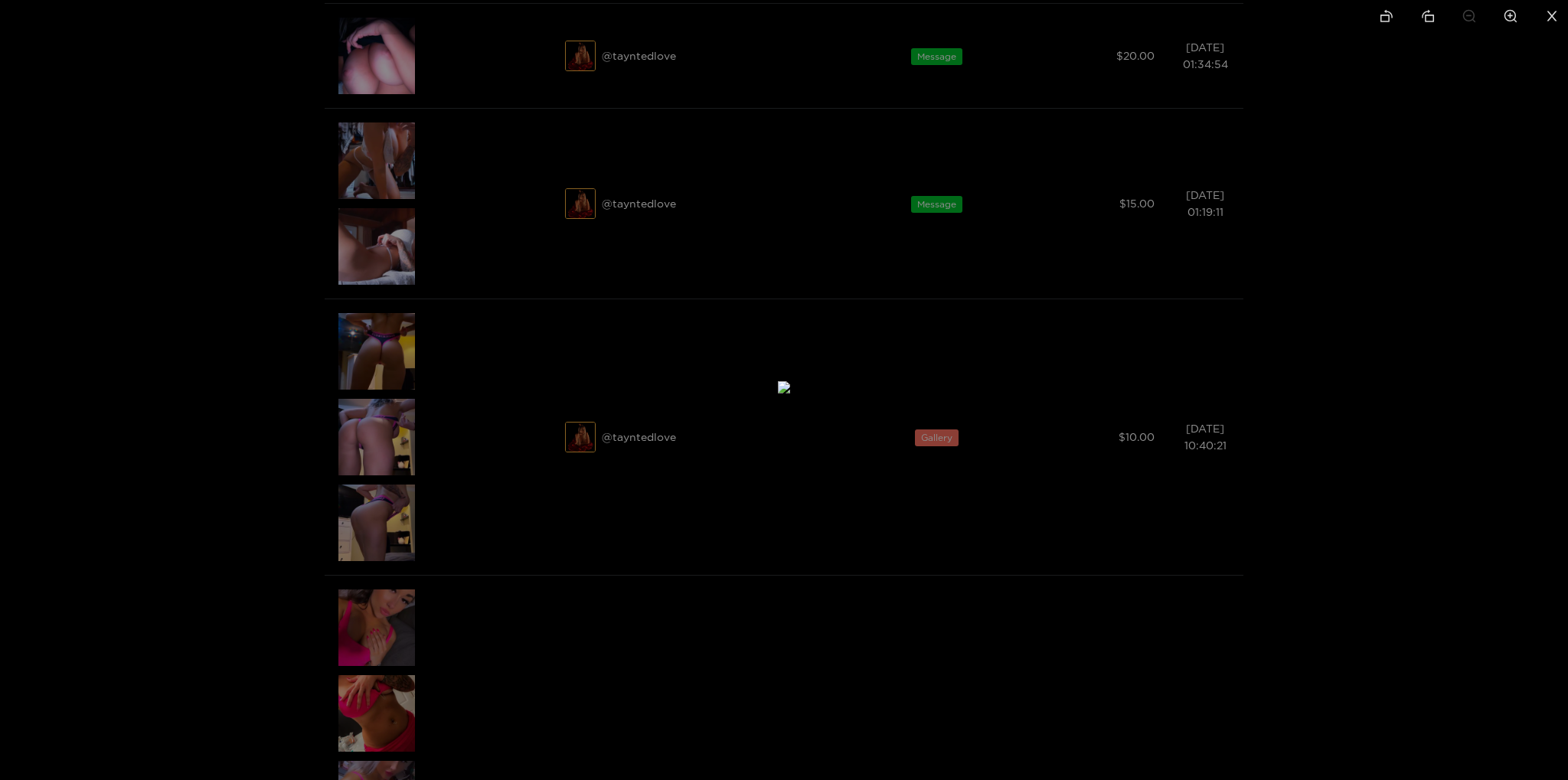
click at [1397, 329] on div at bounding box center [784, 390] width 1568 height 780
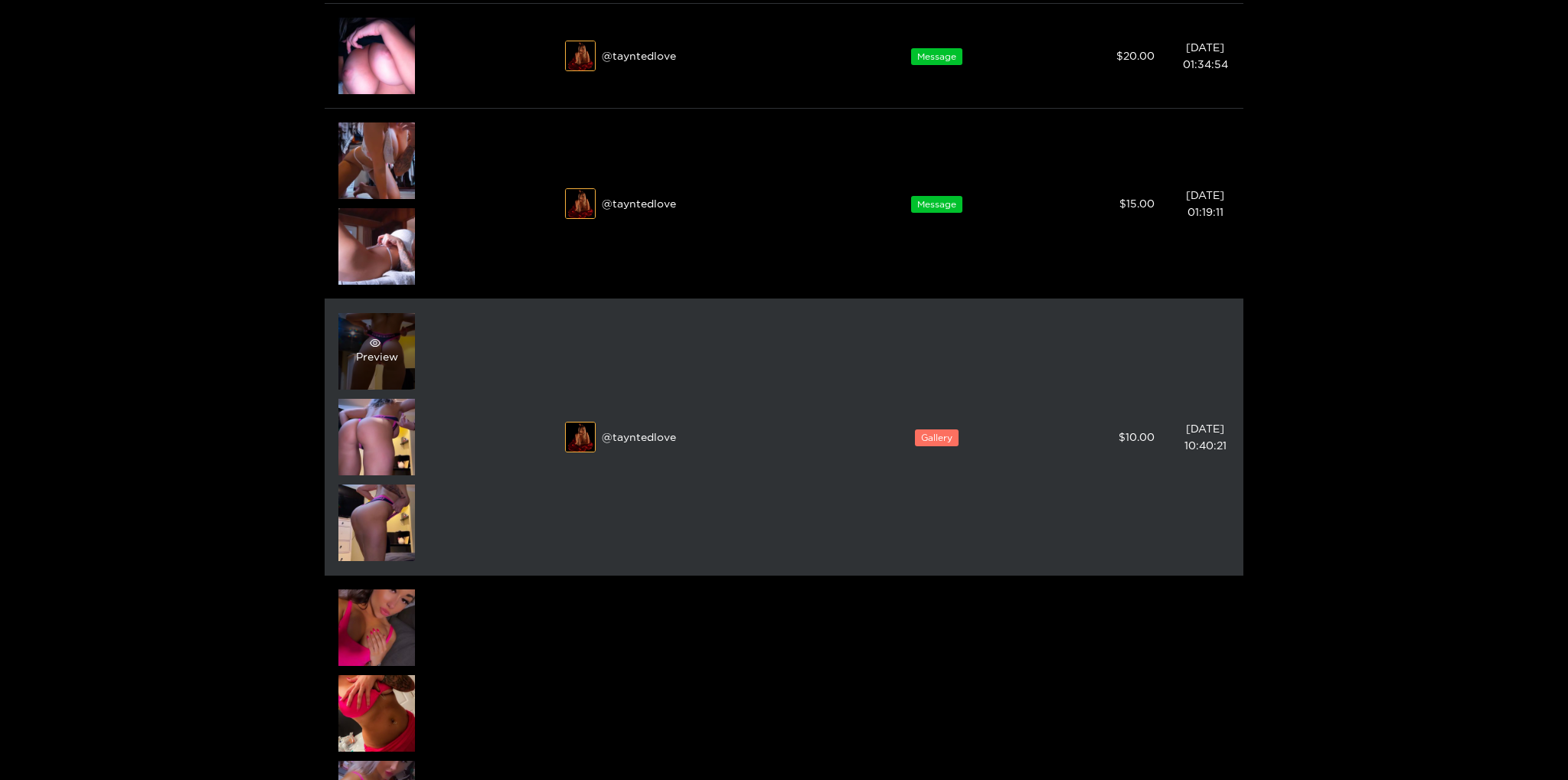
click at [388, 350] on div "Preview" at bounding box center [376, 351] width 42 height 28
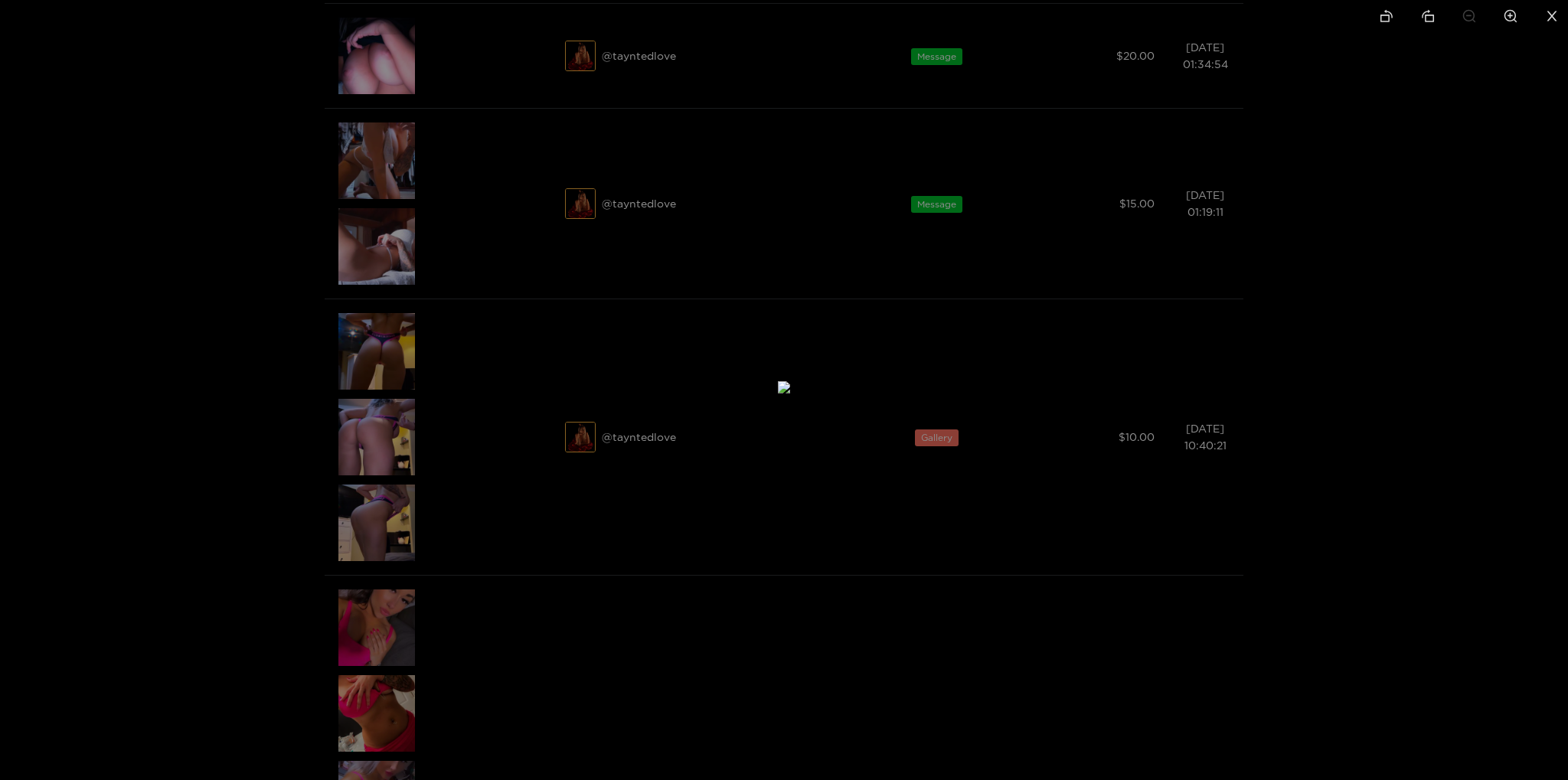
click at [1392, 361] on div at bounding box center [784, 390] width 1568 height 780
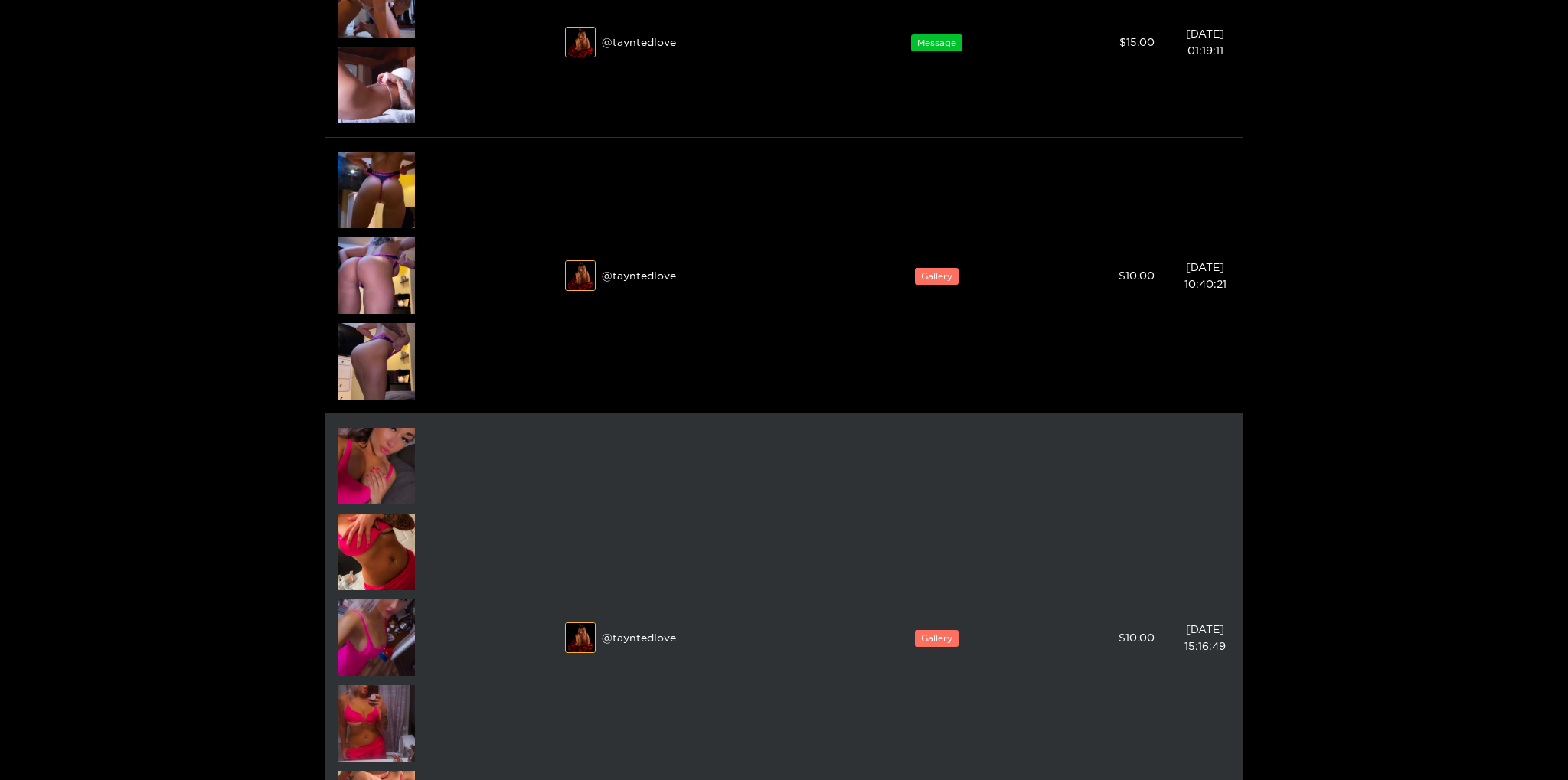
scroll to position [0, 0]
